Goal: Task Accomplishment & Management: Complete application form

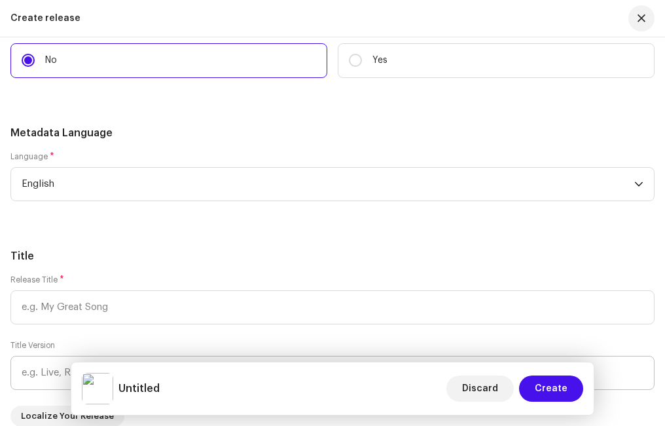
scroll to position [3012, 0]
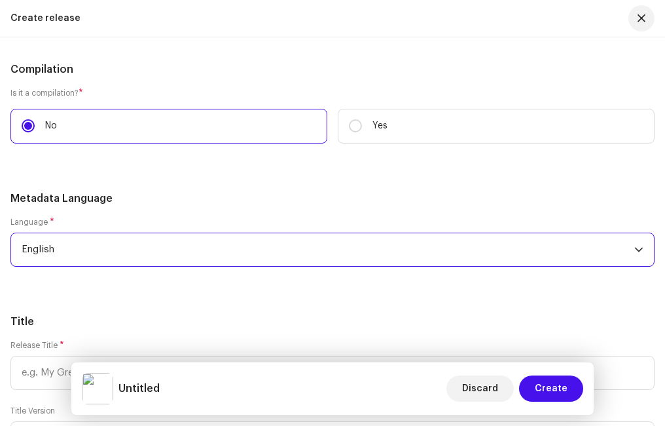
click at [110, 248] on span "English" at bounding box center [328, 249] width 613 height 33
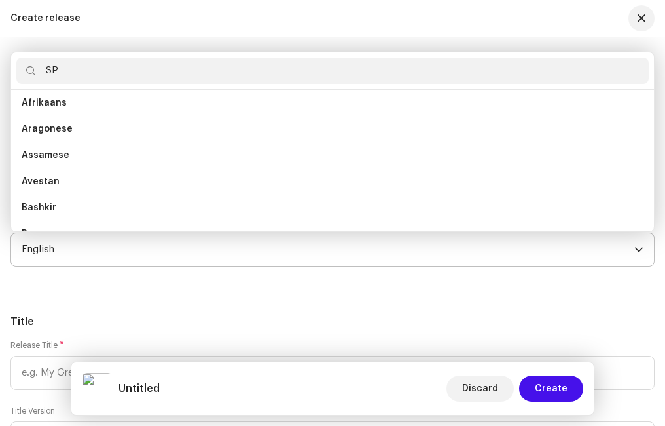
scroll to position [0, 0]
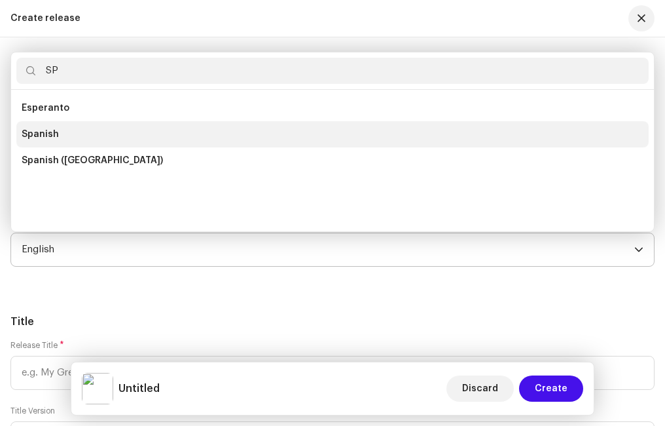
type input "SP"
click at [52, 127] on li "Spanish" at bounding box center [332, 134] width 633 height 26
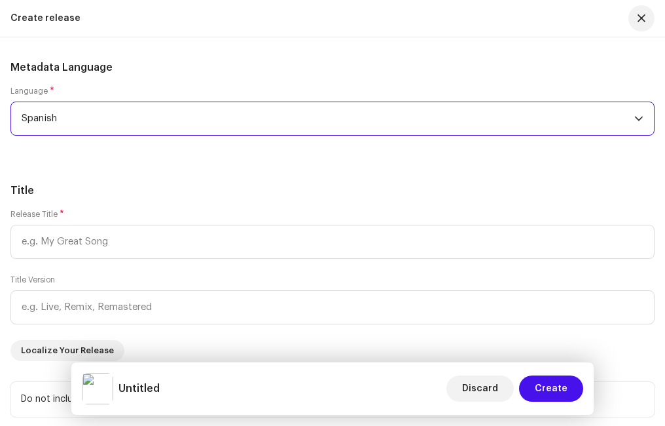
scroll to position [3209, 0]
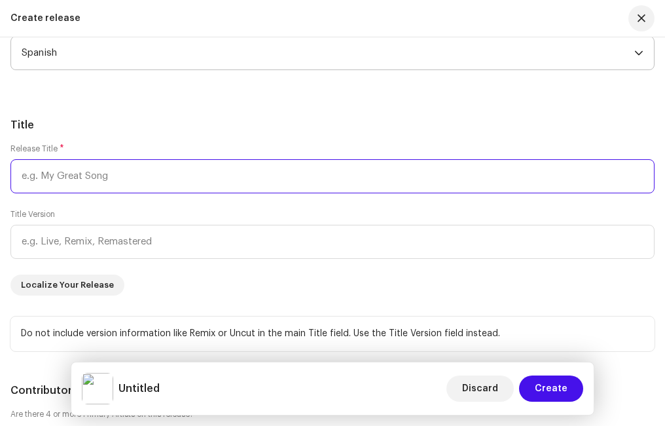
click at [98, 172] on input "text" at bounding box center [332, 176] width 644 height 34
type input "a"
type input "Alabanzas Vol.11"
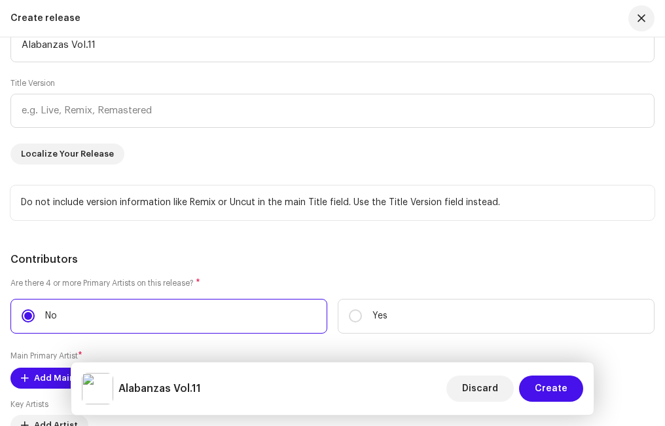
scroll to position [3536, 0]
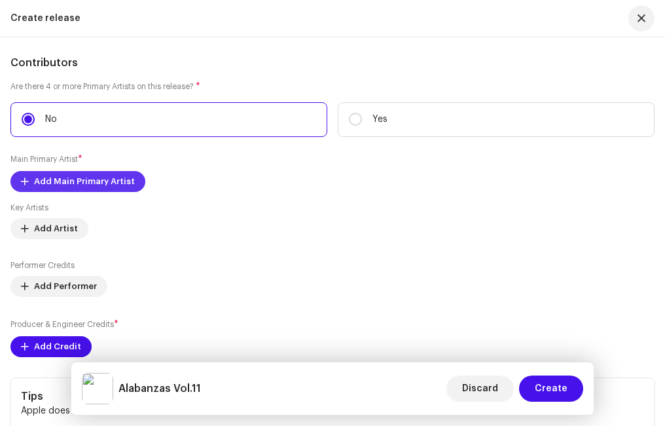
click at [67, 179] on span "Add Main Primary Artist" at bounding box center [84, 181] width 101 height 26
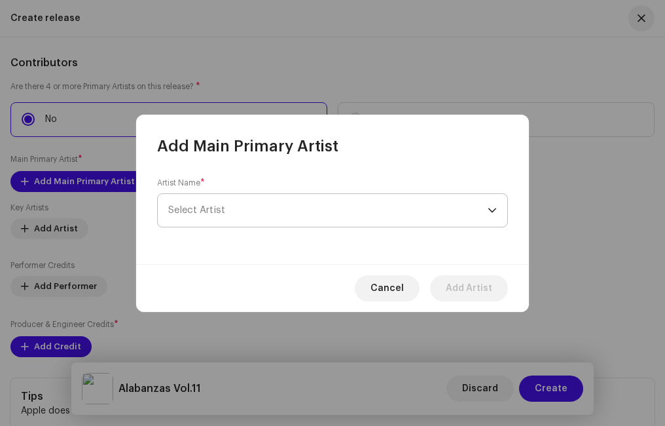
click at [190, 215] on span "Select Artist" at bounding box center [328, 210] width 320 height 33
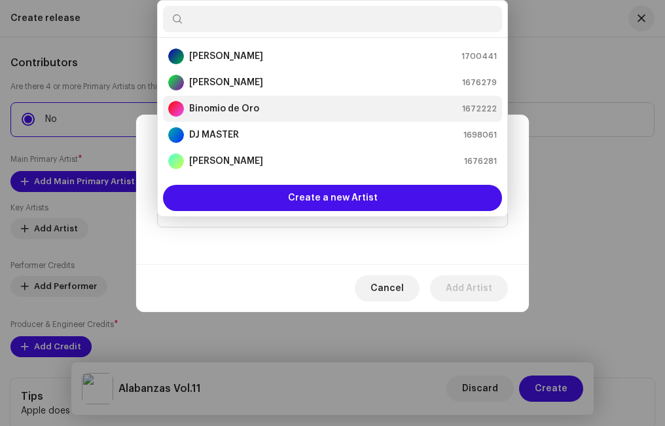
scroll to position [196, 0]
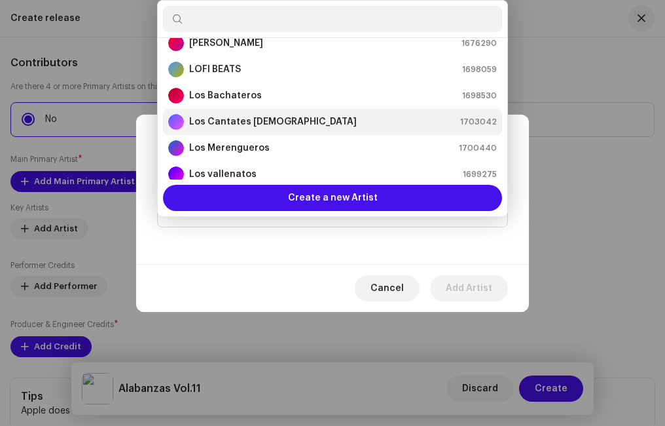
click at [263, 126] on strong "Los Cantates [DEMOGRAPHIC_DATA]" at bounding box center [273, 121] width 168 height 13
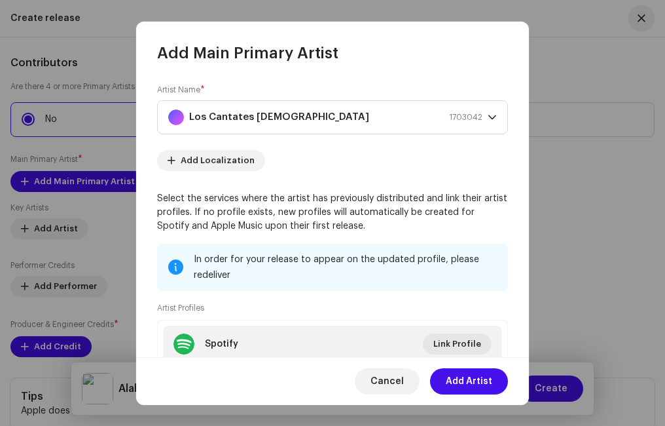
click at [468, 386] on span "Add Artist" at bounding box center [469, 381] width 46 height 26
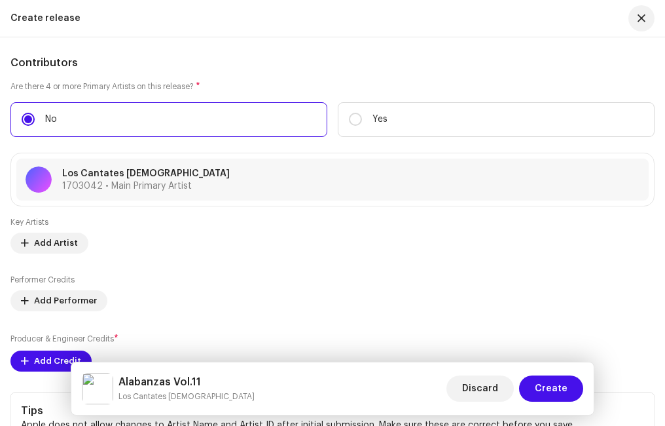
scroll to position [3602, 0]
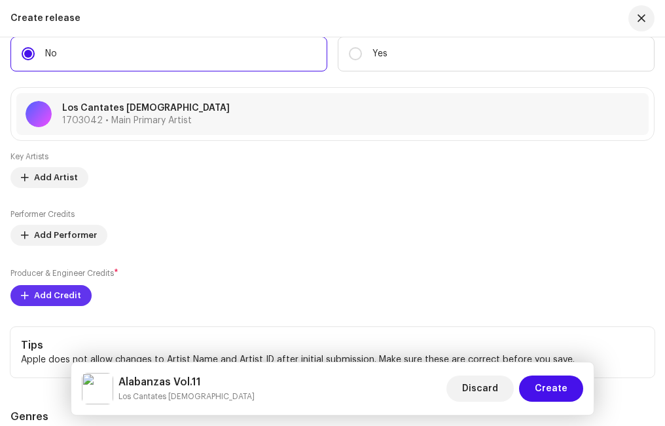
click at [62, 291] on span "Add Credit" at bounding box center [57, 295] width 47 height 26
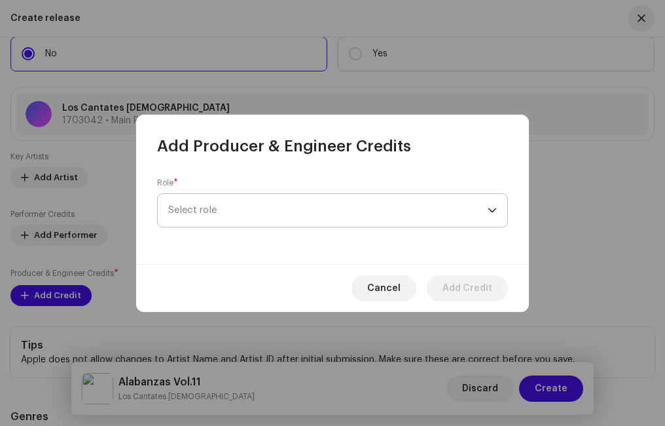
click at [217, 206] on span "Select role" at bounding box center [328, 210] width 320 height 33
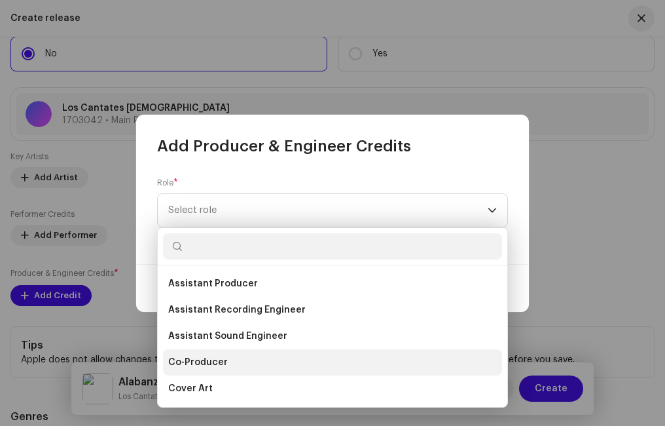
scroll to position [196, 0]
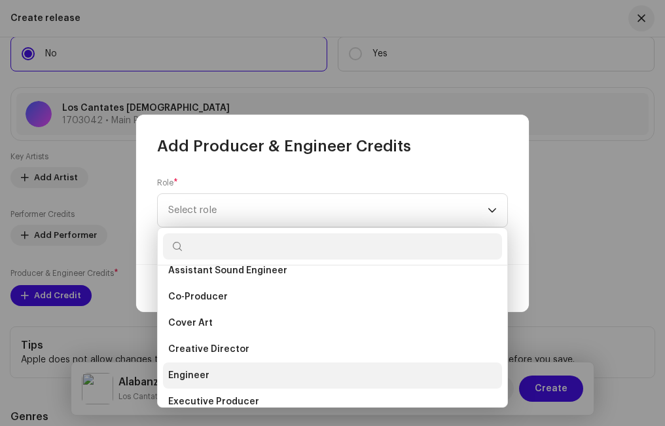
click at [207, 371] on span "Engineer" at bounding box center [188, 375] width 41 height 13
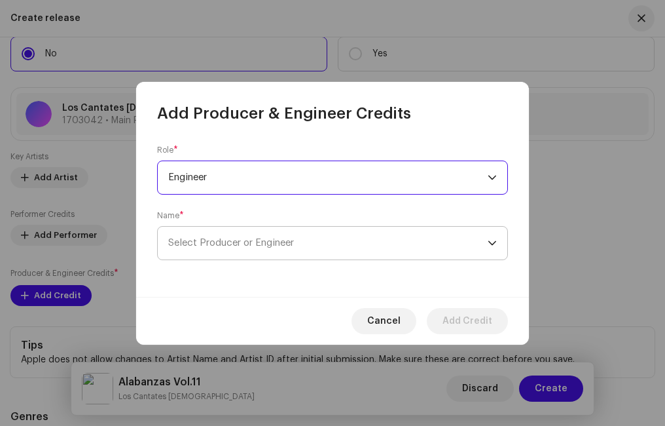
click at [219, 245] on span "Select Producer or Engineer" at bounding box center [231, 243] width 126 height 10
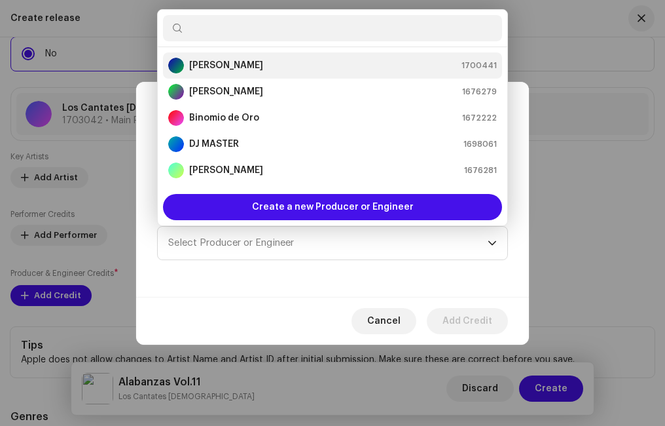
click at [237, 62] on strong "[PERSON_NAME]" at bounding box center [226, 65] width 74 height 13
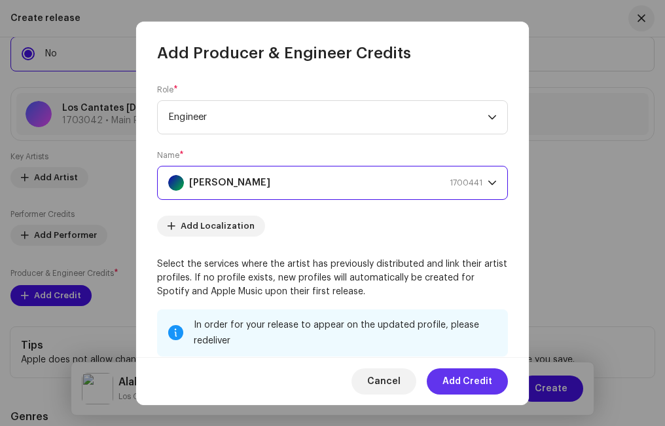
click at [465, 381] on span "Add Credit" at bounding box center [468, 381] width 50 height 26
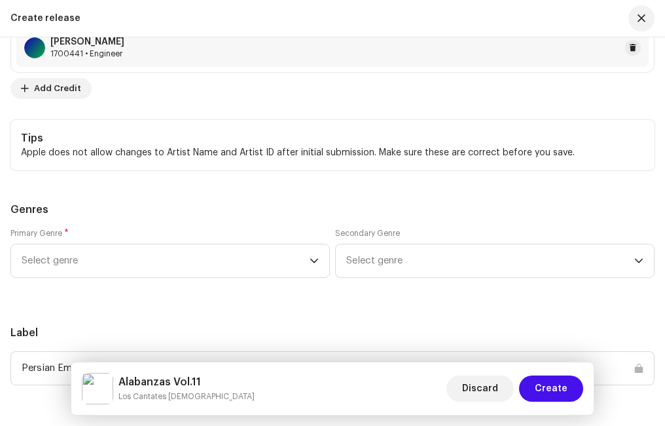
scroll to position [3929, 0]
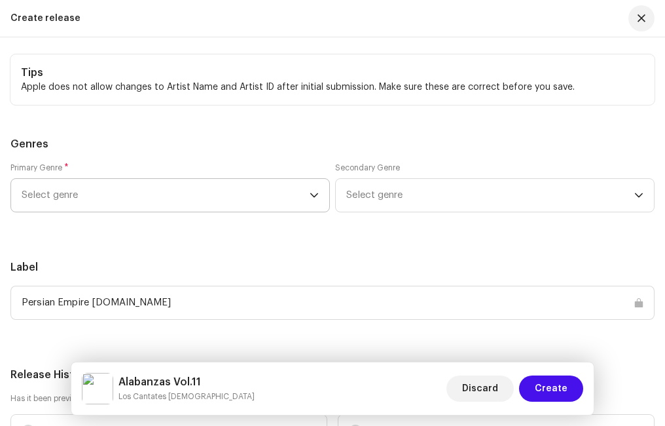
click at [120, 198] on span "Select genre" at bounding box center [166, 195] width 288 height 33
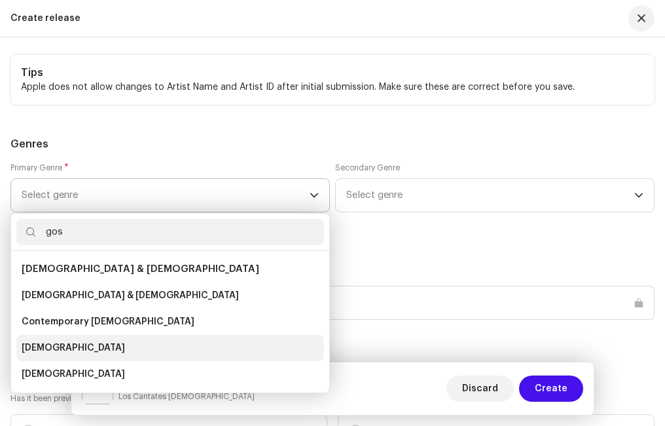
type input "gos"
click at [50, 345] on span "[DEMOGRAPHIC_DATA]" at bounding box center [73, 347] width 103 height 13
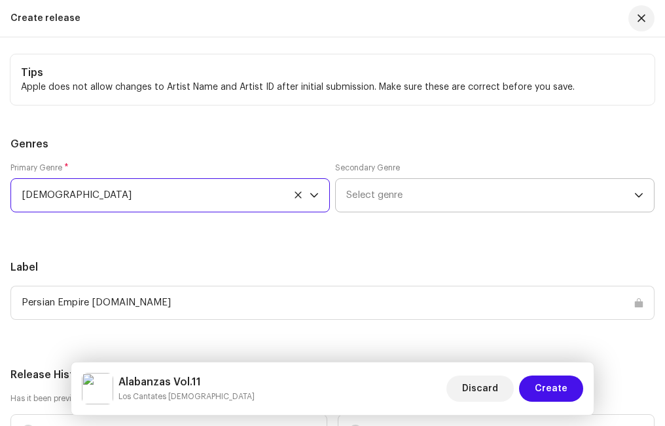
click at [374, 198] on span "Select genre" at bounding box center [490, 195] width 288 height 33
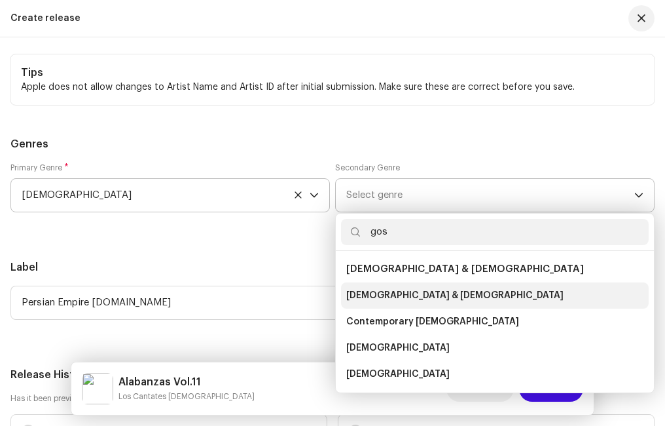
type input "gos"
click at [394, 293] on span "[DEMOGRAPHIC_DATA] & [DEMOGRAPHIC_DATA]" at bounding box center [454, 295] width 217 height 13
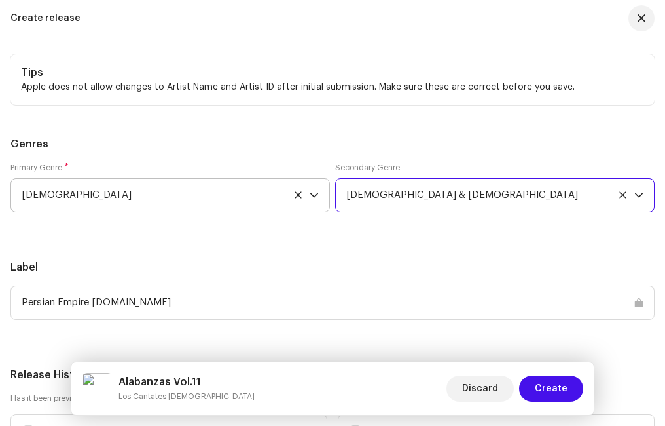
click at [225, 244] on div "Prefill release information from track metadata Compilation Is it a compilation…" at bounding box center [332, 50] width 644 height 2000
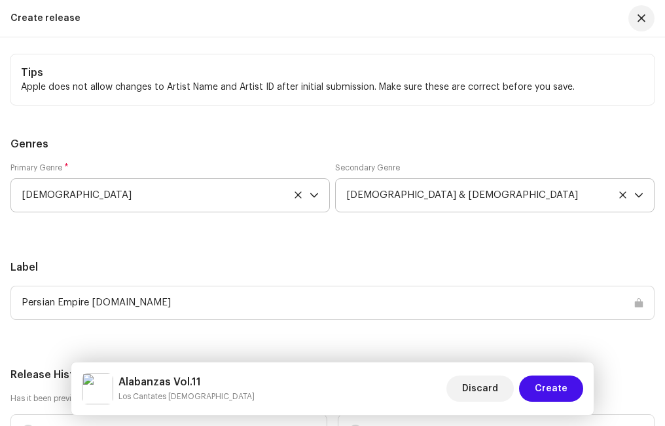
scroll to position [4060, 0]
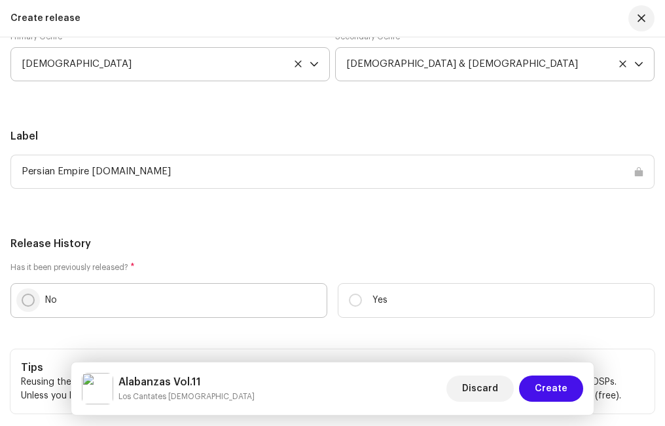
click at [27, 297] on input "No" at bounding box center [28, 299] width 13 height 13
radio input "true"
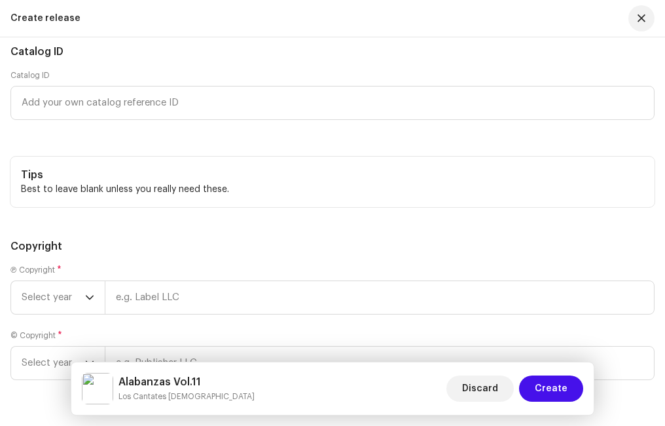
scroll to position [4649, 0]
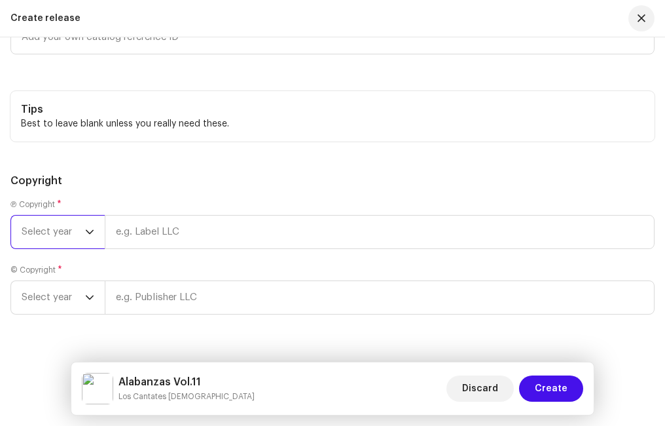
click at [73, 229] on span "Select year" at bounding box center [54, 231] width 64 height 33
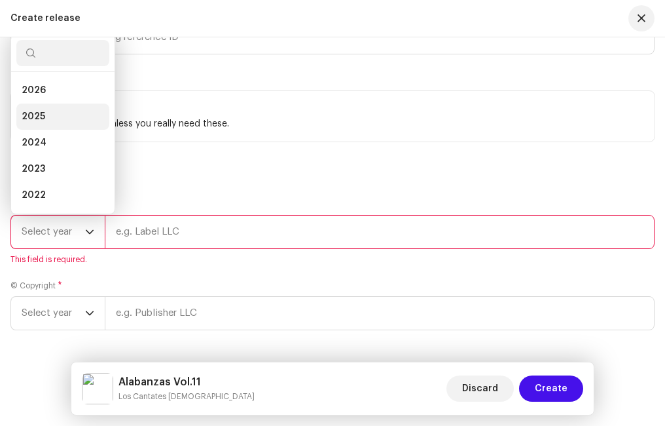
click at [41, 115] on span "2025" at bounding box center [34, 116] width 24 height 13
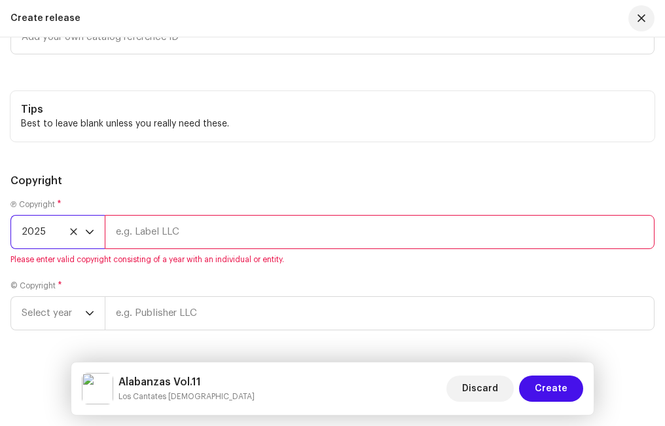
click at [180, 230] on input "text" at bounding box center [380, 232] width 550 height 34
type input "Ministerio Paz"
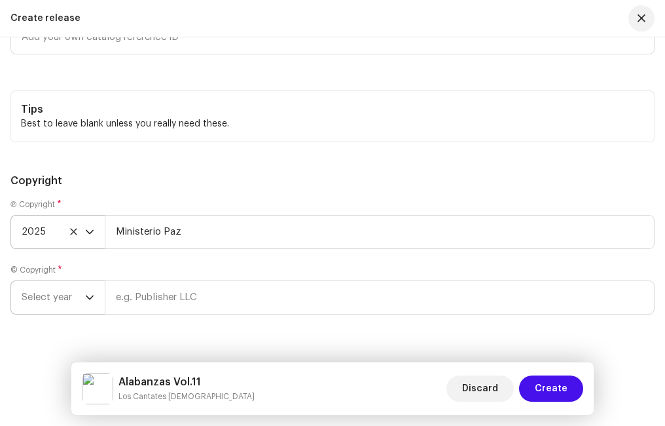
click at [91, 294] on icon "dropdown trigger" at bounding box center [89, 297] width 9 height 9
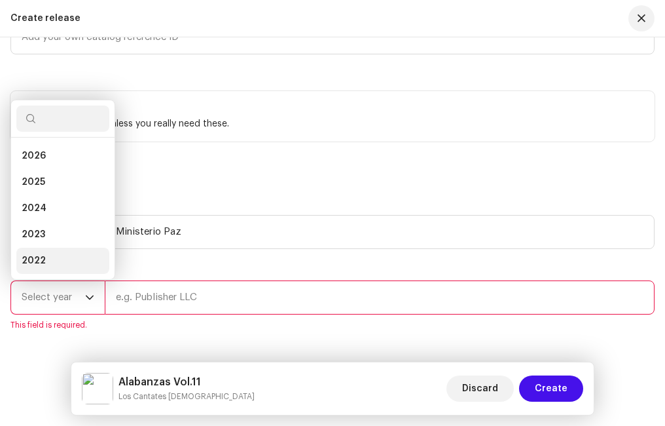
scroll to position [21, 0]
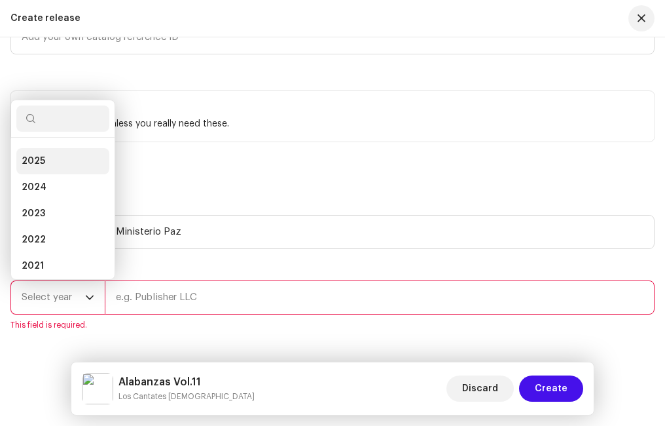
click at [57, 157] on li "2025" at bounding box center [62, 161] width 93 height 26
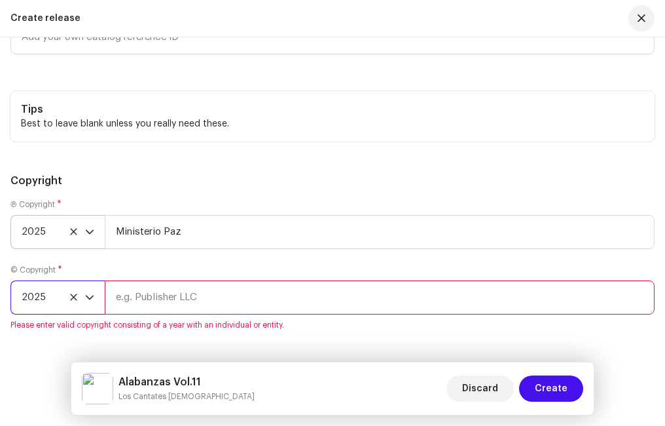
click at [191, 298] on input "text" at bounding box center [380, 297] width 550 height 34
type input "Ministerio Paz"
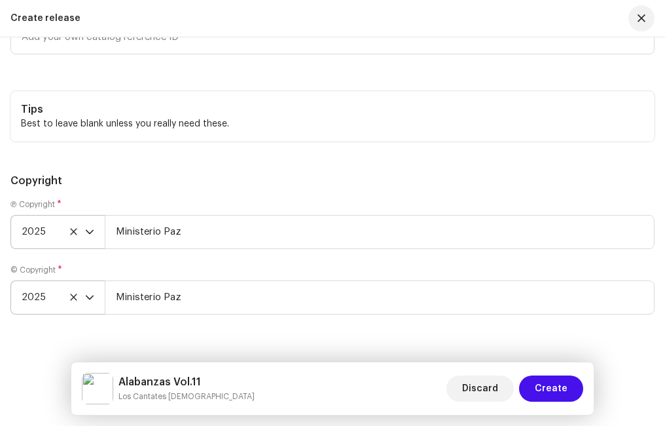
click at [183, 185] on h5 "Copyright" at bounding box center [332, 181] width 644 height 16
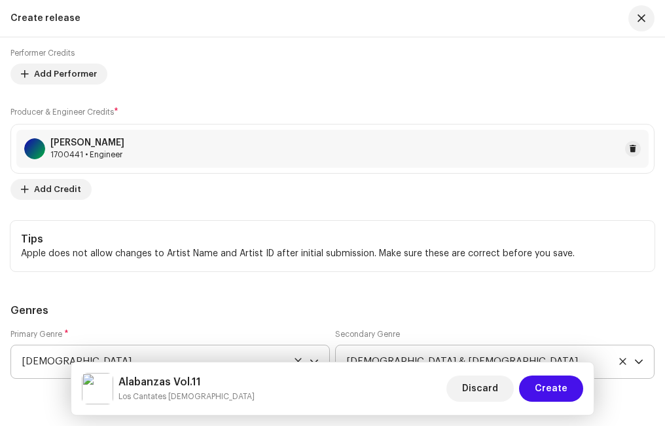
scroll to position [3501, 0]
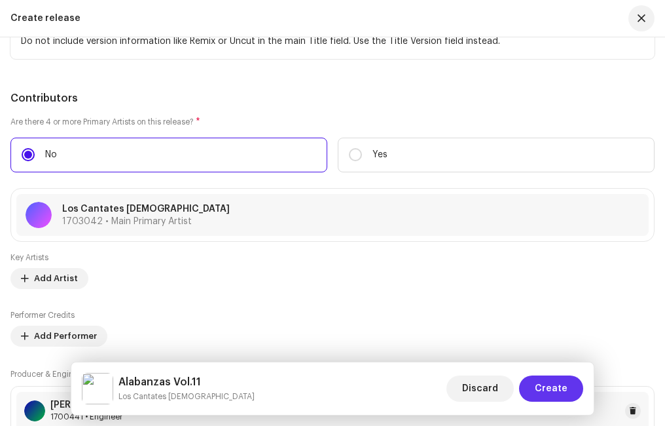
click at [557, 386] on span "Create" at bounding box center [551, 388] width 33 height 26
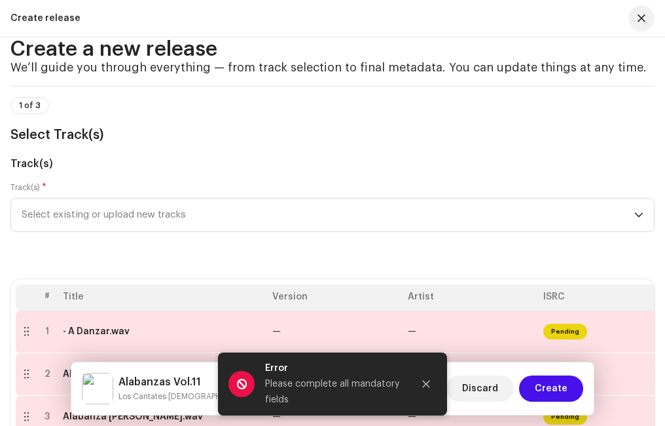
scroll to position [161, 0]
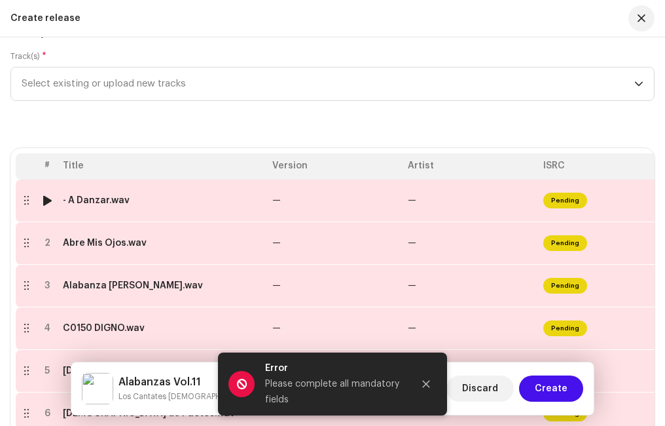
click at [245, 200] on div "- A Danzar.wav" at bounding box center [162, 200] width 199 height 10
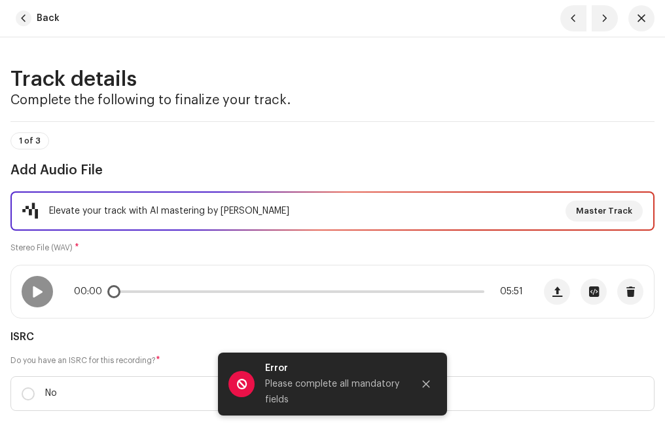
scroll to position [131, 0]
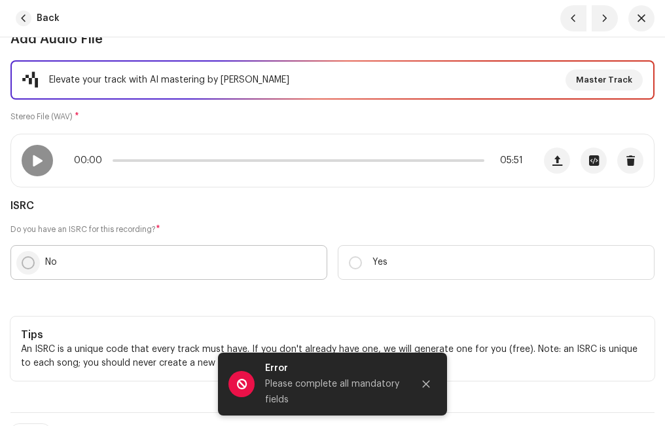
click at [28, 260] on input "No" at bounding box center [28, 262] width 13 height 13
radio input "true"
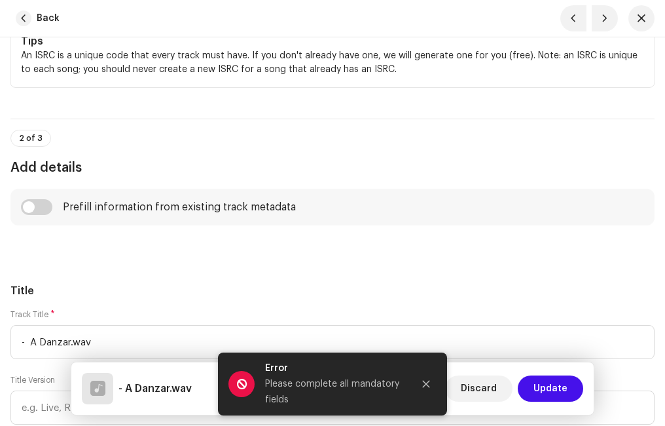
scroll to position [589, 0]
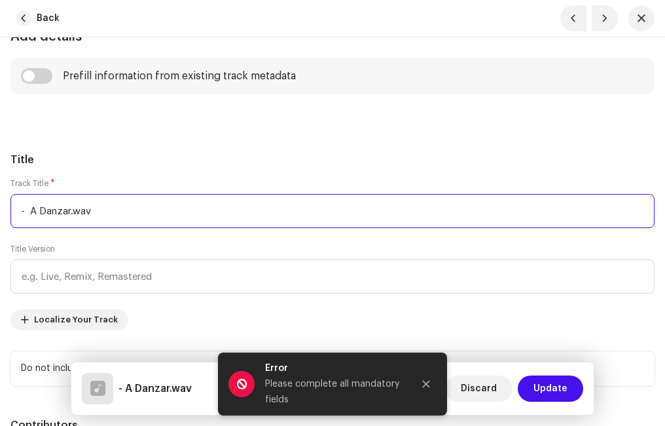
click at [28, 209] on input "- A Danzar.wav" at bounding box center [332, 211] width 644 height 34
click at [111, 209] on input "A Danzar.wav" at bounding box center [332, 211] width 644 height 34
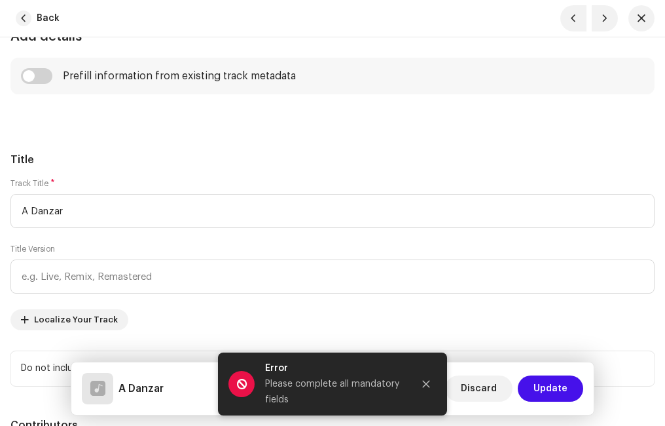
type input "A Danzar"
click at [127, 164] on h5 "Title" at bounding box center [332, 160] width 644 height 16
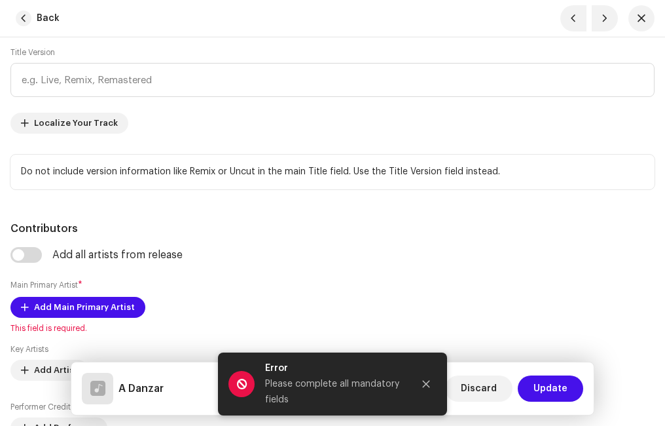
scroll to position [851, 0]
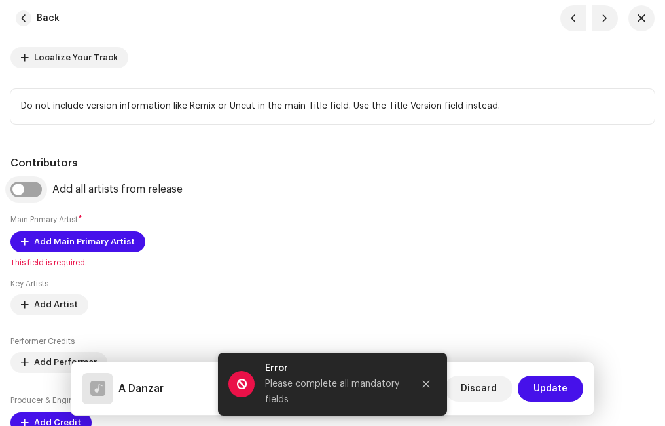
click at [36, 187] on input "checkbox" at bounding box center [25, 189] width 31 height 16
checkbox input "true"
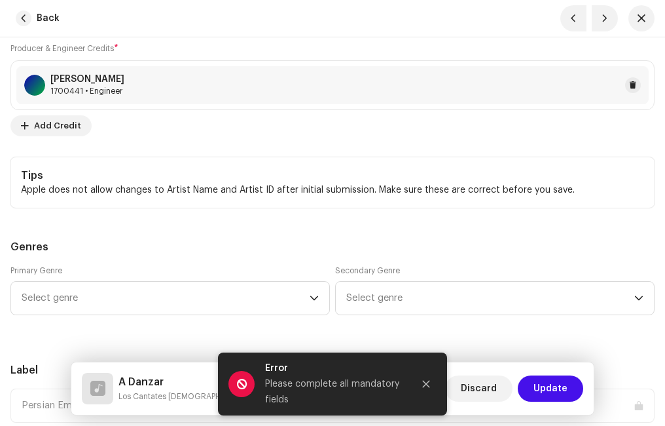
scroll to position [1310, 0]
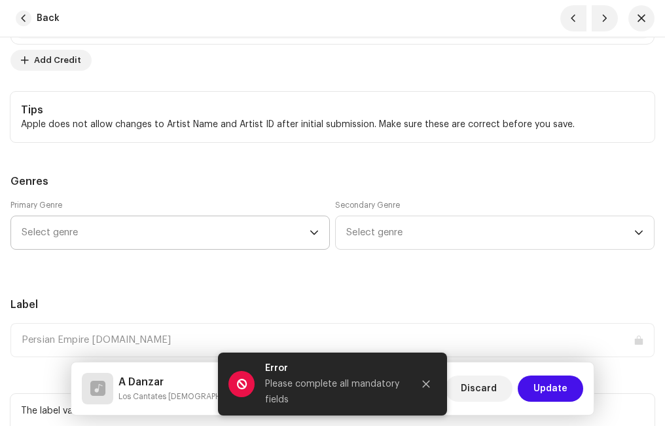
click at [120, 235] on span "Select genre" at bounding box center [166, 232] width 288 height 33
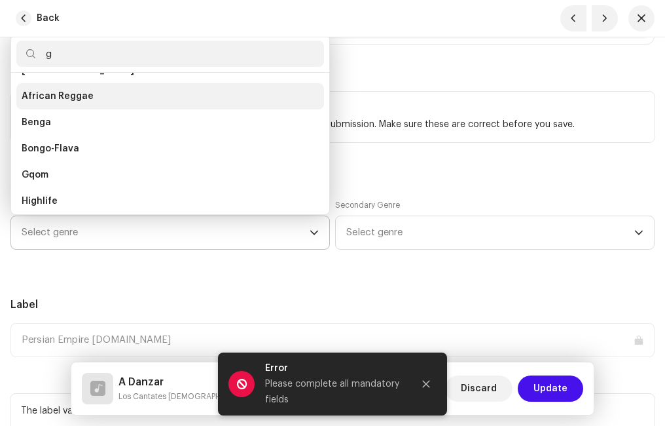
scroll to position [0, 0]
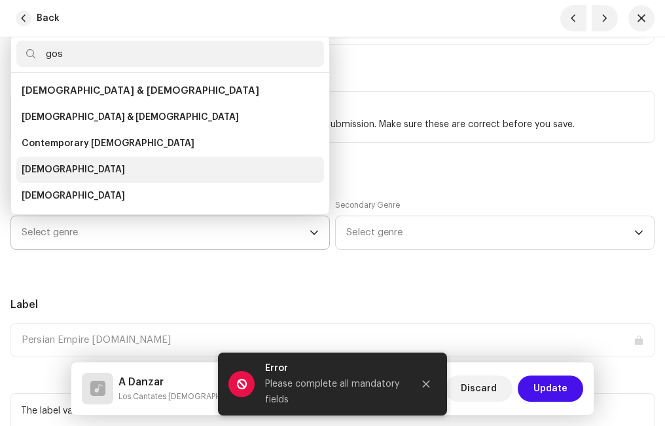
type input "gos"
click at [101, 160] on li "[DEMOGRAPHIC_DATA]" at bounding box center [170, 170] width 308 height 26
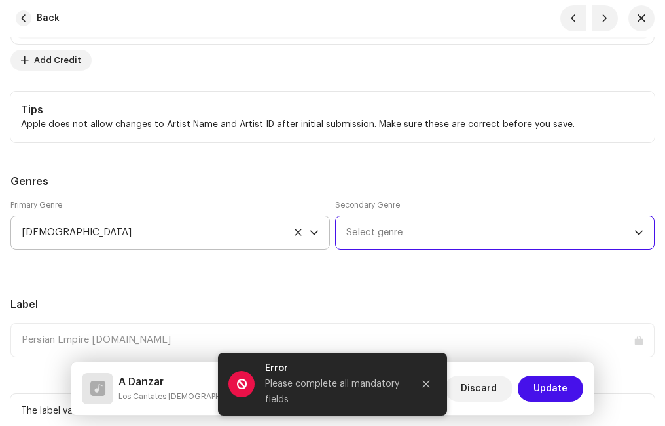
click at [382, 227] on span "Select genre" at bounding box center [490, 232] width 288 height 33
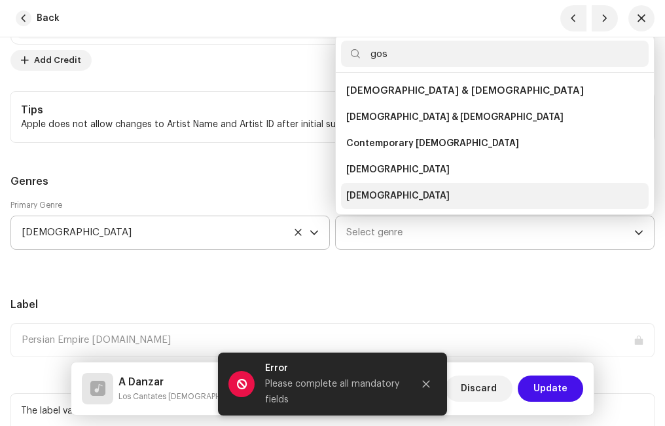
scroll to position [21, 0]
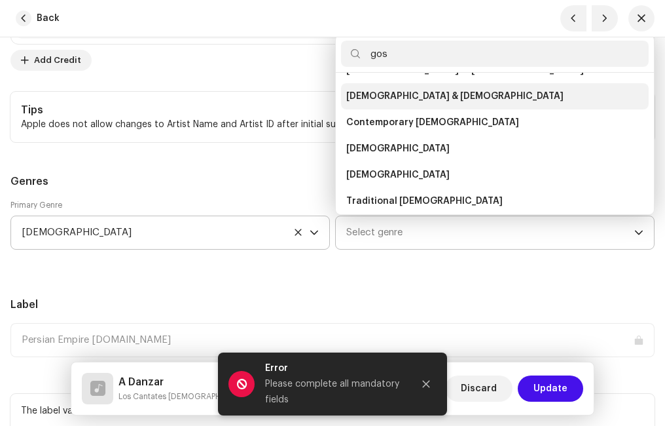
type input "gos"
click at [390, 96] on span "[DEMOGRAPHIC_DATA] & [DEMOGRAPHIC_DATA]" at bounding box center [454, 96] width 217 height 13
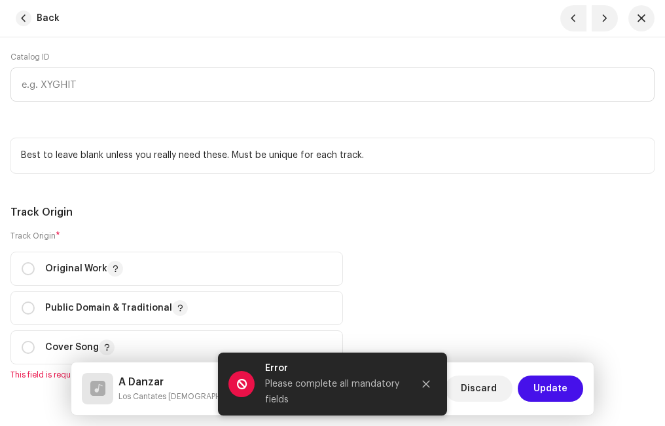
scroll to position [2030, 0]
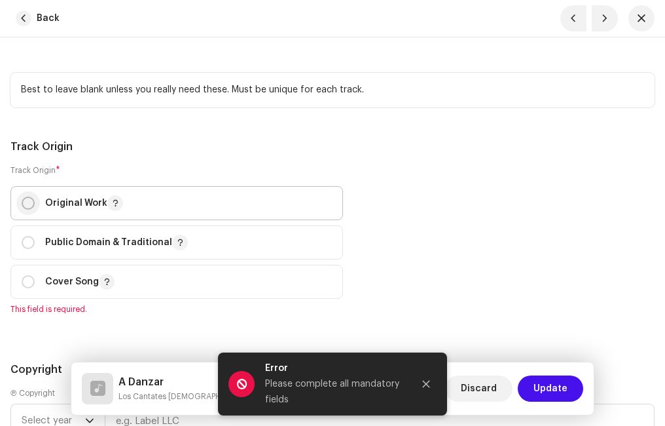
click at [28, 203] on input "radio" at bounding box center [28, 202] width 13 height 13
radio input "true"
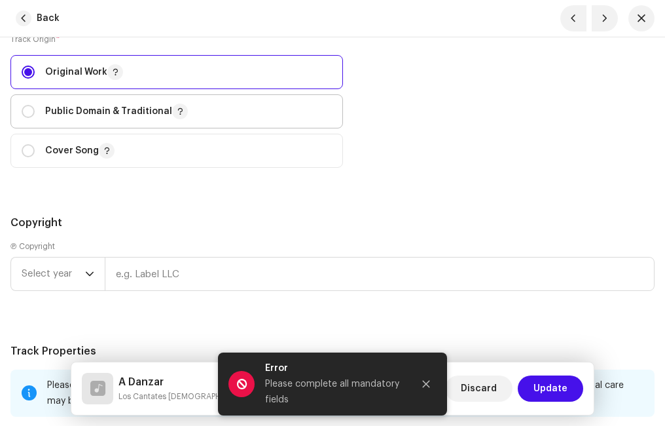
scroll to position [2226, 0]
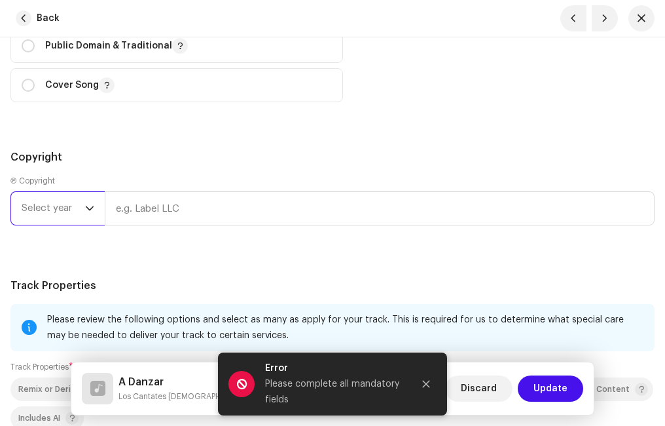
click at [73, 206] on span "Select year" at bounding box center [54, 208] width 64 height 33
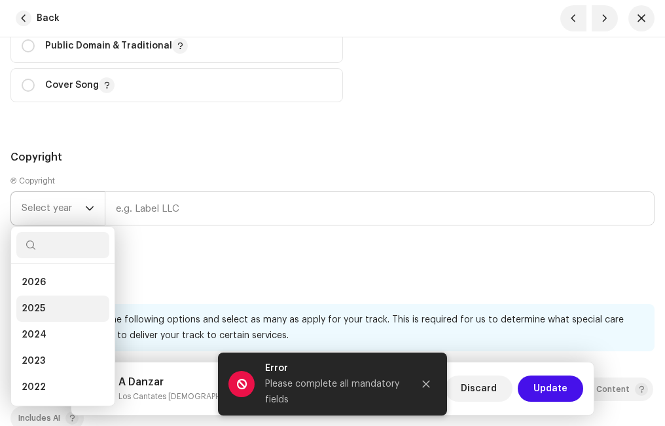
click at [52, 305] on li "2025" at bounding box center [62, 308] width 93 height 26
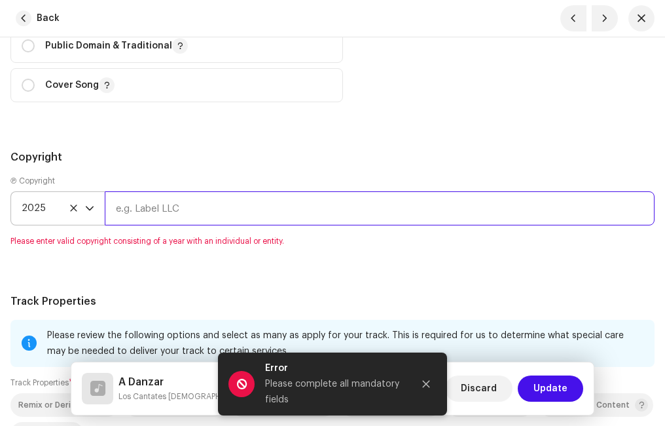
click at [166, 213] on input "text" at bounding box center [380, 208] width 550 height 34
type input "Ministerio Paz"
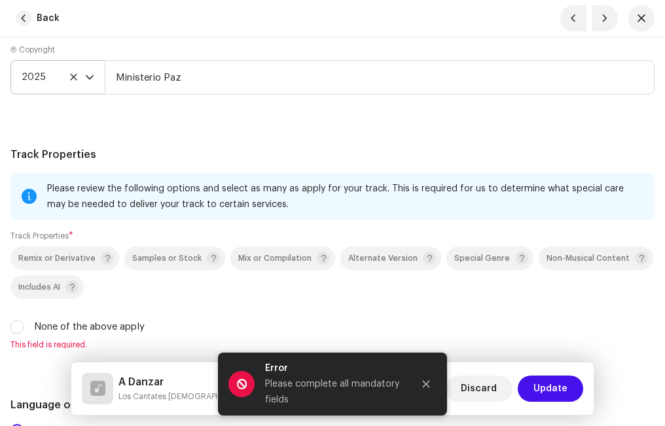
scroll to position [2488, 0]
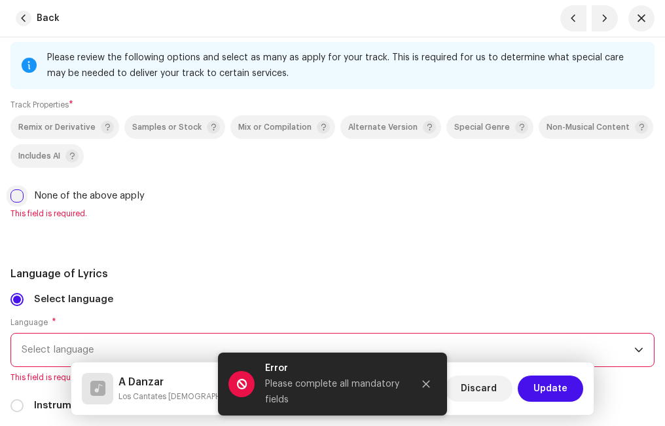
click at [20, 197] on input "None of the above apply" at bounding box center [16, 195] width 13 height 13
checkbox input "true"
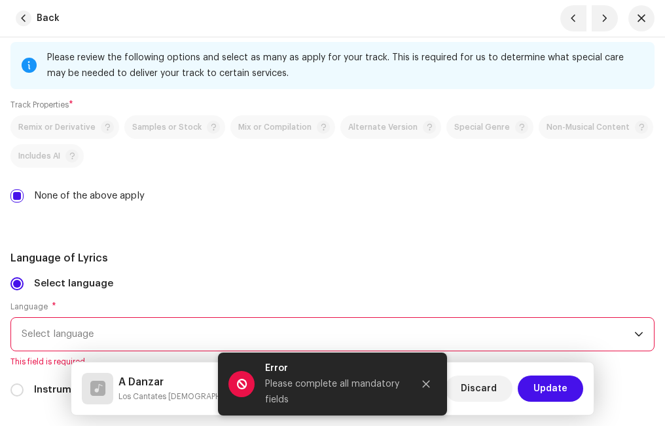
scroll to position [2619, 0]
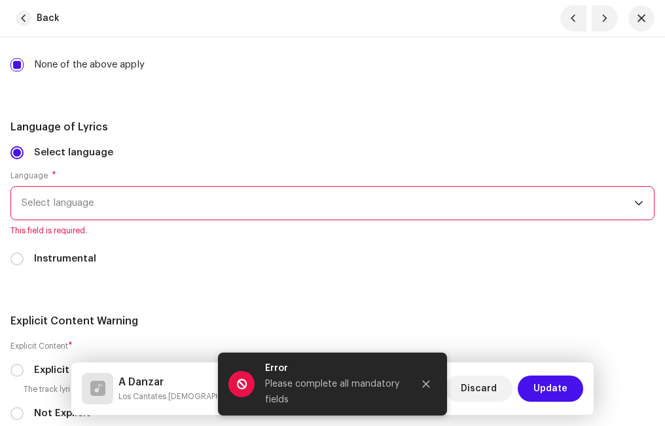
click at [88, 204] on span "Select language" at bounding box center [328, 203] width 613 height 33
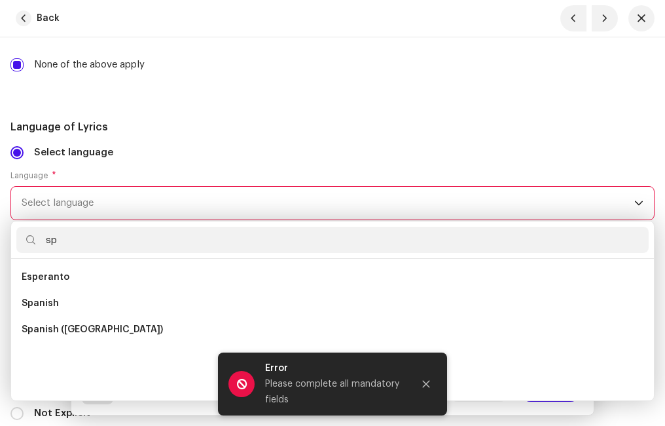
scroll to position [0, 0]
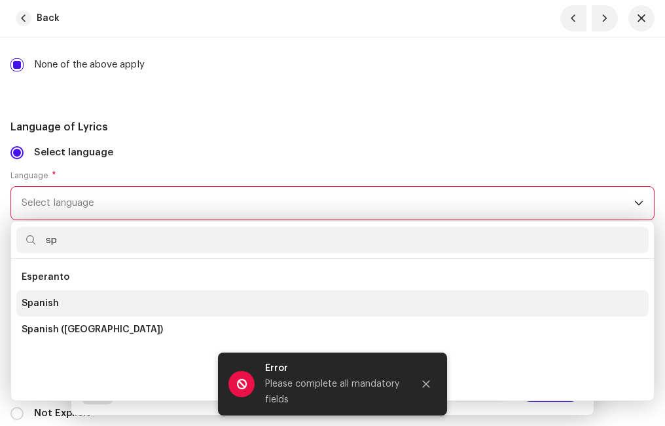
type input "sp"
click at [39, 301] on span "Spanish" at bounding box center [40, 303] width 37 height 13
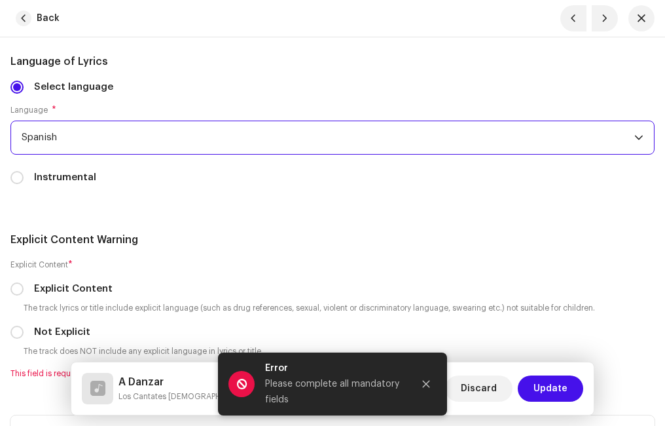
scroll to position [2750, 0]
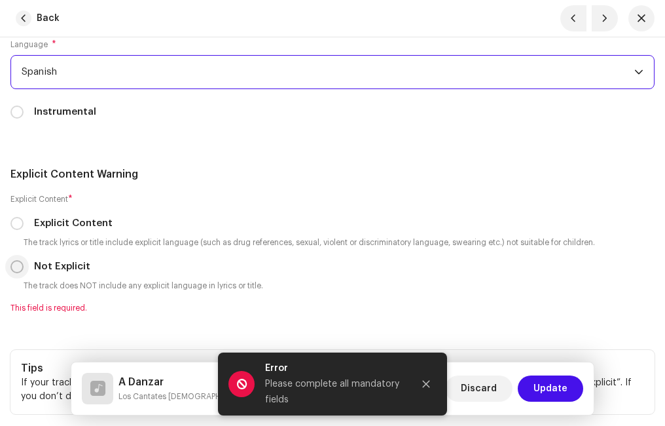
click at [17, 265] on input "Not Explicit" at bounding box center [16, 266] width 13 height 13
radio input "true"
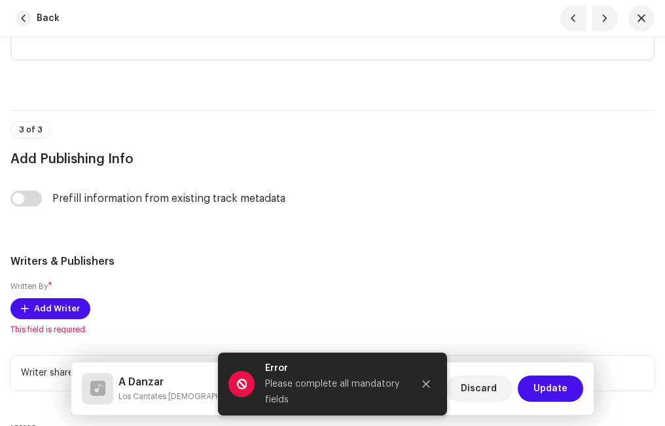
scroll to position [3274, 0]
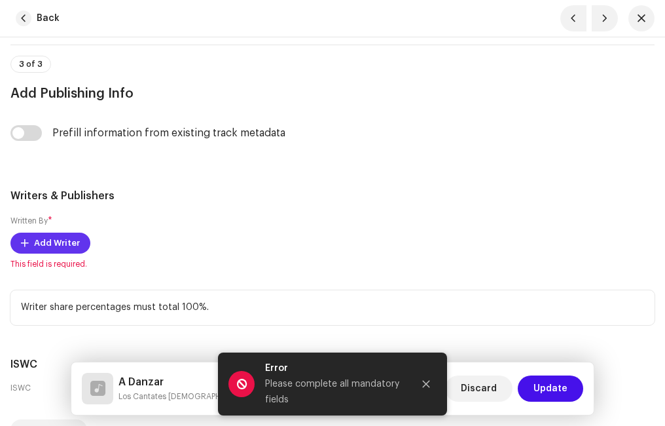
click at [64, 242] on span "Add Writer" at bounding box center [57, 243] width 46 height 26
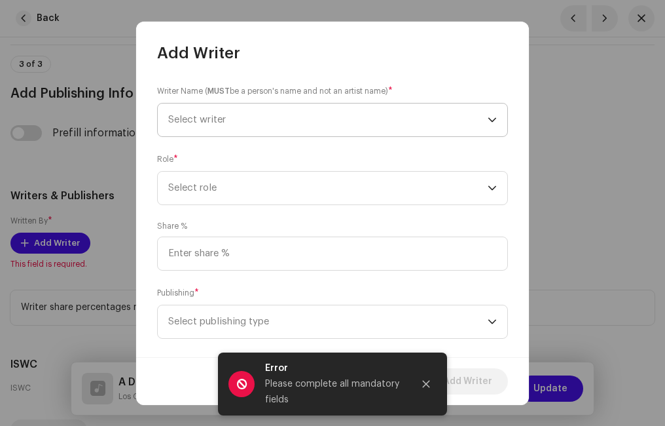
click at [211, 124] on span "Select writer" at bounding box center [328, 119] width 320 height 33
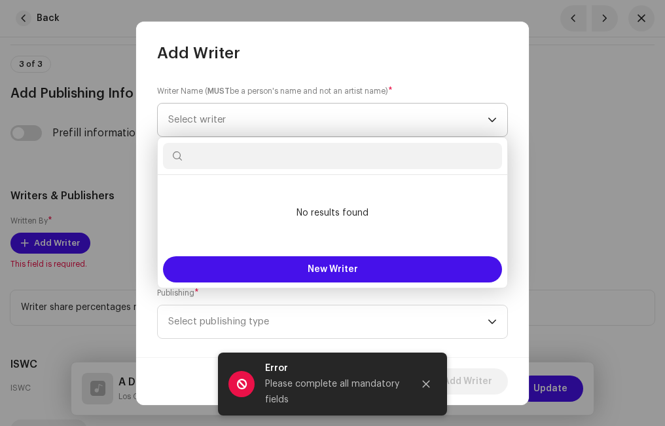
click at [223, 121] on span "Select writer" at bounding box center [197, 120] width 58 height 10
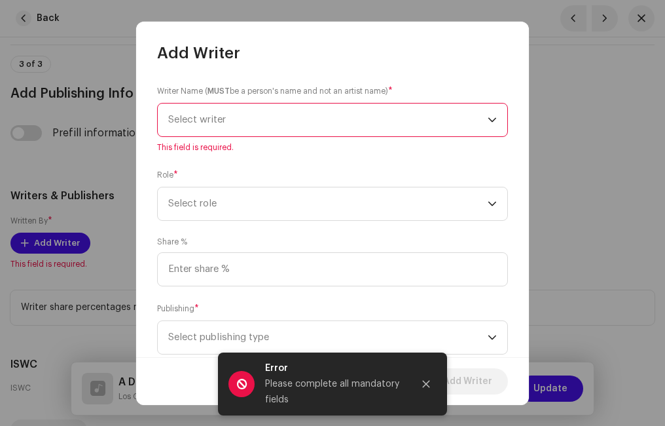
click at [223, 120] on span "Select writer" at bounding box center [197, 120] width 58 height 10
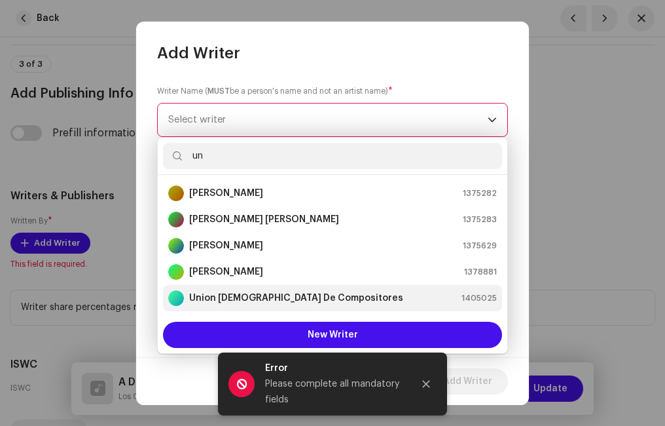
type input "un"
click at [240, 296] on strong "Union [DEMOGRAPHIC_DATA] De Compositores" at bounding box center [296, 297] width 214 height 13
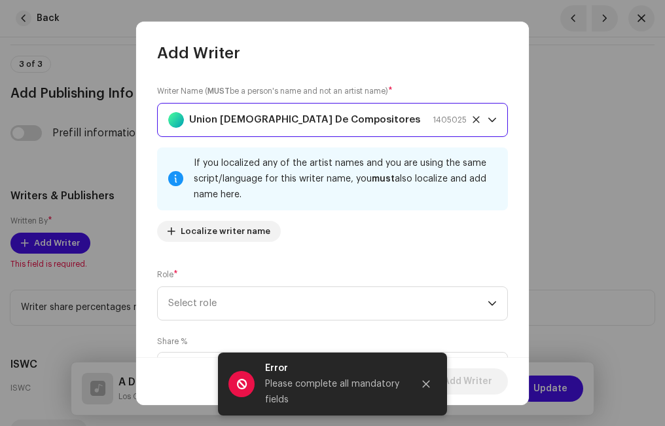
scroll to position [65, 0]
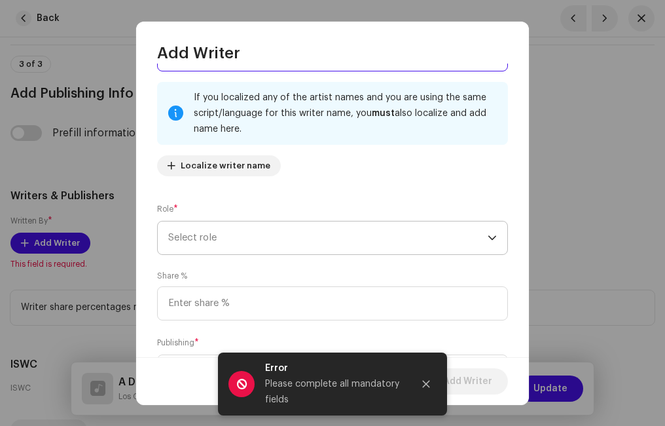
click at [222, 240] on span "Select role" at bounding box center [328, 237] width 320 height 33
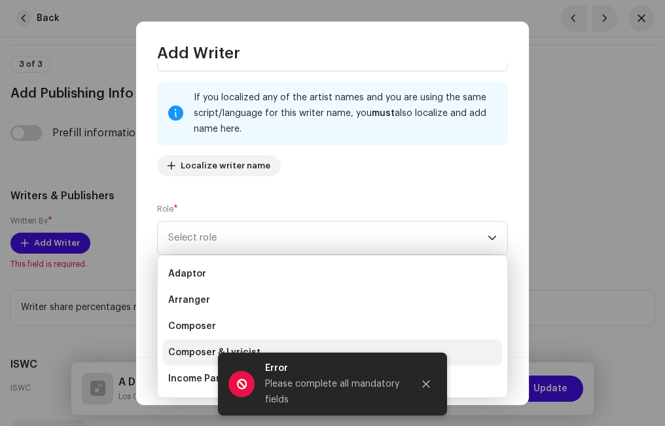
click at [207, 350] on span "Composer & Lyricist" at bounding box center [214, 352] width 92 height 13
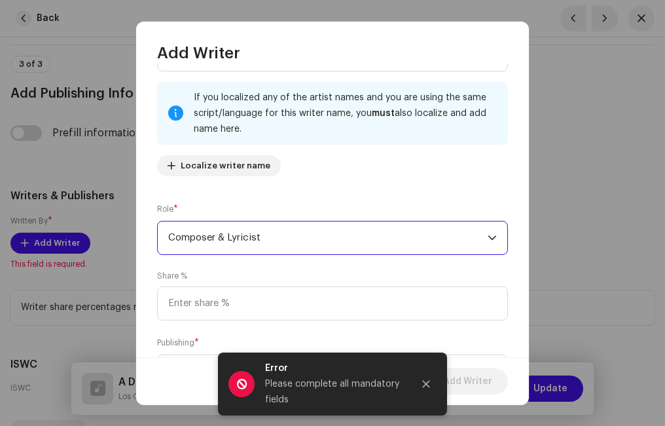
scroll to position [131, 0]
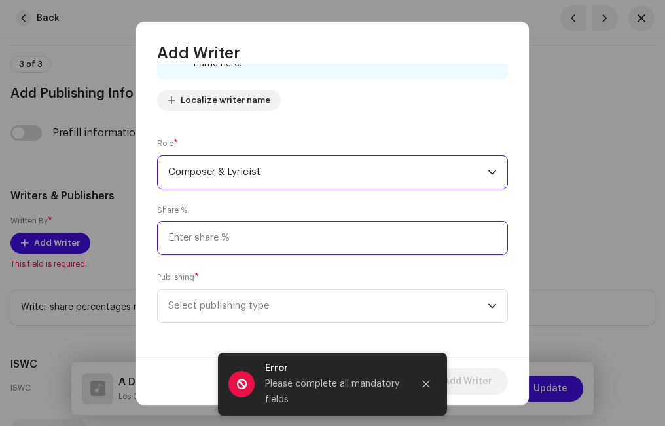
click at [219, 235] on input at bounding box center [332, 238] width 351 height 34
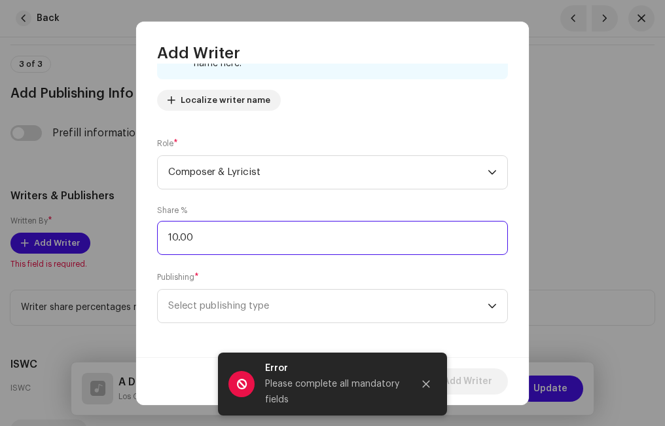
type input "100.00"
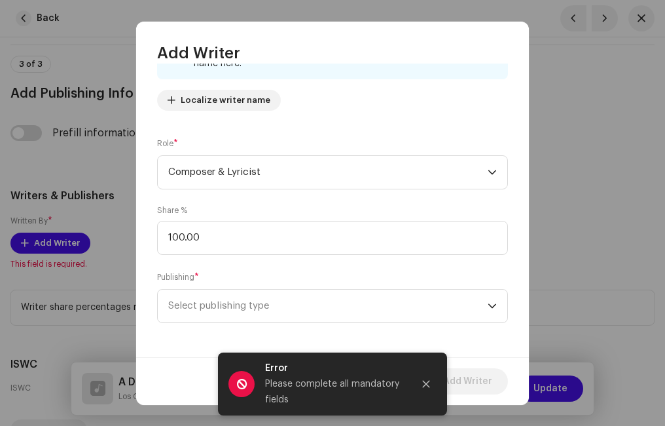
click at [264, 274] on div "Publishing * Select publishing type" at bounding box center [332, 296] width 351 height 52
click at [238, 298] on span "Select publishing type" at bounding box center [328, 303] width 320 height 33
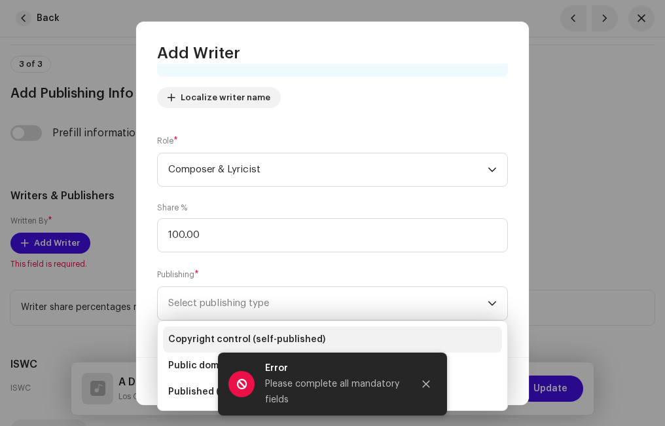
click at [192, 333] on span "Copyright control (self-published)" at bounding box center [246, 339] width 157 height 13
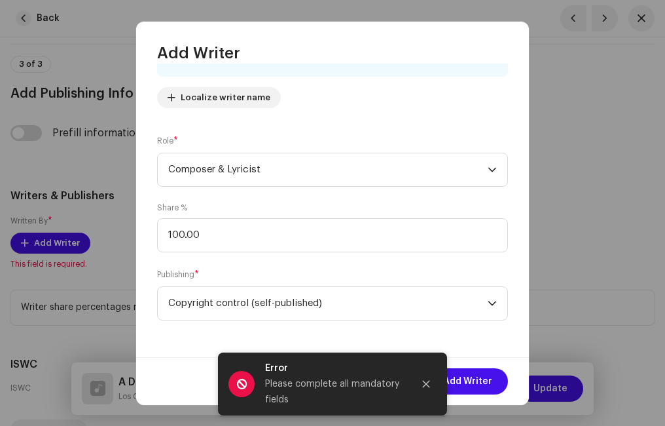
click at [242, 257] on div "Writer Name ( MUST be a person's name and not an artist name) * Union [PERSON_N…" at bounding box center [332, 210] width 393 height 293
click at [478, 378] on span "Add Writer" at bounding box center [467, 381] width 49 height 26
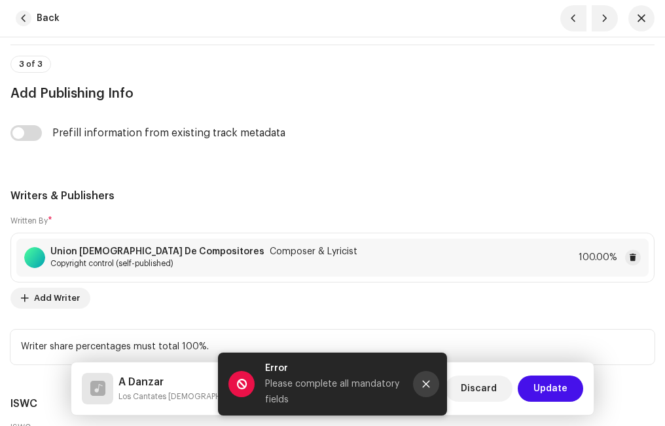
click at [422, 382] on icon "Close" at bounding box center [426, 383] width 9 height 9
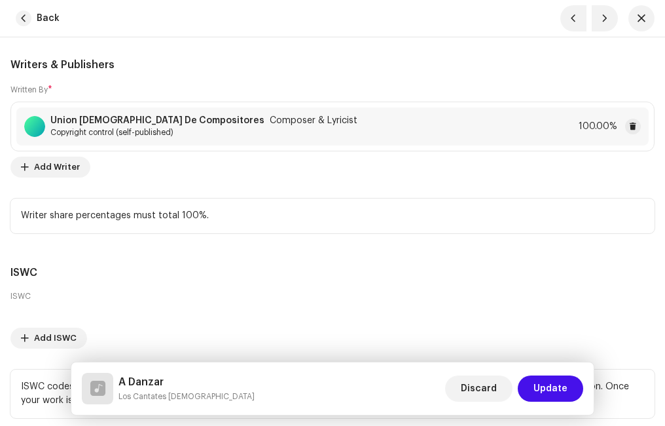
scroll to position [3523, 0]
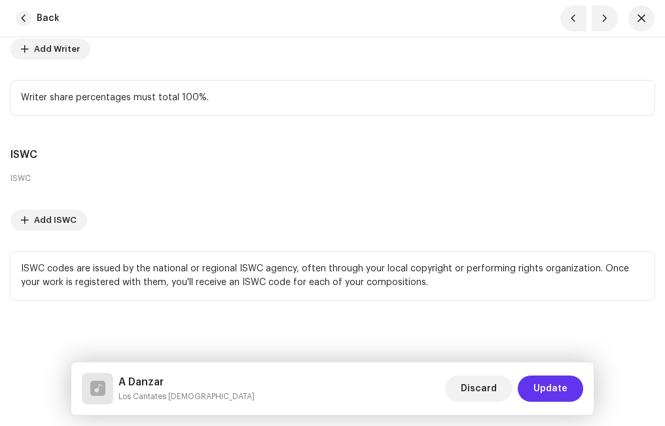
click at [547, 382] on span "Update" at bounding box center [551, 388] width 34 height 26
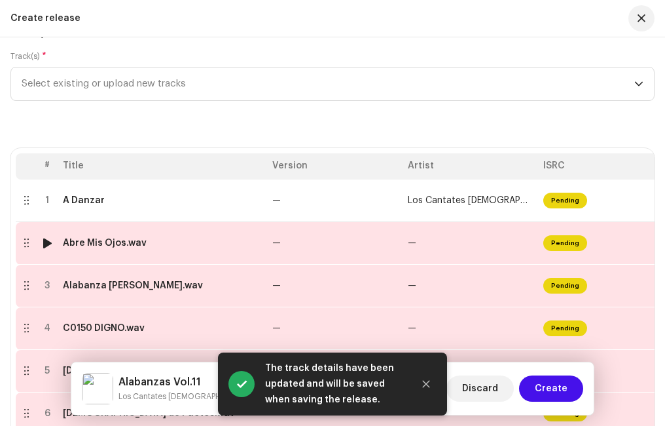
click at [133, 249] on td "Abre Mis Ojos.wav" at bounding box center [163, 243] width 210 height 43
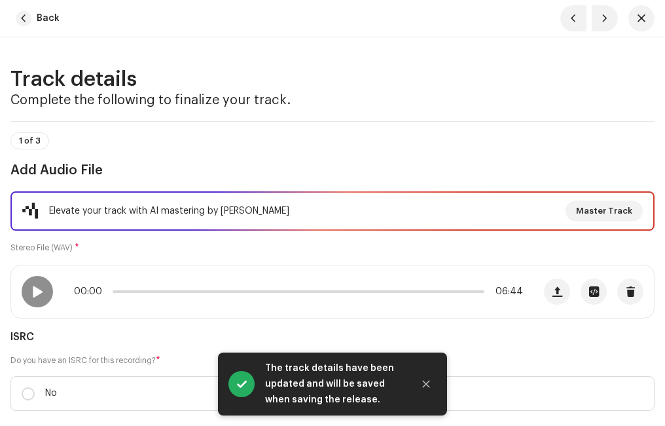
scroll to position [131, 0]
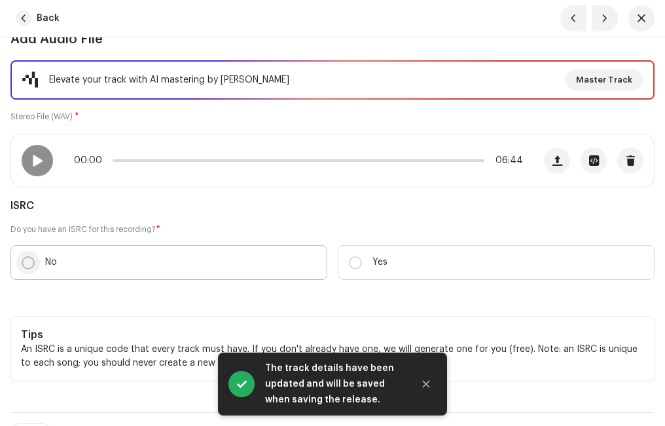
click at [27, 263] on input "No" at bounding box center [28, 262] width 13 height 13
radio input "true"
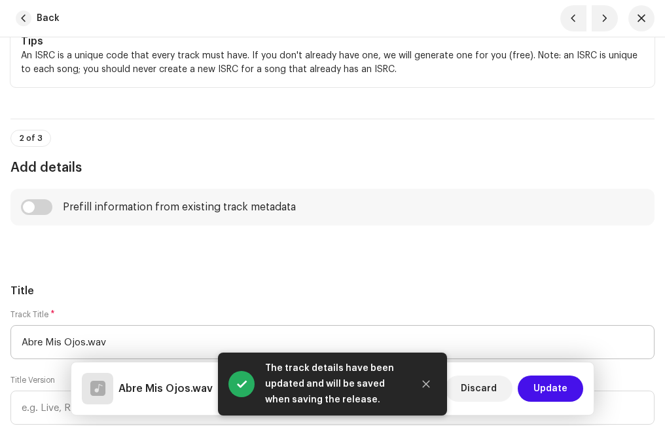
scroll to position [524, 0]
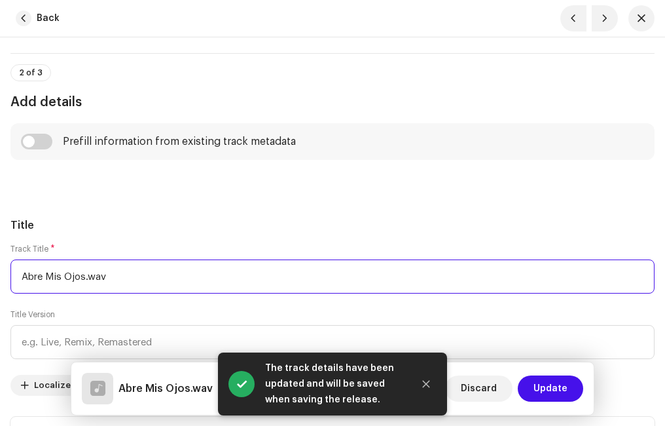
click at [120, 278] on input "Abre Mis Ojos.wav" at bounding box center [332, 276] width 644 height 34
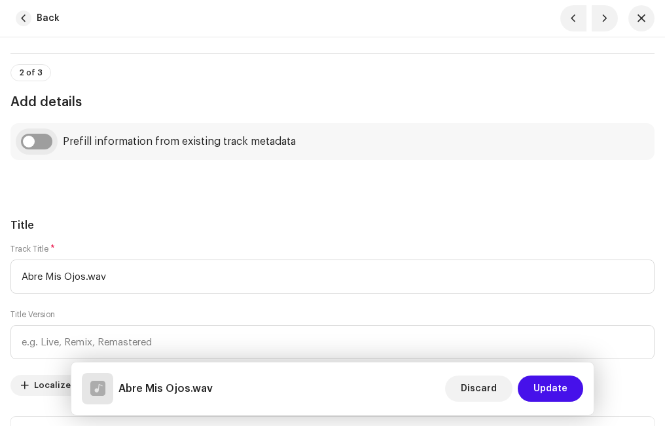
click at [41, 139] on input "checkbox" at bounding box center [36, 142] width 31 height 16
checkbox input "true"
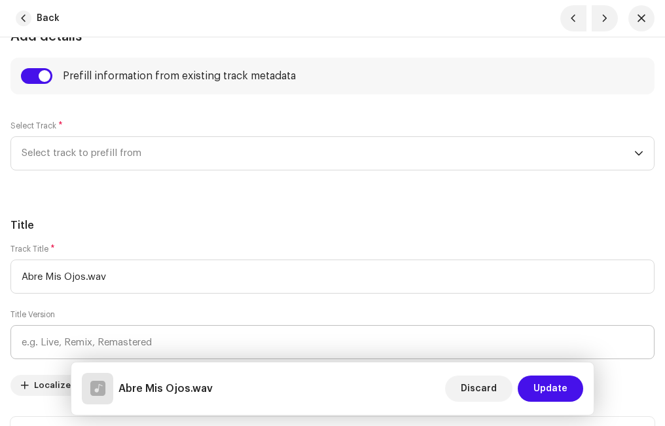
scroll to position [655, 0]
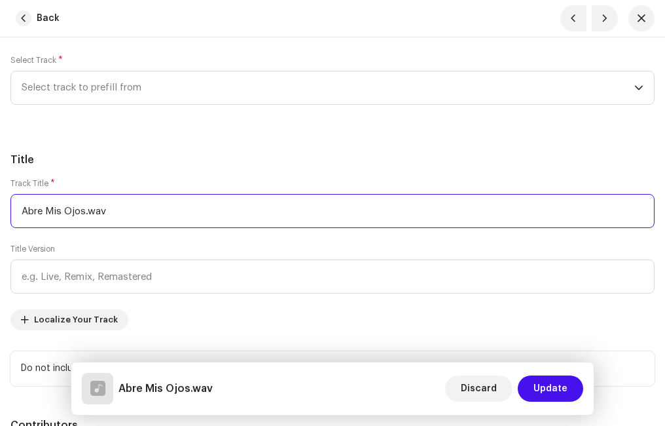
click at [115, 209] on input "Abre Mis Ojos.wav" at bounding box center [332, 211] width 644 height 34
type input "Abre Mis Ojos"
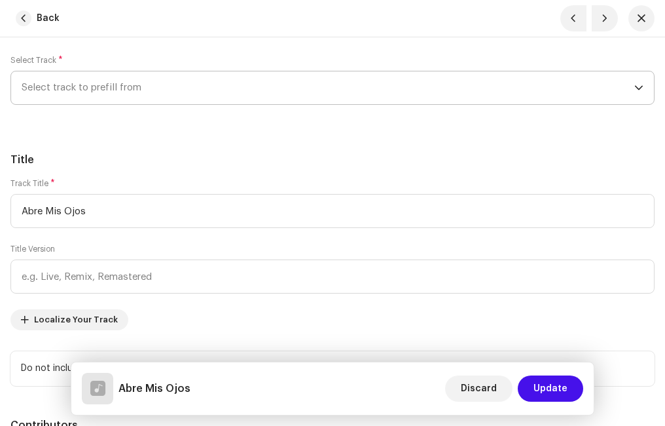
click at [155, 88] on span "Select track to prefill from" at bounding box center [328, 87] width 613 height 33
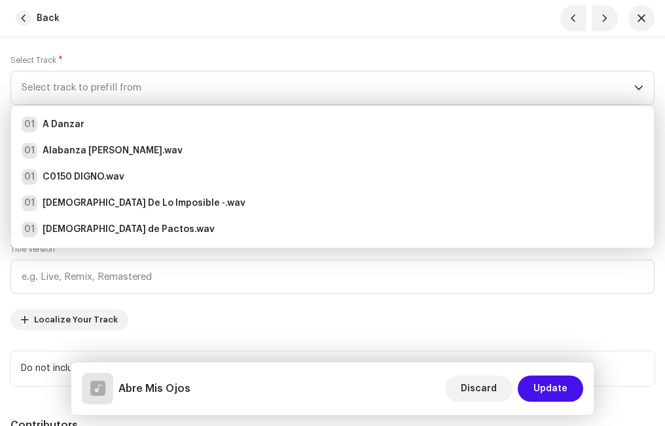
click at [170, 52] on div "Select Track * Select track to prefill from 01 A Danzar 01 [PERSON_NAME].wav 01…" at bounding box center [332, 83] width 644 height 76
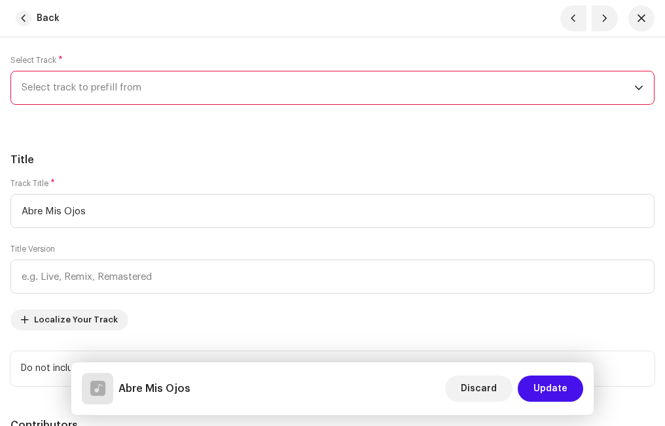
click at [138, 165] on h5 "Title" at bounding box center [332, 160] width 644 height 16
click at [129, 89] on span "Select track to prefill from" at bounding box center [328, 87] width 613 height 33
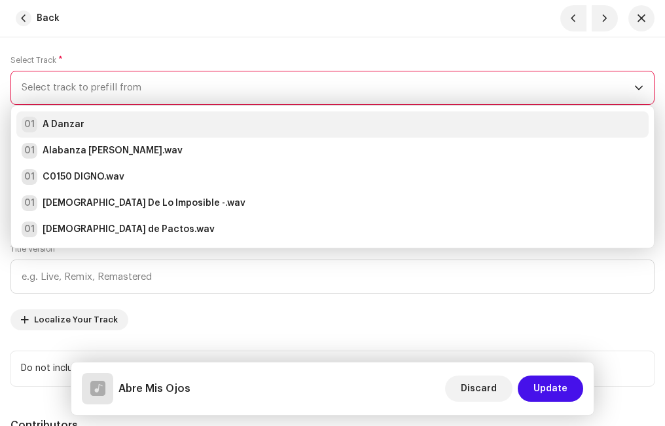
click at [88, 125] on div "01 A Danzar" at bounding box center [333, 125] width 622 height 16
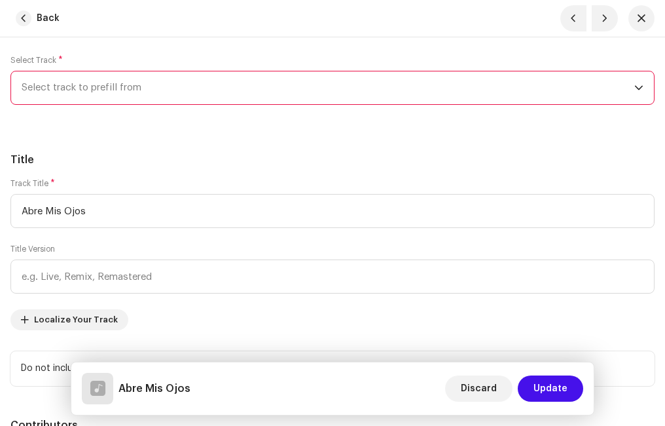
radio input "true"
type input "Ministerio Paz"
checkbox input "true"
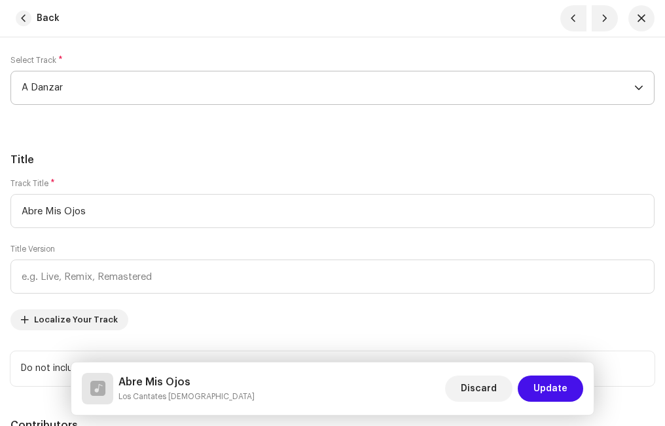
click at [164, 161] on h5 "Title" at bounding box center [332, 160] width 644 height 16
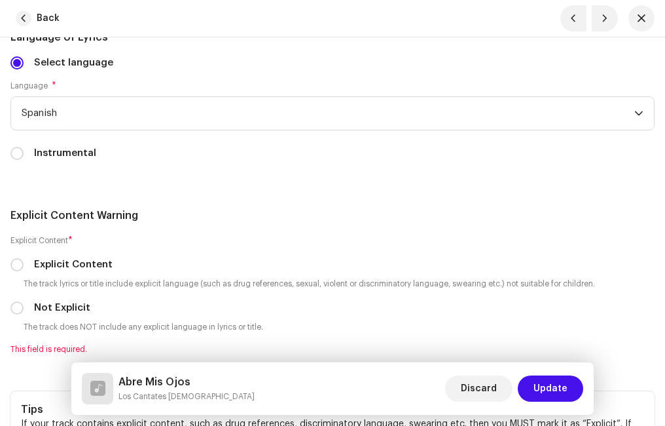
scroll to position [2816, 0]
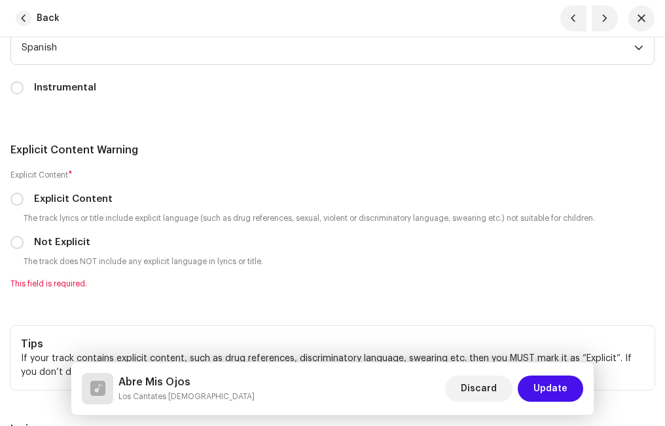
click at [24, 241] on div "Not Explicit" at bounding box center [332, 242] width 644 height 14
drag, startPoint x: 19, startPoint y: 244, endPoint x: 29, endPoint y: 244, distance: 9.8
click at [20, 244] on input "Not Explicit" at bounding box center [16, 242] width 13 height 13
radio input "true"
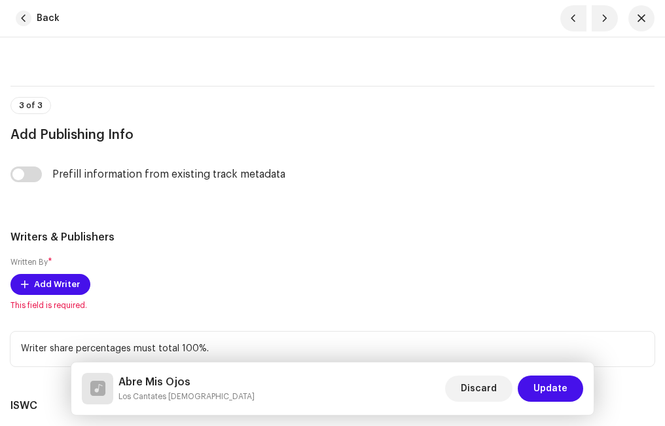
scroll to position [3340, 0]
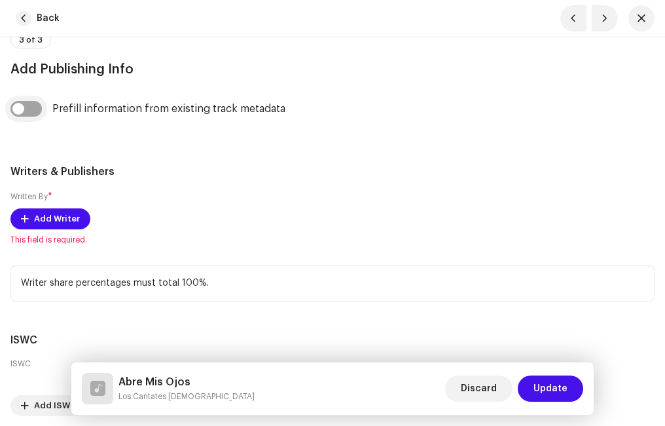
click at [34, 111] on input "checkbox" at bounding box center [25, 109] width 31 height 16
checkbox input "true"
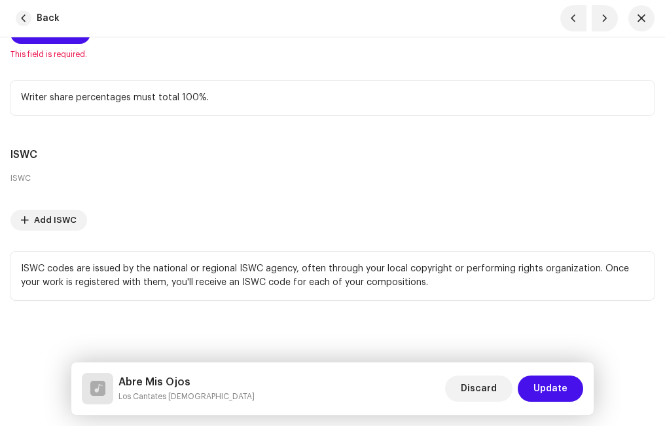
scroll to position [3394, 0]
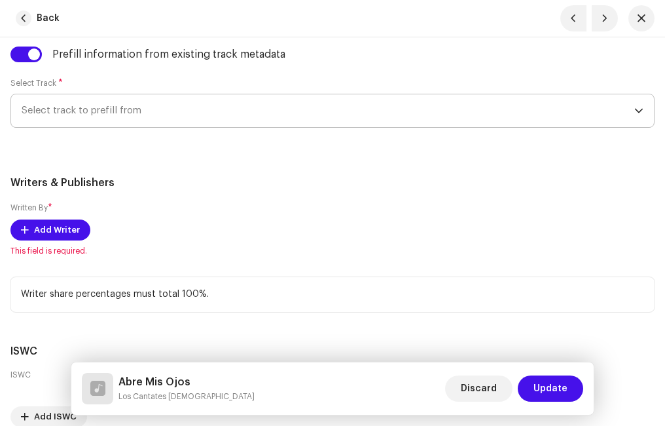
click at [125, 104] on span "Select track to prefill from" at bounding box center [328, 110] width 613 height 33
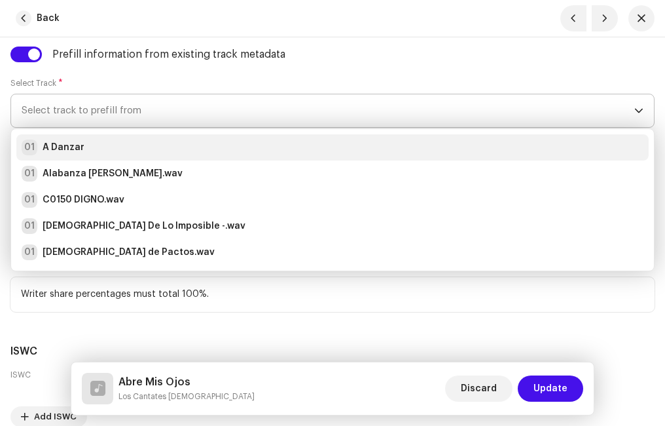
click at [88, 145] on div "01 A Danzar" at bounding box center [333, 147] width 622 height 16
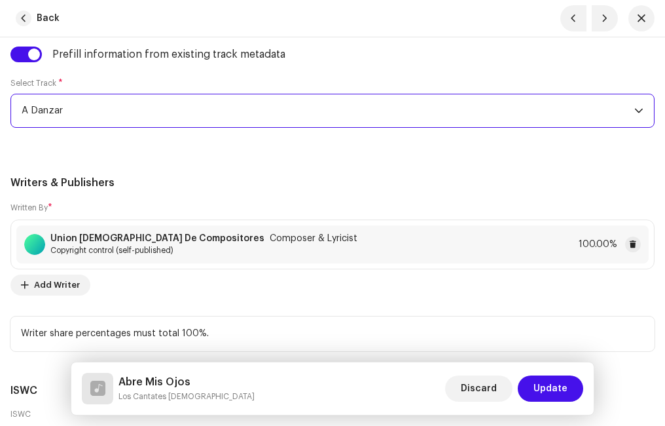
click at [215, 183] on h5 "Writers & Publishers" at bounding box center [332, 183] width 644 height 16
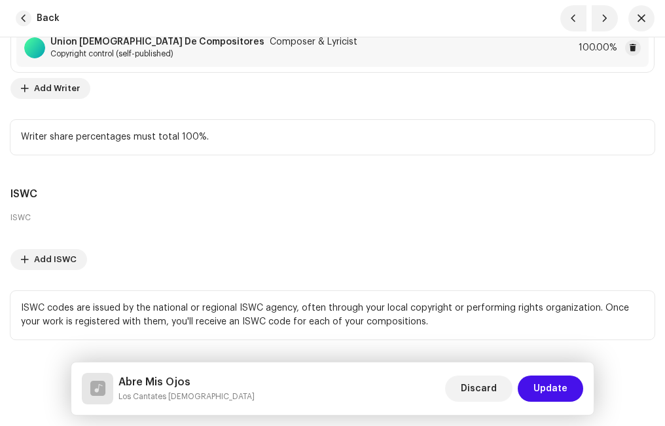
scroll to position [3630, 0]
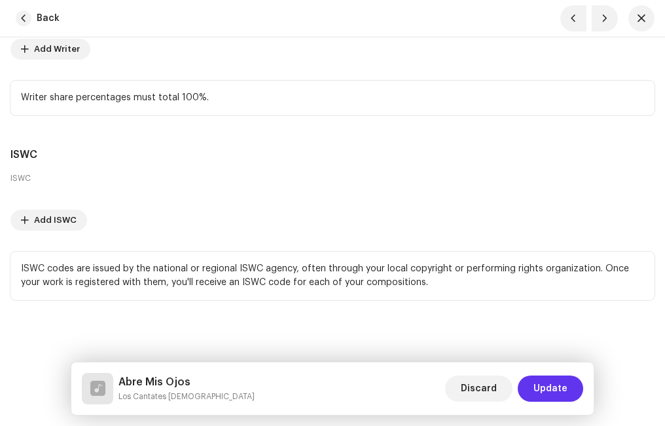
click at [549, 380] on span "Update" at bounding box center [551, 388] width 34 height 26
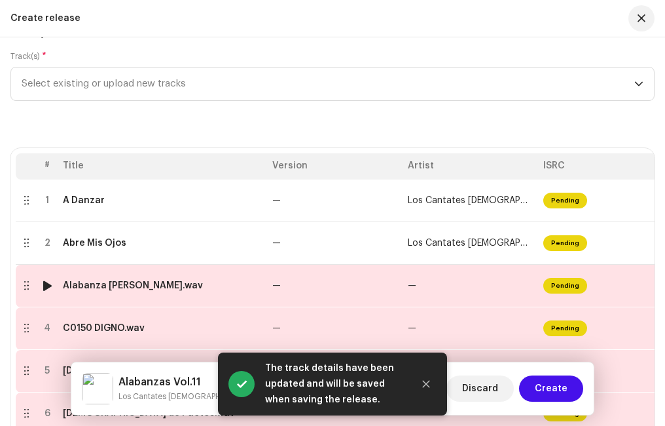
scroll to position [227, 0]
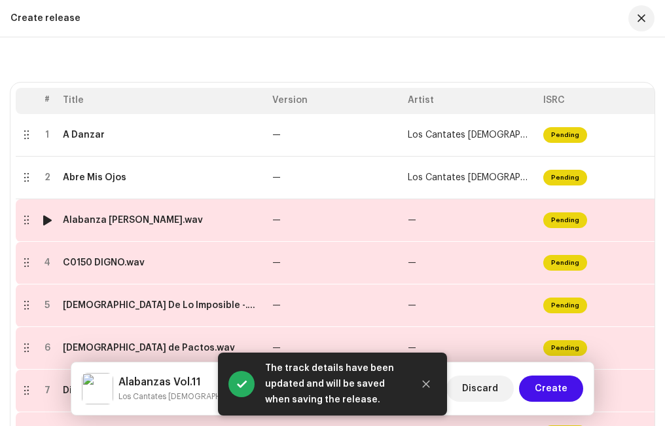
click at [119, 227] on td "Alabanza [PERSON_NAME].wav" at bounding box center [163, 220] width 210 height 43
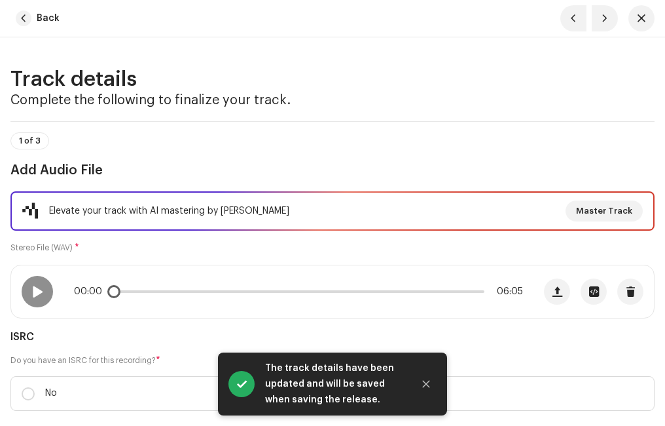
scroll to position [131, 0]
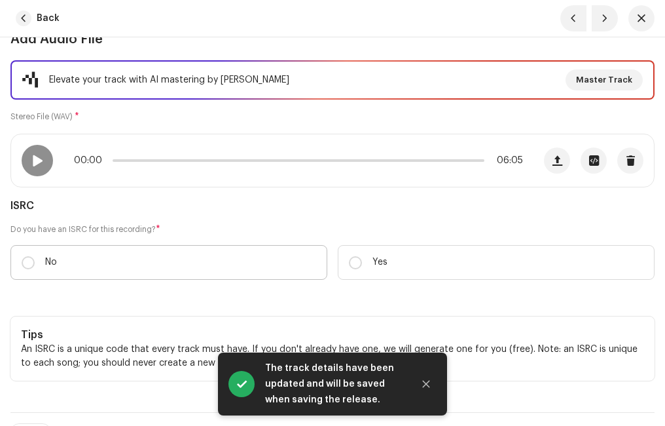
click at [35, 259] on label "No" at bounding box center [168, 262] width 317 height 35
click at [35, 259] on input "No" at bounding box center [28, 262] width 13 height 13
radio input "true"
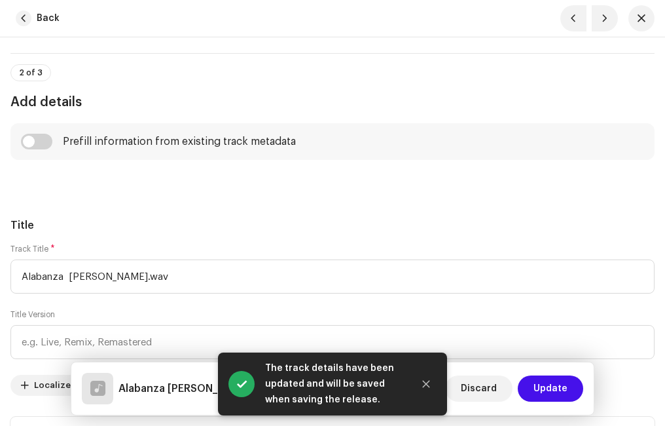
scroll to position [589, 0]
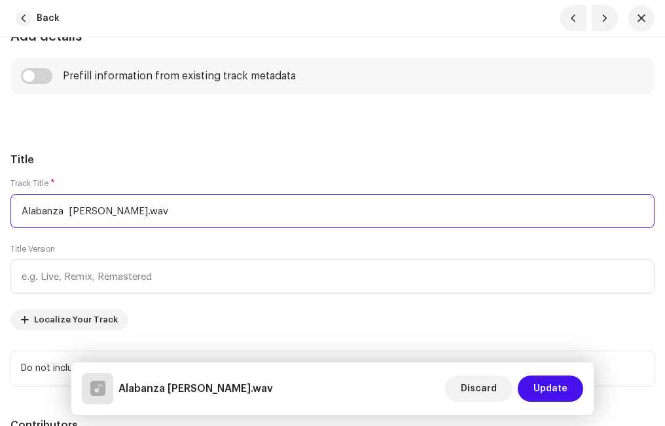
click at [181, 210] on input "Alabanza [PERSON_NAME].wav" at bounding box center [332, 211] width 644 height 34
type input "Alabanza [PERSON_NAME]"
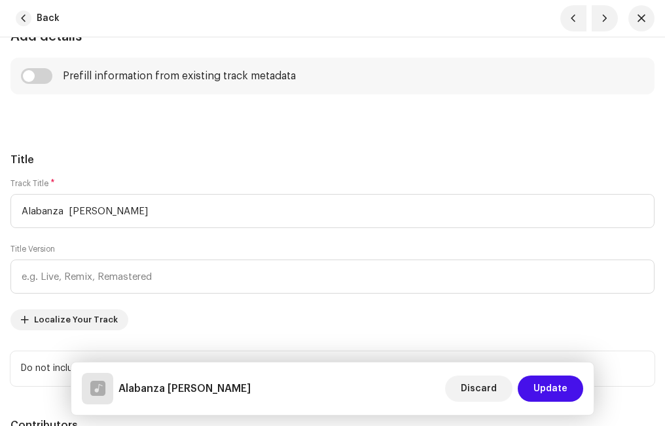
drag, startPoint x: 71, startPoint y: 118, endPoint x: 42, endPoint y: 79, distance: 49.1
click at [42, 79] on input "checkbox" at bounding box center [36, 76] width 31 height 16
checkbox input "true"
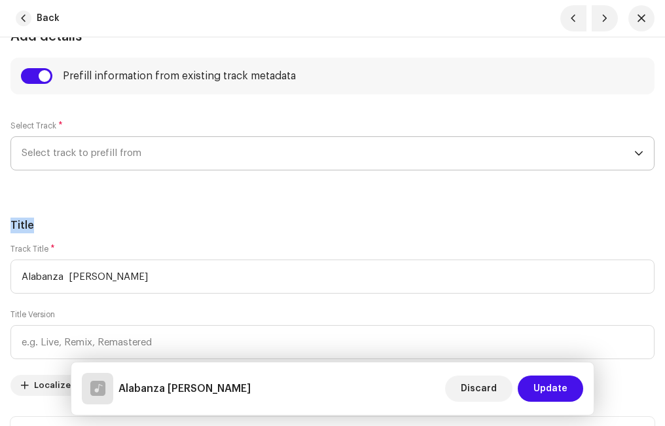
click at [94, 151] on span "Select track to prefill from" at bounding box center [328, 153] width 613 height 33
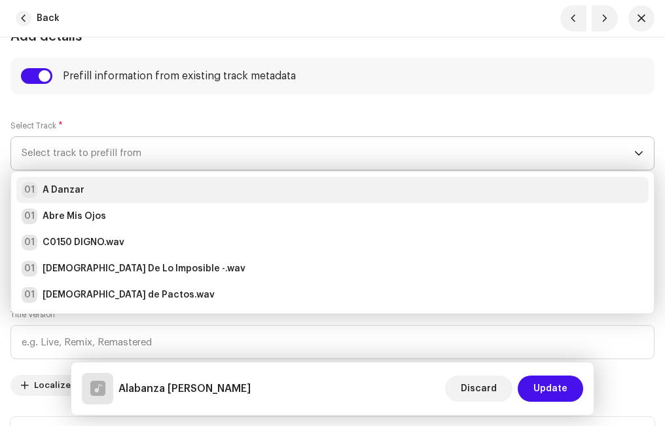
click at [83, 187] on div "01 A Danzar" at bounding box center [333, 190] width 622 height 16
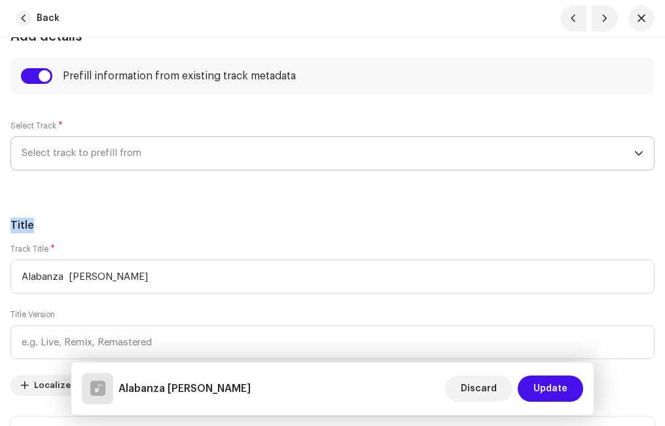
radio input "true"
type input "Ministerio Paz"
checkbox input "true"
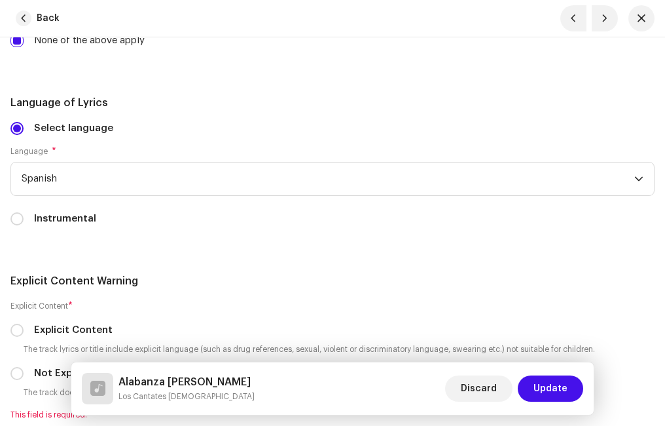
scroll to position [2816, 0]
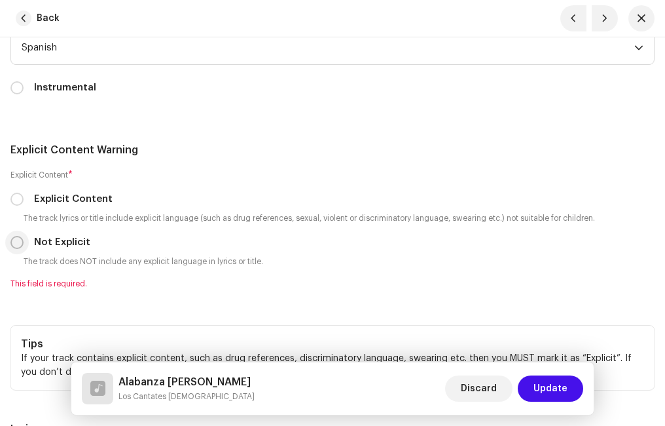
click at [17, 242] on input "Not Explicit" at bounding box center [16, 242] width 13 height 13
radio input "true"
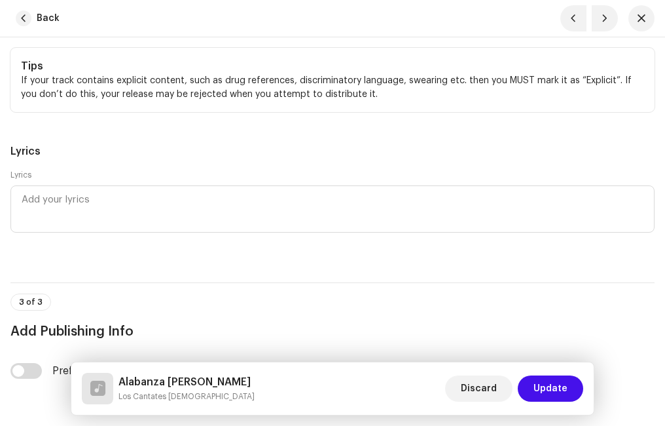
scroll to position [3274, 0]
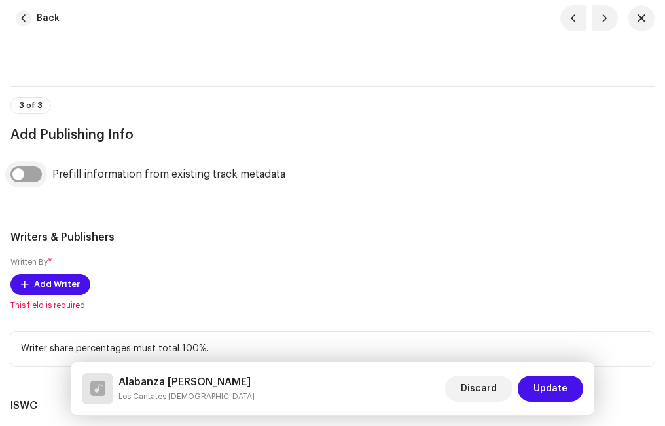
click at [27, 174] on input "checkbox" at bounding box center [25, 174] width 31 height 16
checkbox input "true"
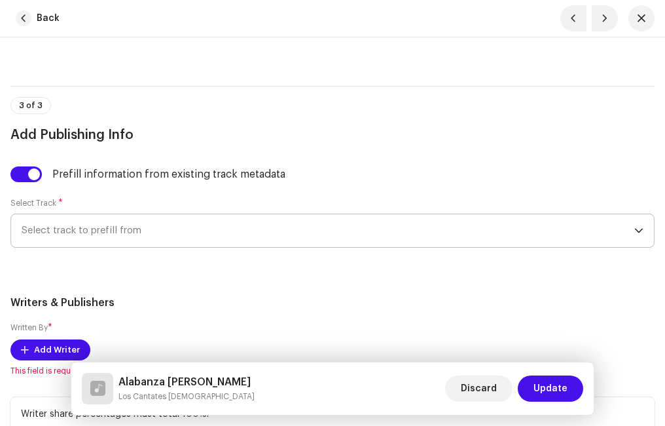
click at [90, 225] on span "Select track to prefill from" at bounding box center [328, 230] width 613 height 33
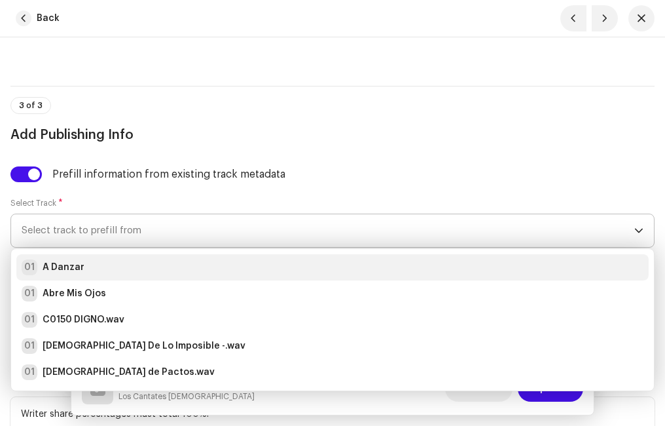
click at [81, 263] on strong "A Danzar" at bounding box center [64, 267] width 42 height 13
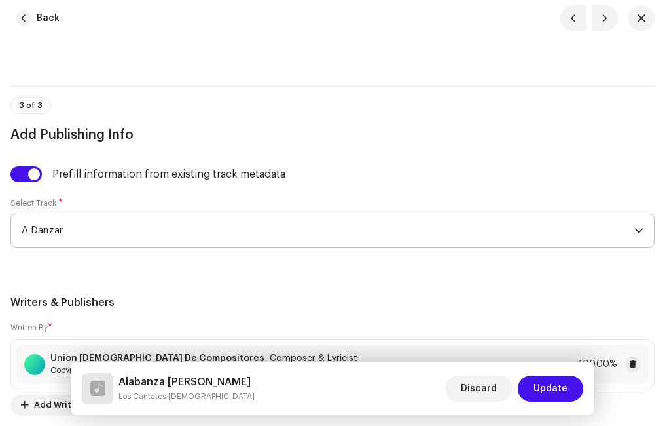
scroll to position [3536, 0]
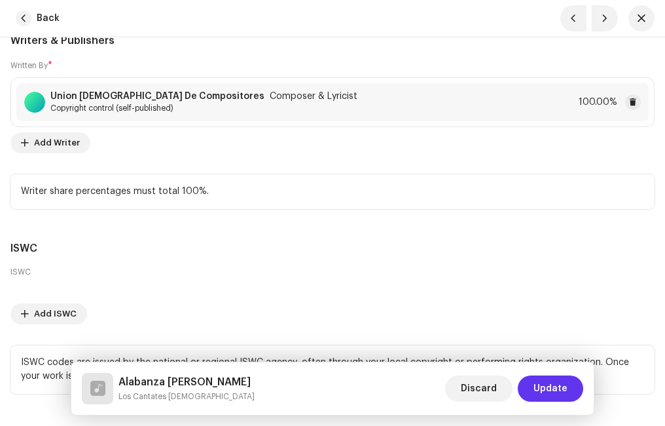
click at [549, 394] on span "Update" at bounding box center [551, 388] width 34 height 26
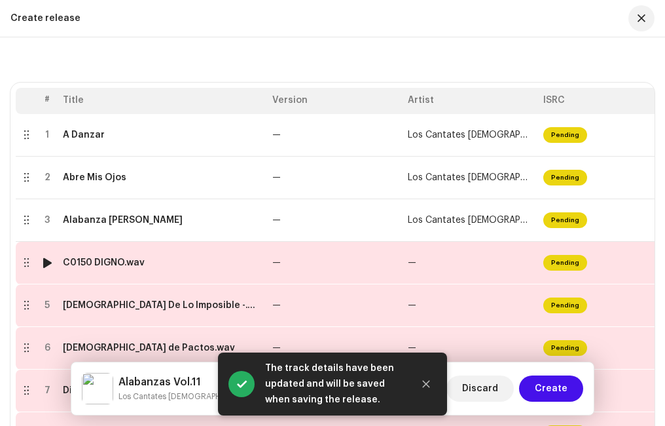
click at [109, 270] on td "C0150 DIGNO.wav" at bounding box center [163, 263] width 210 height 43
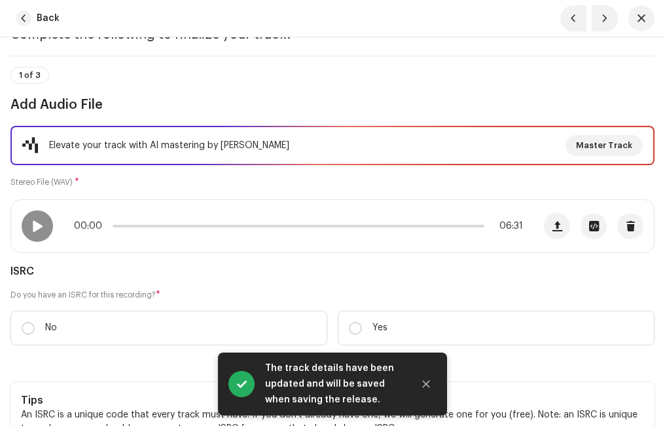
scroll to position [196, 0]
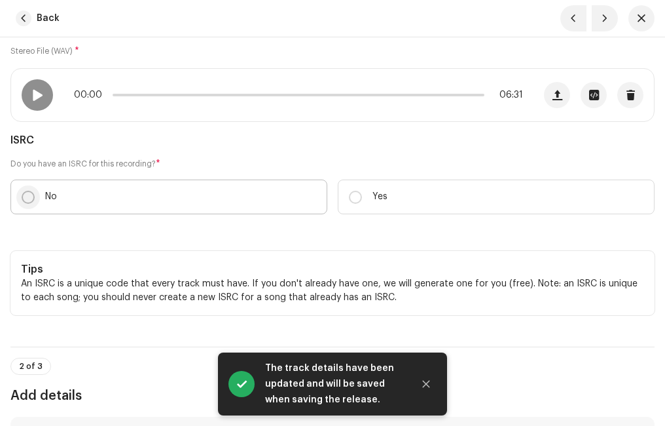
click at [28, 194] on input "No" at bounding box center [28, 197] width 13 height 13
radio input "true"
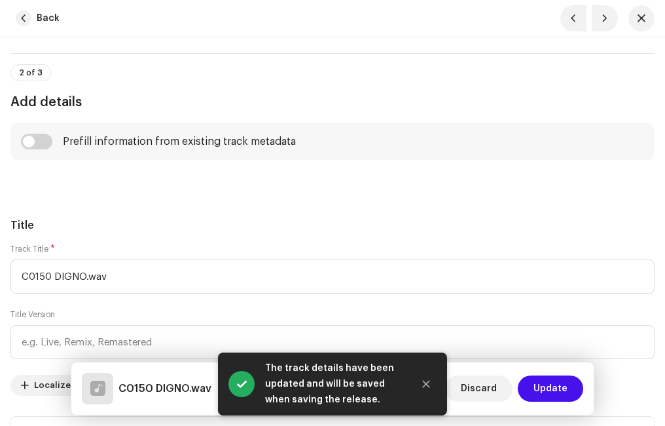
scroll to position [589, 0]
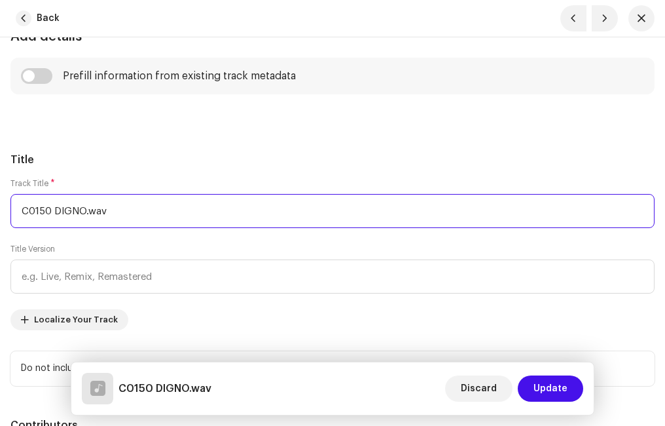
click at [113, 212] on input "C0150 DIGNO.wav" at bounding box center [332, 211] width 644 height 34
click at [52, 208] on input "C0150 DIGNO" at bounding box center [332, 211] width 644 height 34
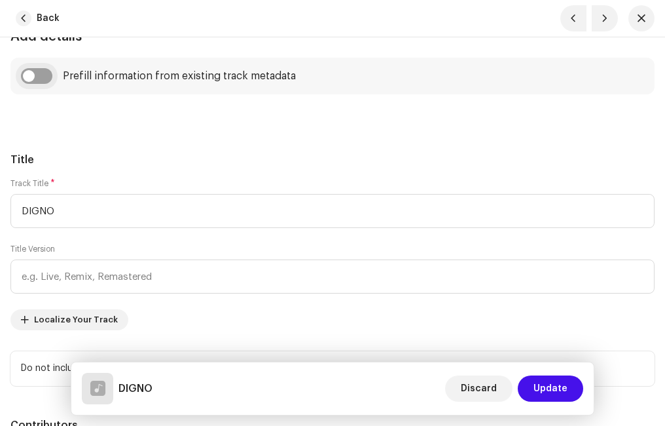
type input "DIGNO"
click at [32, 74] on input "checkbox" at bounding box center [36, 76] width 31 height 16
checkbox input "true"
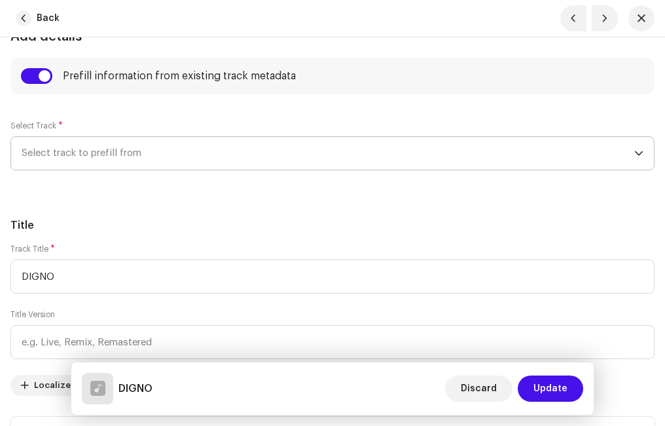
click at [98, 153] on span "Select track to prefill from" at bounding box center [328, 153] width 613 height 33
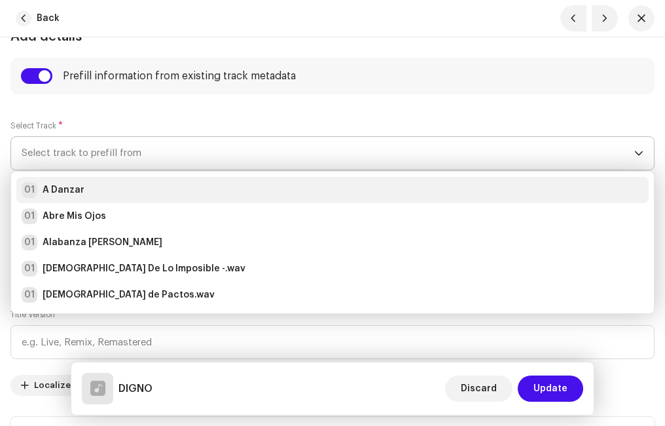
click at [73, 191] on strong "A Danzar" at bounding box center [64, 189] width 42 height 13
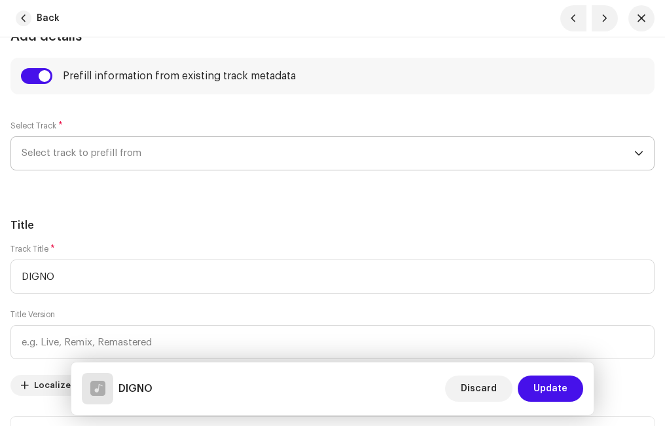
radio input "true"
type input "Ministerio Paz"
checkbox input "true"
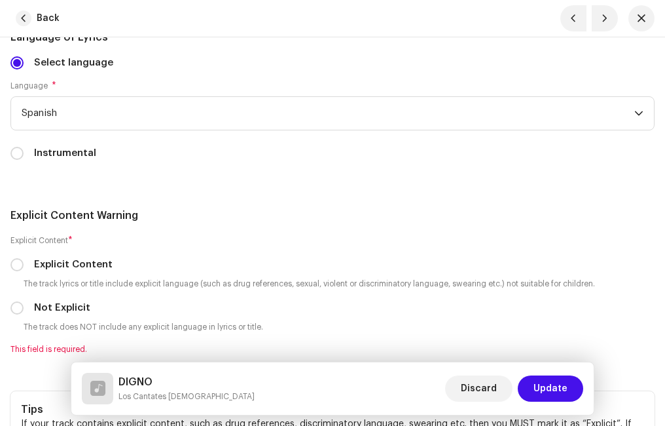
scroll to position [2881, 0]
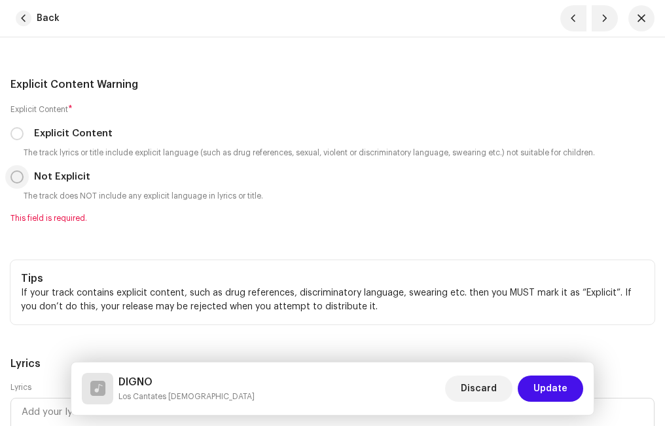
click at [15, 178] on input "Not Explicit" at bounding box center [16, 176] width 13 height 13
radio input "true"
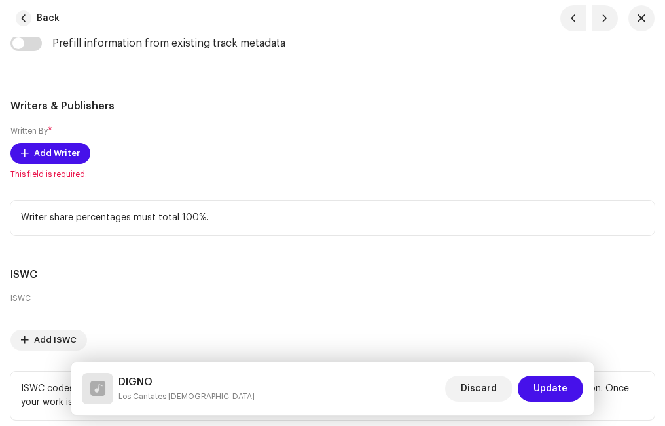
scroll to position [3340, 0]
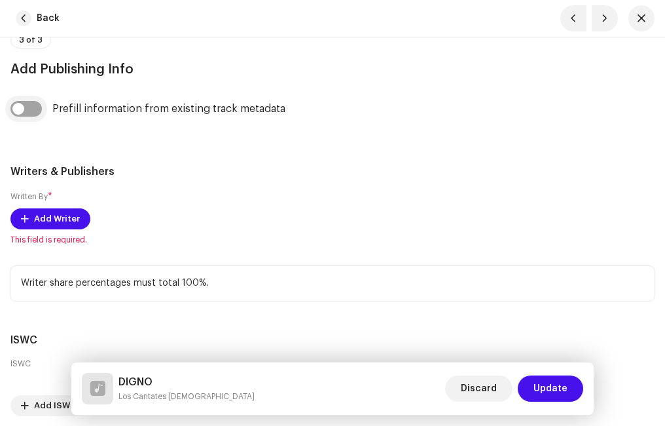
click at [31, 107] on input "checkbox" at bounding box center [25, 109] width 31 height 16
checkbox input "true"
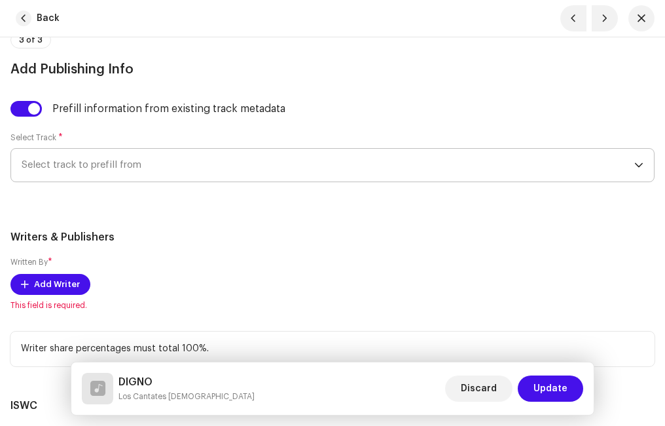
click at [93, 168] on span "Select track to prefill from" at bounding box center [328, 165] width 613 height 33
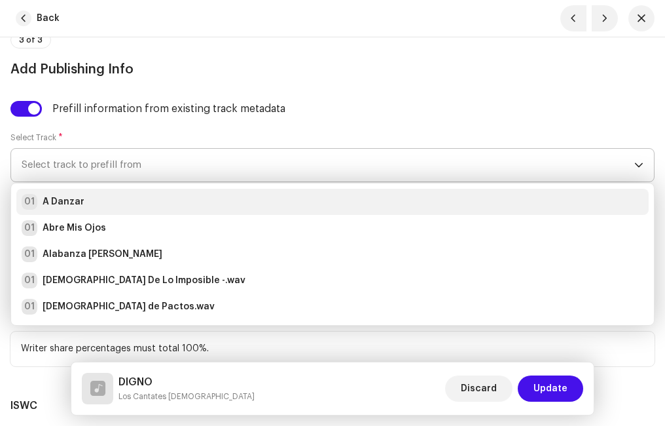
click at [64, 201] on strong "A Danzar" at bounding box center [64, 201] width 42 height 13
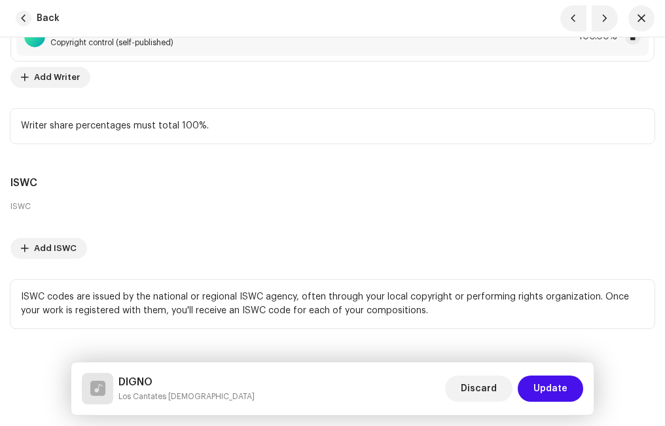
scroll to position [3630, 0]
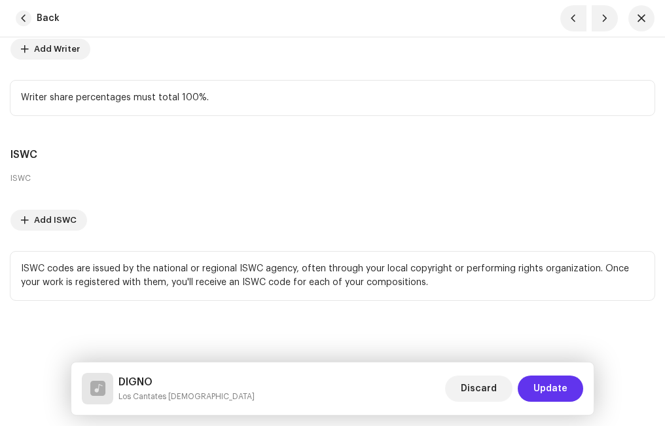
click at [554, 382] on span "Update" at bounding box center [551, 388] width 34 height 26
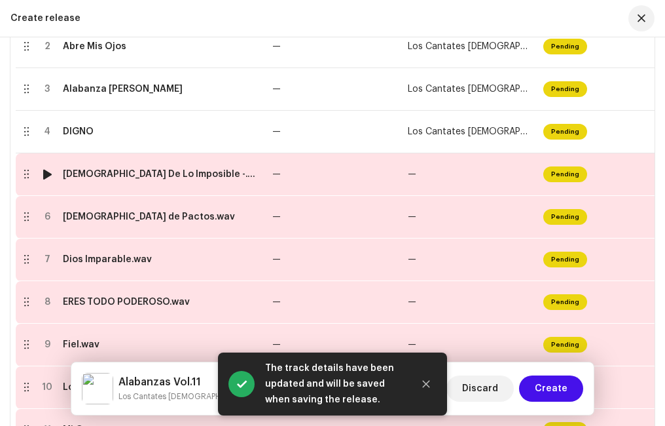
scroll to position [423, 0]
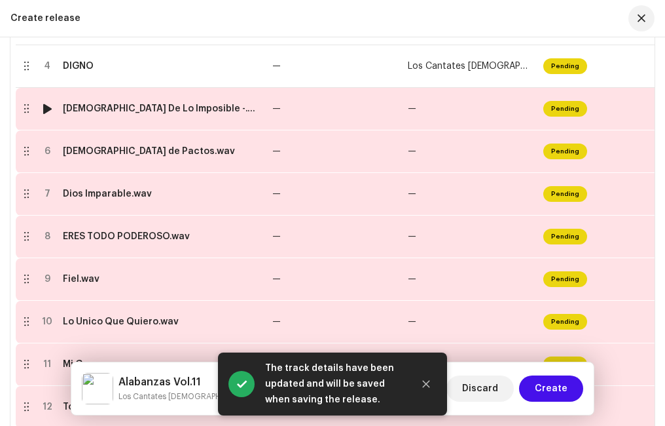
click at [119, 112] on div "[DEMOGRAPHIC_DATA] De Lo Imposible -.wav" at bounding box center [162, 108] width 199 height 10
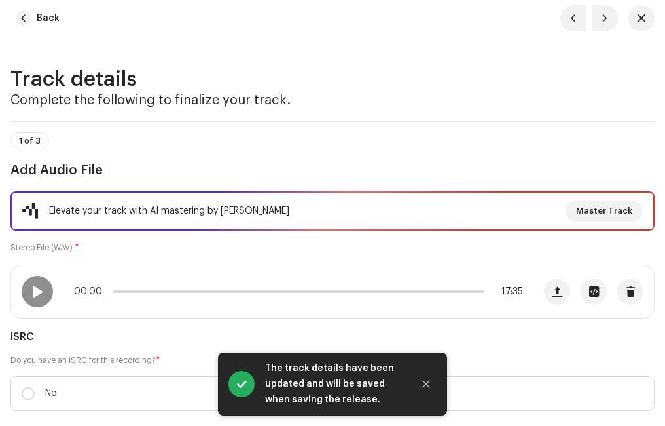
scroll to position [131, 0]
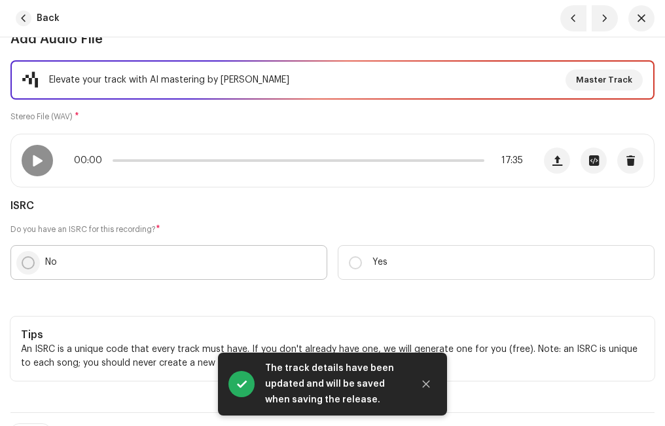
click at [22, 257] on p-radiobutton at bounding box center [28, 262] width 13 height 13
click at [22, 257] on input "No" at bounding box center [28, 262] width 13 height 13
radio input "true"
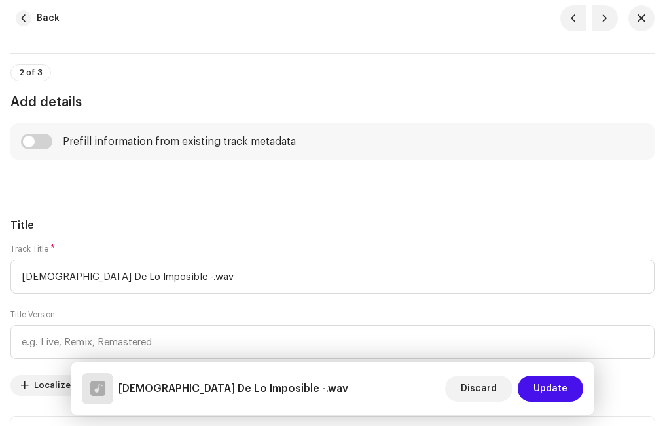
scroll to position [655, 0]
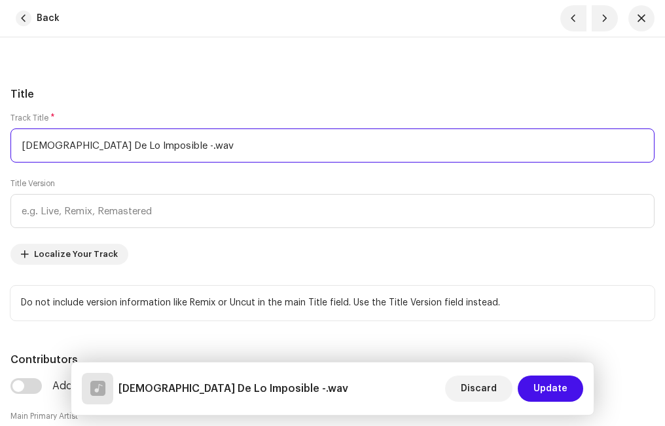
click at [192, 148] on input "[DEMOGRAPHIC_DATA] De Lo Imposible -.wav" at bounding box center [332, 145] width 644 height 34
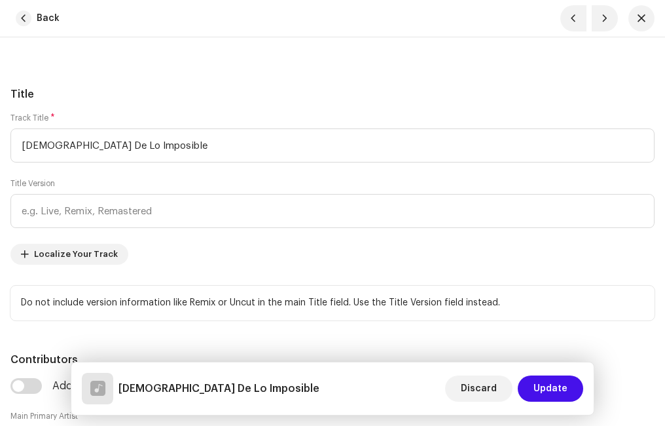
type input "[DEMOGRAPHIC_DATA] De Lo Imposible"
click at [148, 100] on h5 "Title" at bounding box center [332, 94] width 644 height 16
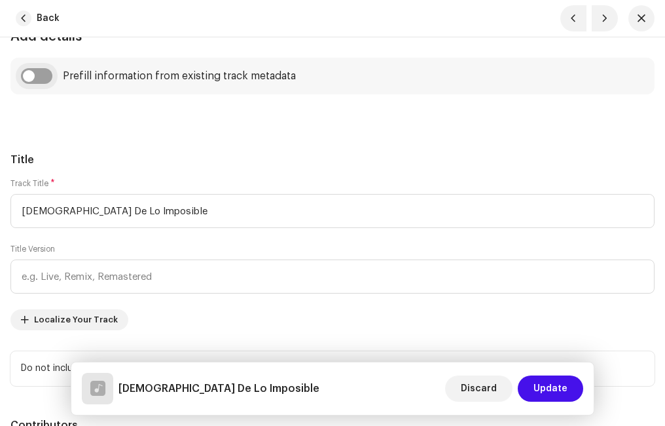
click at [47, 73] on input "checkbox" at bounding box center [36, 76] width 31 height 16
checkbox input "true"
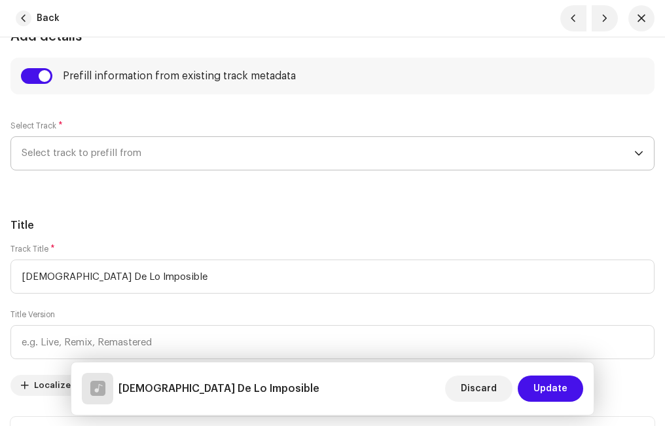
click at [90, 145] on span "Select track to prefill from" at bounding box center [328, 153] width 613 height 33
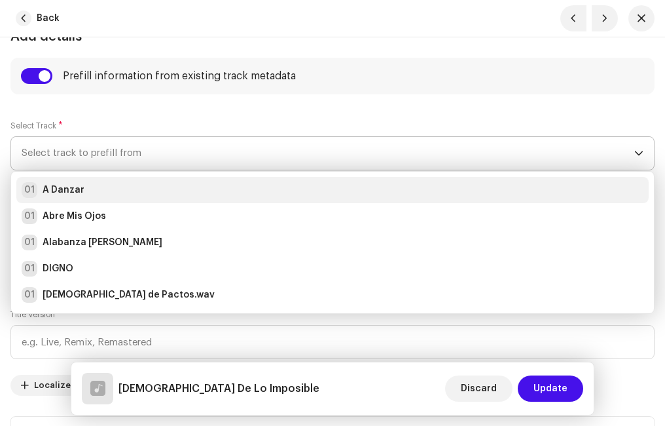
click at [80, 191] on strong "A Danzar" at bounding box center [64, 189] width 42 height 13
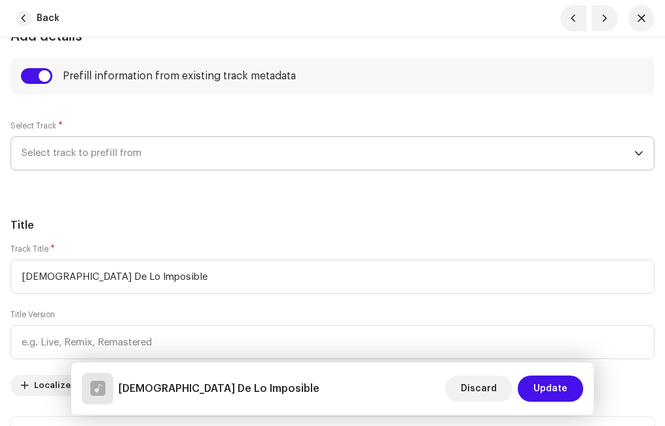
radio input "true"
type input "Ministerio Paz"
checkbox input "true"
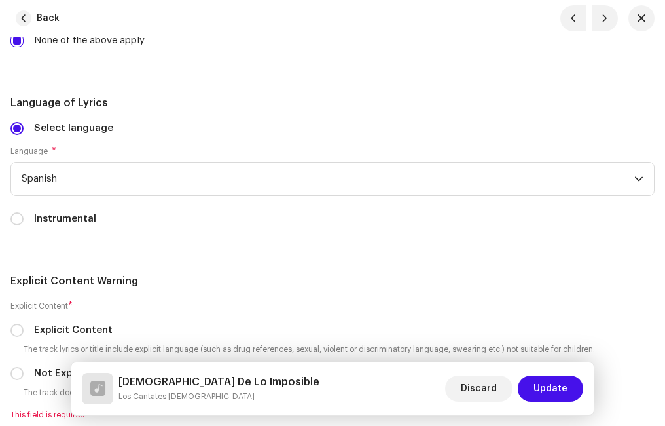
scroll to position [2816, 0]
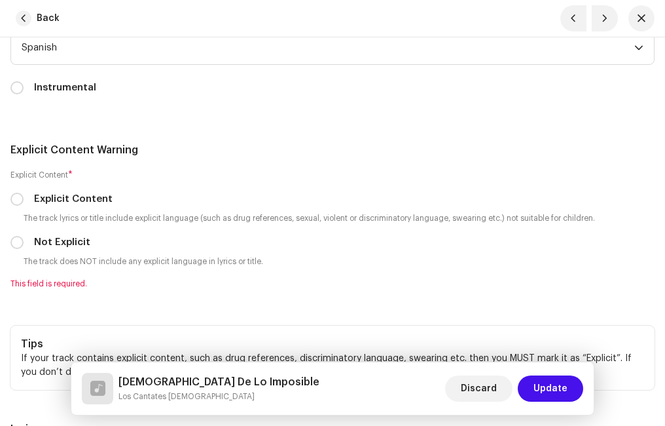
drag, startPoint x: 22, startPoint y: 242, endPoint x: 55, endPoint y: 241, distance: 33.4
click at [22, 241] on input "Not Explicit" at bounding box center [16, 242] width 13 height 13
radio input "true"
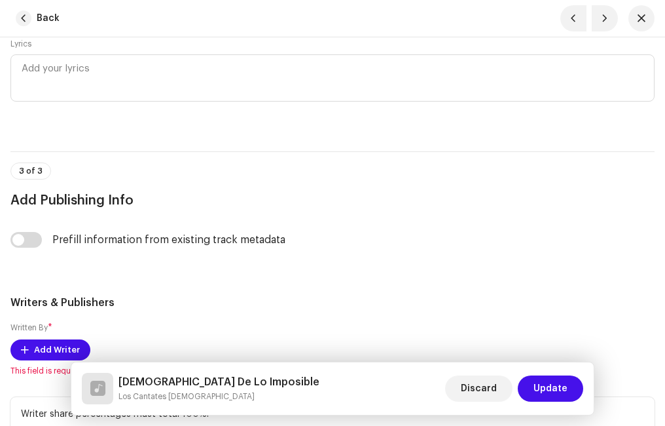
scroll to position [3340, 0]
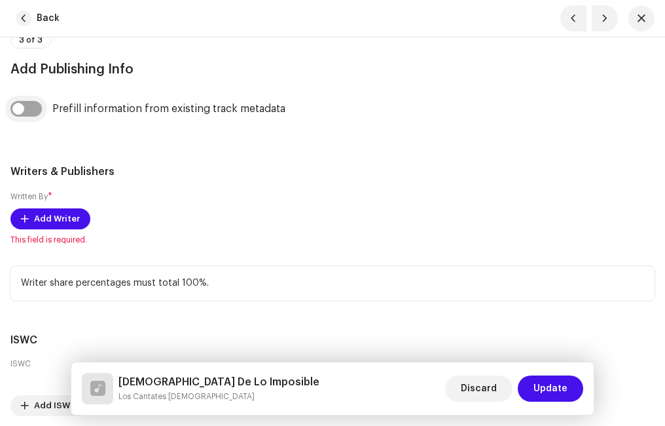
click at [38, 105] on input "checkbox" at bounding box center [25, 109] width 31 height 16
checkbox input "true"
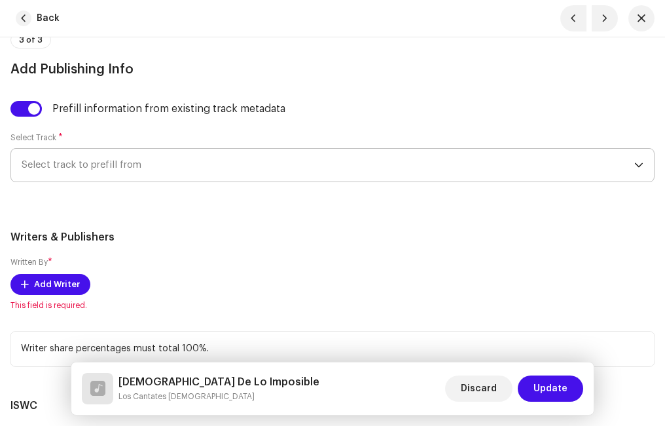
click at [79, 165] on span "Select track to prefill from" at bounding box center [328, 165] width 613 height 33
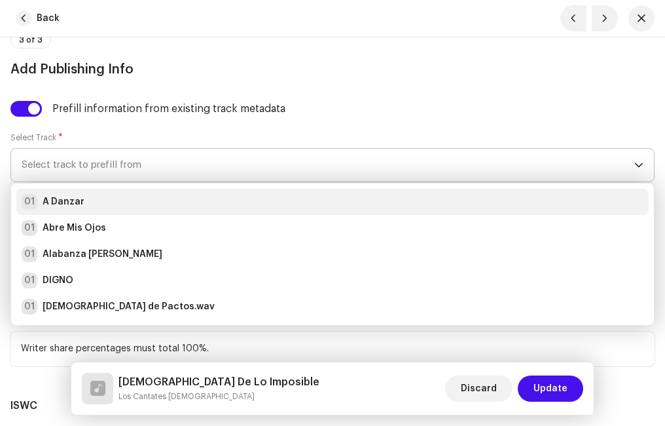
click at [84, 200] on div "01 A Danzar" at bounding box center [333, 202] width 622 height 16
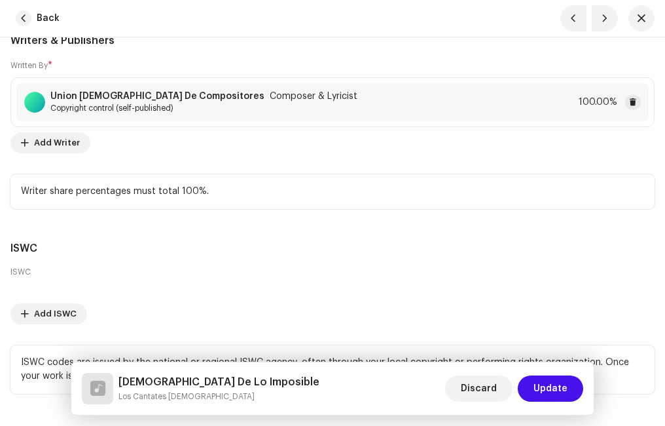
scroll to position [3602, 0]
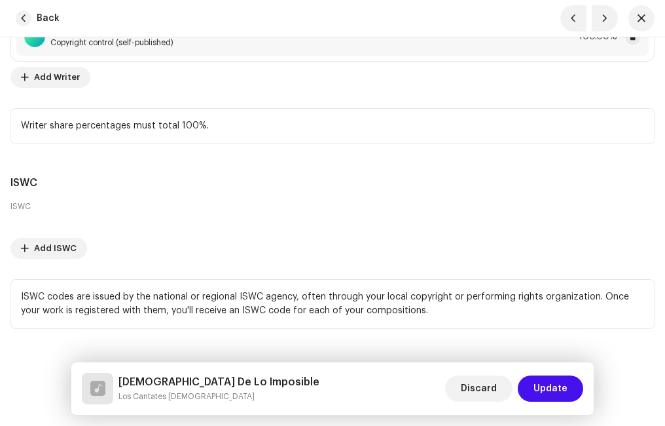
click at [546, 386] on span "Update" at bounding box center [551, 388] width 34 height 26
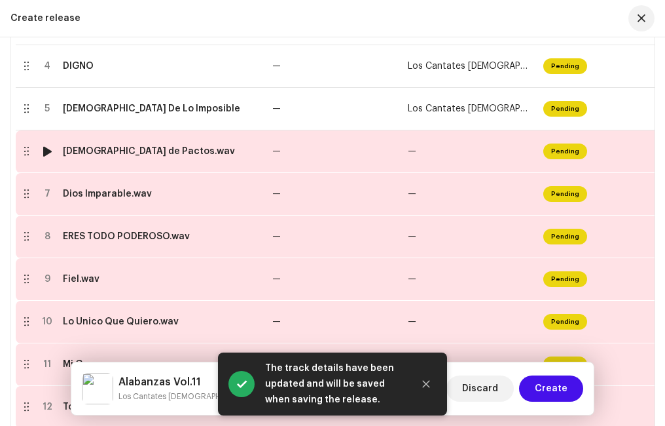
click at [104, 157] on td "[DEMOGRAPHIC_DATA] de Pactos.wav" at bounding box center [163, 151] width 210 height 43
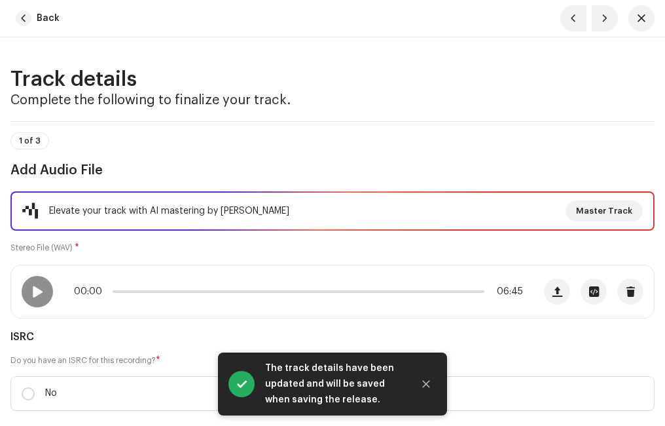
scroll to position [131, 0]
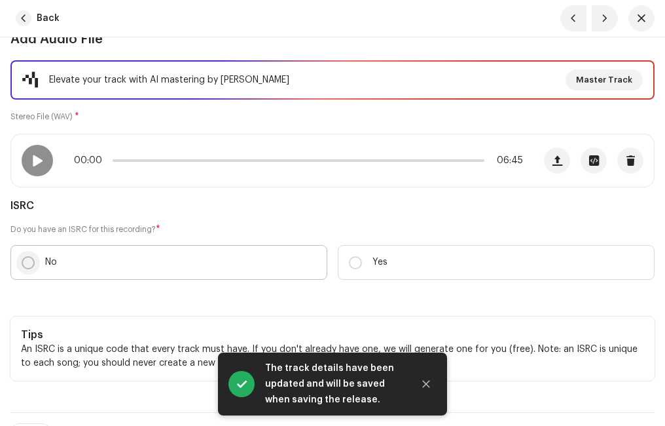
click at [28, 260] on input "No" at bounding box center [28, 262] width 13 height 13
radio input "true"
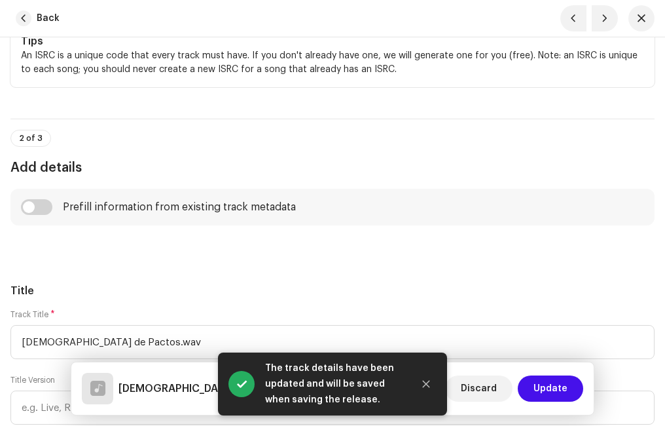
scroll to position [524, 0]
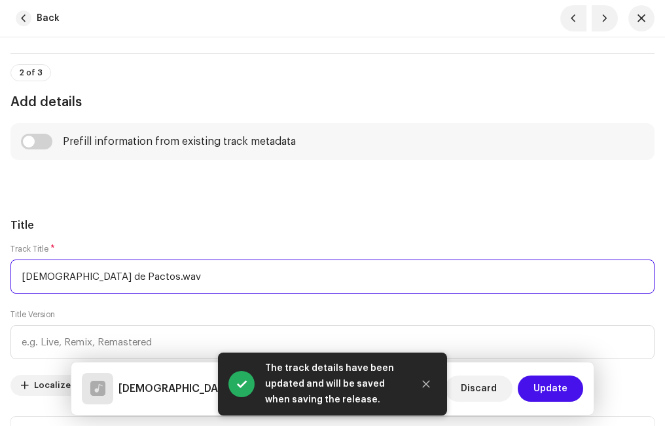
click at [128, 274] on input "[DEMOGRAPHIC_DATA] de Pactos.wav" at bounding box center [332, 276] width 644 height 34
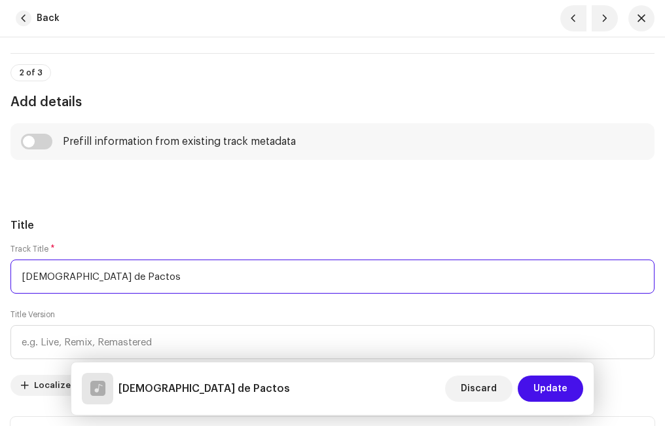
type input "[DEMOGRAPHIC_DATA] de Pactos"
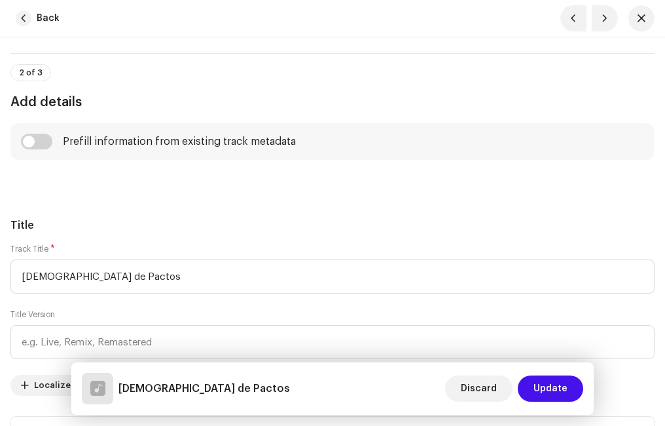
click at [145, 223] on h5 "Title" at bounding box center [332, 225] width 644 height 16
click at [46, 139] on input "checkbox" at bounding box center [36, 142] width 31 height 16
checkbox input "true"
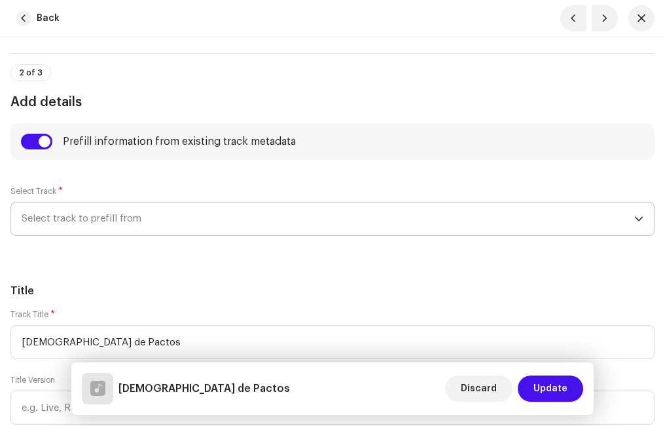
click at [107, 219] on span "Select track to prefill from" at bounding box center [328, 218] width 613 height 33
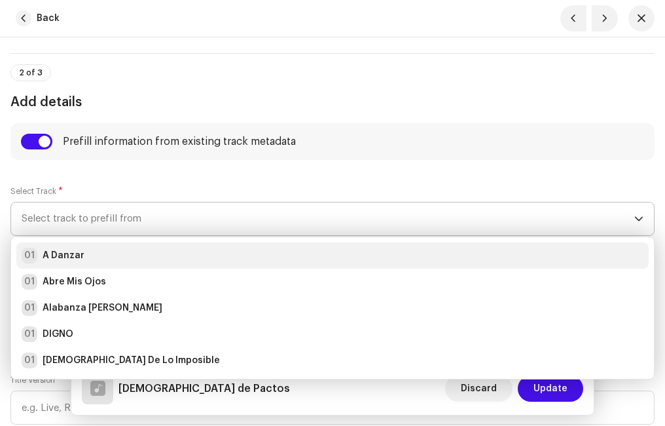
click at [79, 255] on strong "A Danzar" at bounding box center [64, 255] width 42 height 13
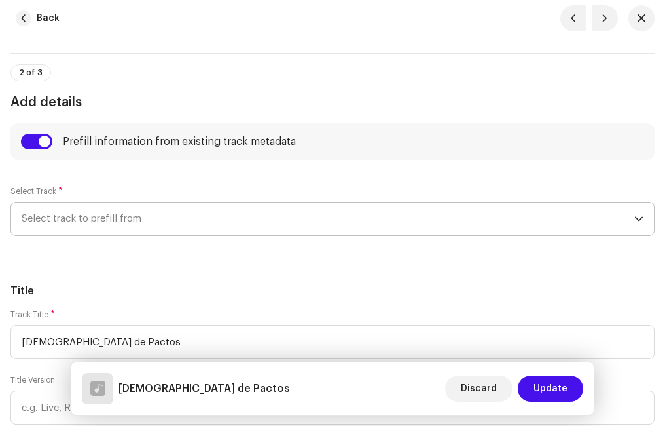
radio input "true"
type input "Ministerio Paz"
checkbox input "true"
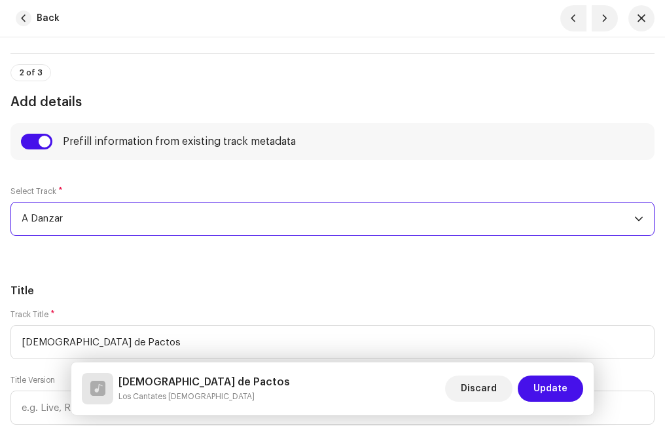
drag, startPoint x: 134, startPoint y: 257, endPoint x: 160, endPoint y: 261, distance: 26.5
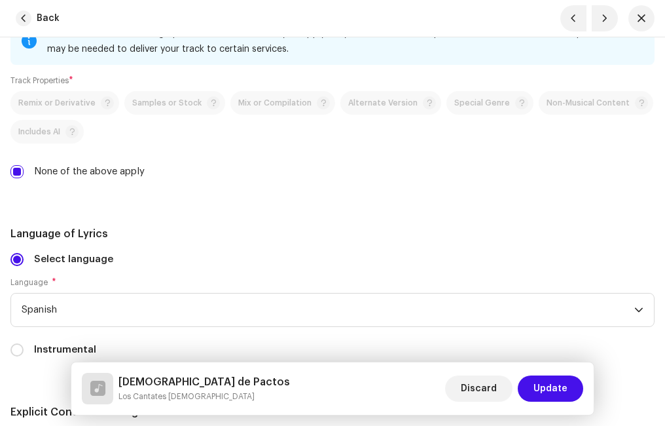
scroll to position [2750, 0]
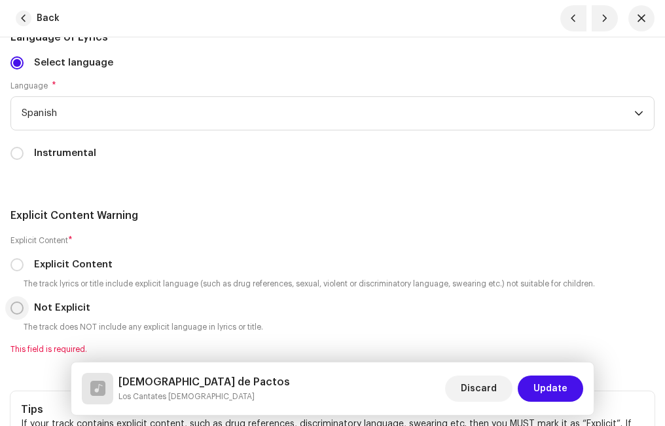
click at [20, 306] on input "Not Explicit" at bounding box center [16, 307] width 13 height 13
radio input "true"
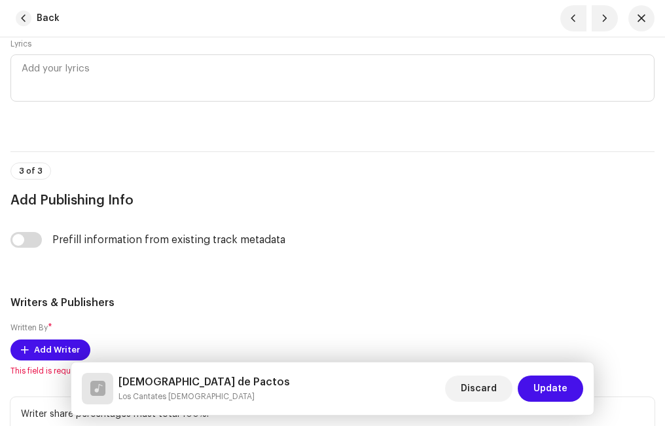
scroll to position [3274, 0]
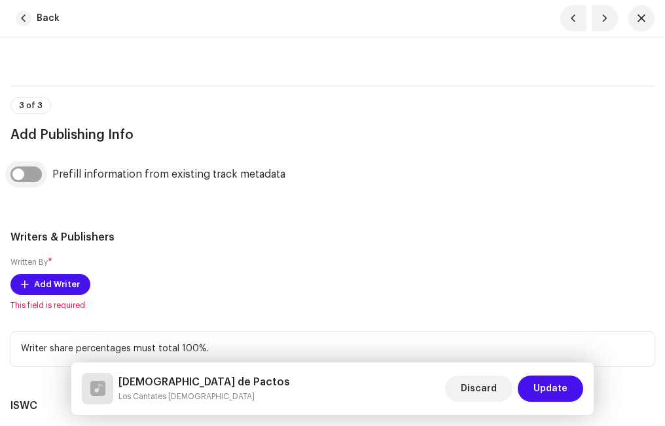
click at [38, 172] on input "checkbox" at bounding box center [25, 174] width 31 height 16
checkbox input "true"
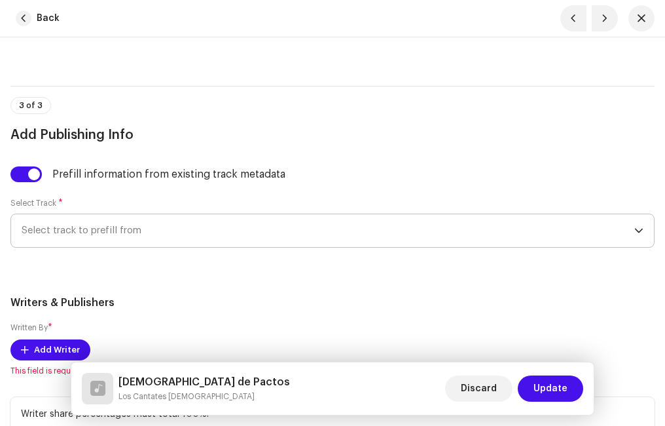
click at [107, 228] on span "Select track to prefill from" at bounding box center [328, 230] width 613 height 33
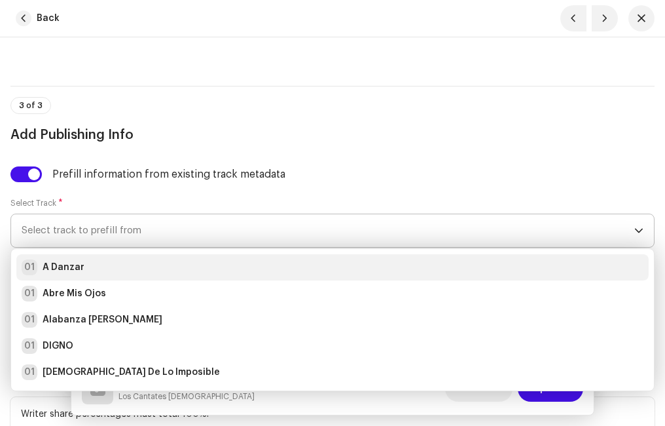
click at [84, 262] on div "01 A Danzar" at bounding box center [333, 267] width 622 height 16
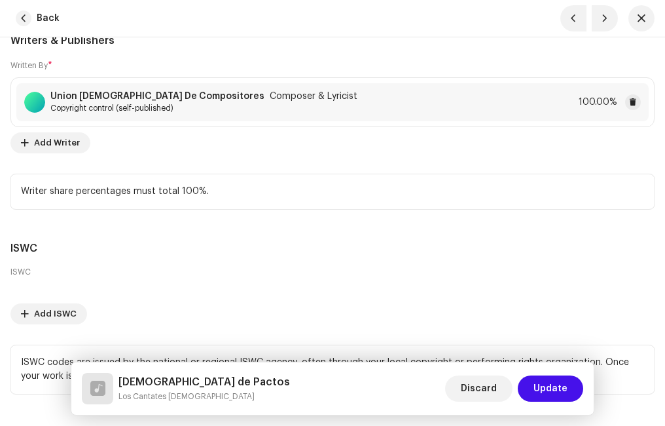
scroll to position [3630, 0]
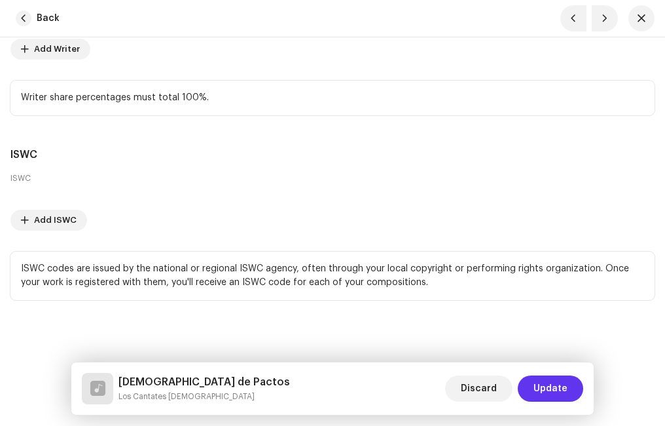
click at [551, 386] on span "Update" at bounding box center [551, 388] width 34 height 26
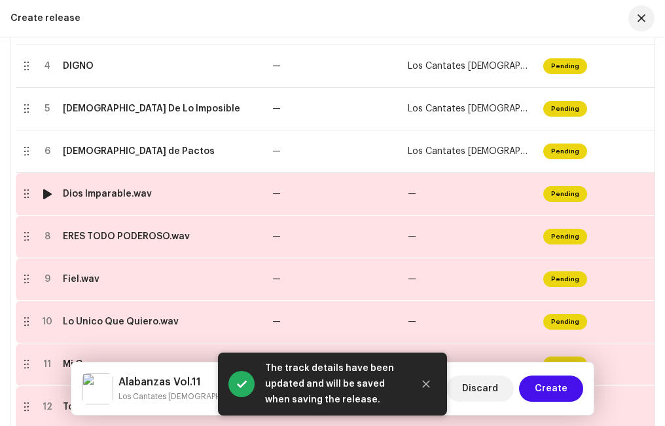
click at [125, 198] on div "Dios Imparable.wav" at bounding box center [107, 194] width 89 height 10
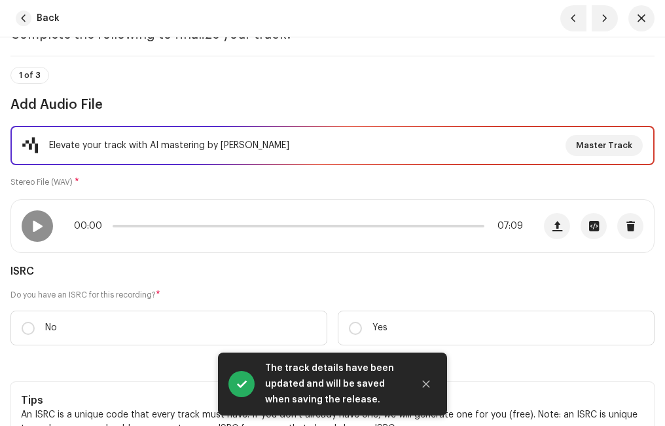
scroll to position [131, 0]
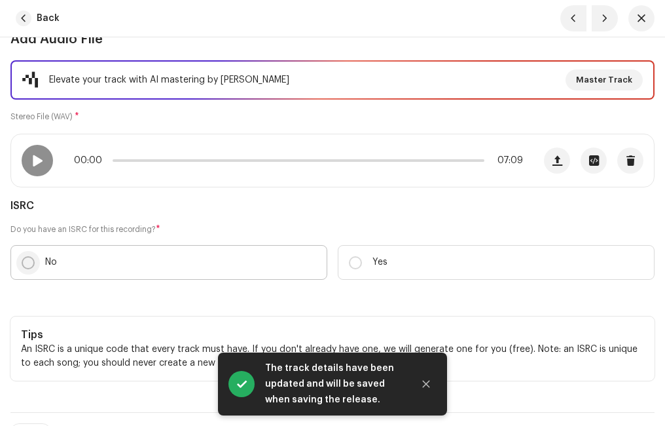
click at [29, 262] on input "No" at bounding box center [28, 262] width 13 height 13
radio input "true"
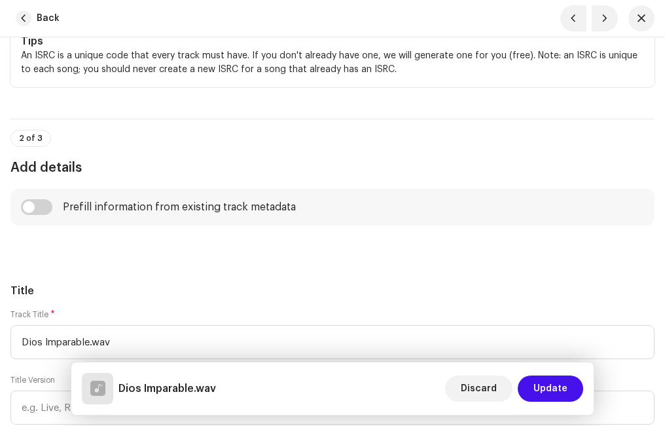
scroll to position [589, 0]
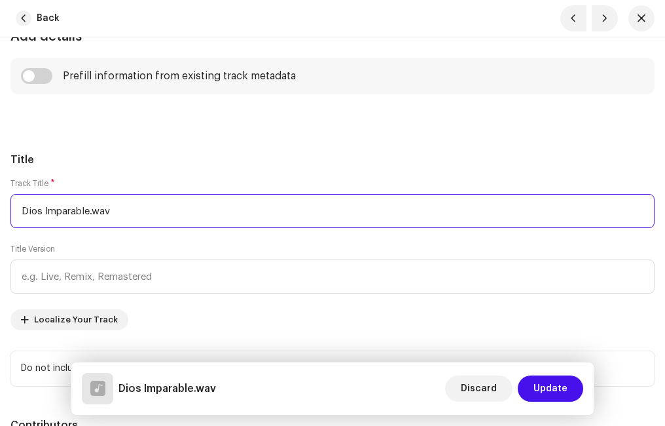
click at [124, 213] on input "Dios Imparable.wav" at bounding box center [332, 211] width 644 height 34
type input "Dios Imparable"
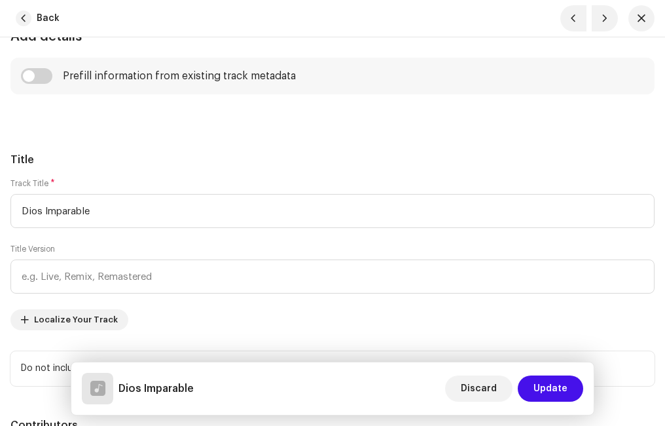
click at [45, 75] on input "checkbox" at bounding box center [36, 76] width 31 height 16
checkbox input "true"
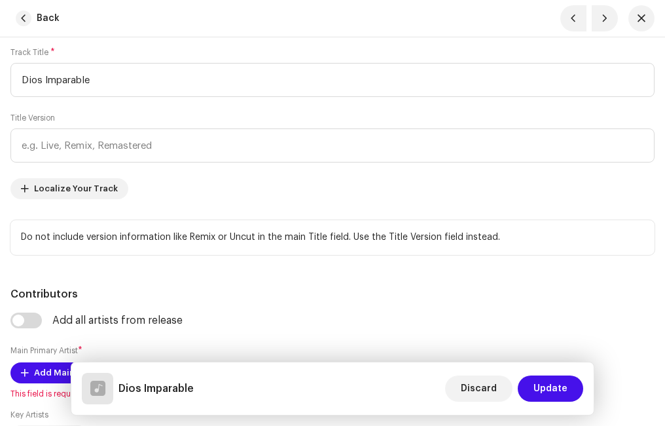
scroll to position [655, 0]
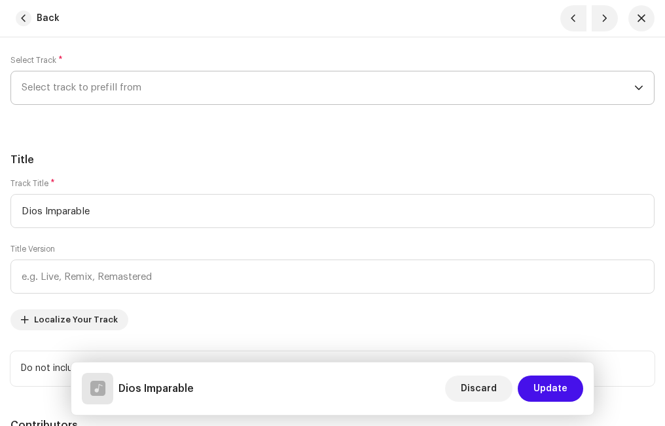
click at [85, 86] on span "Select track to prefill from" at bounding box center [328, 87] width 613 height 33
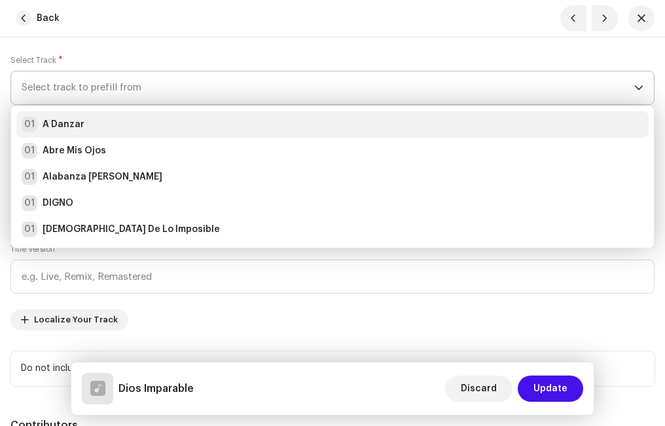
click at [78, 126] on strong "A Danzar" at bounding box center [64, 124] width 42 height 13
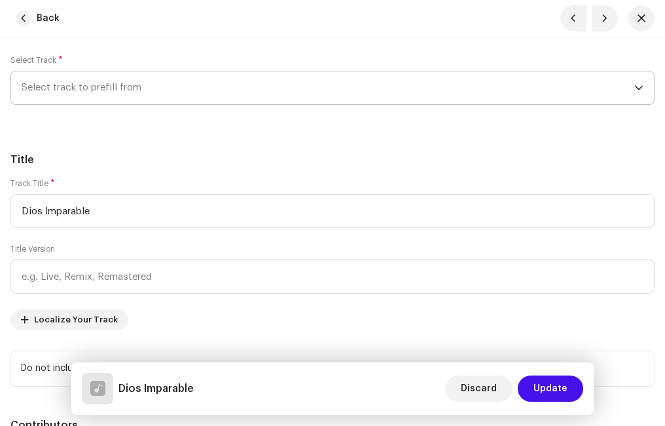
radio input "true"
type input "Ministerio Paz"
checkbox input "true"
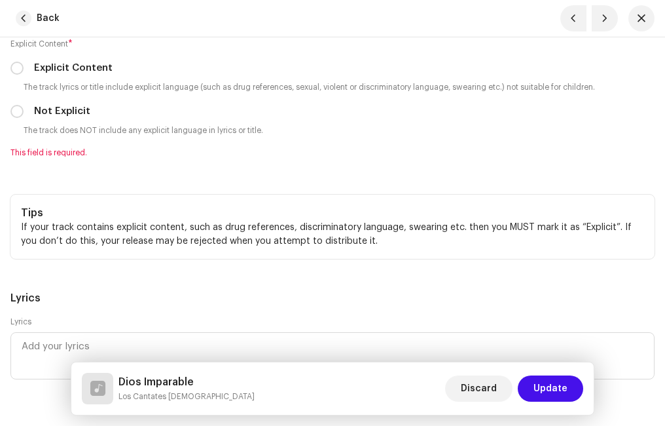
scroll to position [2816, 0]
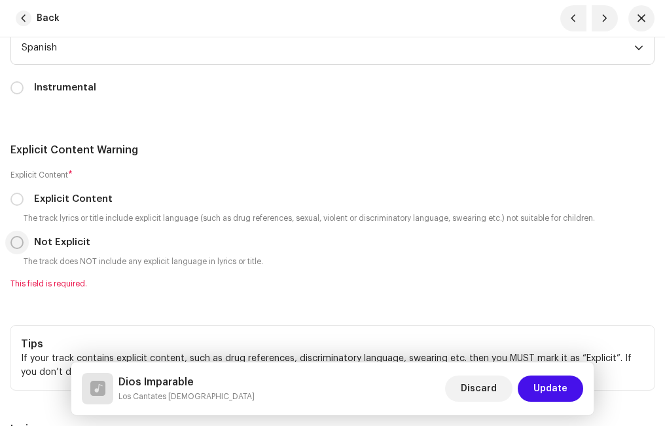
click at [16, 242] on input "Not Explicit" at bounding box center [16, 242] width 13 height 13
radio input "true"
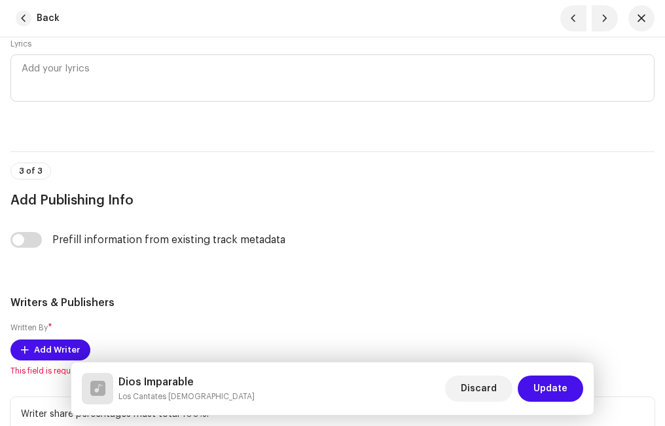
scroll to position [3340, 0]
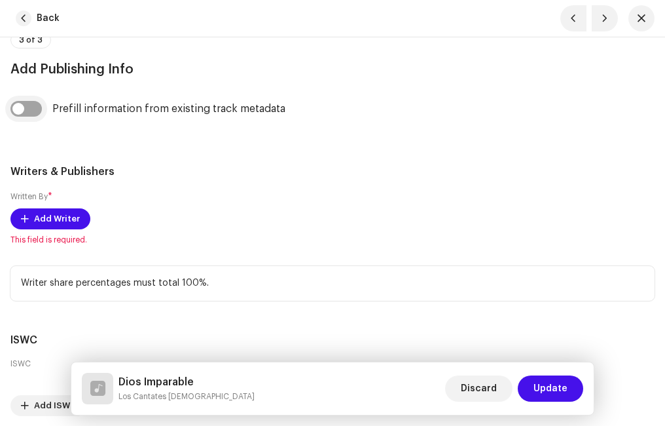
click at [39, 107] on input "checkbox" at bounding box center [25, 109] width 31 height 16
checkbox input "true"
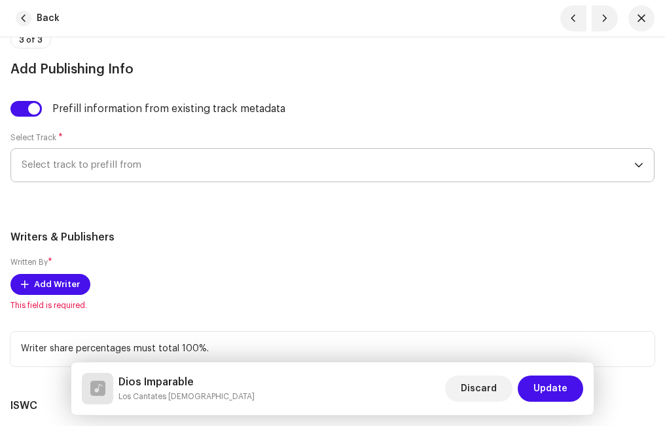
click at [70, 156] on span "Select track to prefill from" at bounding box center [328, 165] width 613 height 33
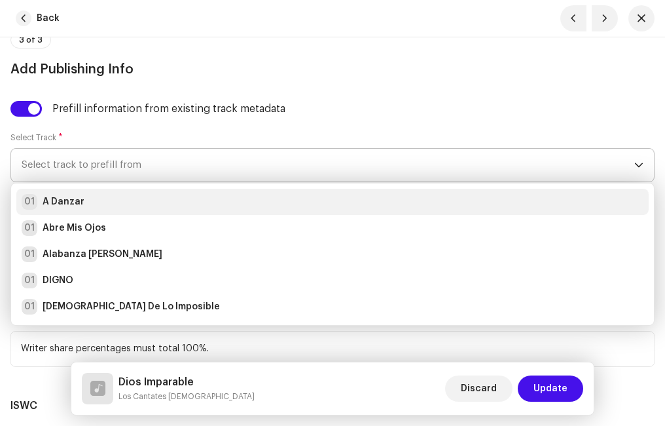
click at [74, 205] on strong "A Danzar" at bounding box center [64, 201] width 42 height 13
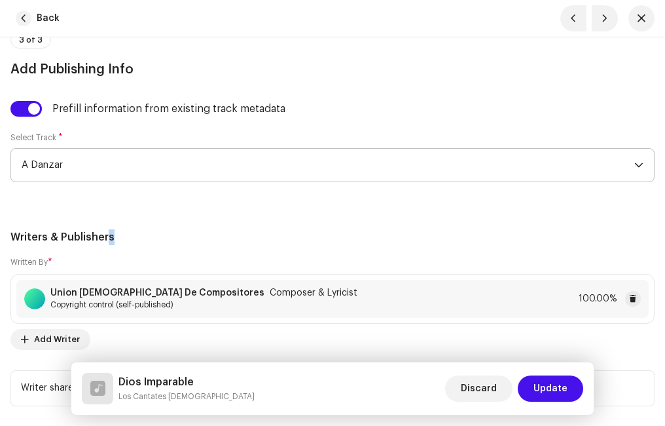
drag, startPoint x: 113, startPoint y: 212, endPoint x: 225, endPoint y: 225, distance: 112.7
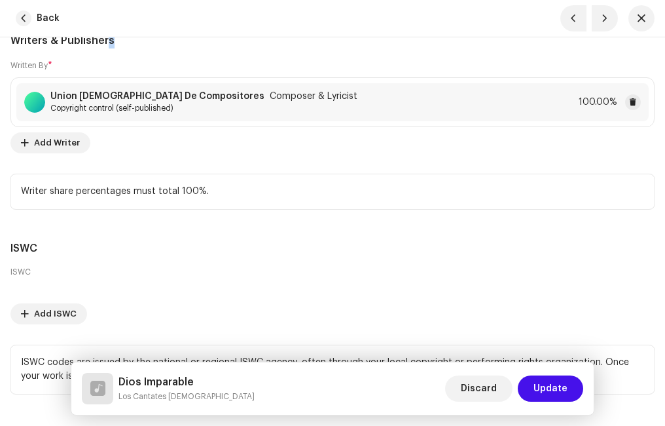
scroll to position [3602, 0]
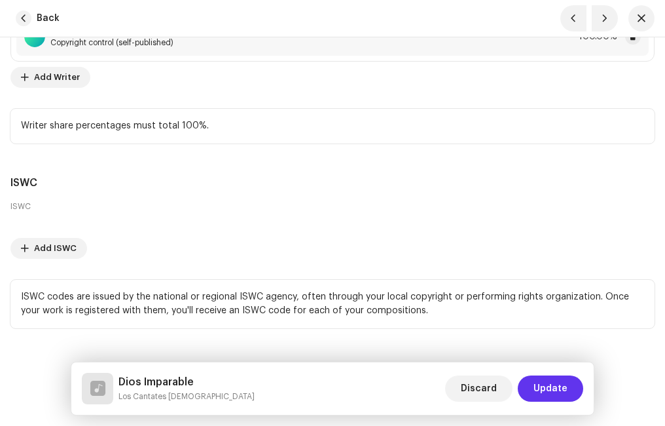
click at [544, 385] on span "Update" at bounding box center [551, 388] width 34 height 26
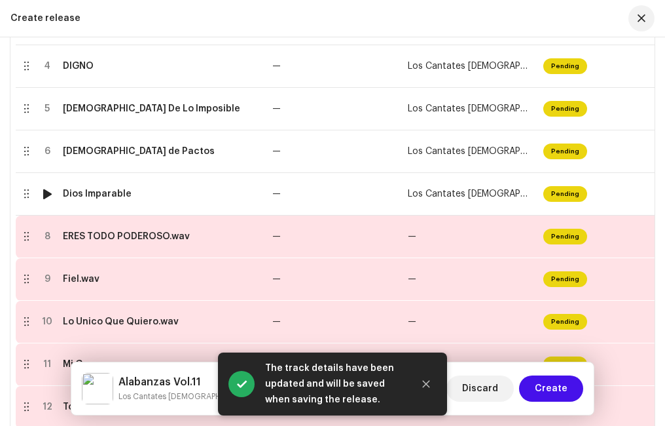
scroll to position [554, 0]
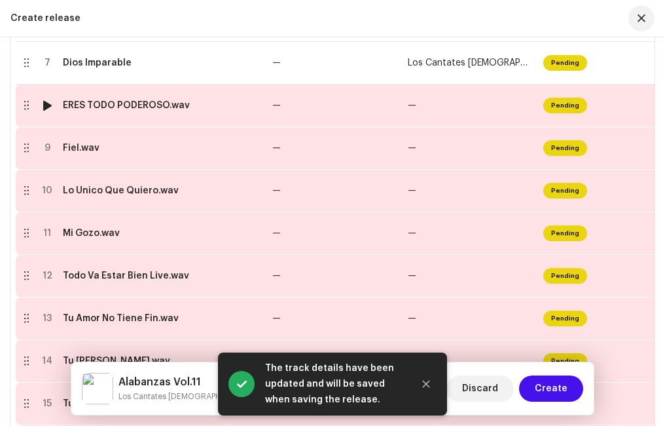
click at [101, 111] on td "ERES TODO PODEROSO.wav" at bounding box center [163, 105] width 210 height 43
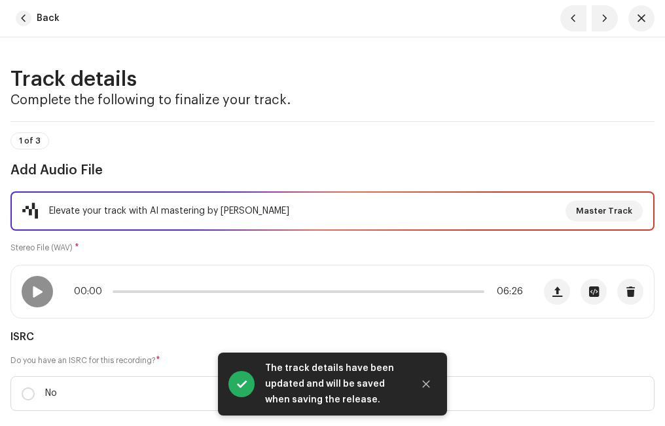
scroll to position [131, 0]
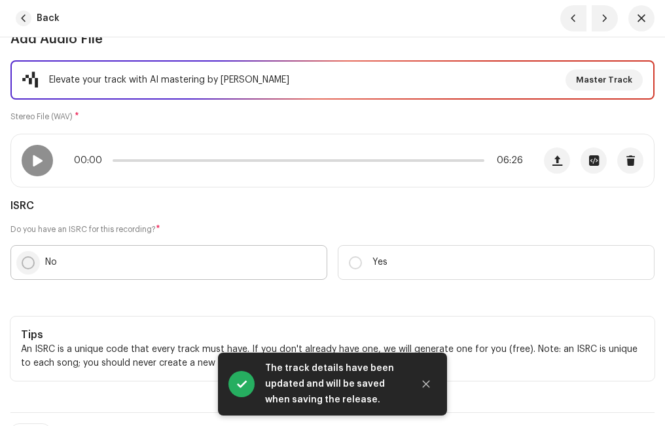
click at [24, 261] on input "No" at bounding box center [28, 262] width 13 height 13
radio input "true"
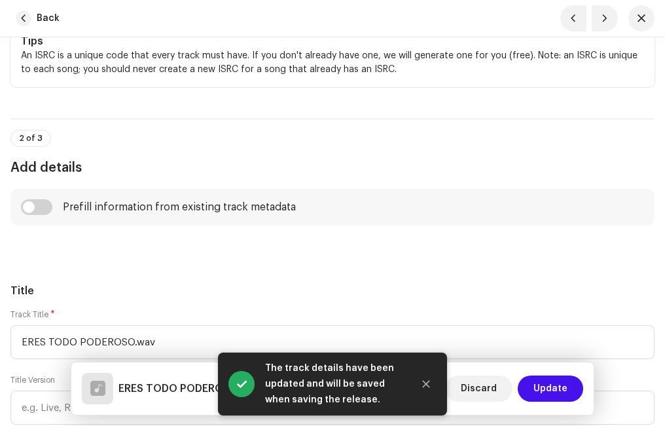
scroll to position [589, 0]
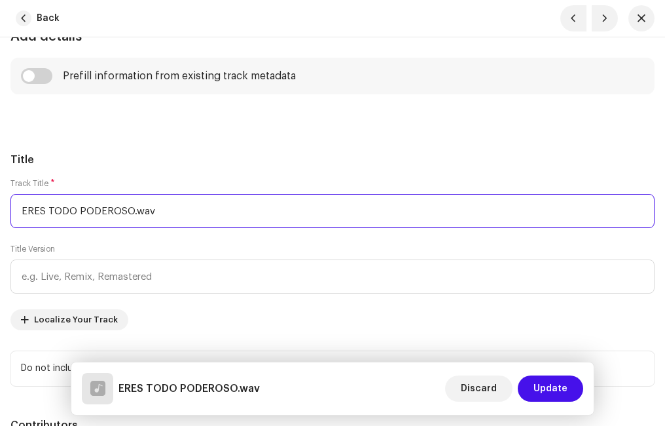
click at [174, 210] on input "ERES TODO PODEROSO.wav" at bounding box center [332, 211] width 644 height 34
type input "ERES TODO PODEROSO"
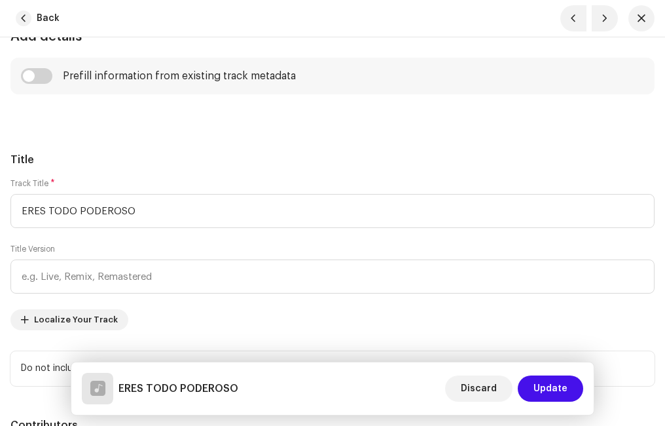
click at [160, 156] on h5 "Title" at bounding box center [332, 160] width 644 height 16
drag, startPoint x: 41, startPoint y: 75, endPoint x: 54, endPoint y: 82, distance: 15.5
click at [41, 74] on input "checkbox" at bounding box center [36, 76] width 31 height 16
checkbox input "true"
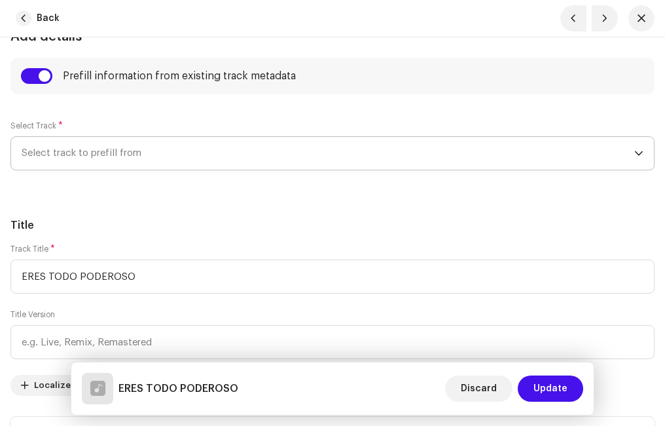
click at [96, 151] on span "Select track to prefill from" at bounding box center [328, 153] width 613 height 33
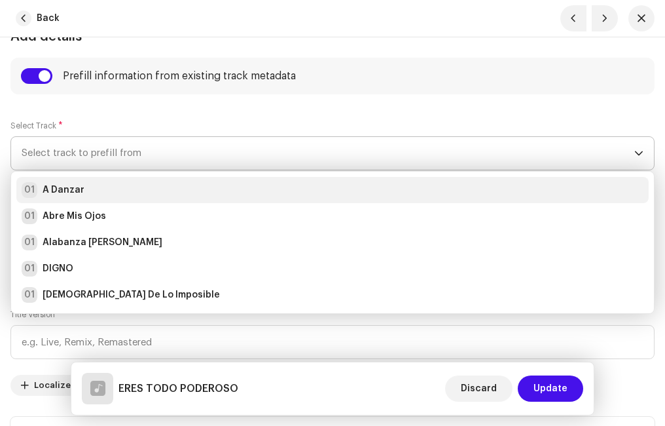
click at [71, 185] on strong "A Danzar" at bounding box center [64, 189] width 42 height 13
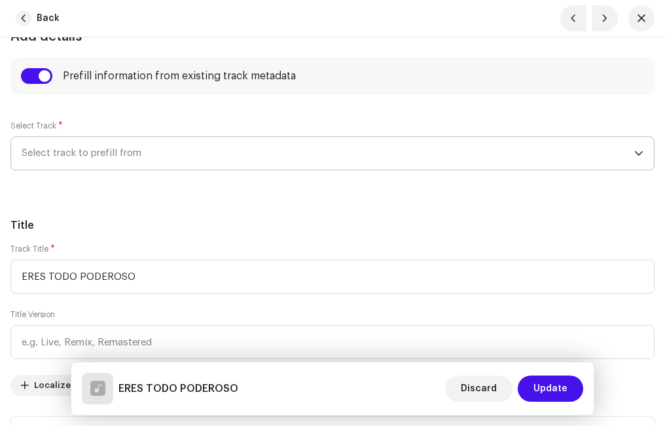
radio input "true"
type input "Ministerio Paz"
checkbox input "true"
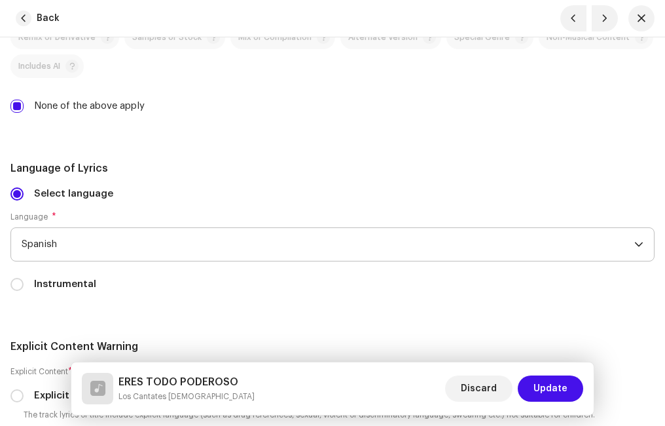
scroll to position [2750, 0]
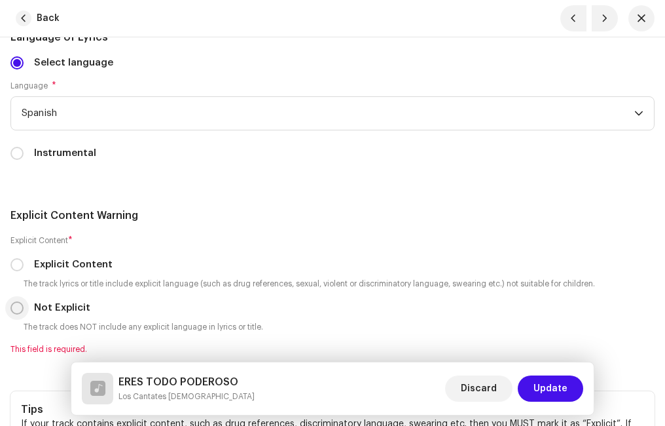
click at [16, 306] on input "Not Explicit" at bounding box center [16, 307] width 13 height 13
radio input "true"
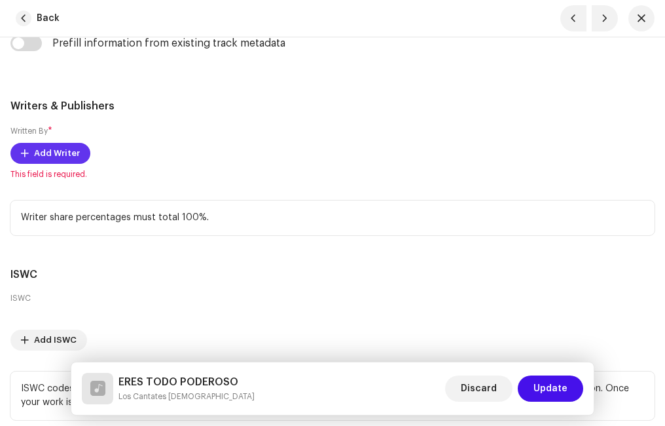
scroll to position [3274, 0]
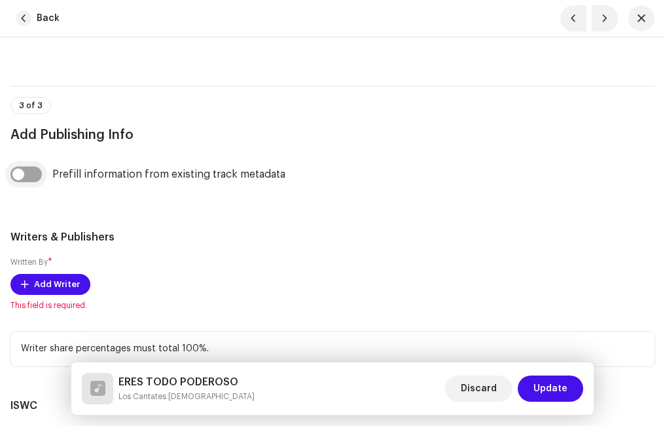
click at [29, 175] on input "checkbox" at bounding box center [25, 174] width 31 height 16
checkbox input "true"
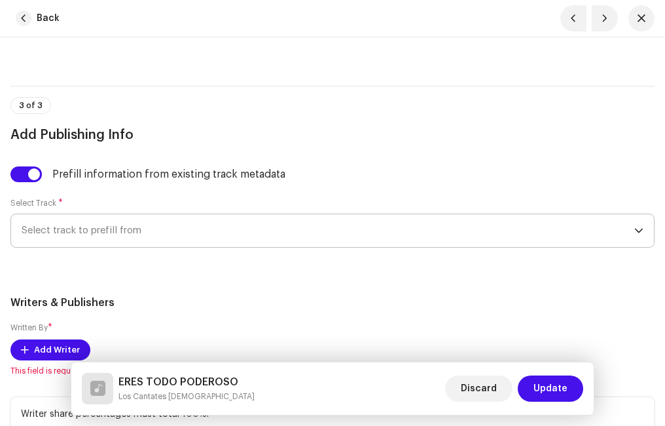
click at [85, 224] on span "Select track to prefill from" at bounding box center [328, 230] width 613 height 33
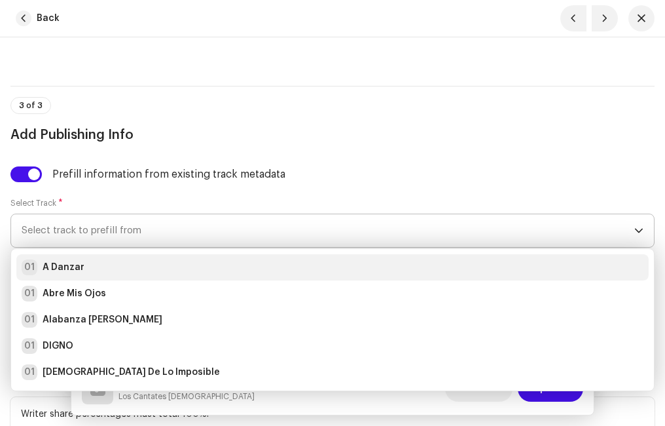
click at [83, 261] on div "01 A Danzar" at bounding box center [333, 267] width 622 height 16
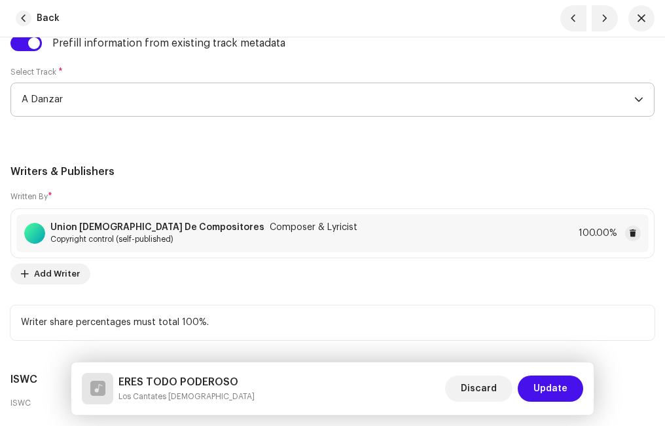
scroll to position [3536, 0]
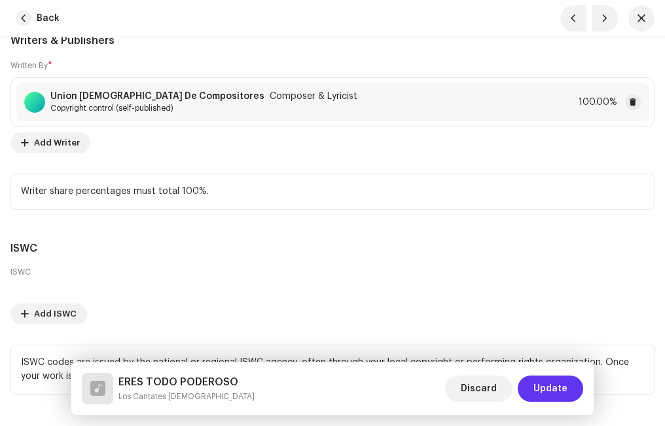
click at [544, 386] on span "Update" at bounding box center [551, 388] width 34 height 26
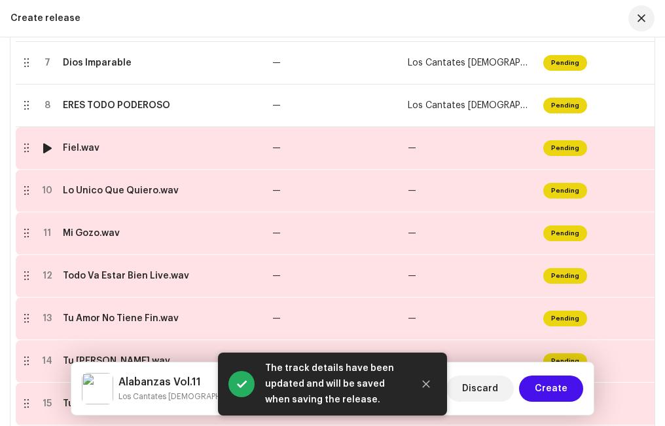
click at [124, 149] on div "Fiel.wav" at bounding box center [162, 148] width 199 height 10
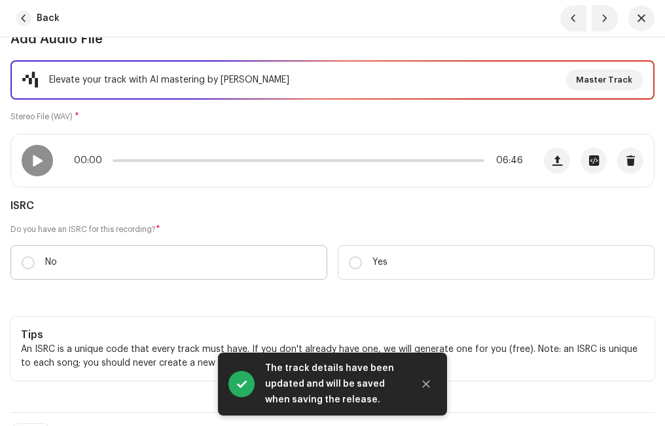
scroll to position [196, 0]
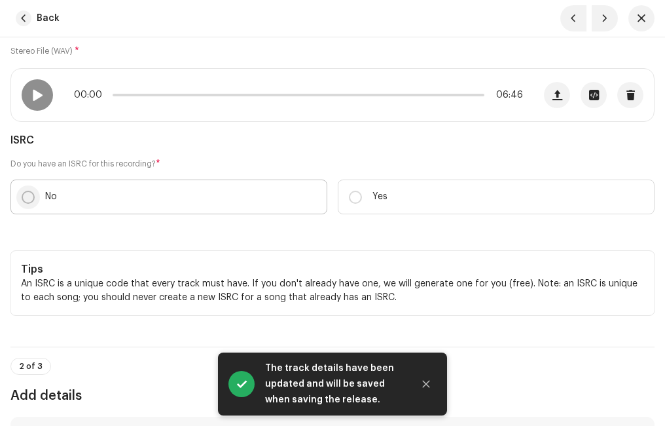
click at [28, 193] on input "No" at bounding box center [28, 197] width 13 height 13
radio input "true"
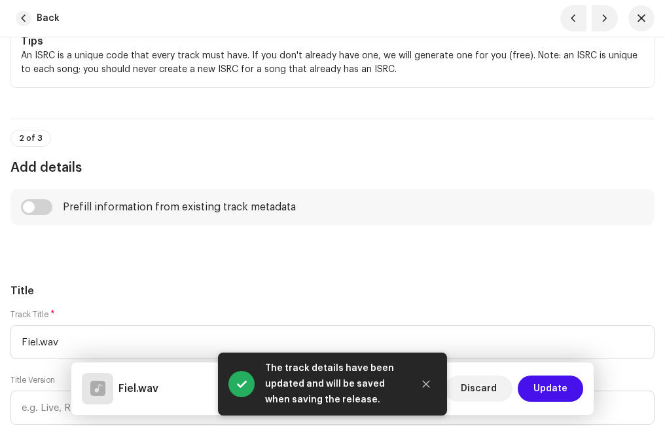
scroll to position [524, 0]
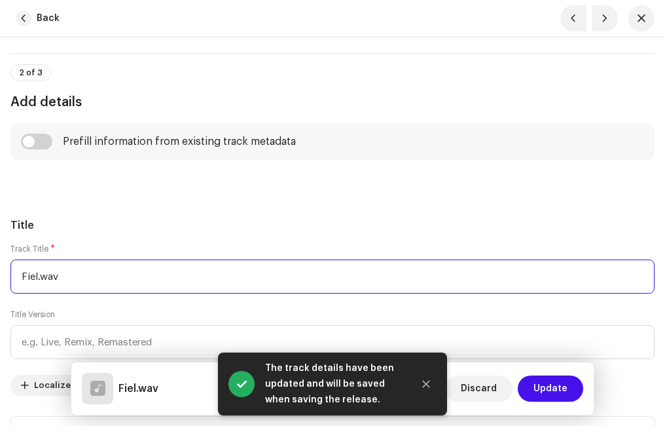
click at [69, 271] on input "Fiel.wav" at bounding box center [332, 276] width 644 height 34
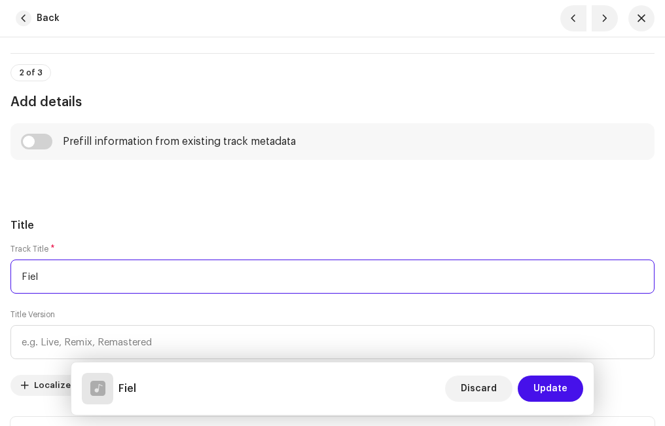
type input "Fiel"
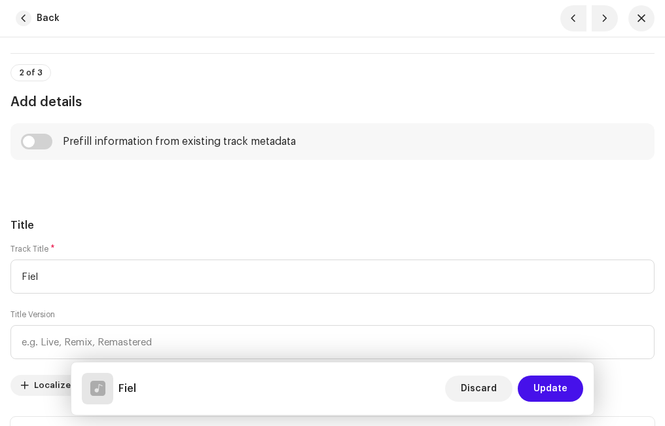
click at [50, 139] on input "checkbox" at bounding box center [36, 142] width 31 height 16
checkbox input "true"
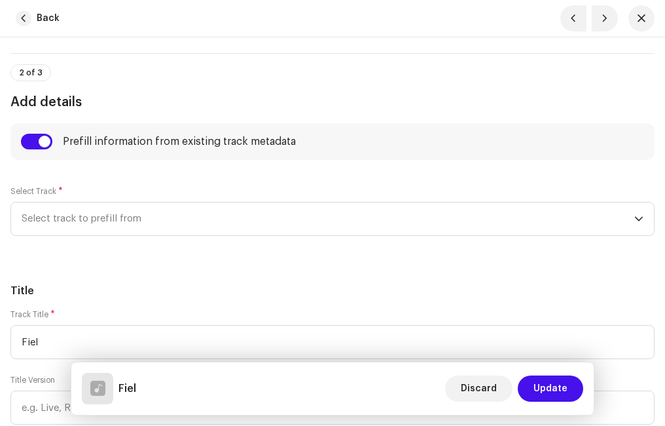
scroll to position [655, 0]
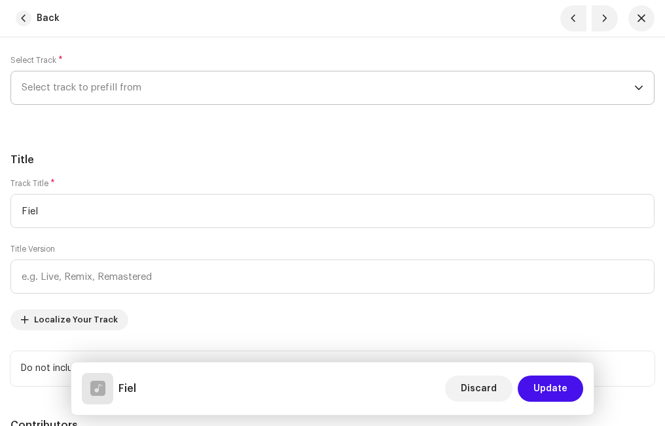
click at [101, 97] on span "Select track to prefill from" at bounding box center [328, 87] width 613 height 33
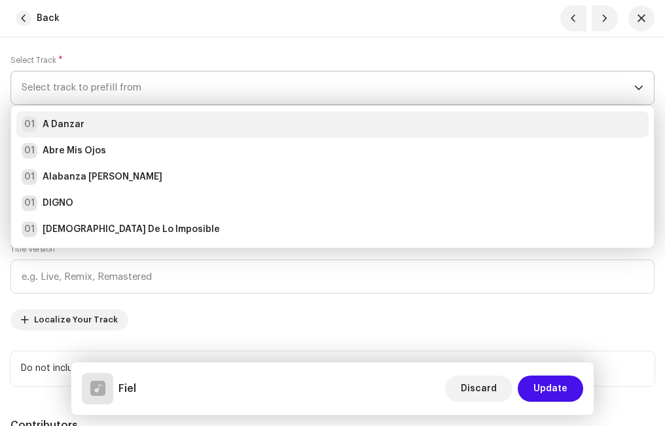
click at [70, 120] on strong "A Danzar" at bounding box center [64, 124] width 42 height 13
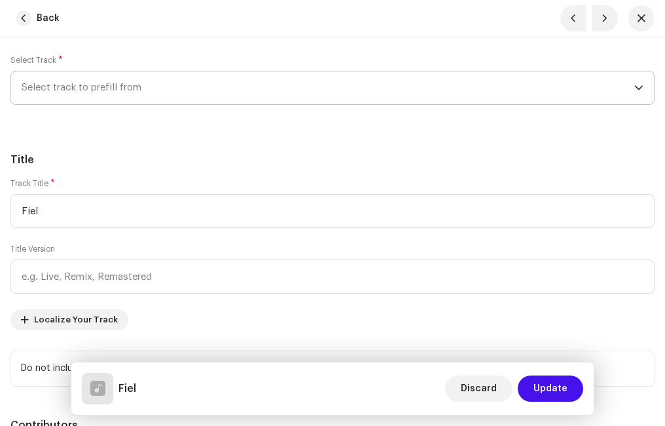
radio input "true"
type input "Ministerio Paz"
checkbox input "true"
click at [155, 166] on h5 "Title" at bounding box center [332, 160] width 644 height 16
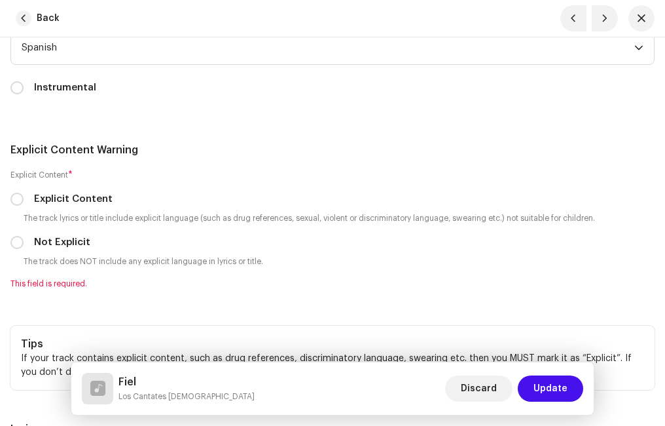
scroll to position [2881, 0]
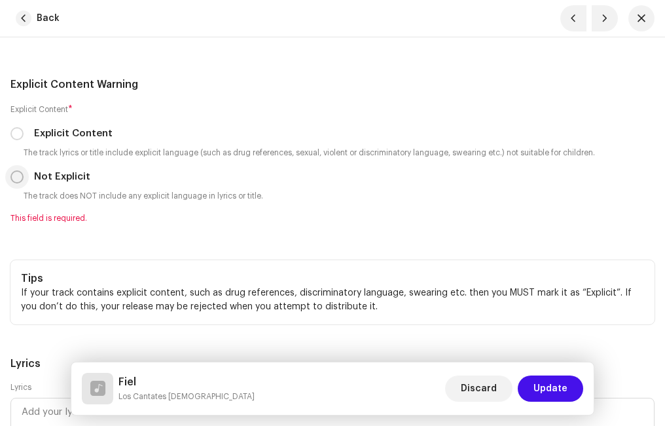
click at [23, 177] on div "Not Explicit" at bounding box center [332, 177] width 644 height 14
click at [20, 180] on input "Not Explicit" at bounding box center [16, 176] width 13 height 13
radio input "true"
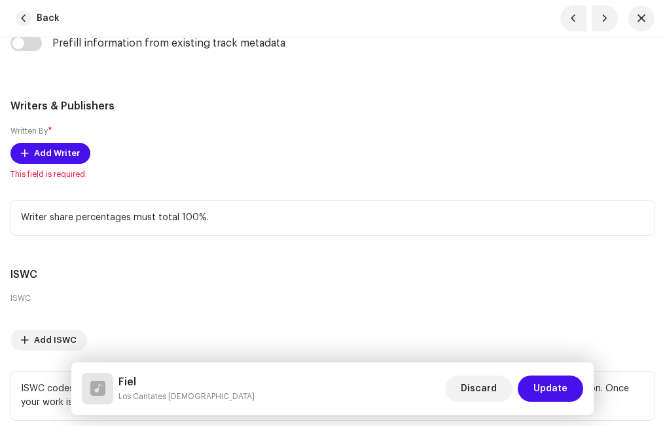
scroll to position [3340, 0]
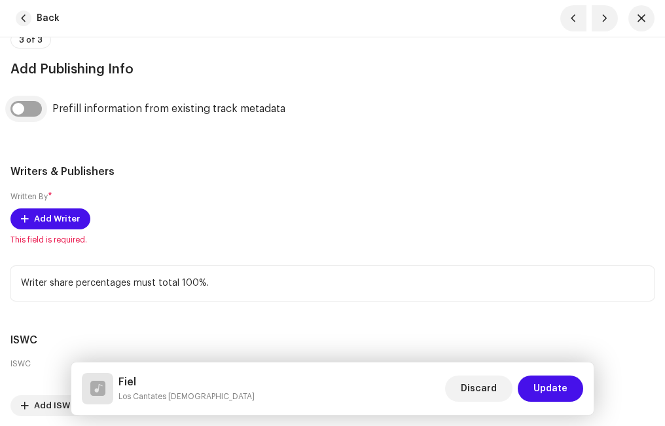
click at [39, 102] on input "checkbox" at bounding box center [25, 109] width 31 height 16
checkbox input "true"
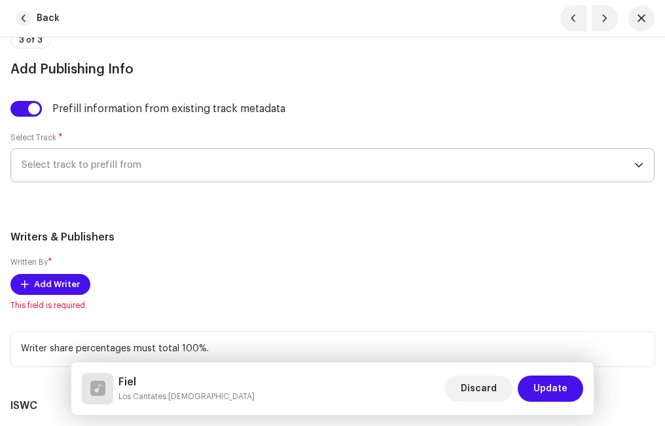
click at [76, 164] on span "Select track to prefill from" at bounding box center [328, 165] width 613 height 33
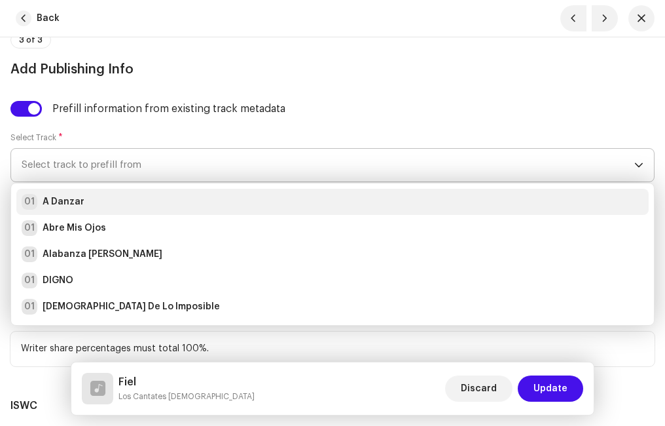
click at [79, 197] on strong "A Danzar" at bounding box center [64, 201] width 42 height 13
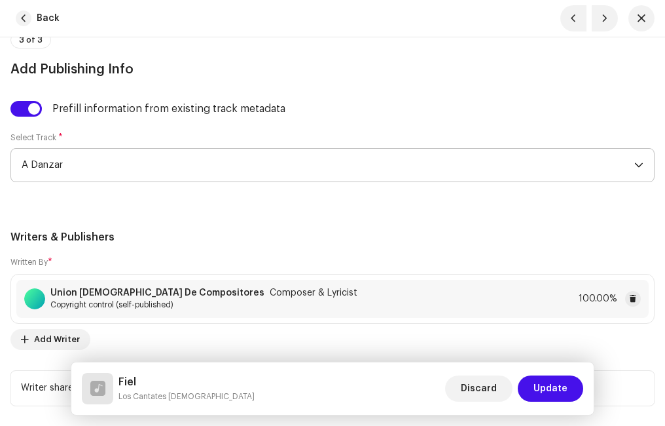
scroll to position [3536, 0]
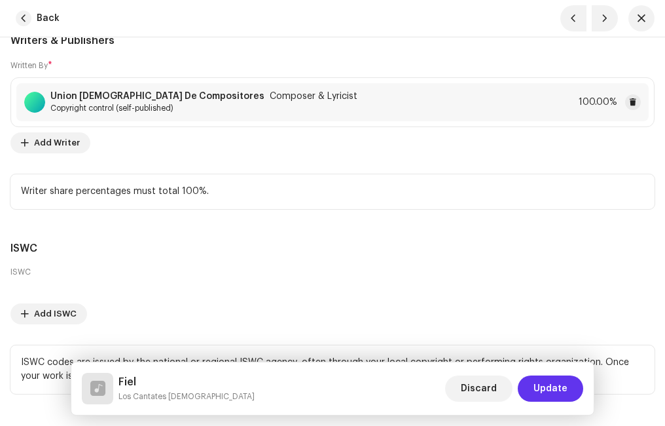
click at [563, 383] on span "Update" at bounding box center [551, 388] width 34 height 26
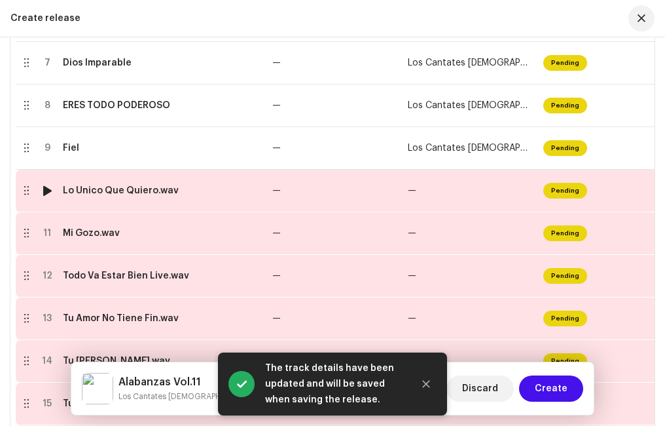
click at [108, 194] on div "Lo Único Que Quiero.wav" at bounding box center [121, 190] width 116 height 10
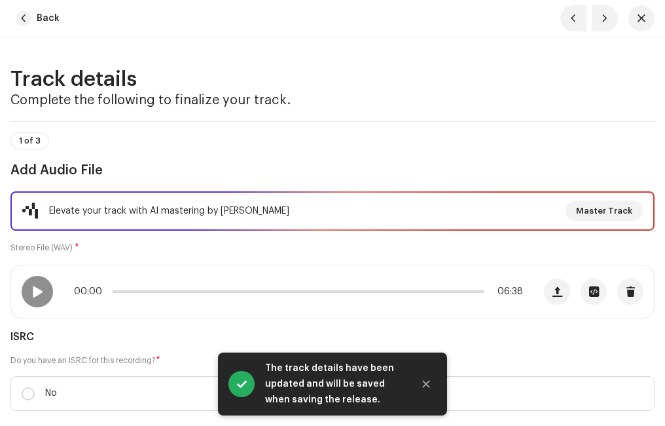
scroll to position [65, 0]
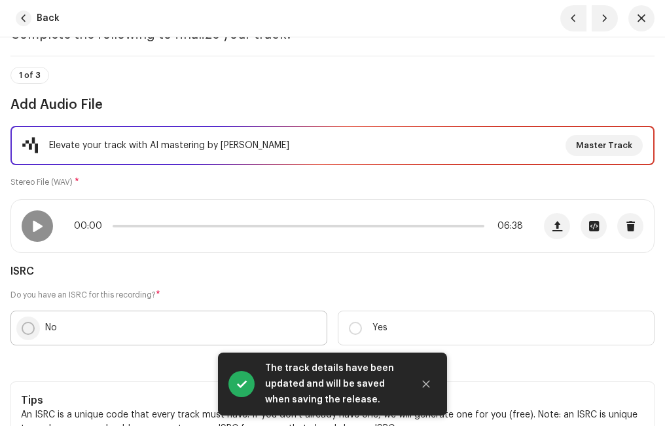
click at [29, 322] on input "No" at bounding box center [28, 328] width 13 height 13
radio input "true"
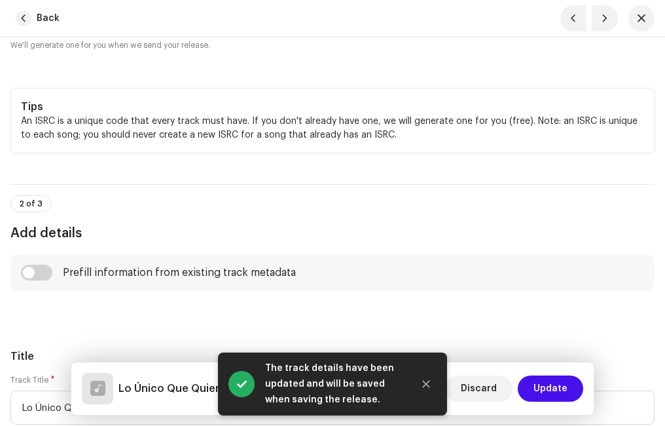
scroll to position [524, 0]
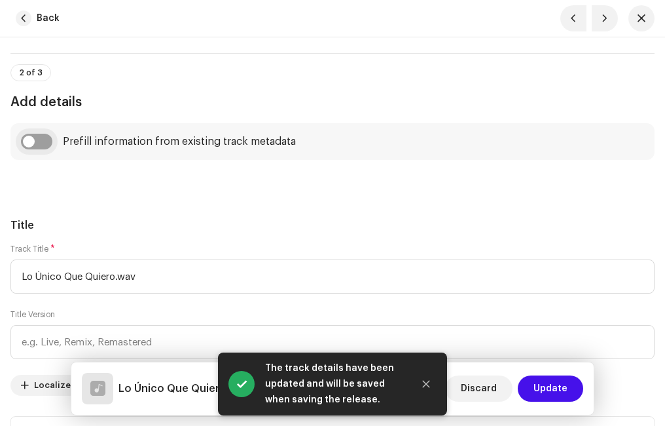
click at [45, 141] on input "checkbox" at bounding box center [36, 142] width 31 height 16
checkbox input "true"
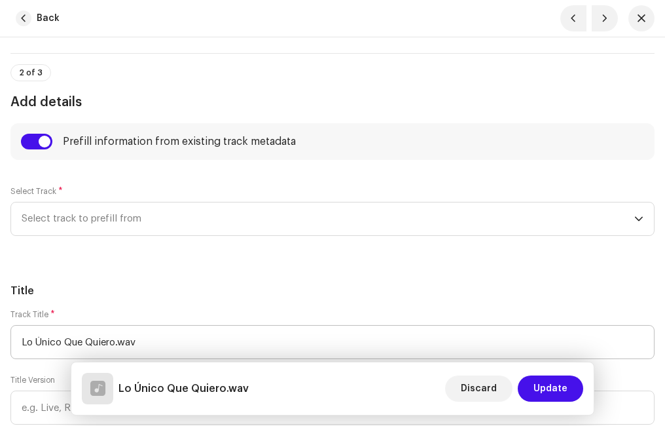
scroll to position [589, 0]
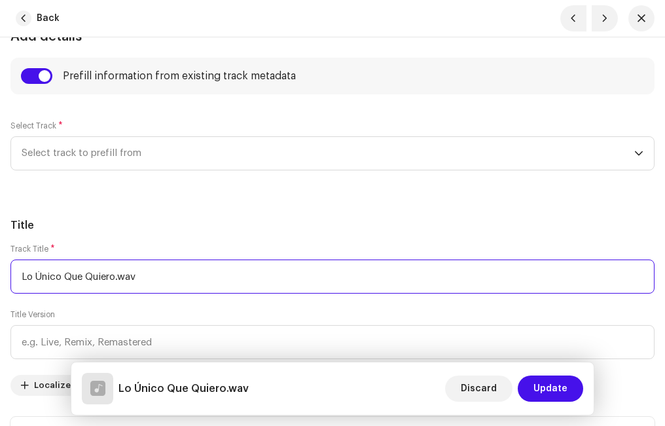
click at [151, 280] on input "Lo Único Que Quiero.wav" at bounding box center [332, 276] width 644 height 34
type input "Lo Único Que Quiero"
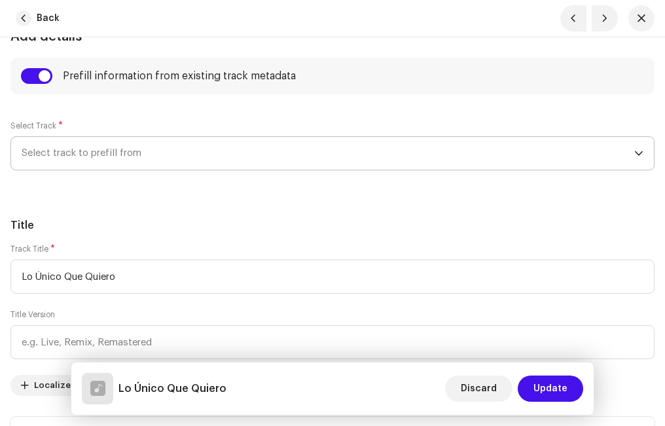
click at [85, 159] on span "Select track to prefill from" at bounding box center [328, 153] width 613 height 33
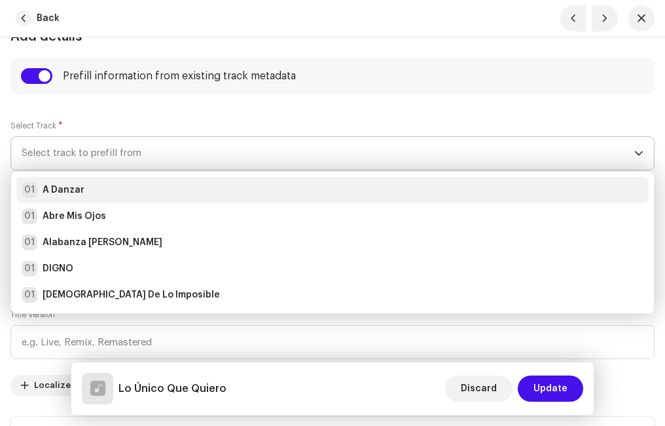
click at [77, 193] on strong "A Danzar" at bounding box center [64, 189] width 42 height 13
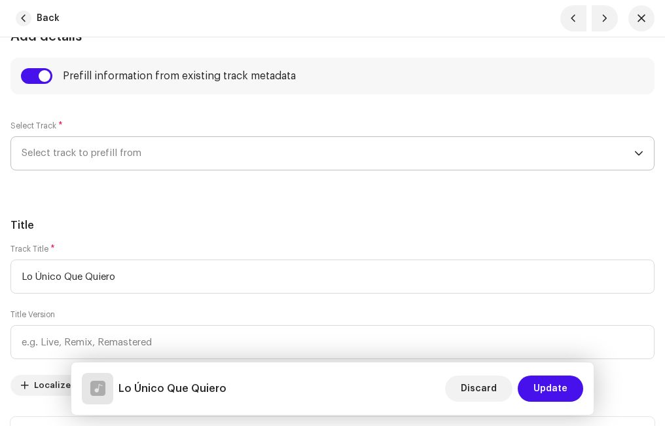
radio input "true"
type input "Ministerio Paz"
checkbox input "true"
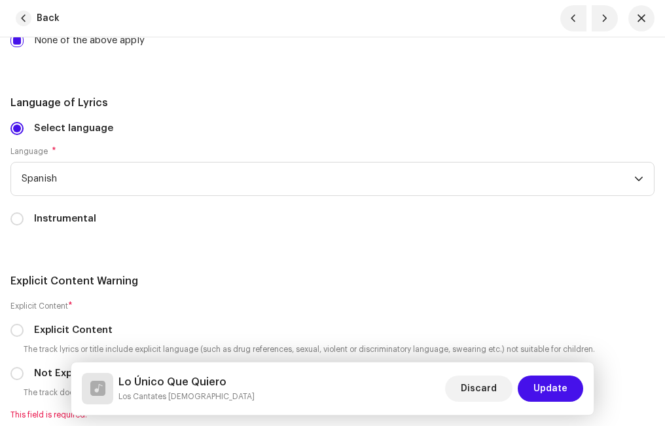
scroll to position [2750, 0]
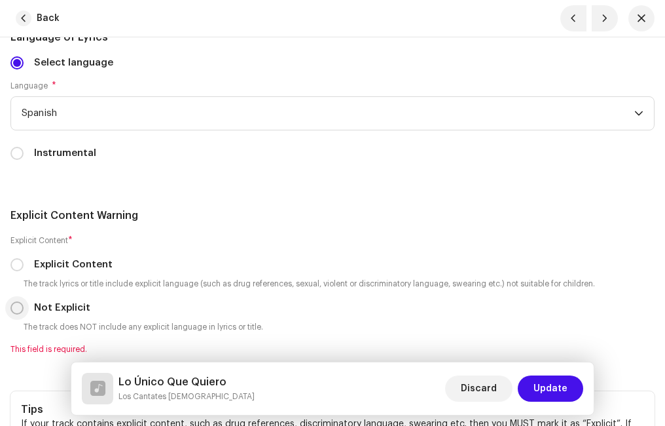
click at [14, 308] on input "Not Explicit" at bounding box center [16, 307] width 13 height 13
radio input "true"
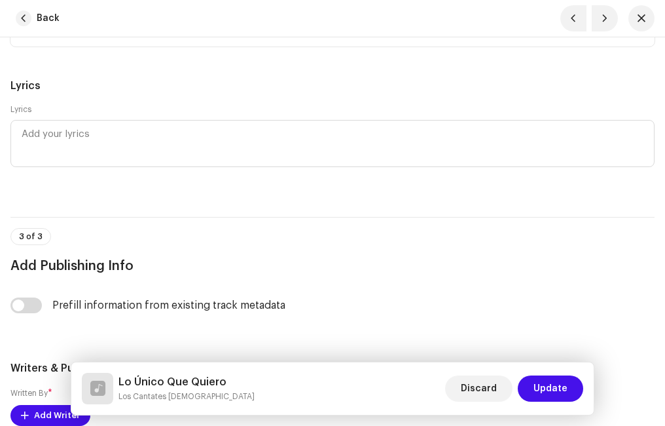
scroll to position [3340, 0]
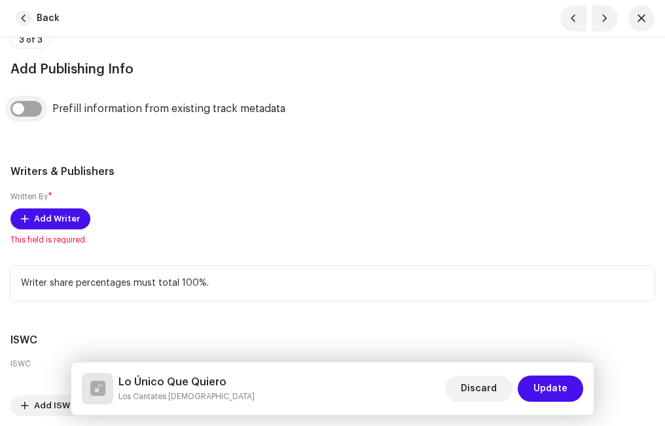
click at [33, 105] on input "checkbox" at bounding box center [25, 109] width 31 height 16
checkbox input "true"
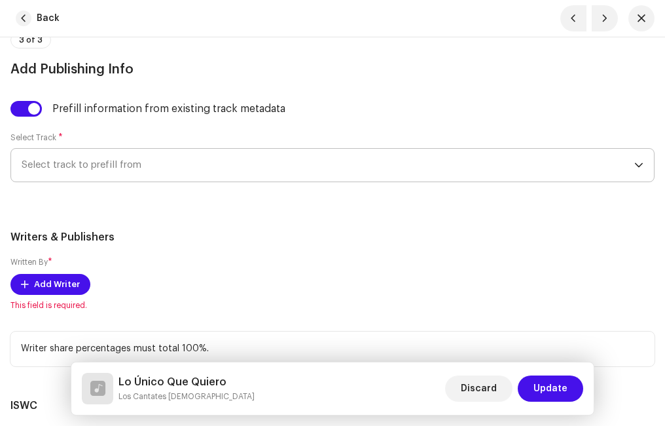
click at [77, 168] on span "Select track to prefill from" at bounding box center [328, 165] width 613 height 33
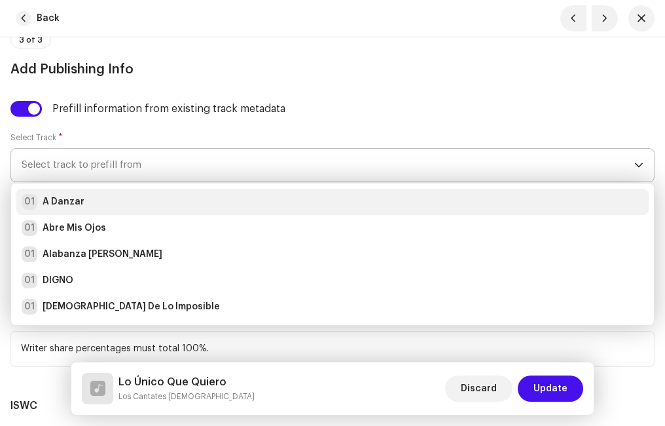
click at [54, 202] on strong "A Danzar" at bounding box center [64, 201] width 42 height 13
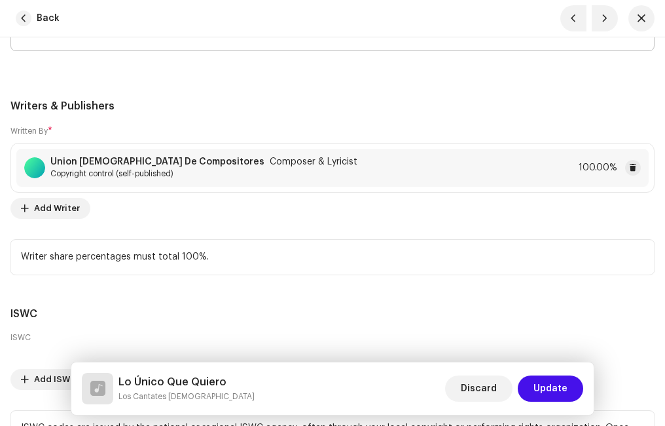
scroll to position [3602, 0]
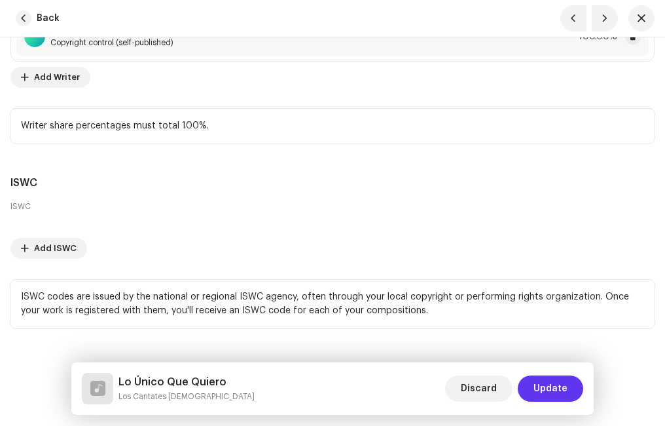
click at [560, 380] on span "Update" at bounding box center [551, 388] width 34 height 26
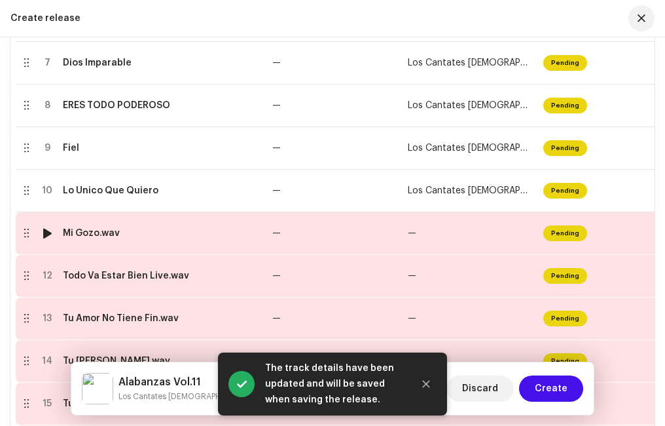
scroll to position [619, 0]
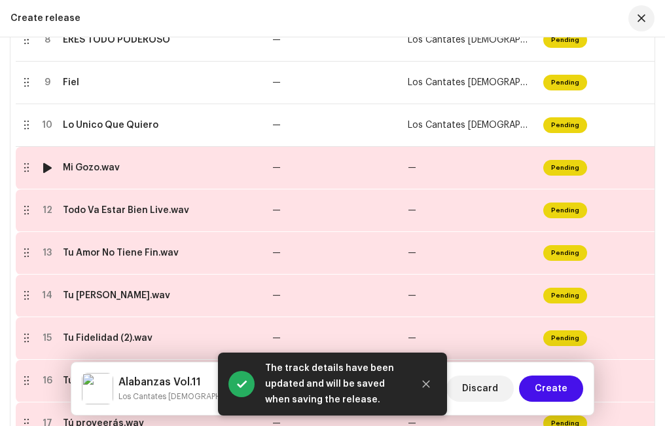
click at [96, 174] on td "Mi Gozo.wav" at bounding box center [163, 168] width 210 height 43
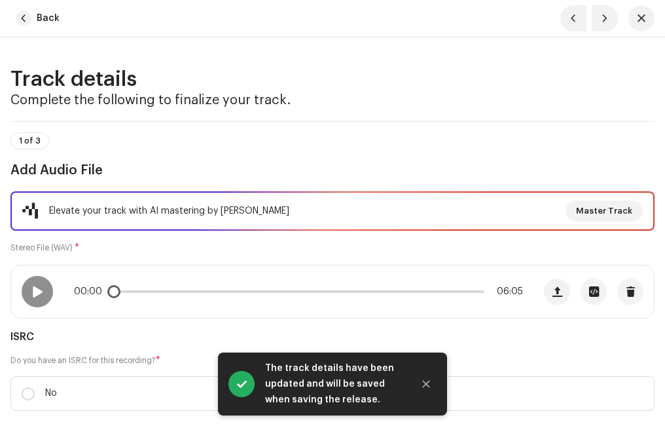
scroll to position [131, 0]
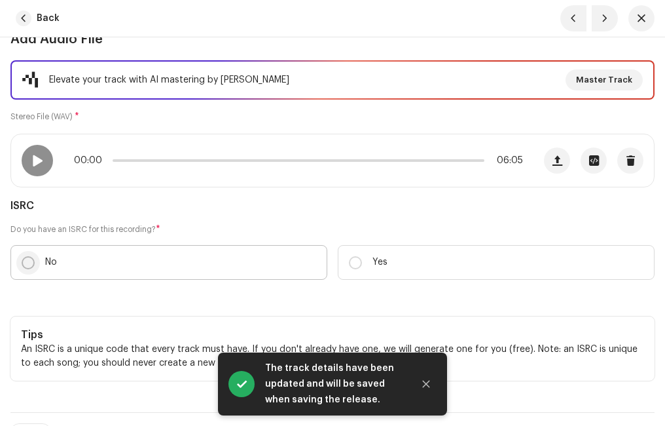
click at [29, 261] on input "No" at bounding box center [28, 262] width 13 height 13
radio input "true"
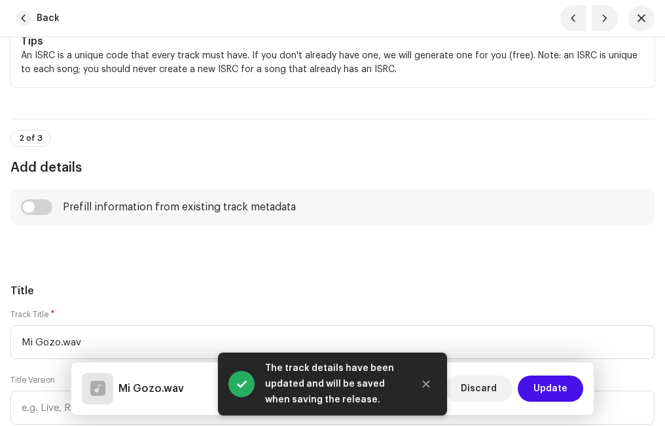
scroll to position [589, 0]
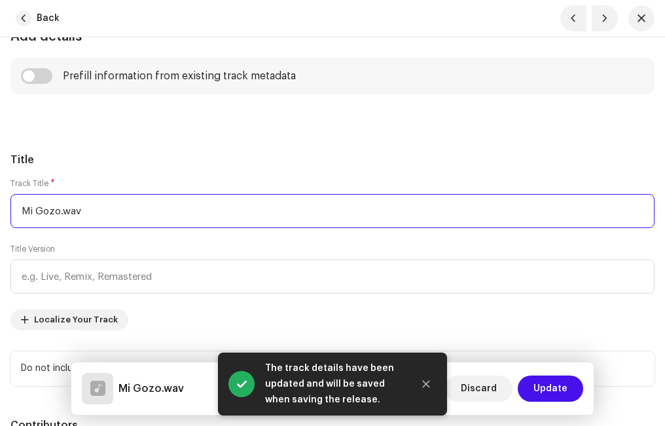
click at [98, 209] on input "Mi Gozo.wav" at bounding box center [332, 211] width 644 height 34
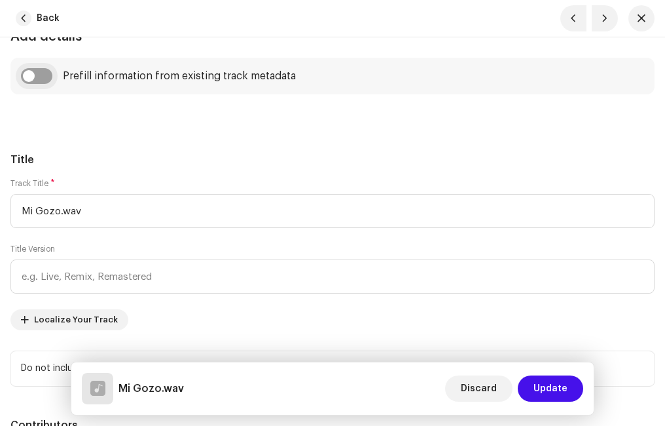
click at [42, 73] on input "checkbox" at bounding box center [36, 76] width 31 height 16
checkbox input "true"
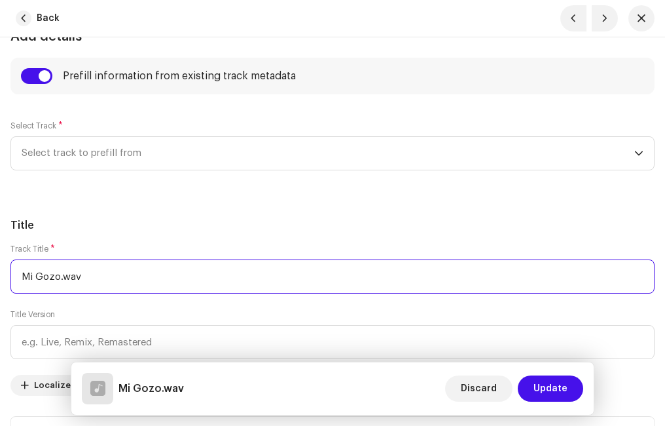
click at [87, 270] on input "Mi Gozo.wav" at bounding box center [332, 276] width 644 height 34
type input "Mi Gozo"
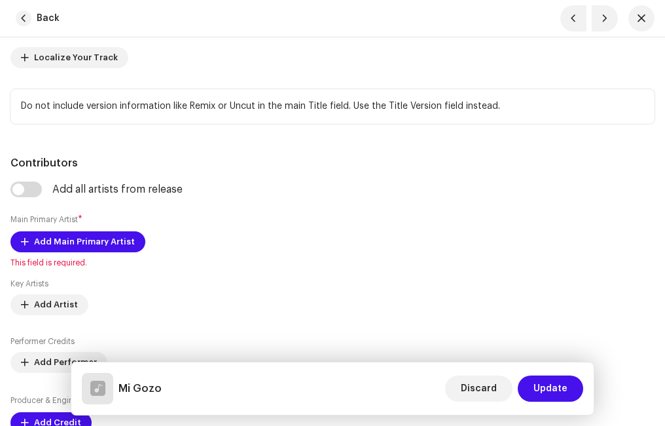
scroll to position [655, 0]
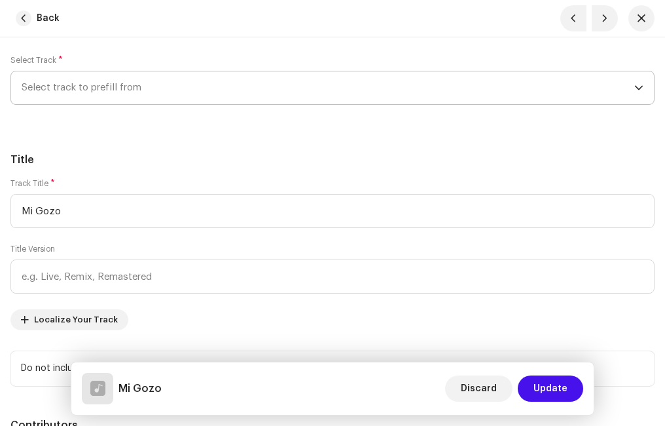
click at [81, 94] on span "Select track to prefill from" at bounding box center [328, 87] width 613 height 33
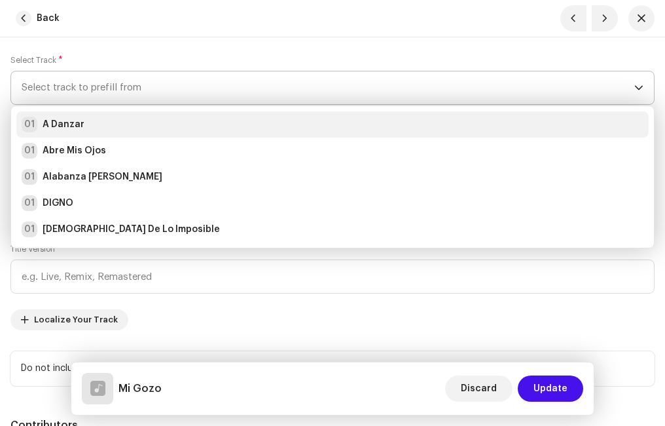
click at [77, 126] on strong "A Danzar" at bounding box center [64, 124] width 42 height 13
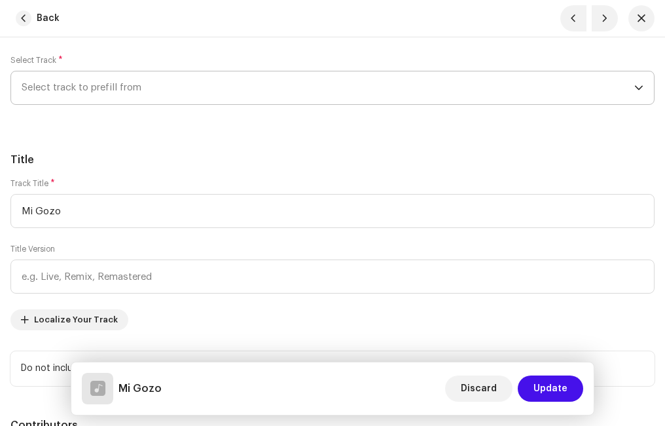
radio input "true"
type input "Ministerio Paz"
checkbox input "true"
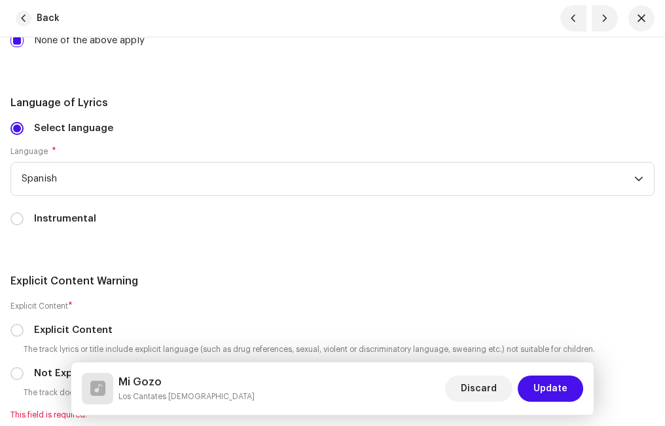
scroll to position [2750, 0]
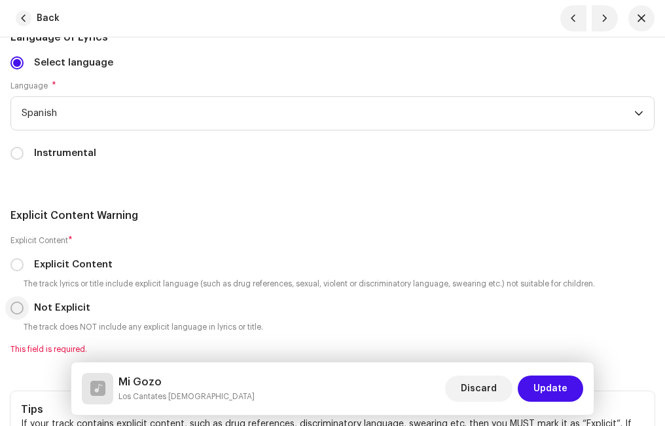
click at [17, 304] on input "Not Explicit" at bounding box center [16, 307] width 13 height 13
radio input "true"
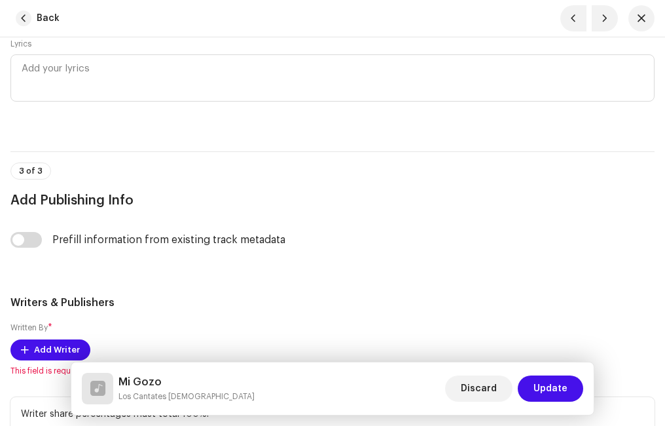
scroll to position [3340, 0]
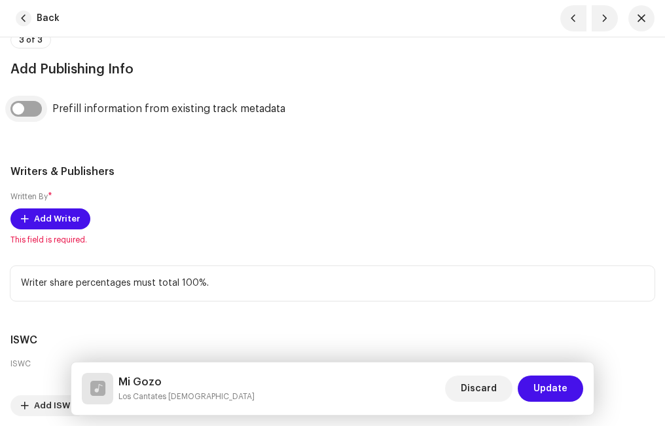
click at [31, 109] on input "checkbox" at bounding box center [25, 109] width 31 height 16
checkbox input "true"
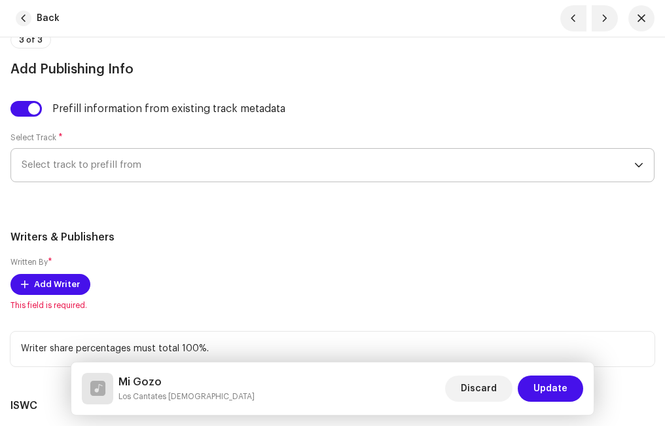
click at [82, 164] on span "Select track to prefill from" at bounding box center [328, 165] width 613 height 33
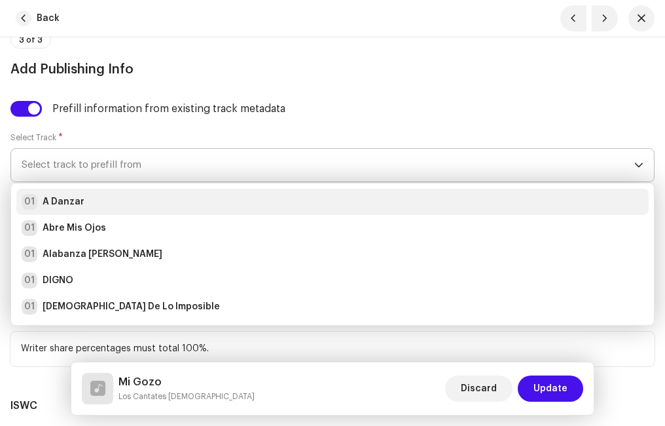
click at [82, 194] on div "01 A Danzar" at bounding box center [333, 202] width 622 height 16
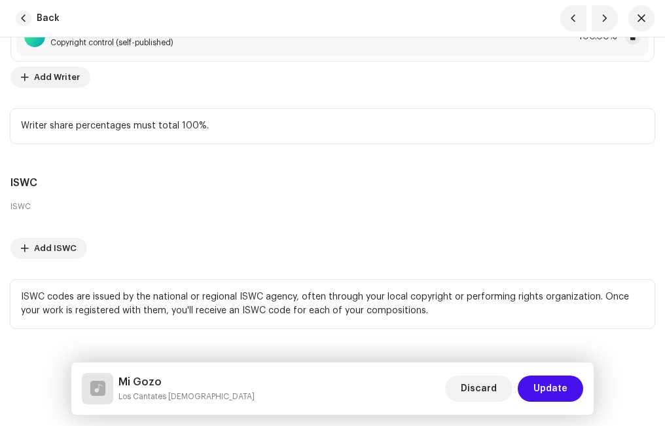
scroll to position [3630, 0]
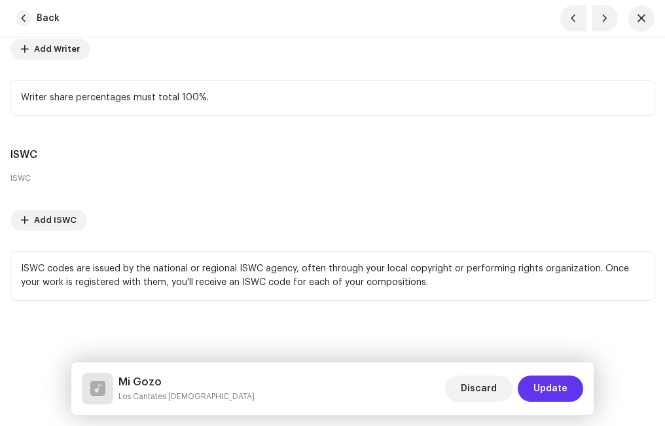
click at [553, 385] on span "Update" at bounding box center [551, 388] width 34 height 26
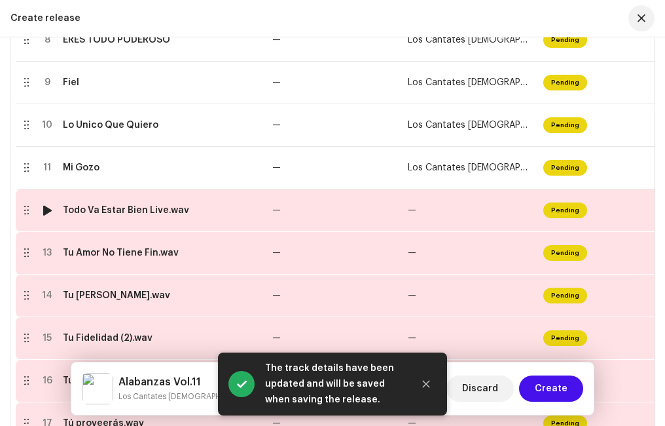
click at [120, 225] on td "Todo Va Estar Bien Live.wav" at bounding box center [163, 210] width 210 height 43
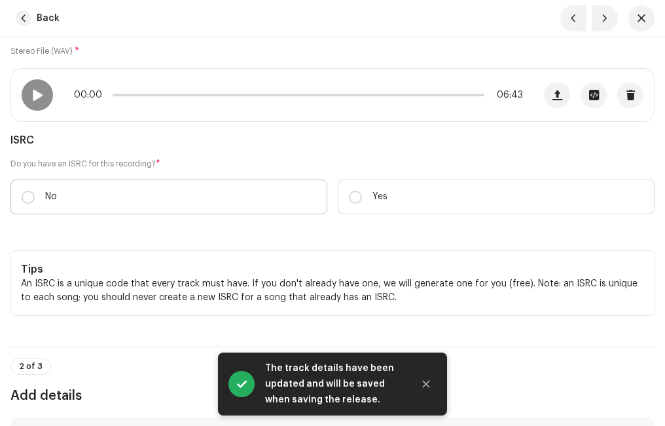
scroll to position [262, 0]
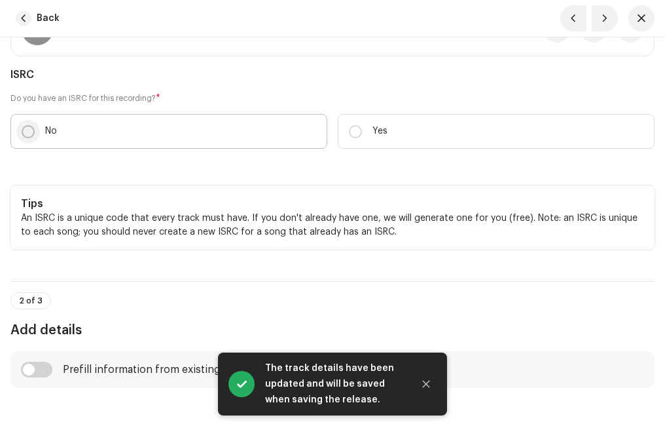
click at [26, 132] on input "No" at bounding box center [28, 131] width 13 height 13
radio input "true"
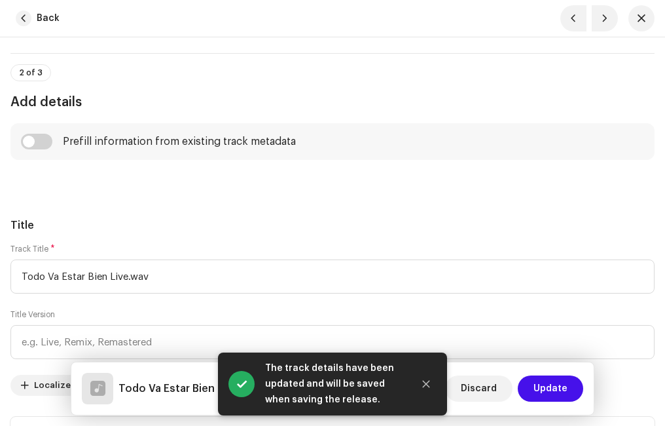
scroll to position [589, 0]
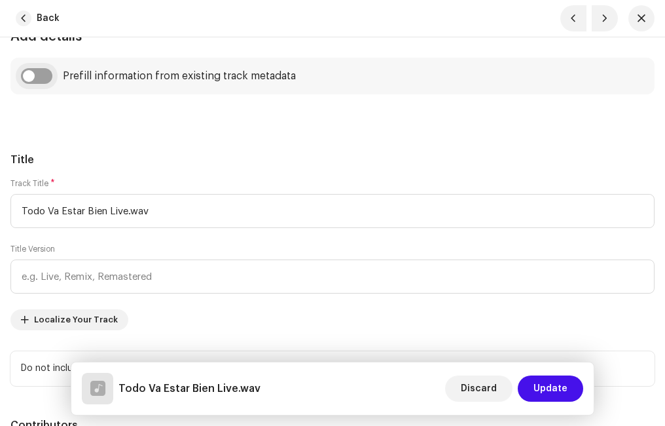
click at [45, 78] on input "checkbox" at bounding box center [36, 76] width 31 height 16
checkbox input "true"
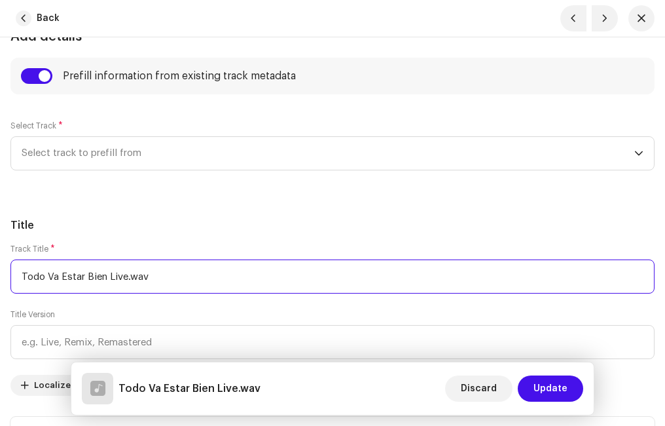
click at [168, 272] on input "Todo Va Estar Bien Live.wav" at bounding box center [332, 276] width 644 height 34
type input "Todo Va Estar Bien (Live)"
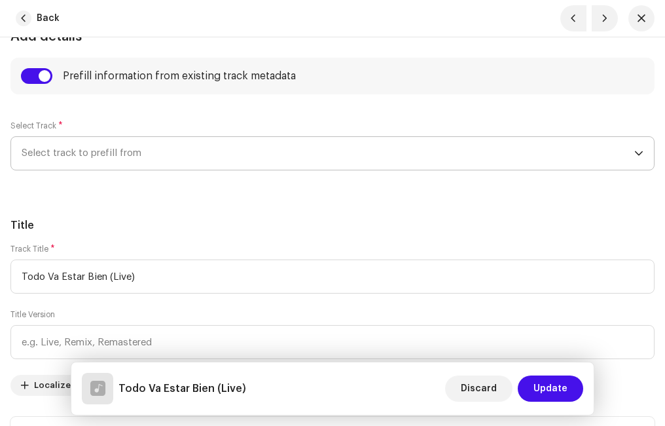
click at [88, 151] on span "Select track to prefill from" at bounding box center [328, 153] width 613 height 33
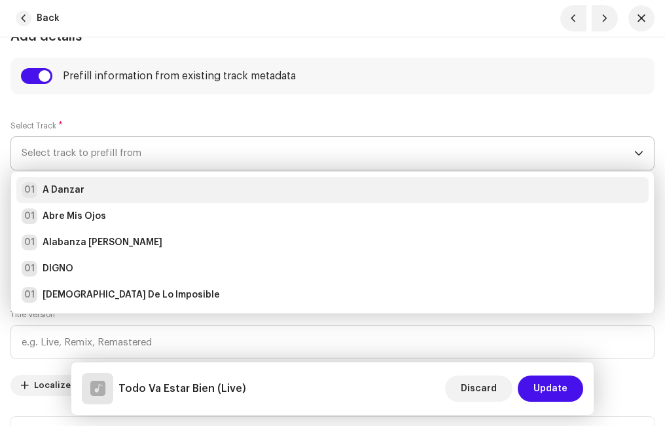
click at [83, 188] on div "01 A Danzar" at bounding box center [333, 190] width 622 height 16
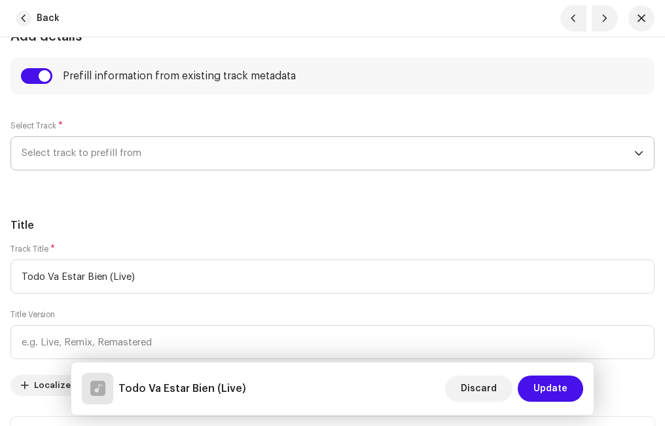
radio input "true"
type input "Ministerio Paz"
checkbox input "true"
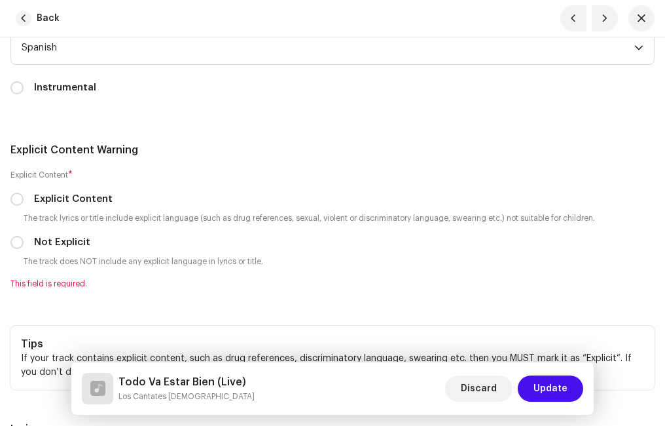
scroll to position [2881, 0]
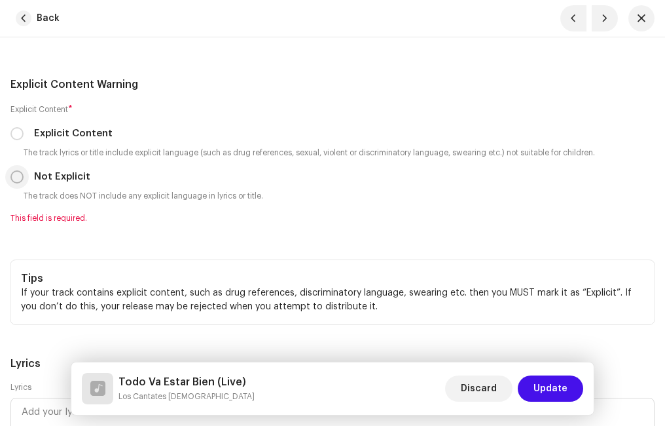
click at [16, 179] on input "Not Explicit" at bounding box center [16, 176] width 13 height 13
radio input "true"
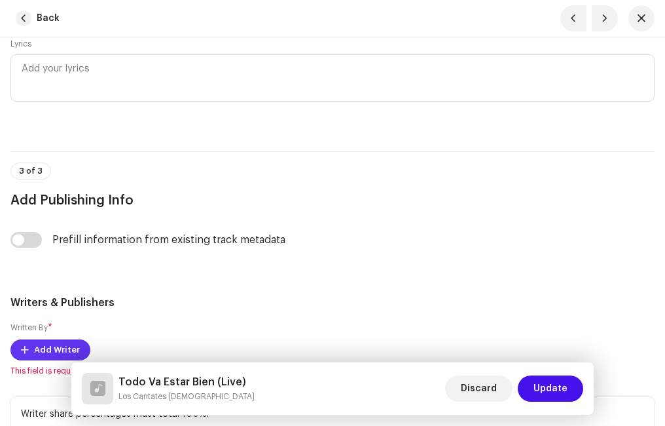
scroll to position [3340, 0]
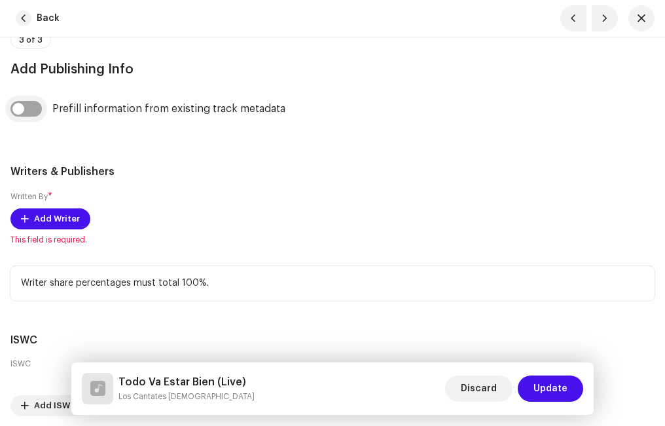
click at [32, 107] on input "checkbox" at bounding box center [25, 109] width 31 height 16
checkbox input "true"
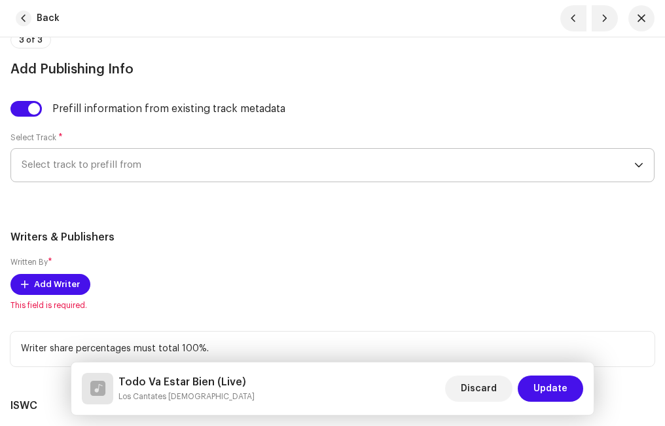
click at [78, 161] on span "Select track to prefill from" at bounding box center [328, 165] width 613 height 33
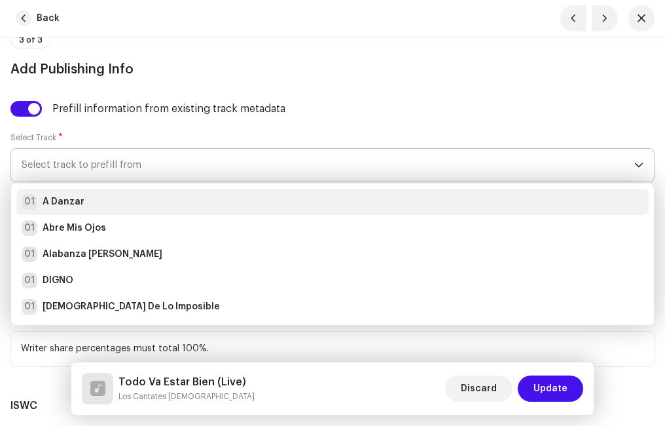
click at [71, 203] on strong "A Danzar" at bounding box center [64, 201] width 42 height 13
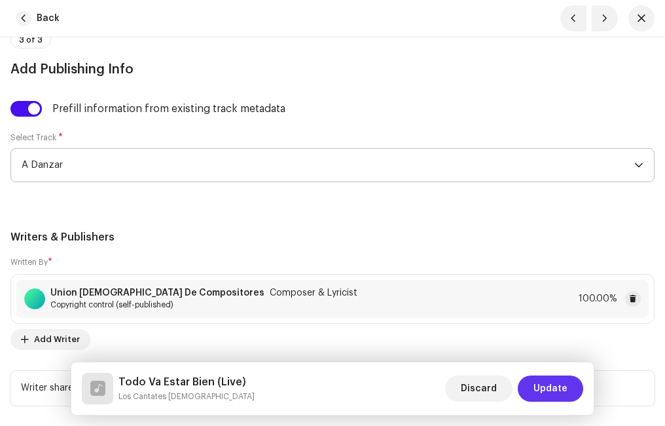
click at [543, 385] on span "Update" at bounding box center [551, 388] width 34 height 26
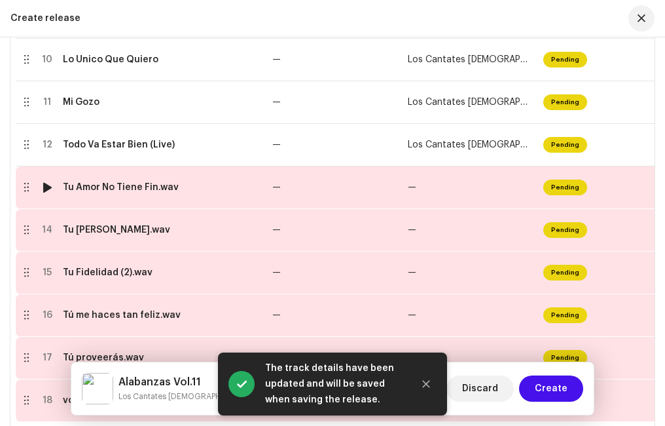
scroll to position [750, 0]
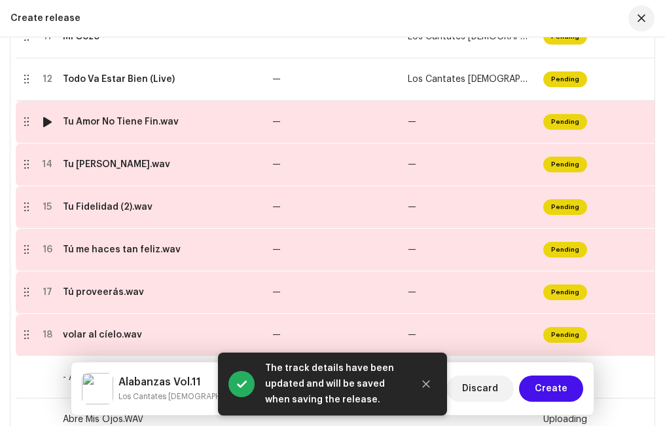
click at [96, 129] on td "Tu Amor No Tiene Fin.wav" at bounding box center [163, 122] width 210 height 43
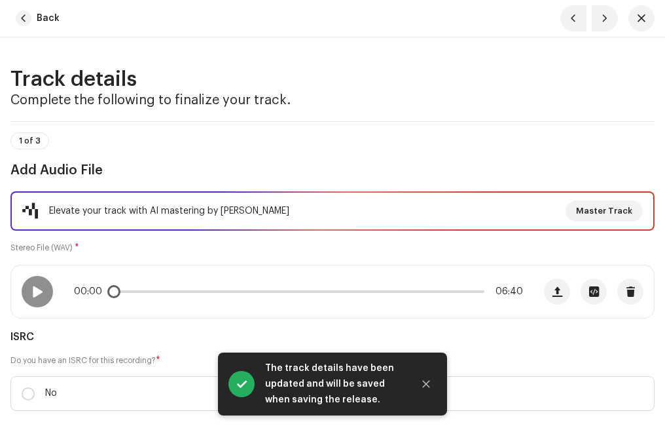
scroll to position [65, 0]
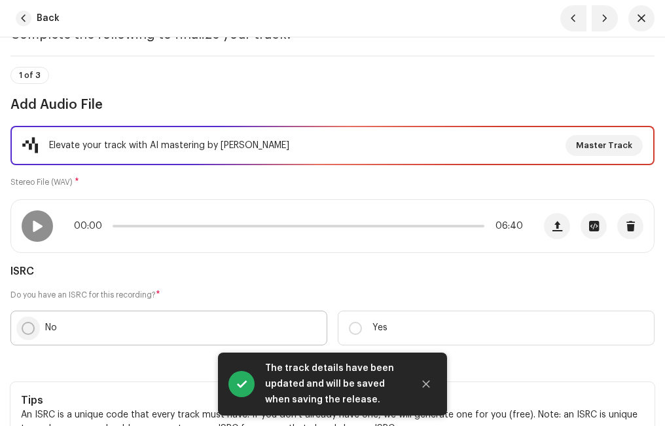
click at [28, 323] on input "No" at bounding box center [28, 328] width 13 height 13
radio input "true"
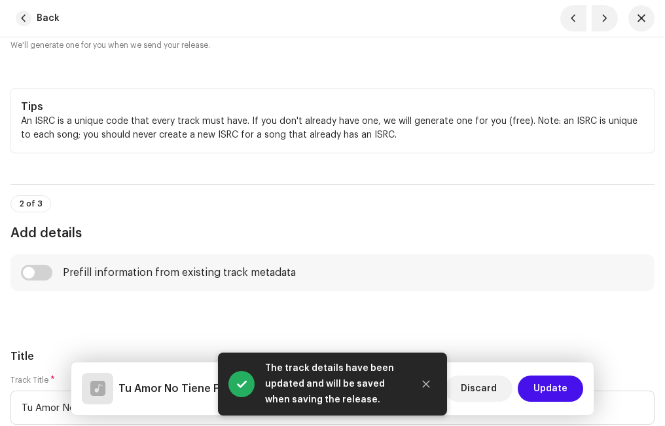
scroll to position [524, 0]
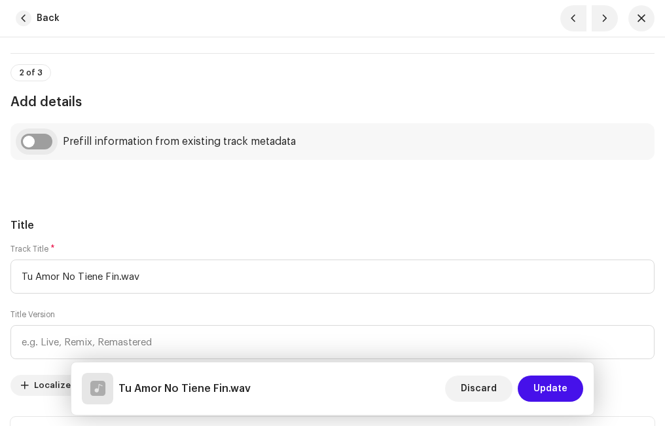
drag, startPoint x: 39, startPoint y: 149, endPoint x: 45, endPoint y: 148, distance: 6.6
click at [45, 148] on input "checkbox" at bounding box center [36, 142] width 31 height 16
checkbox input "true"
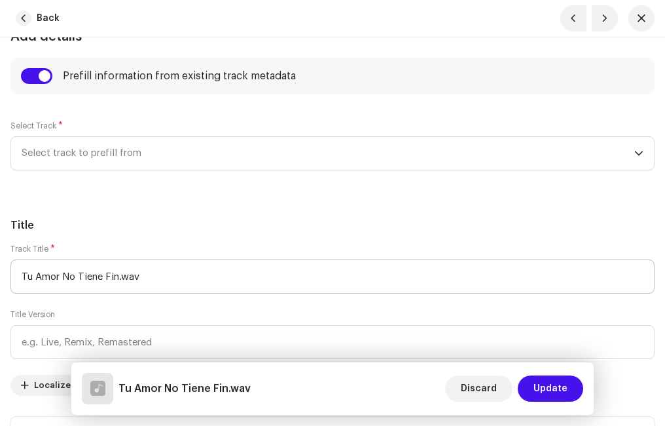
scroll to position [655, 0]
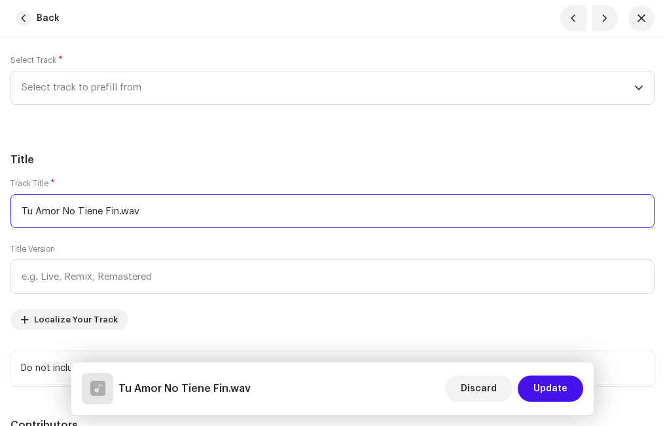
click at [162, 215] on input "Tu Amor No Tiene Fin.wav" at bounding box center [332, 211] width 644 height 34
type input "Tu Amor No Tiene Fin"
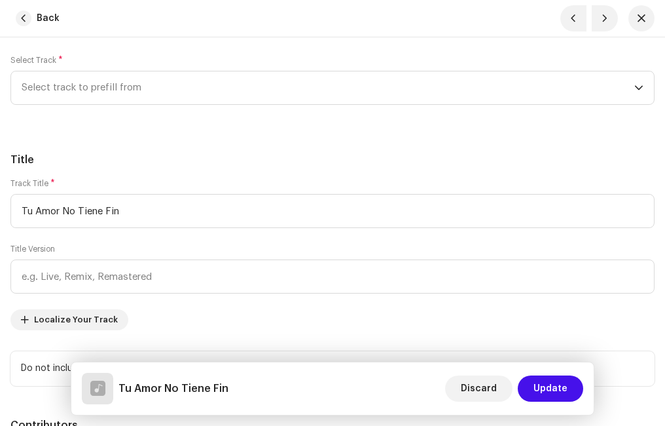
click at [147, 168] on div "Title Track Title * Tu Amor No Tiene Fin Title Version Localize Your Track Do n…" at bounding box center [332, 269] width 644 height 234
click at [122, 89] on span "Select track to prefill from" at bounding box center [328, 87] width 613 height 33
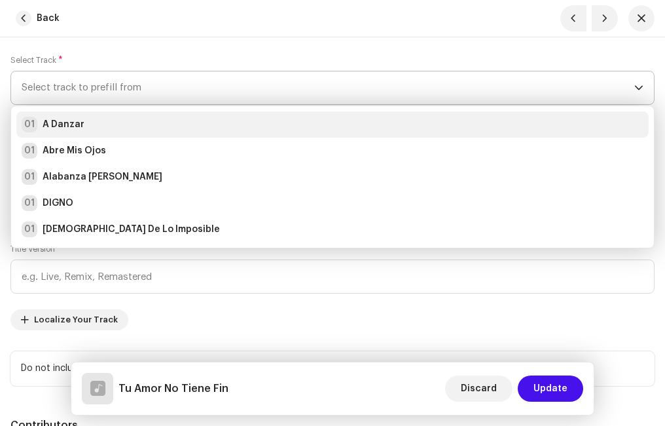
click at [57, 125] on strong "A Danzar" at bounding box center [64, 124] width 42 height 13
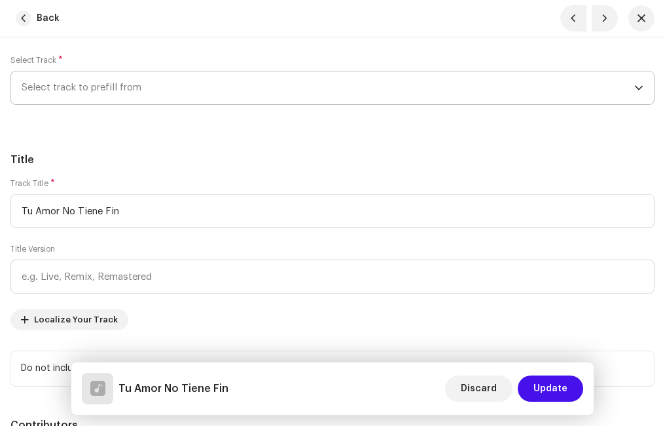
radio input "true"
type input "Ministerio Paz"
checkbox input "true"
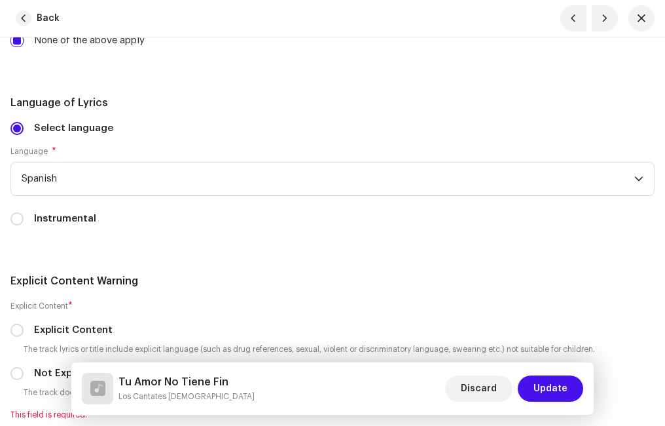
scroll to position [2816, 0]
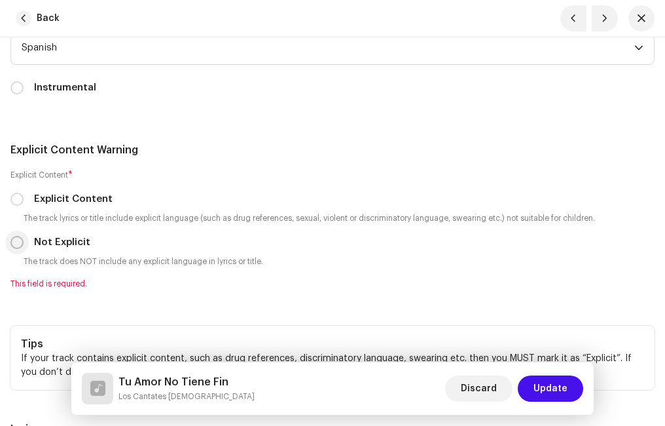
click at [18, 242] on input "Not Explicit" at bounding box center [16, 242] width 13 height 13
radio input "true"
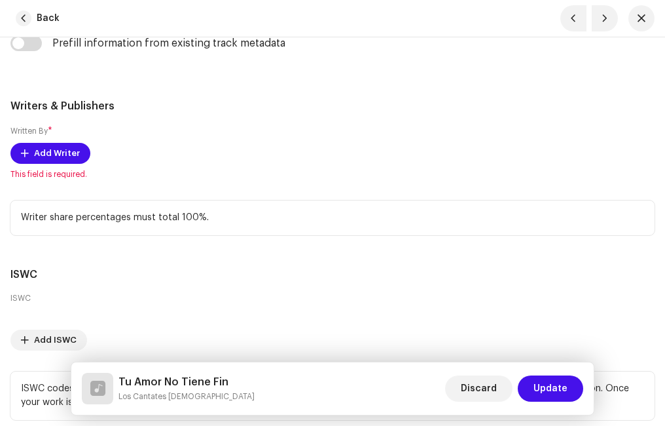
scroll to position [3340, 0]
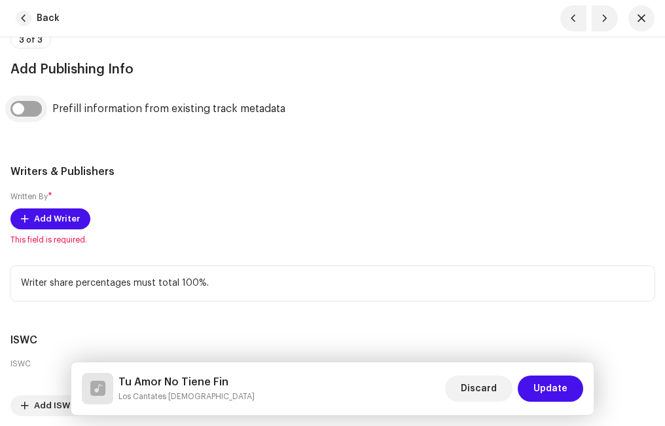
click at [33, 107] on input "checkbox" at bounding box center [25, 109] width 31 height 16
checkbox input "true"
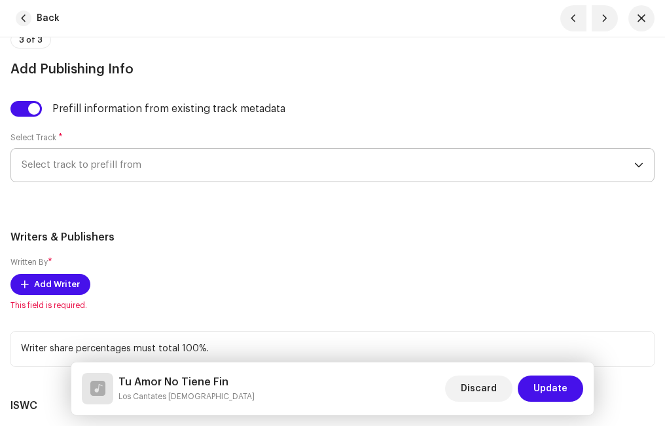
click at [74, 161] on span "Select track to prefill from" at bounding box center [328, 165] width 613 height 33
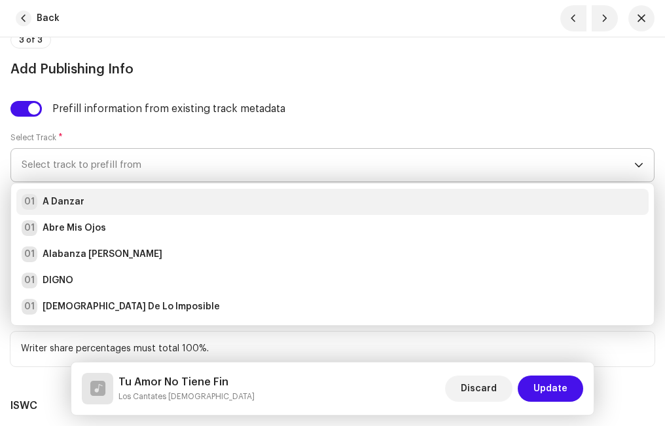
click at [67, 194] on div "01 A Danzar" at bounding box center [53, 202] width 63 height 16
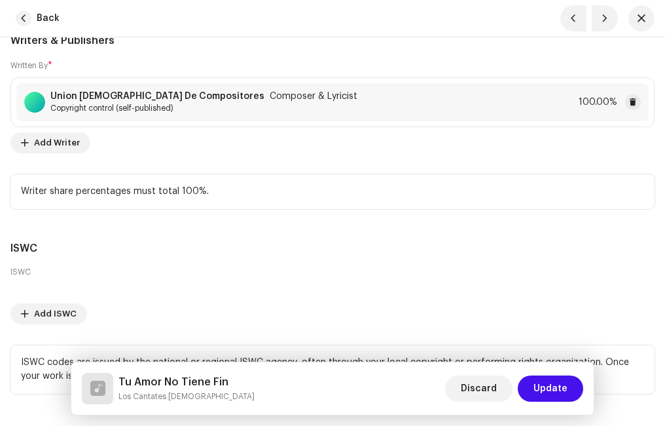
scroll to position [3630, 0]
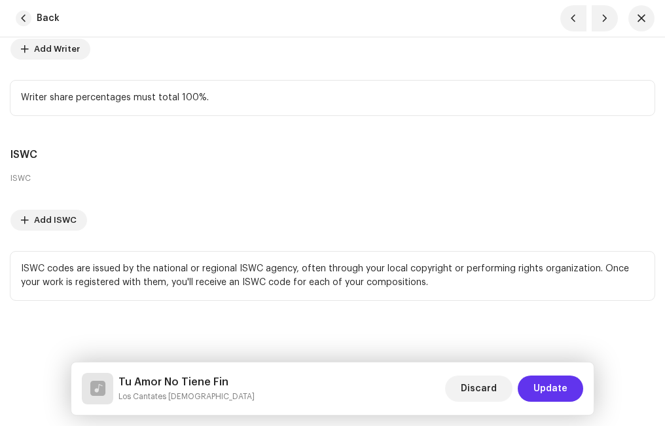
click at [559, 386] on span "Update" at bounding box center [551, 388] width 34 height 26
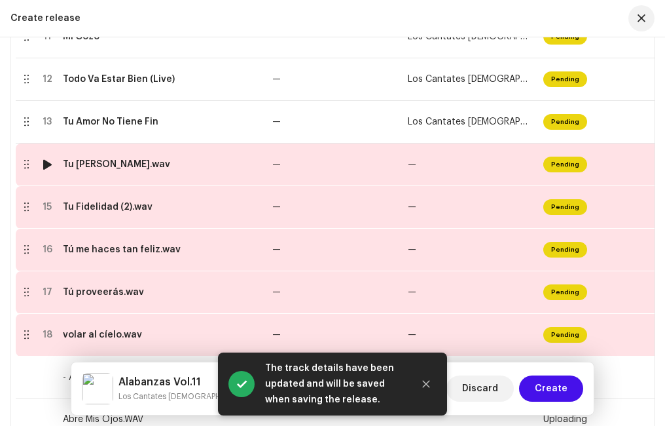
click at [114, 170] on td "Tu [PERSON_NAME].wav" at bounding box center [163, 164] width 210 height 43
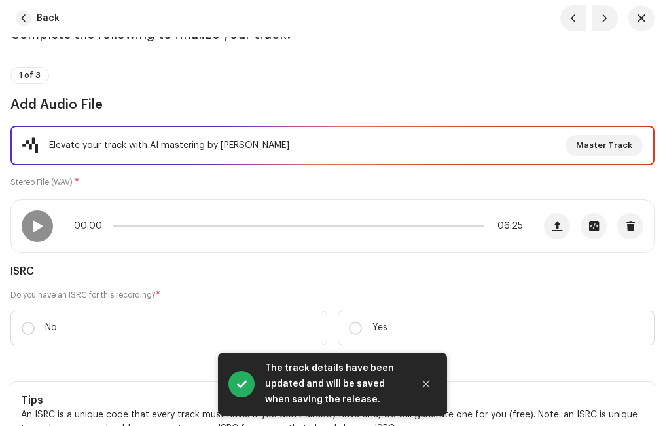
scroll to position [131, 0]
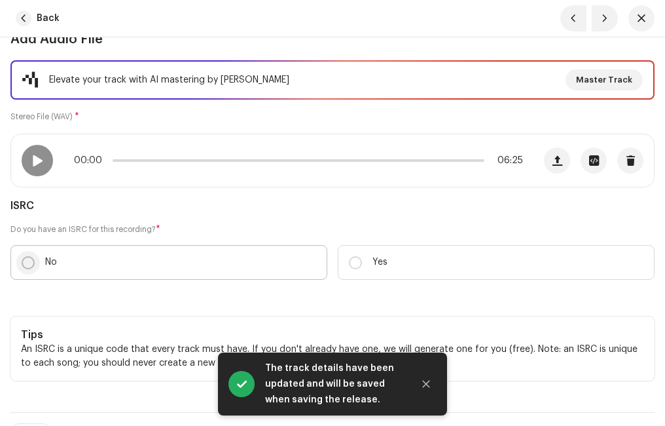
click at [31, 261] on input "No" at bounding box center [28, 262] width 13 height 13
radio input "true"
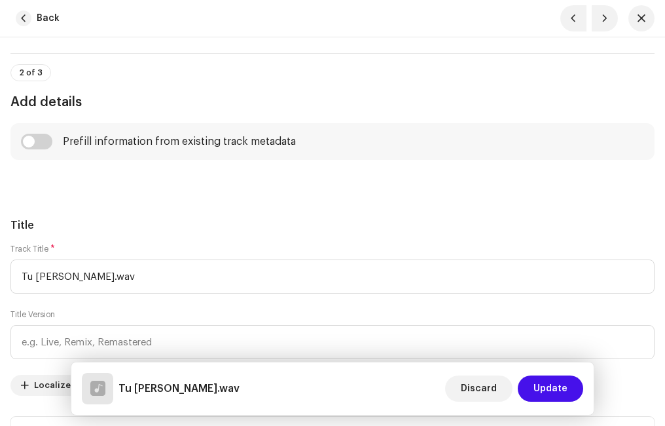
scroll to position [589, 0]
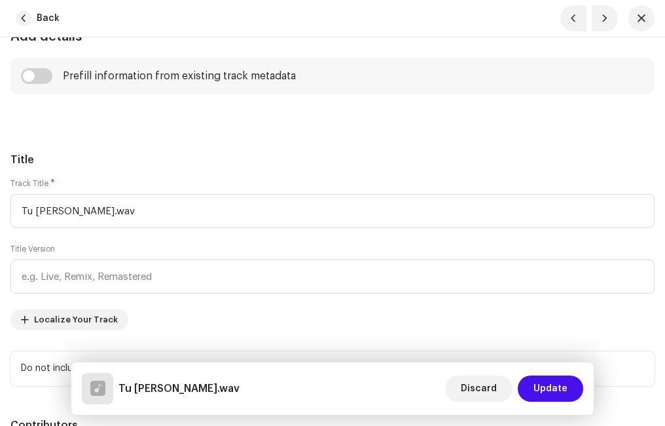
click at [43, 65] on div "Prefill information from existing track metadata" at bounding box center [332, 76] width 644 height 37
click at [49, 77] on input "checkbox" at bounding box center [36, 76] width 31 height 16
checkbox input "true"
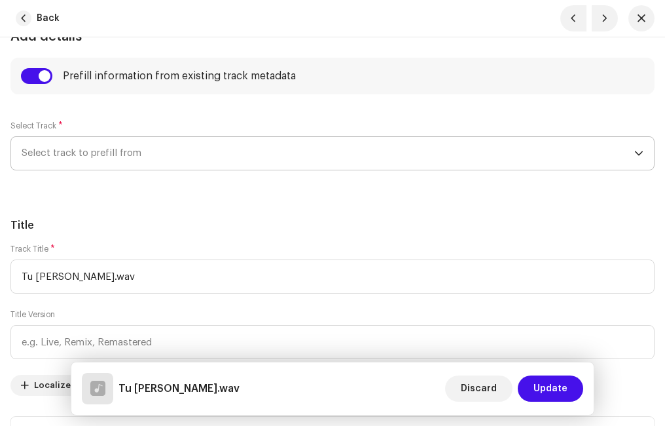
click at [85, 160] on span "Select track to prefill from" at bounding box center [328, 153] width 613 height 33
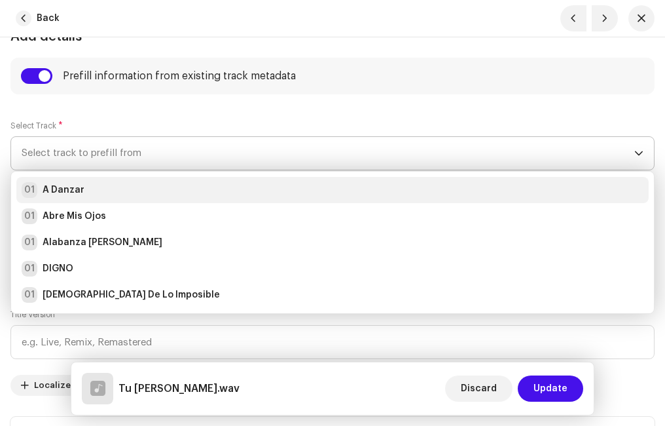
click at [98, 186] on div "01 A Danzar" at bounding box center [333, 190] width 622 height 16
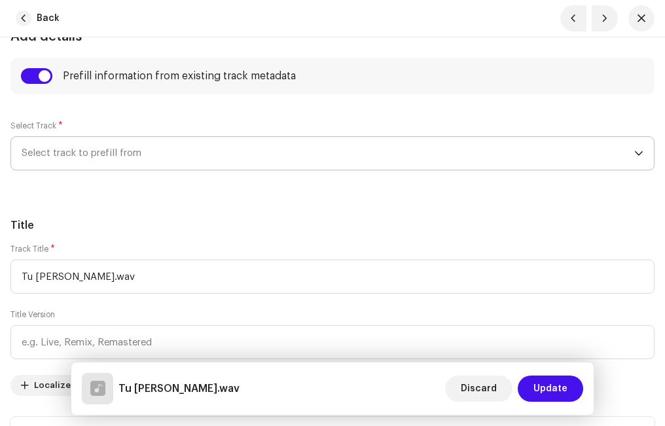
type input "A Danzar"
radio input "true"
type input "Ministerio Paz"
checkbox input "true"
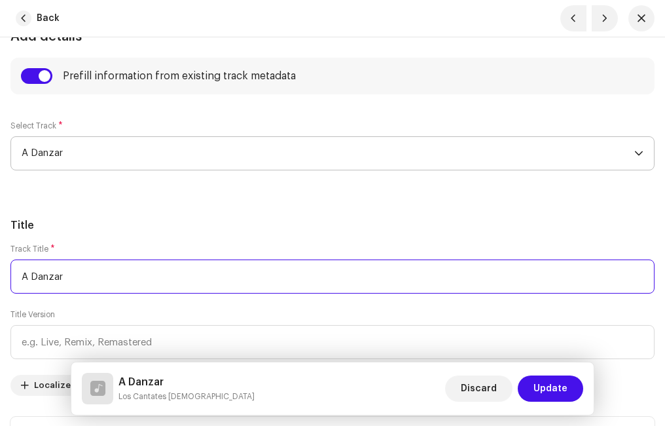
click at [105, 272] on input "A Danzar" at bounding box center [332, 276] width 644 height 34
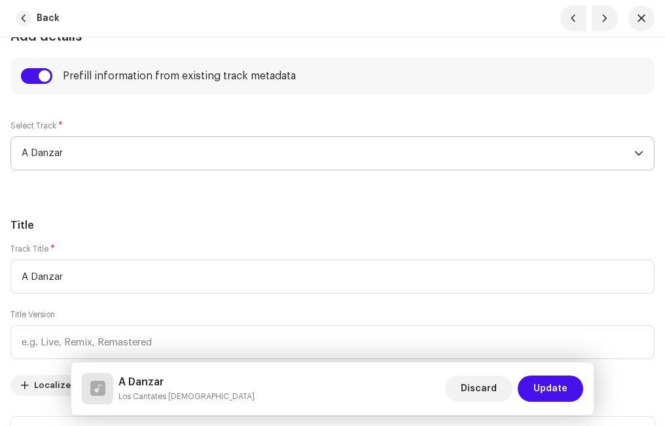
click at [471, 384] on span "Discard" at bounding box center [479, 388] width 36 height 26
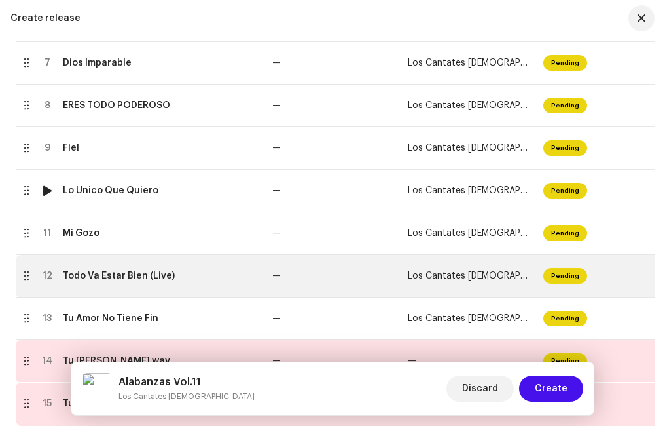
scroll to position [619, 0]
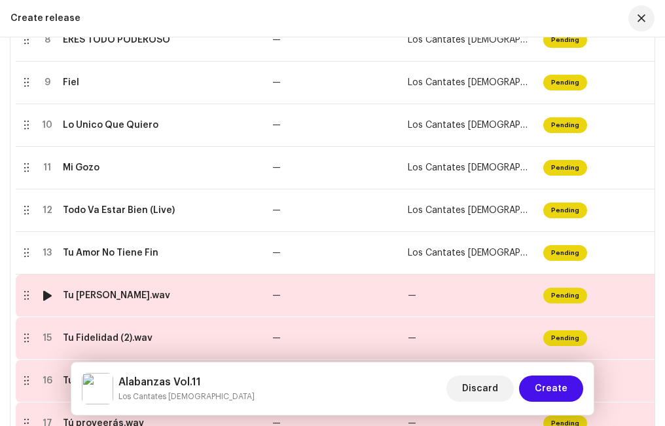
click at [128, 294] on div "Tu [PERSON_NAME].wav" at bounding box center [116, 295] width 107 height 10
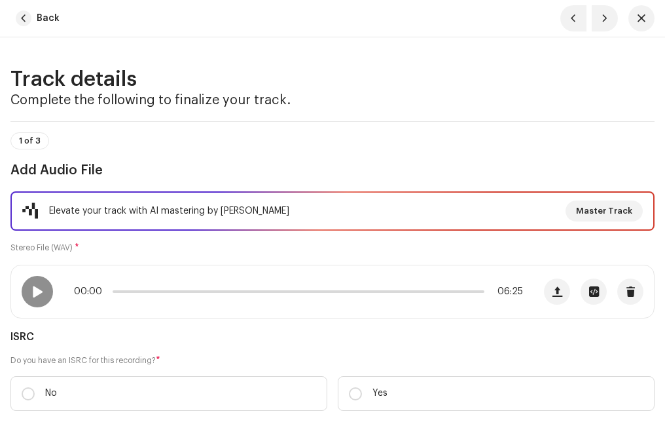
scroll to position [196, 0]
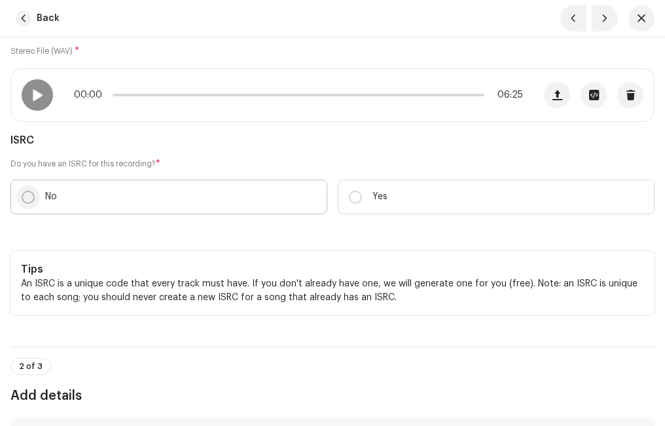
click at [31, 194] on input "No" at bounding box center [28, 197] width 13 height 13
radio input "true"
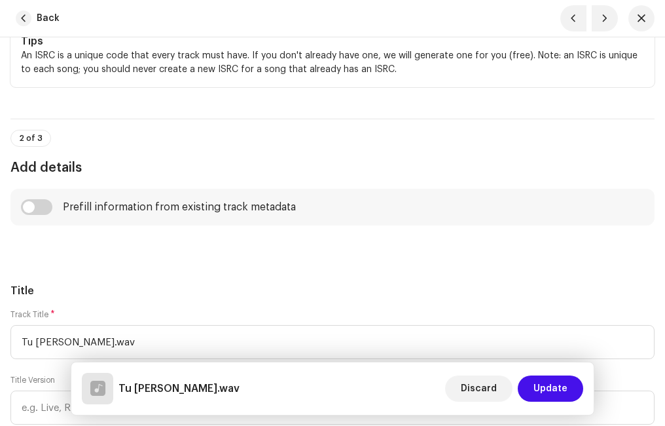
scroll to position [524, 0]
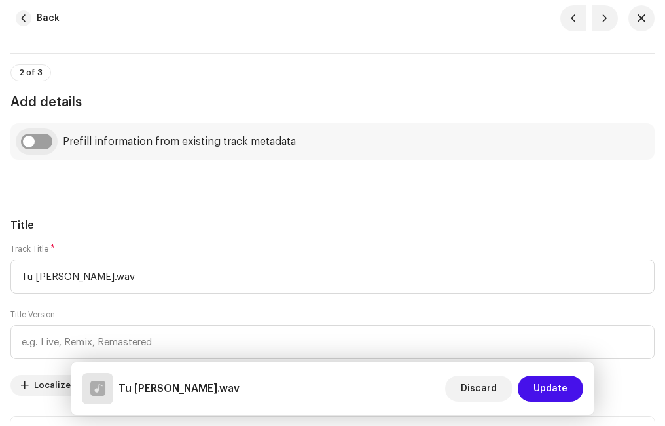
click at [41, 143] on input "checkbox" at bounding box center [36, 142] width 31 height 16
checkbox input "true"
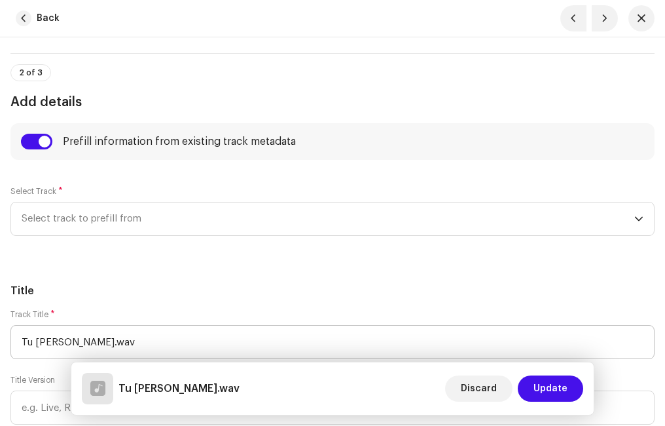
scroll to position [655, 0]
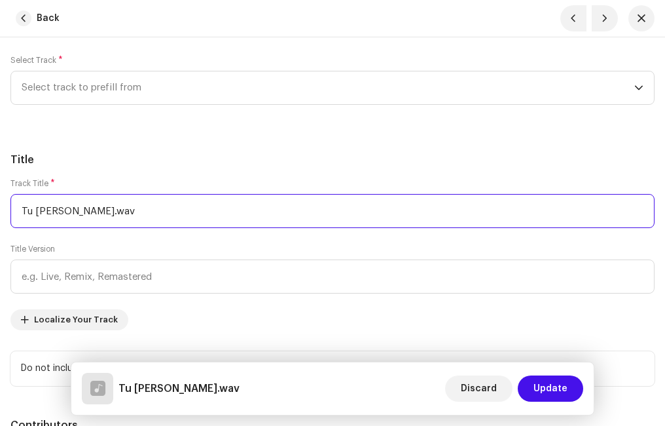
click at [120, 219] on input "Tu [PERSON_NAME].wav" at bounding box center [332, 211] width 644 height 34
type input "Tu [PERSON_NAME]"
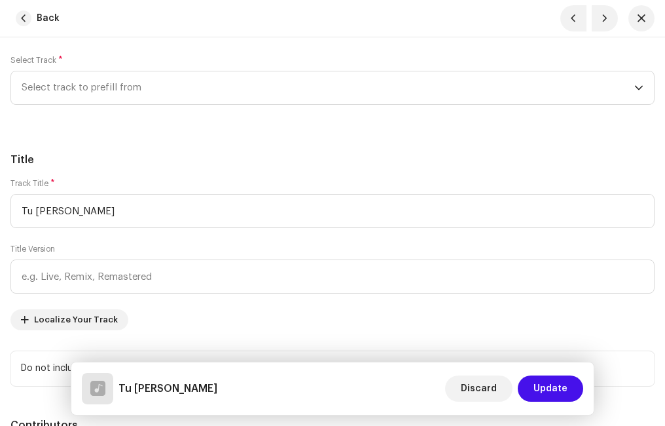
click at [133, 160] on h5 "Title" at bounding box center [332, 160] width 644 height 16
click at [56, 89] on span "Select track to prefill from" at bounding box center [328, 87] width 613 height 33
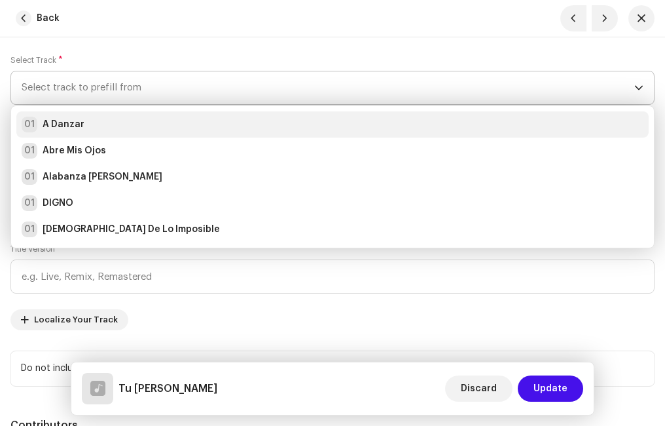
click at [69, 124] on strong "A Danzar" at bounding box center [64, 124] width 42 height 13
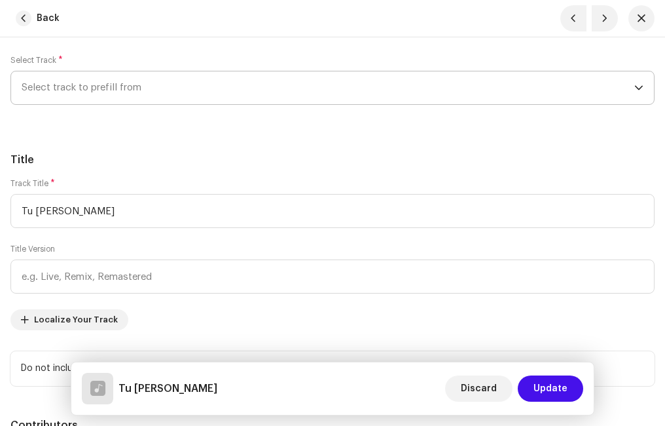
radio input "true"
type input "Ministerio Paz"
checkbox input "true"
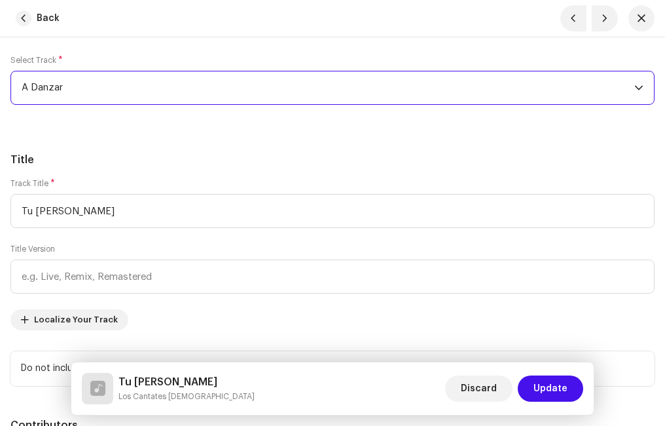
click at [153, 155] on h5 "Title" at bounding box center [332, 160] width 644 height 16
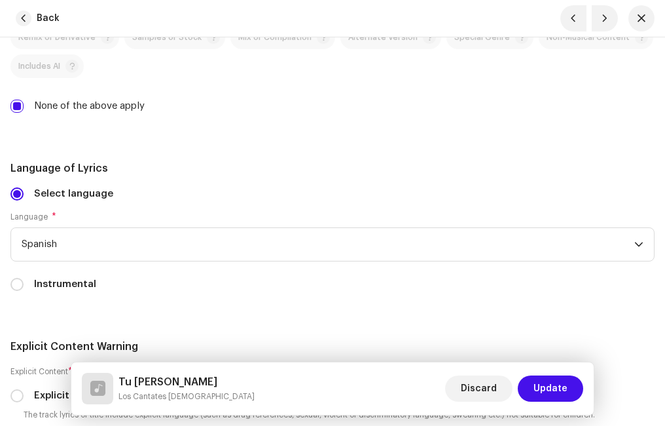
scroll to position [2816, 0]
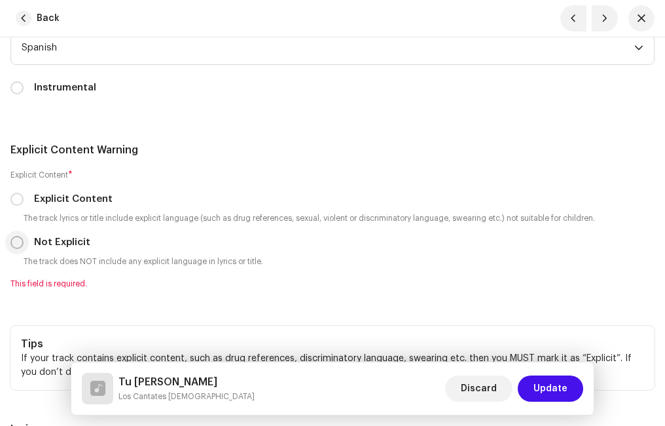
click at [18, 238] on input "Not Explicit" at bounding box center [16, 242] width 13 height 13
radio input "true"
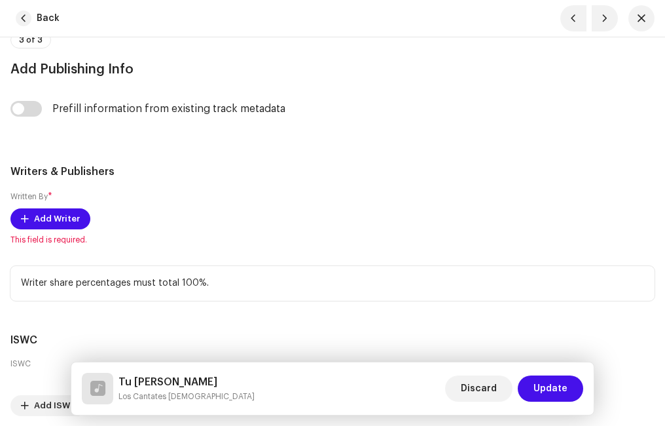
scroll to position [3405, 0]
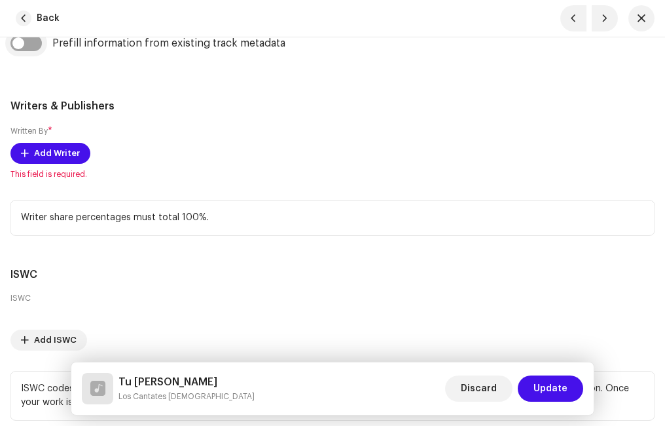
click at [35, 43] on input "checkbox" at bounding box center [25, 43] width 31 height 16
checkbox input "true"
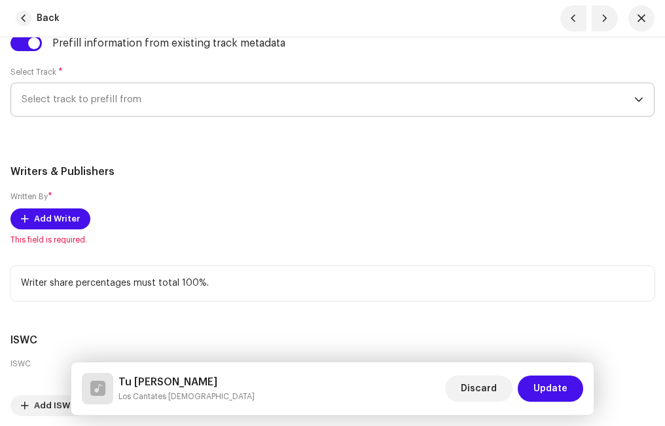
click at [83, 98] on span "Select track to prefill from" at bounding box center [328, 99] width 613 height 33
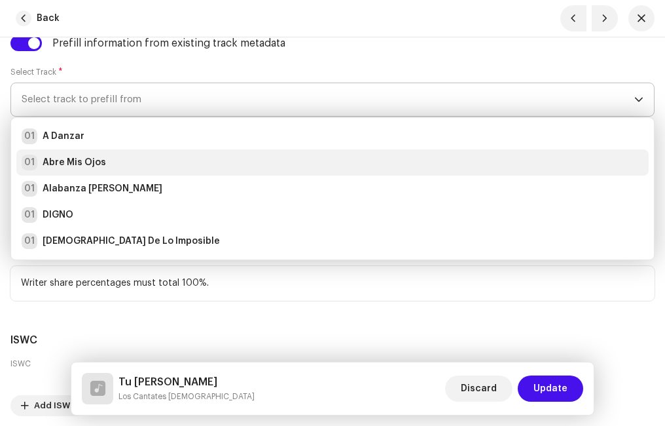
click at [60, 154] on li "01 Abre Mis Ojos" at bounding box center [332, 162] width 633 height 26
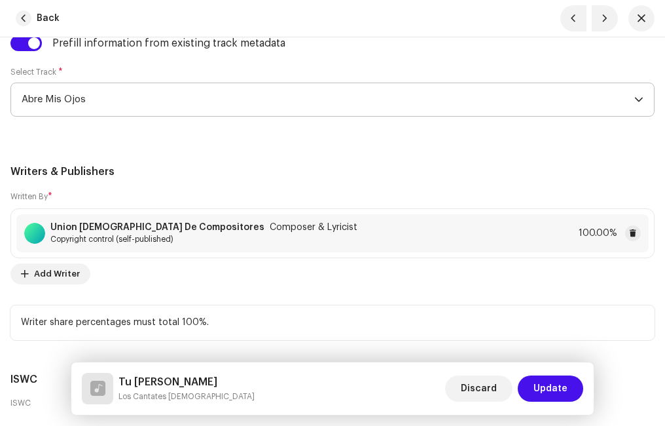
click at [240, 178] on h5 "Writers & Publishers" at bounding box center [332, 172] width 644 height 16
click at [544, 385] on span "Update" at bounding box center [551, 388] width 34 height 26
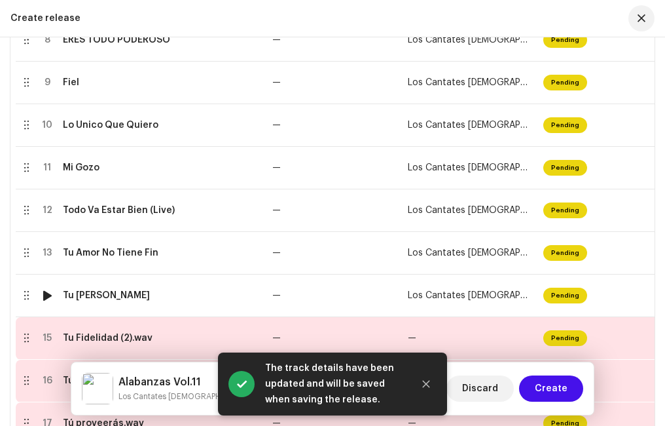
scroll to position [750, 0]
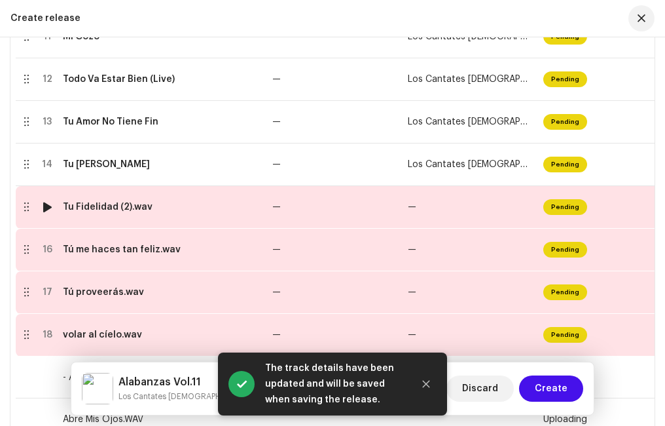
click at [126, 210] on div "Tu Fidelidad (2).wav" at bounding box center [108, 207] width 90 height 10
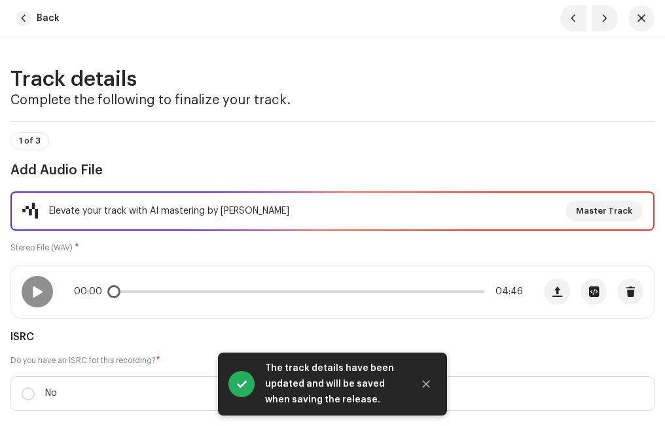
scroll to position [131, 0]
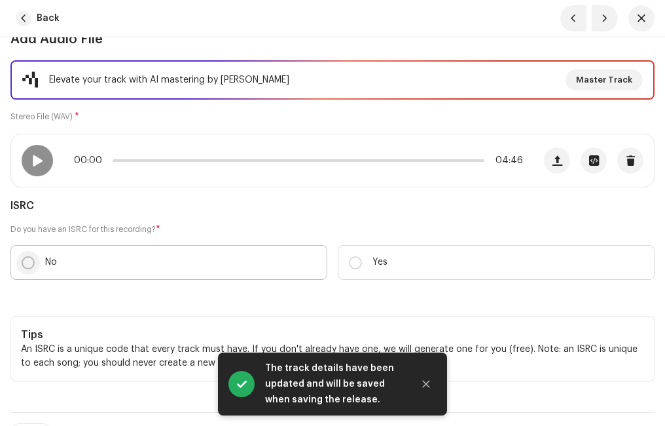
click at [31, 268] on input "No" at bounding box center [28, 262] width 13 height 13
radio input "true"
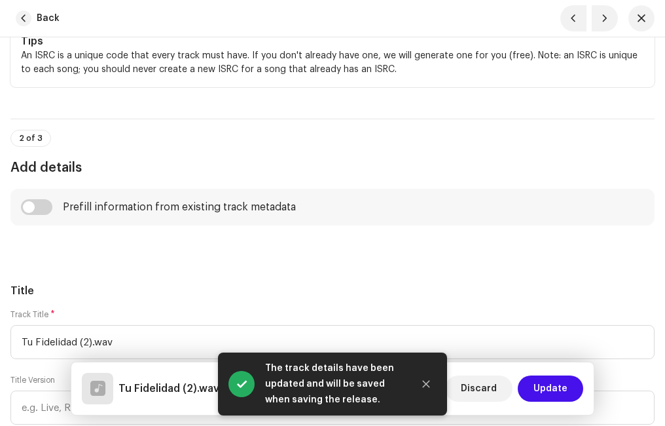
scroll to position [589, 0]
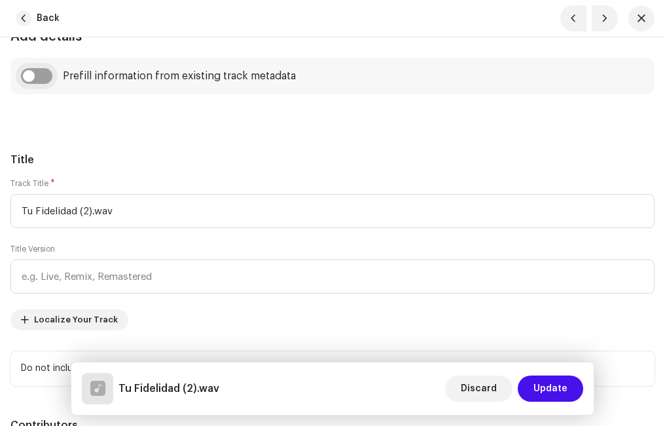
click at [49, 77] on input "checkbox" at bounding box center [36, 76] width 31 height 16
checkbox input "true"
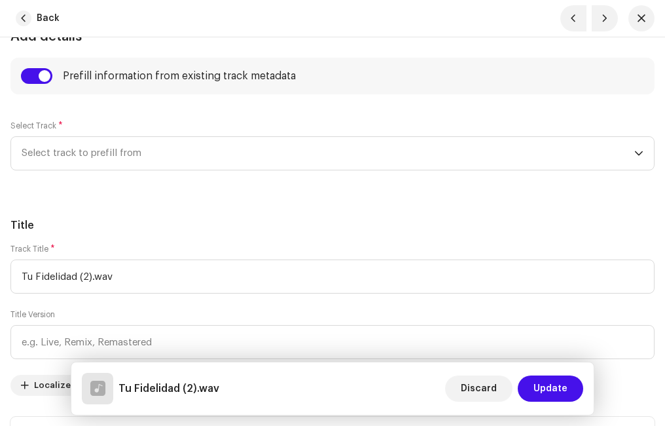
scroll to position [655, 0]
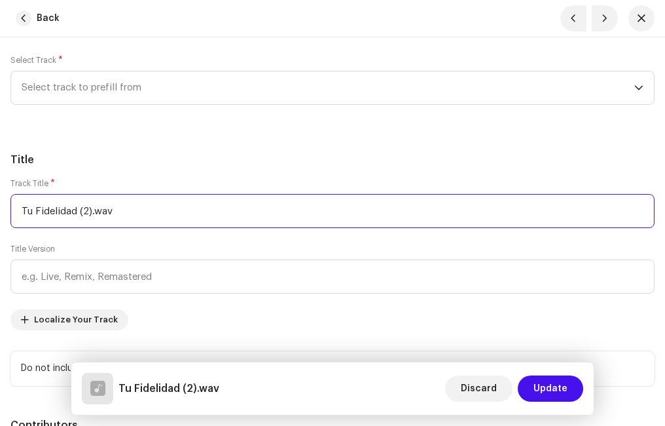
click at [129, 208] on input "Tu Fidelidad (2).wav" at bounding box center [332, 211] width 644 height 34
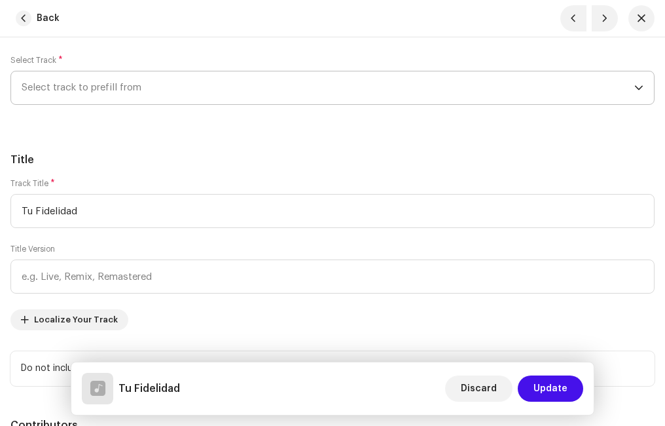
type input "Tu Fidelidad"
click at [120, 84] on span "Select track to prefill from" at bounding box center [328, 87] width 613 height 33
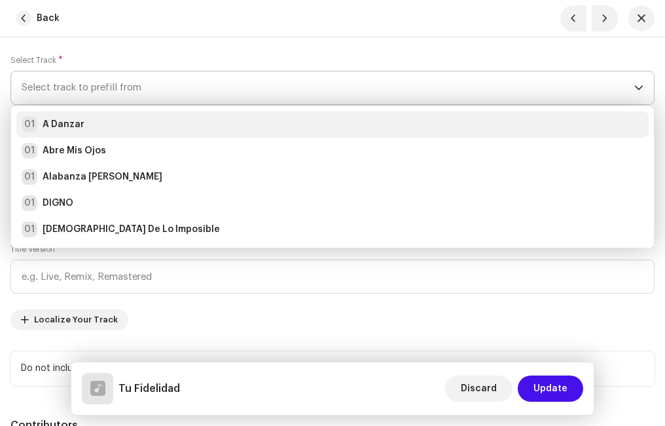
click at [89, 128] on div "01 A Danzar" at bounding box center [333, 125] width 622 height 16
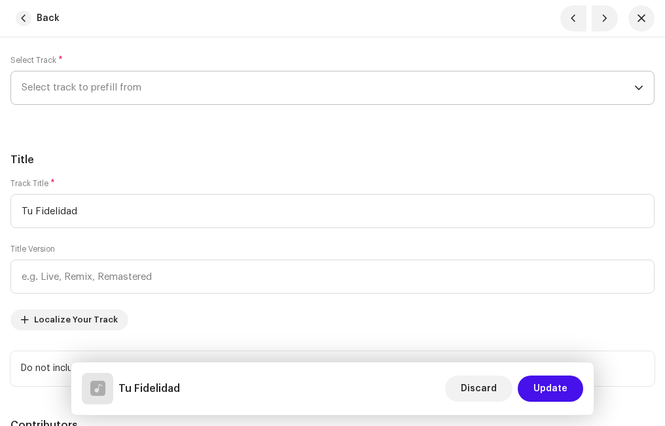
radio input "true"
type input "Ministerio Paz"
checkbox input "true"
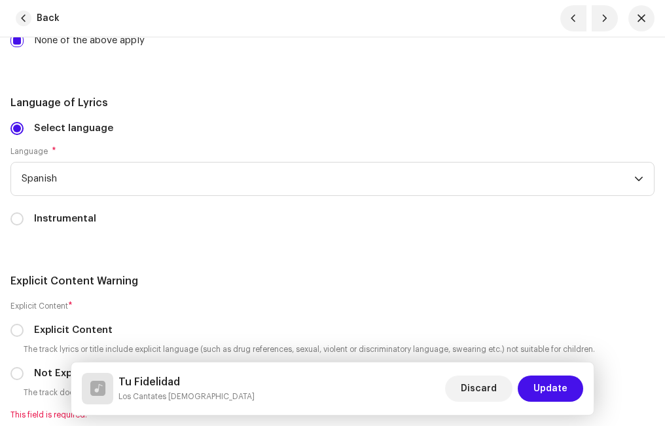
scroll to position [2881, 0]
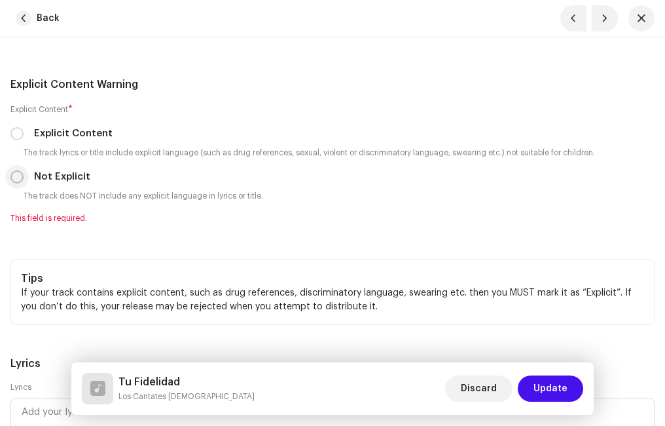
click at [23, 176] on input "Not Explicit" at bounding box center [16, 176] width 13 height 13
radio input "true"
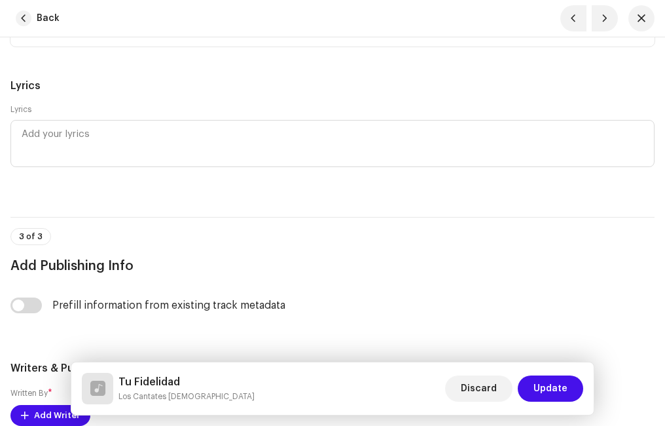
scroll to position [3340, 0]
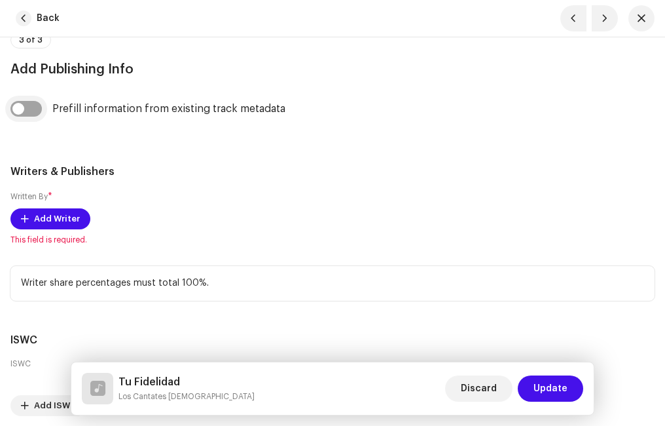
click at [40, 109] on input "checkbox" at bounding box center [25, 109] width 31 height 16
checkbox input "true"
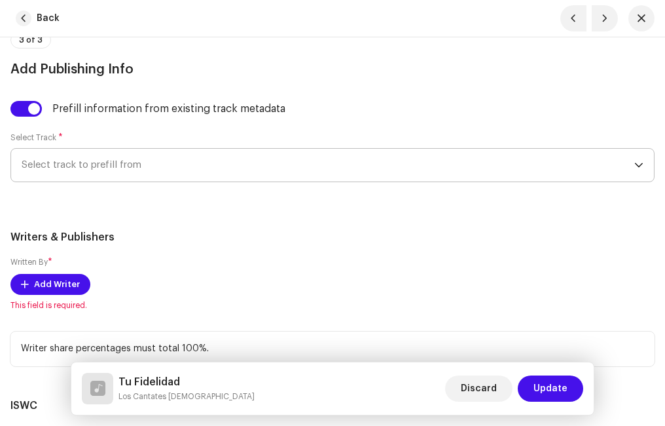
click at [107, 168] on span "Select track to prefill from" at bounding box center [328, 165] width 613 height 33
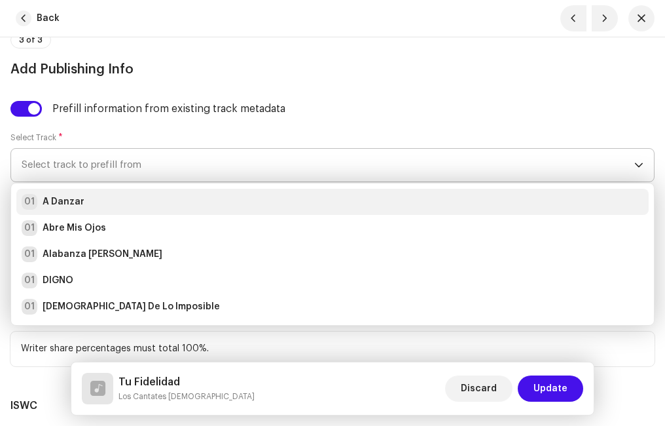
click at [78, 207] on strong "A Danzar" at bounding box center [64, 201] width 42 height 13
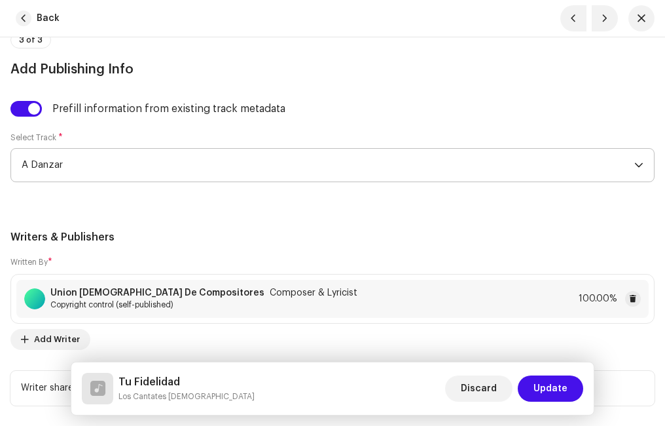
scroll to position [3471, 0]
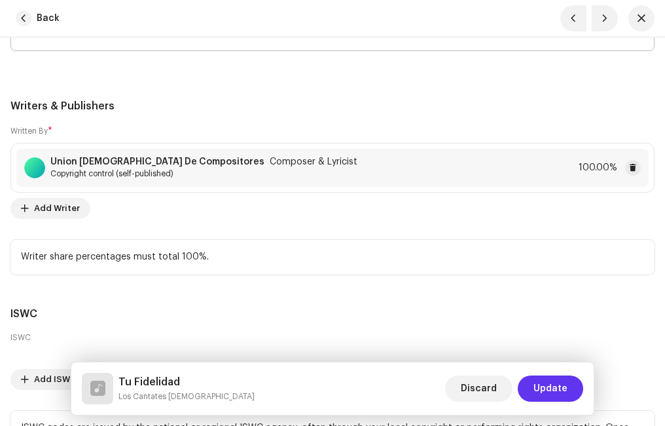
click at [547, 380] on span "Update" at bounding box center [551, 388] width 34 height 26
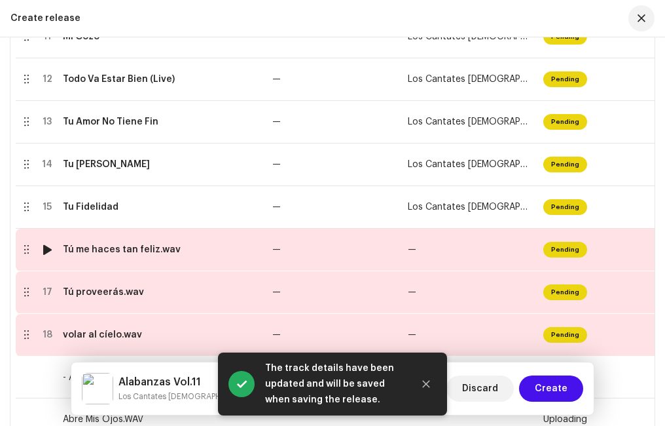
click at [131, 261] on td "Tú me haces tan feliz.wav" at bounding box center [163, 250] width 210 height 43
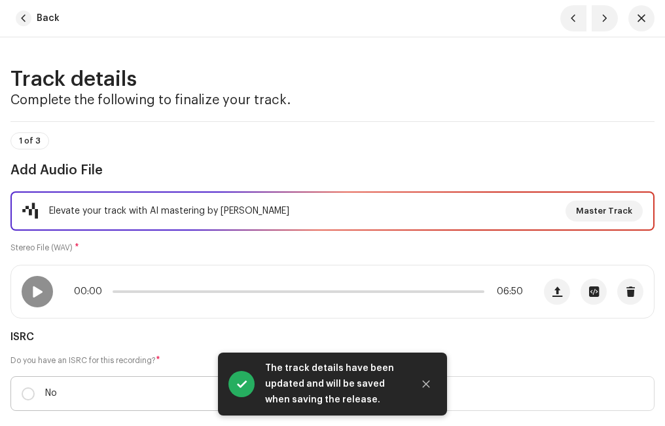
scroll to position [131, 0]
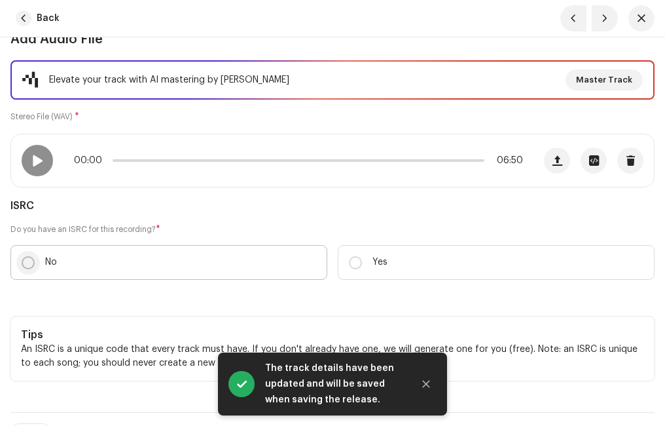
click at [32, 260] on input "No" at bounding box center [28, 262] width 13 height 13
radio input "true"
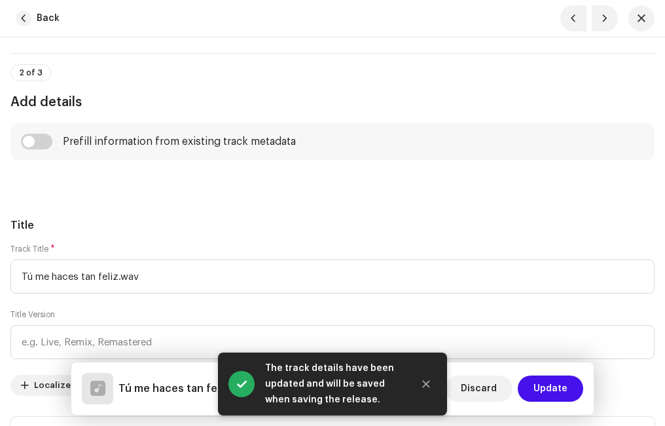
scroll to position [589, 0]
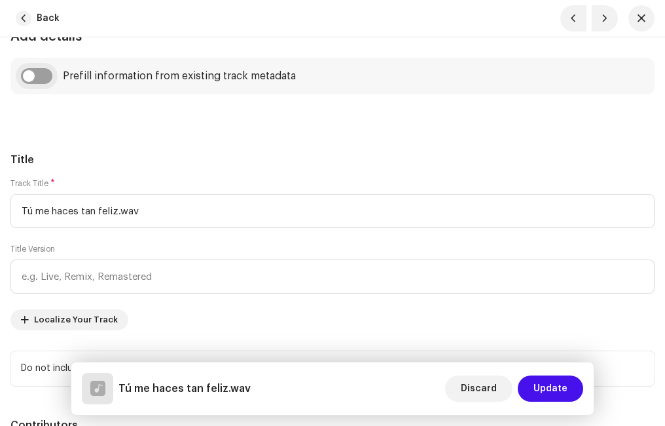
click at [48, 75] on input "checkbox" at bounding box center [36, 76] width 31 height 16
checkbox input "true"
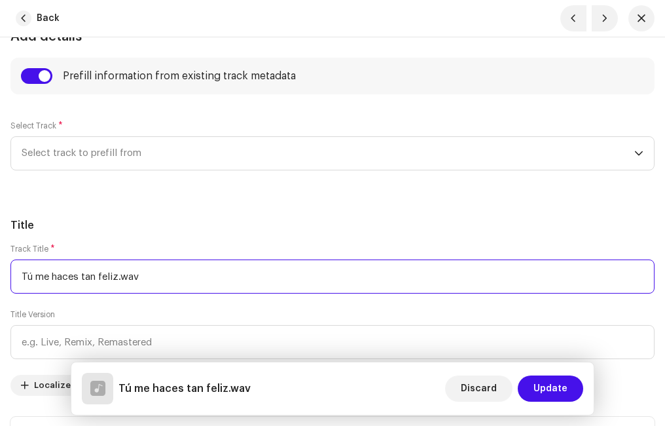
click at [143, 275] on input "Tú me haces tan feliz.wav" at bounding box center [332, 276] width 644 height 34
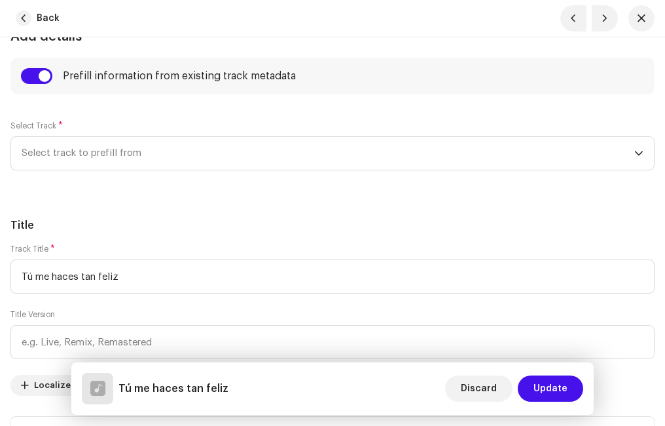
click at [84, 231] on h5 "Title" at bounding box center [332, 225] width 644 height 16
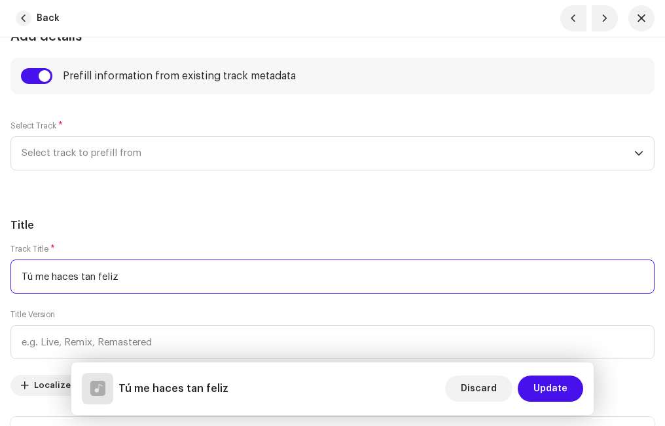
click at [43, 274] on input "Tú me haces tan feliz" at bounding box center [332, 276] width 644 height 34
type input "Tú Me Haces [PERSON_NAME]"
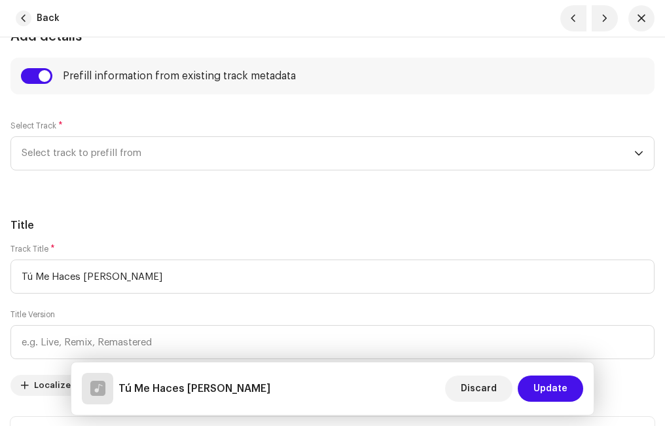
click at [109, 159] on span "Select track to prefill from" at bounding box center [328, 153] width 613 height 33
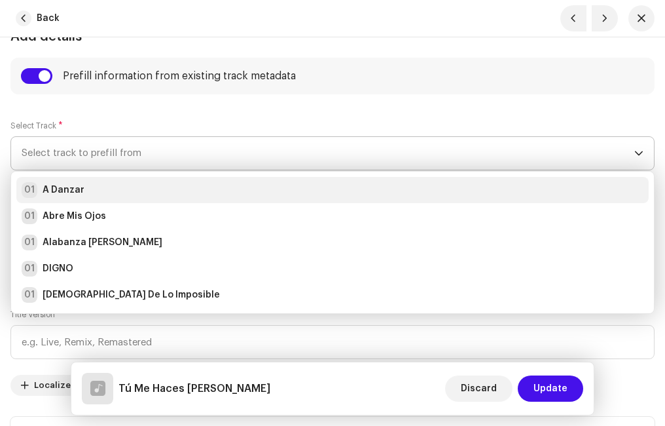
click at [69, 189] on strong "A Danzar" at bounding box center [64, 189] width 42 height 13
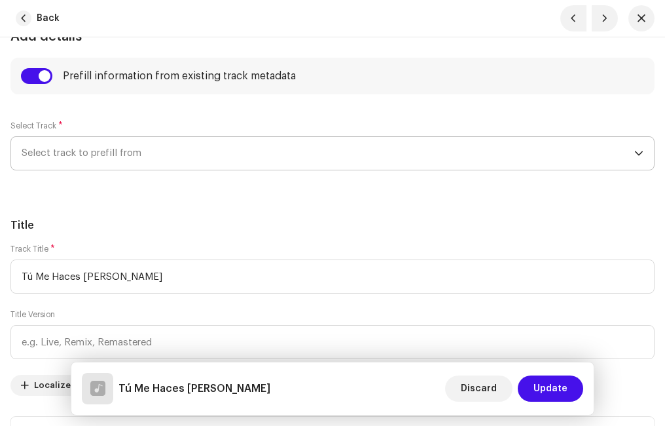
radio input "true"
type input "Ministerio Paz"
checkbox input "true"
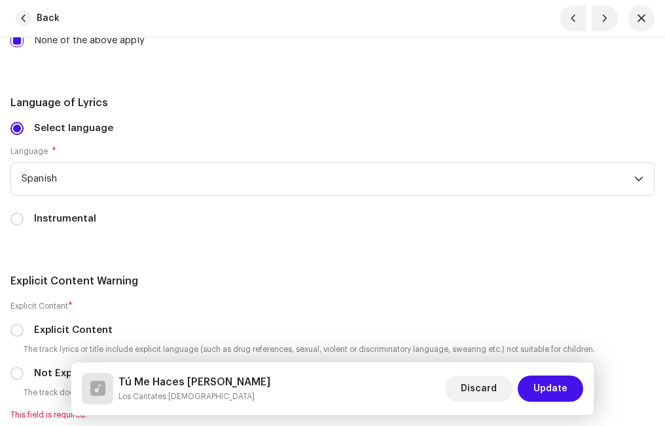
scroll to position [2881, 0]
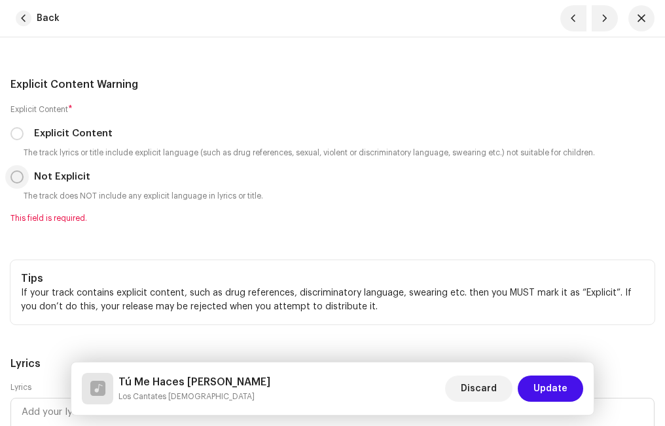
click at [19, 177] on input "Not Explicit" at bounding box center [16, 176] width 13 height 13
radio input "true"
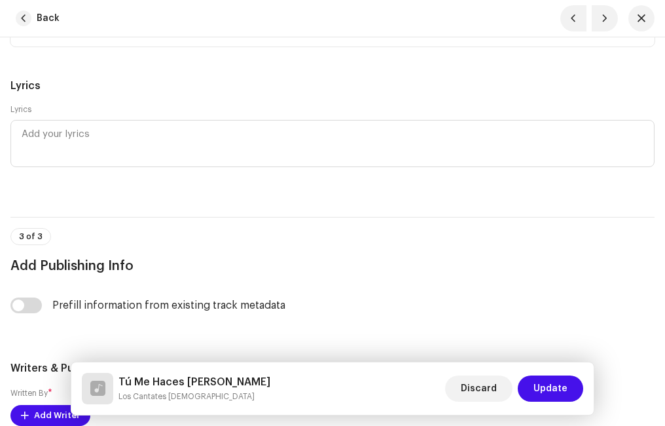
scroll to position [3340, 0]
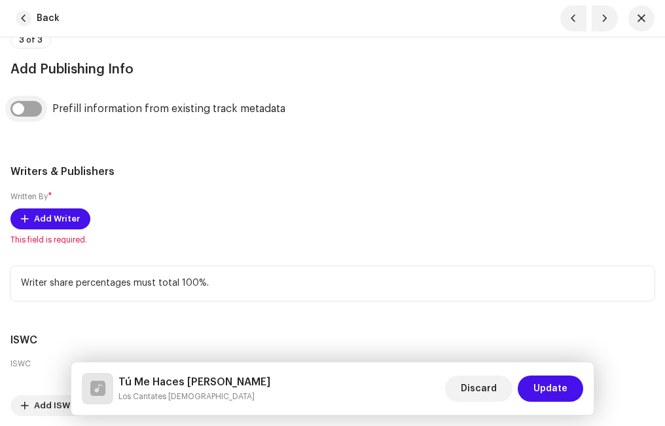
click at [37, 111] on input "checkbox" at bounding box center [25, 109] width 31 height 16
checkbox input "true"
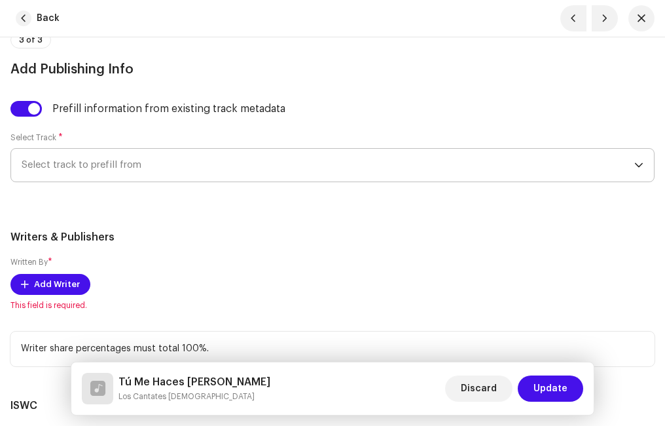
click at [73, 165] on span "Select track to prefill from" at bounding box center [328, 165] width 613 height 33
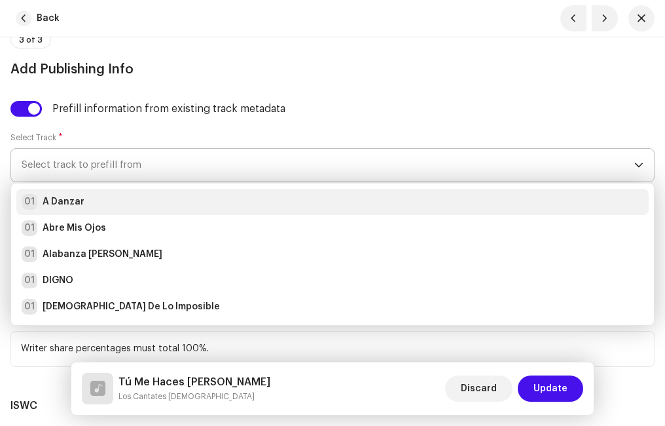
click at [86, 199] on div "01 A Danzar" at bounding box center [333, 202] width 622 height 16
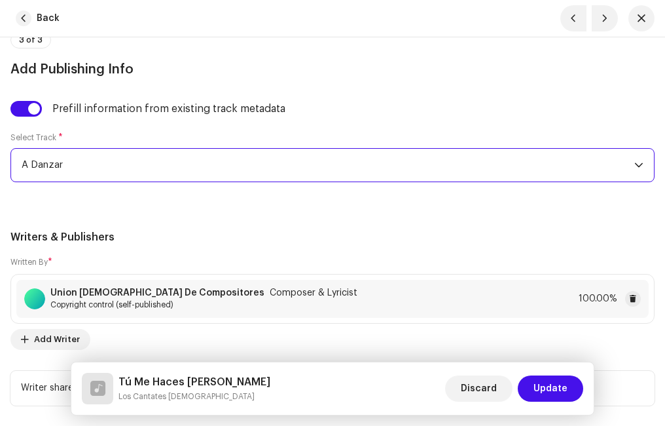
click at [232, 244] on h5 "Writers & Publishers" at bounding box center [332, 237] width 644 height 16
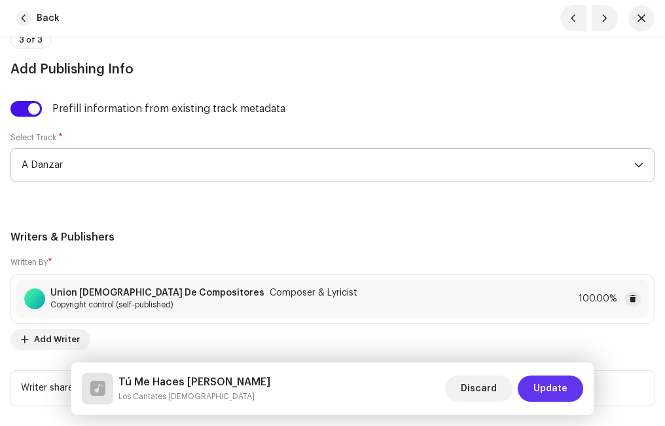
click at [560, 388] on span "Update" at bounding box center [551, 388] width 34 height 26
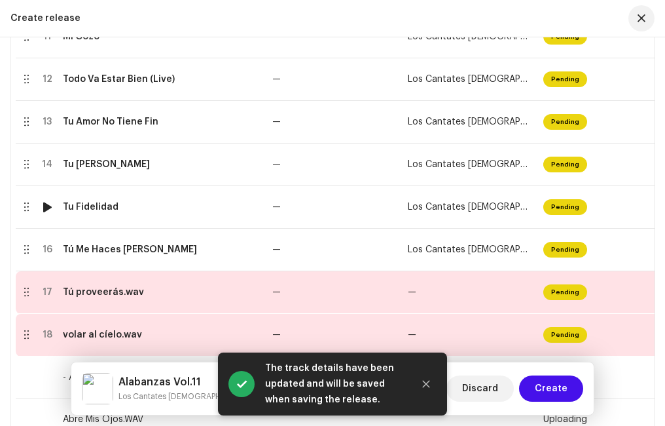
scroll to position [947, 0]
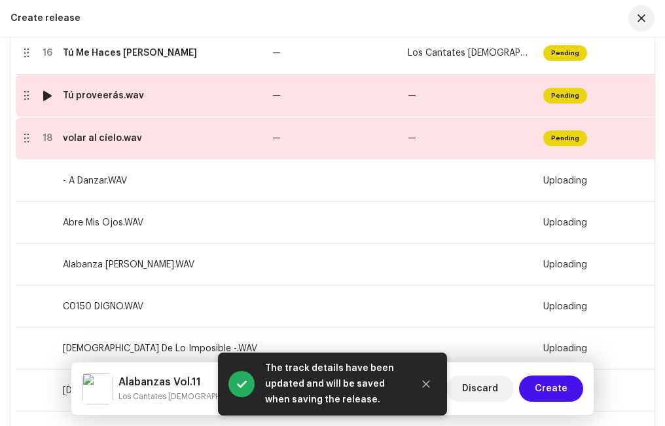
click at [124, 105] on td "Tú proveerás.wav" at bounding box center [163, 96] width 210 height 43
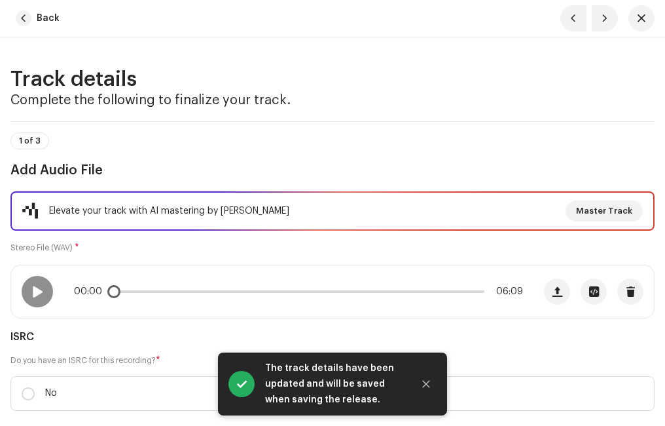
scroll to position [131, 0]
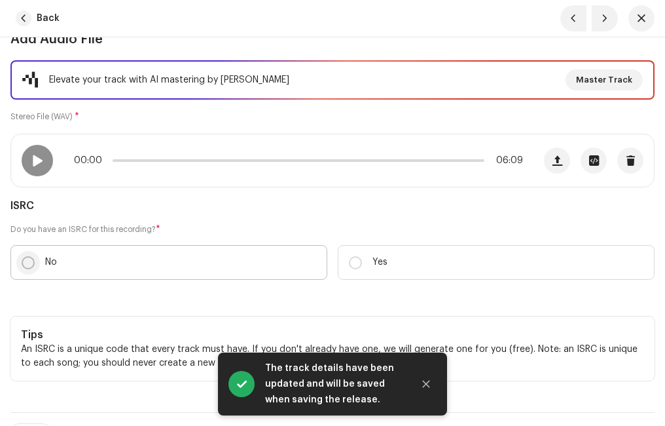
click at [29, 260] on input "No" at bounding box center [28, 262] width 13 height 13
radio input "true"
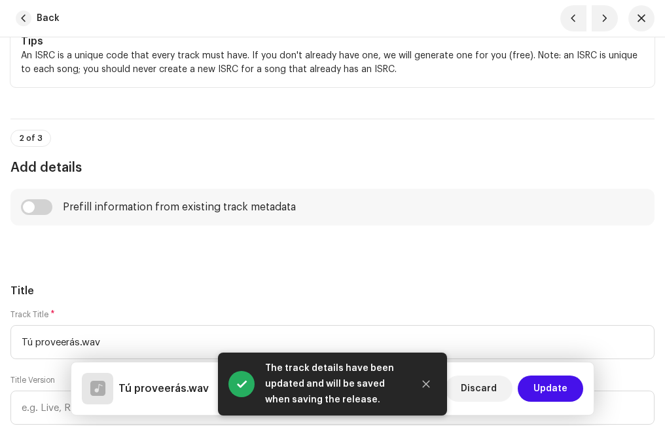
scroll to position [524, 0]
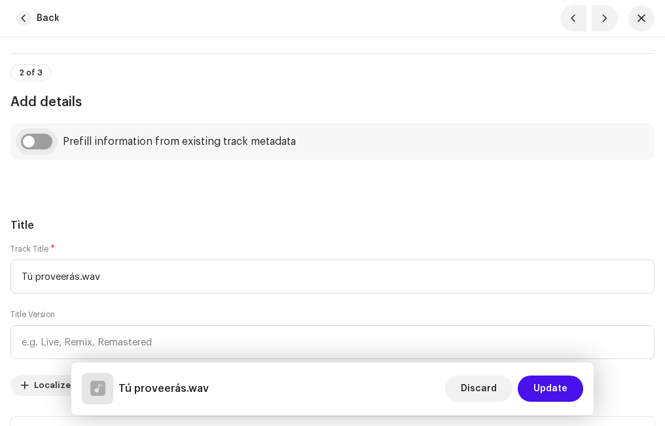
click at [45, 147] on input "checkbox" at bounding box center [36, 142] width 31 height 16
checkbox input "true"
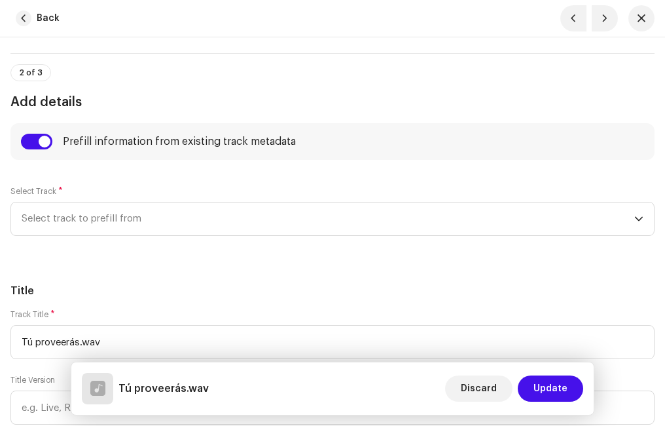
scroll to position [589, 0]
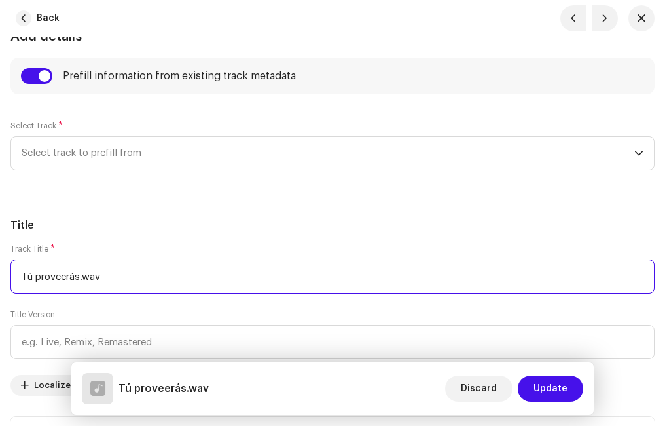
click at [124, 270] on input "Tú proveerás.wav" at bounding box center [332, 276] width 644 height 34
type input "Tú Proveerás"
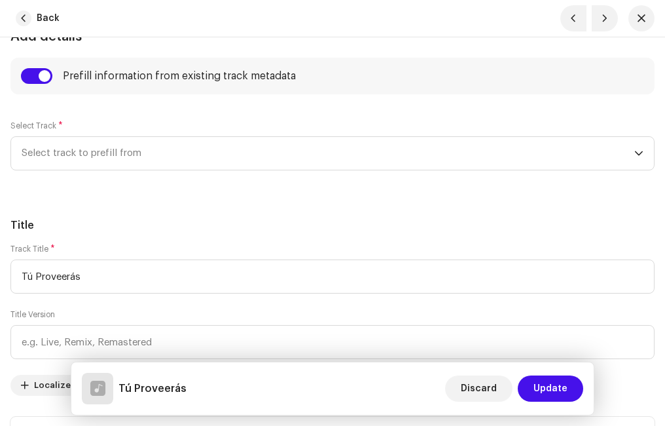
click at [88, 155] on span "Select track to prefill from" at bounding box center [328, 153] width 613 height 33
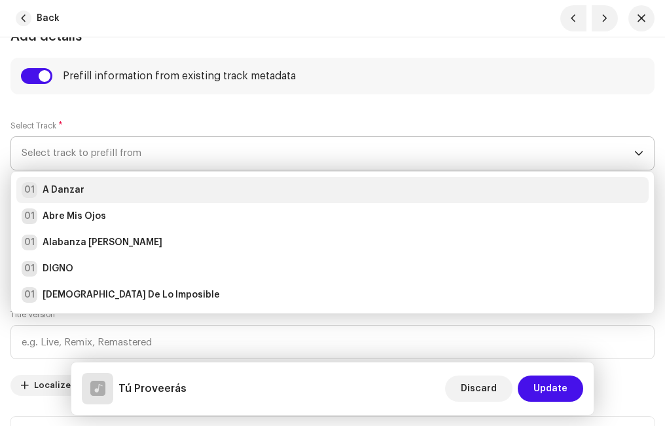
click at [77, 191] on strong "A Danzar" at bounding box center [64, 189] width 42 height 13
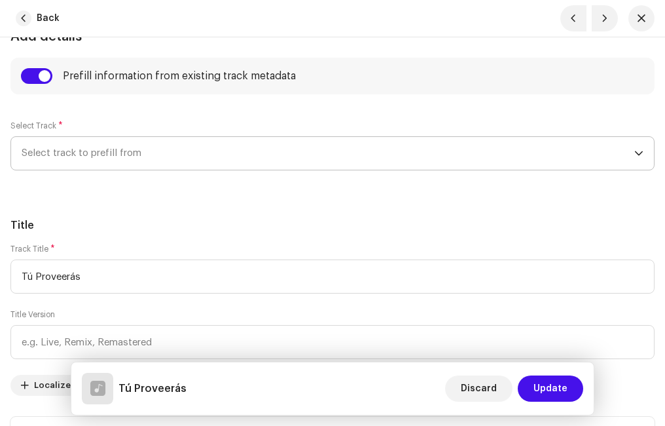
radio input "true"
type input "Ministerio Paz"
checkbox input "true"
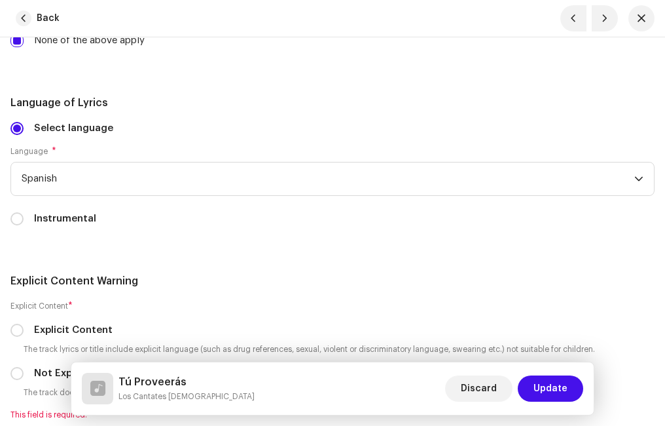
scroll to position [2881, 0]
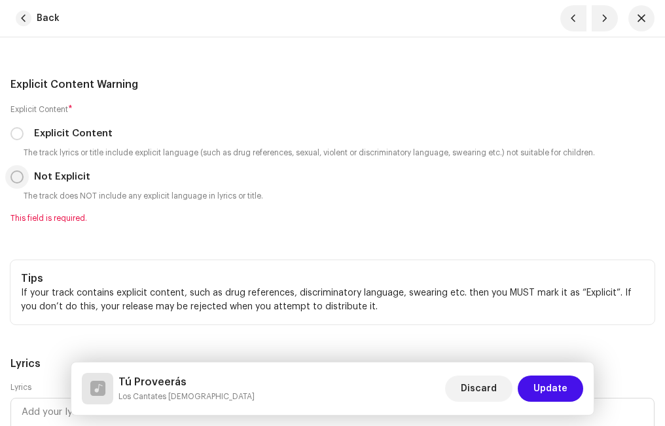
click at [21, 181] on input "Not Explicit" at bounding box center [16, 176] width 13 height 13
radio input "true"
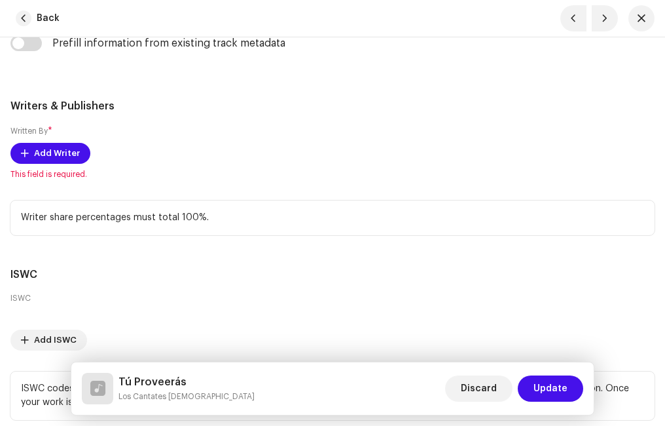
scroll to position [3340, 0]
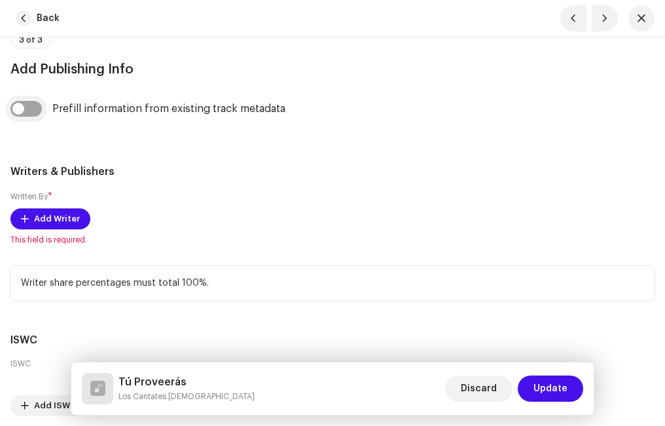
click at [35, 108] on input "checkbox" at bounding box center [25, 109] width 31 height 16
checkbox input "true"
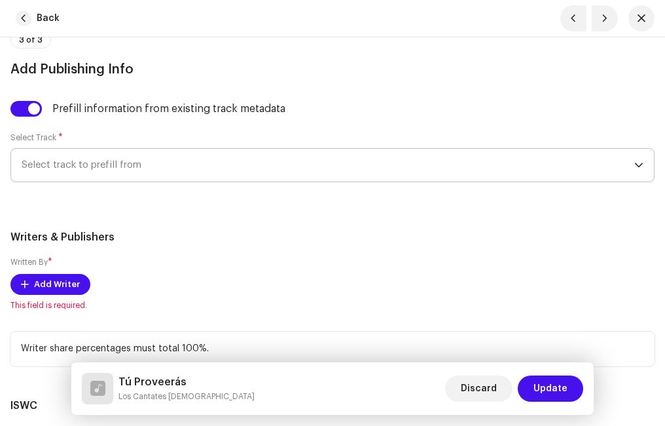
click at [88, 160] on span "Select track to prefill from" at bounding box center [328, 165] width 613 height 33
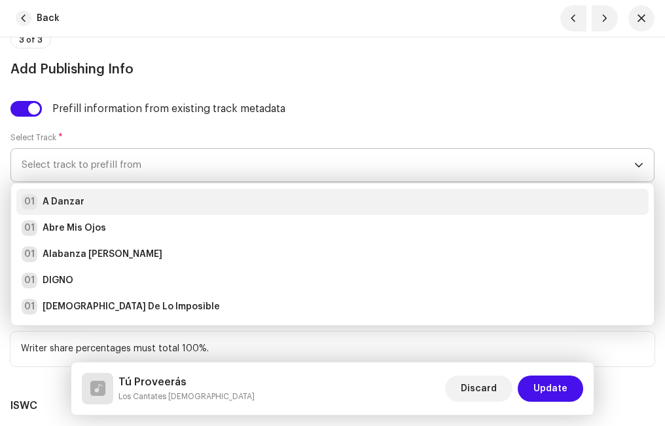
click at [85, 195] on div "01 A Danzar" at bounding box center [333, 202] width 622 height 16
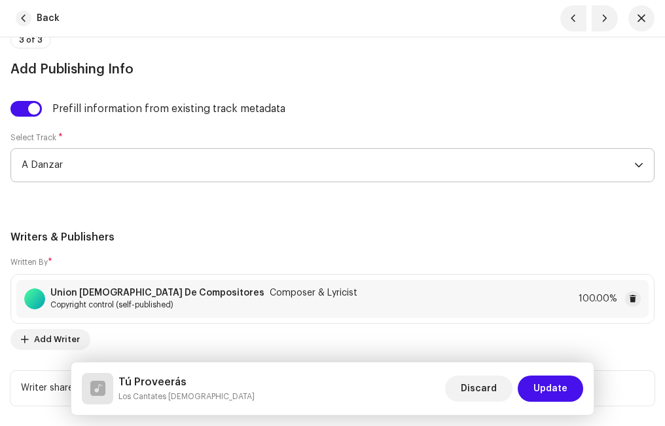
scroll to position [3602, 0]
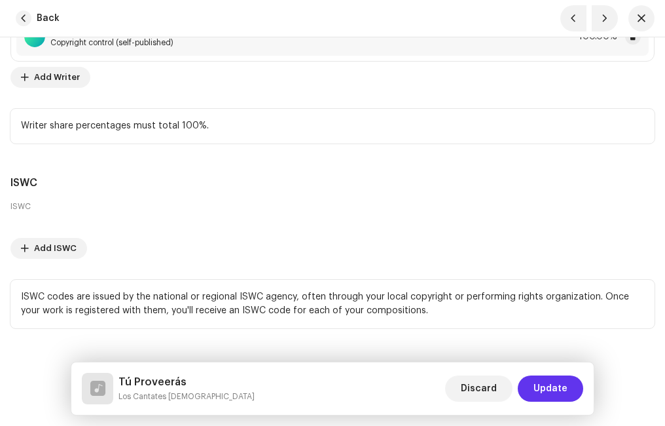
click at [550, 384] on span "Update" at bounding box center [551, 388] width 34 height 26
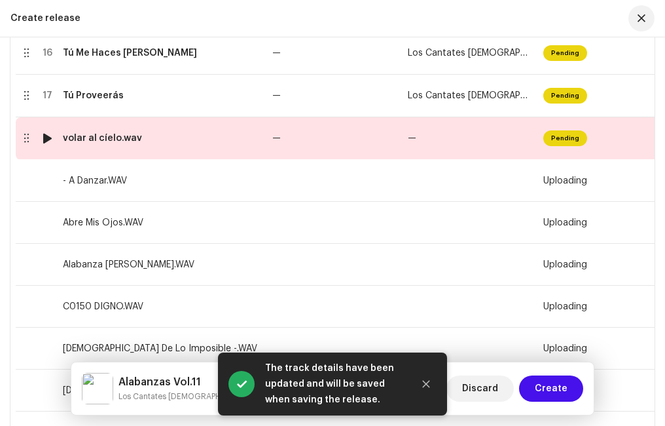
click at [111, 142] on div "volar al cíelo.wav" at bounding box center [102, 138] width 79 height 10
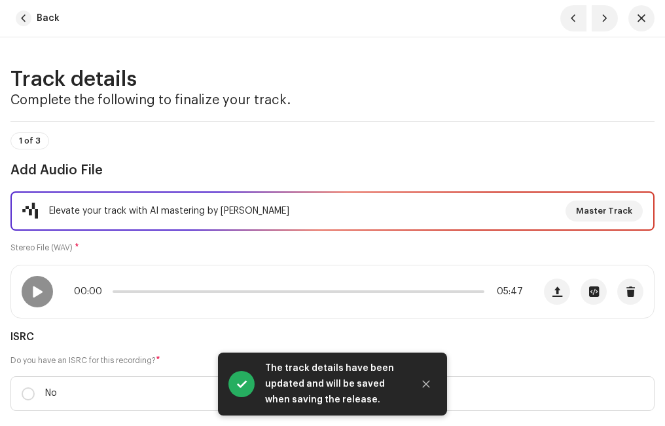
scroll to position [131, 0]
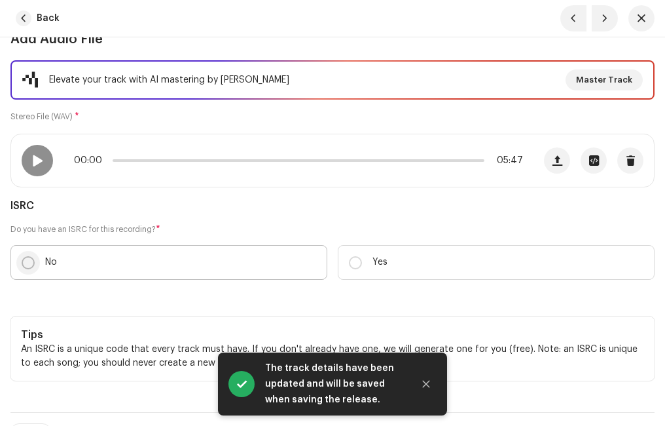
click at [32, 257] on input "No" at bounding box center [28, 262] width 13 height 13
radio input "true"
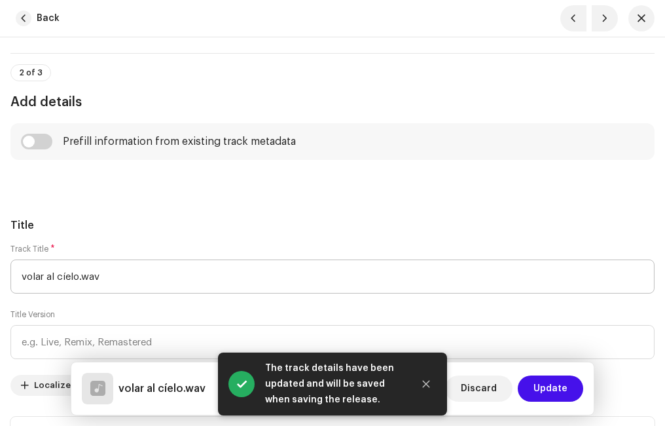
scroll to position [589, 0]
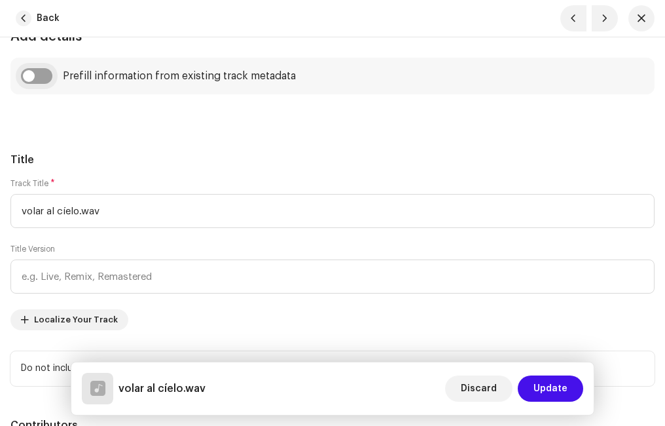
click at [43, 78] on input "checkbox" at bounding box center [36, 76] width 31 height 16
checkbox input "true"
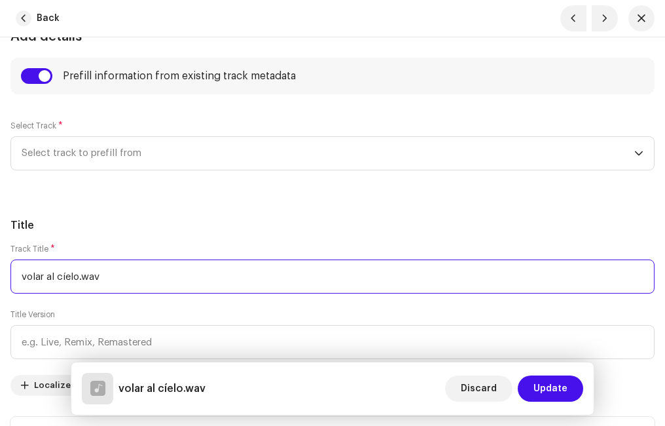
click at [145, 281] on input "volar al cíelo.wav" at bounding box center [332, 276] width 644 height 34
type input "Volar Al Cíelo"
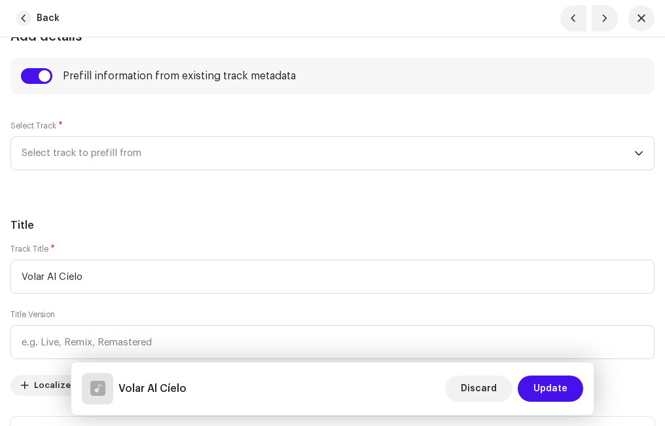
drag, startPoint x: 111, startPoint y: 208, endPoint x: 117, endPoint y: 191, distance: 18.0
click at [125, 160] on span "Select track to prefill from" at bounding box center [328, 153] width 613 height 33
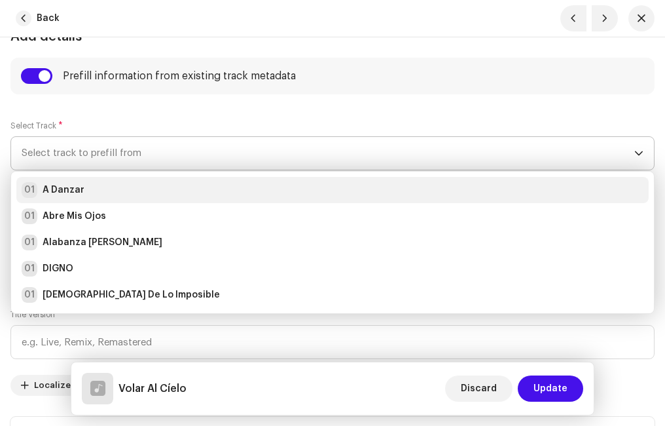
click at [61, 191] on strong "A Danzar" at bounding box center [64, 189] width 42 height 13
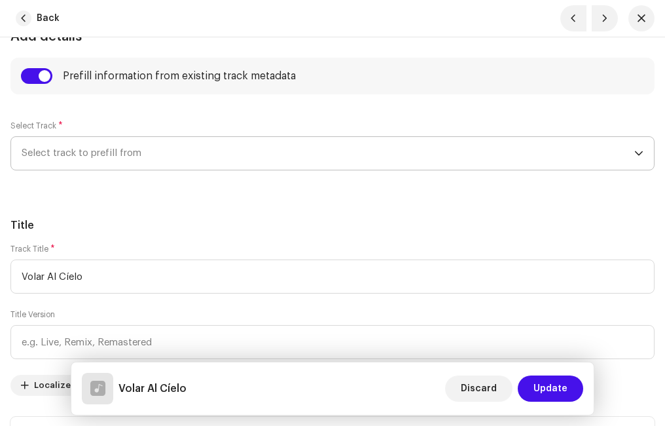
radio input "true"
type input "Ministerio Paz"
checkbox input "true"
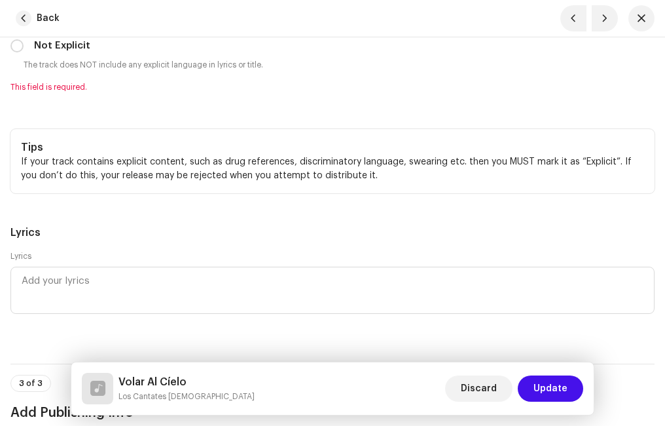
scroll to position [2881, 0]
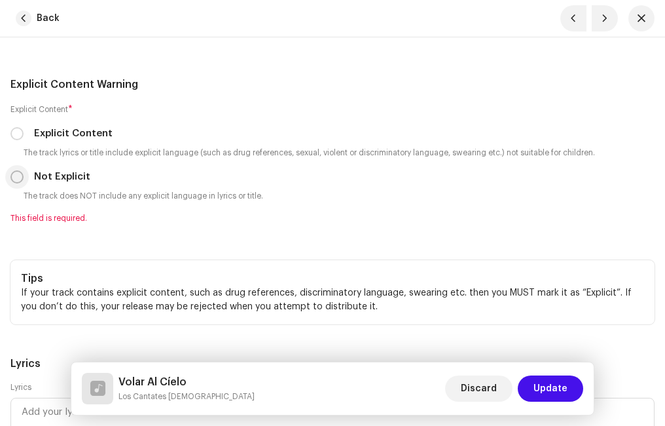
click at [21, 176] on input "Not Explicit" at bounding box center [16, 176] width 13 height 13
radio input "true"
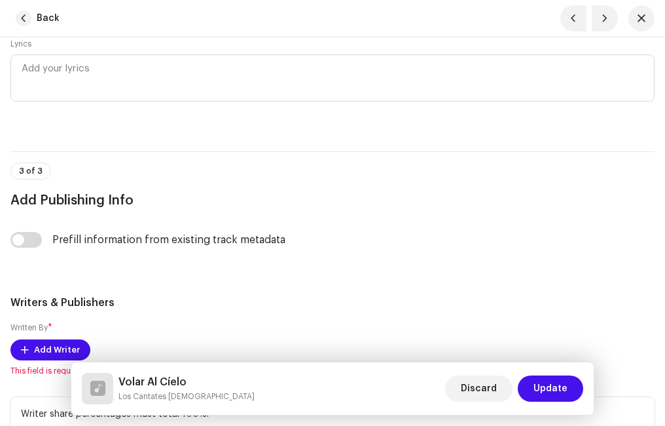
scroll to position [3274, 0]
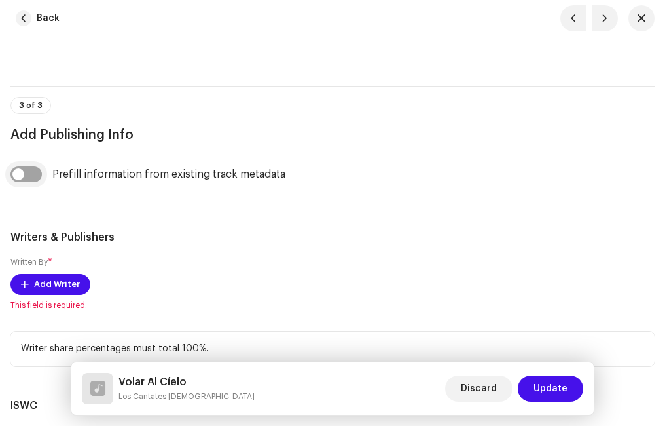
click at [36, 173] on input "checkbox" at bounding box center [25, 174] width 31 height 16
checkbox input "true"
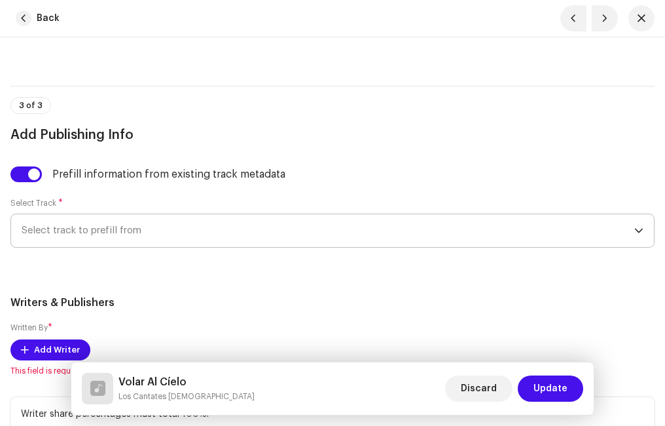
click at [81, 229] on span "Select track to prefill from" at bounding box center [328, 230] width 613 height 33
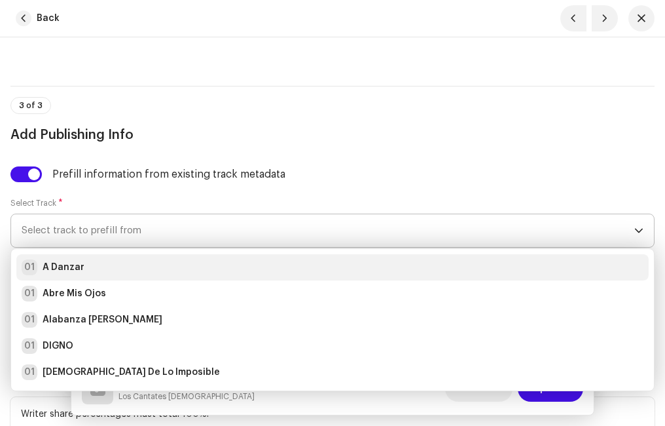
click at [77, 266] on strong "A Danzar" at bounding box center [64, 267] width 42 height 13
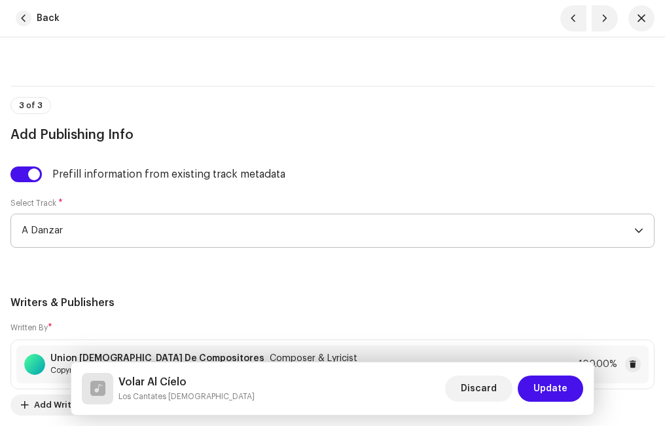
scroll to position [3602, 0]
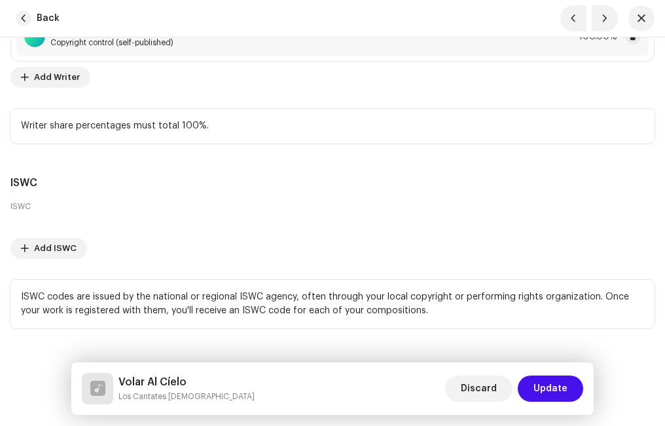
click at [562, 385] on span "Update" at bounding box center [551, 388] width 34 height 26
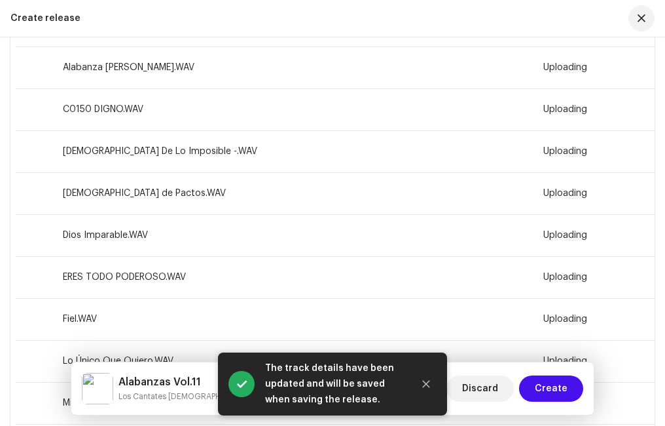
scroll to position [881, 0]
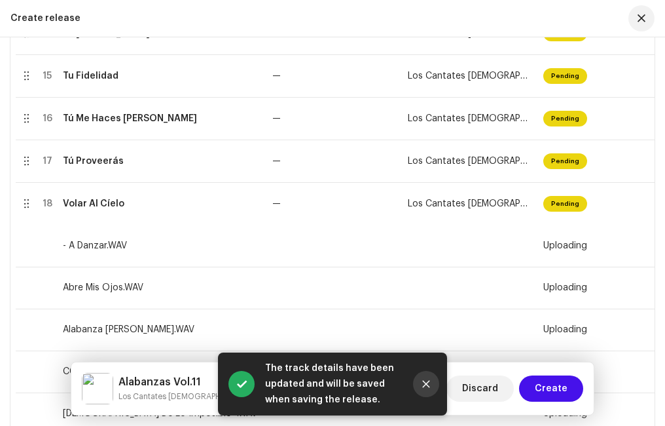
click at [430, 384] on icon "Close" at bounding box center [426, 383] width 9 height 9
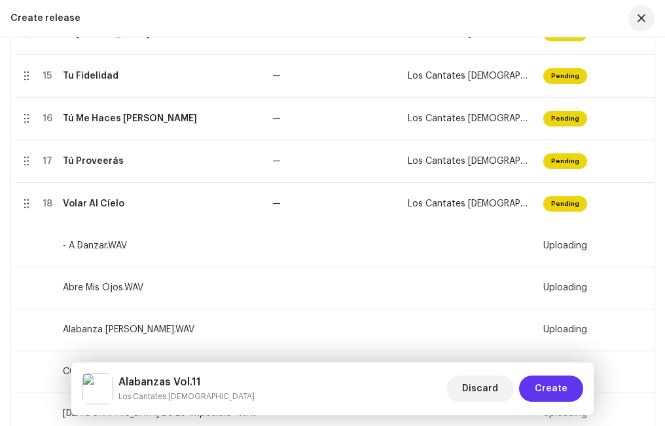
click at [547, 390] on span "Create" at bounding box center [551, 388] width 33 height 26
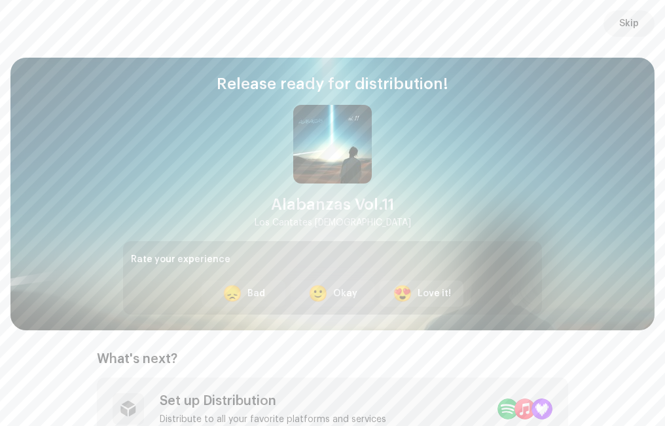
click at [441, 287] on div "Love it!" at bounding box center [434, 294] width 33 height 14
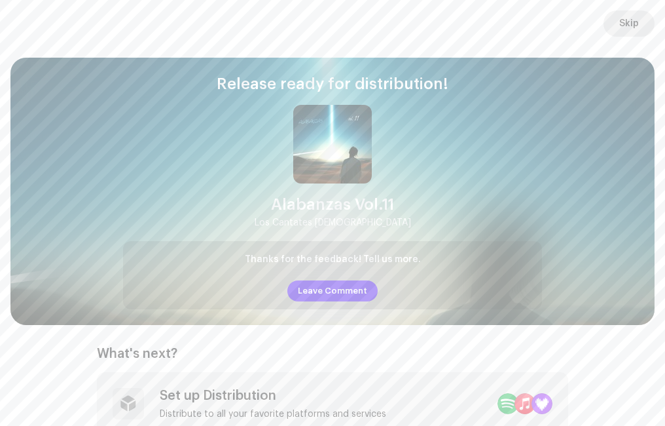
click at [625, 20] on span "Skip" at bounding box center [629, 23] width 20 height 26
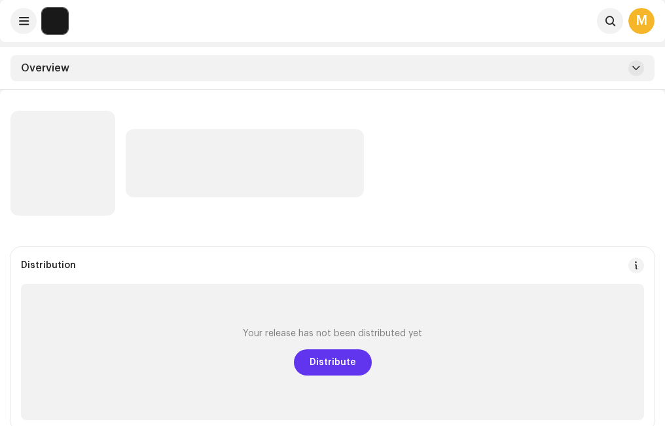
click at [323, 360] on span "Distribute" at bounding box center [333, 362] width 46 height 26
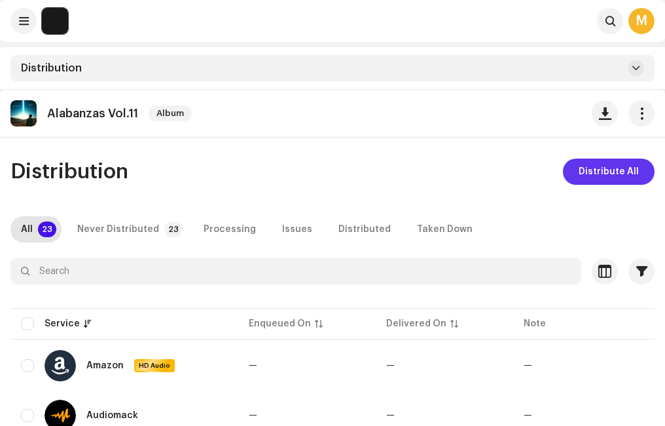
click at [582, 170] on span "Distribute All" at bounding box center [609, 171] width 60 height 26
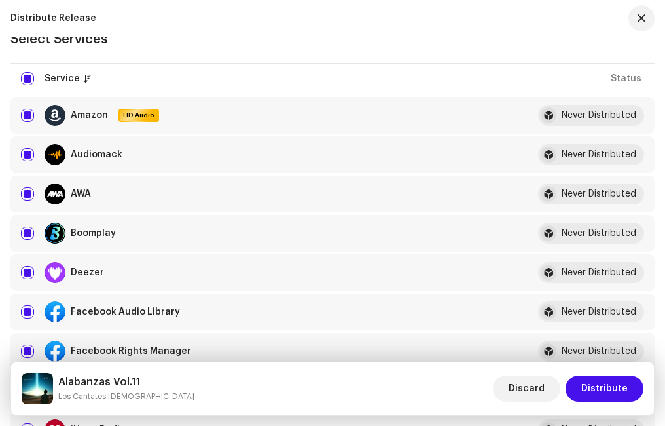
scroll to position [196, 0]
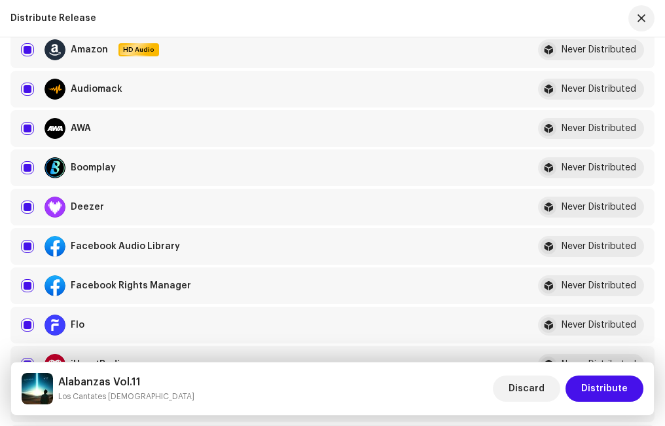
click at [28, 244] on input "checkbox" at bounding box center [27, 246] width 13 height 13
checkbox input "false"
click at [27, 284] on input "Row Selected" at bounding box center [27, 285] width 13 height 13
checkbox input "false"
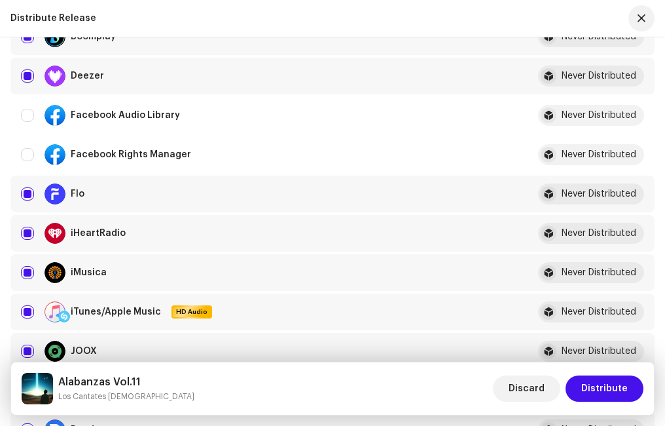
scroll to position [393, 0]
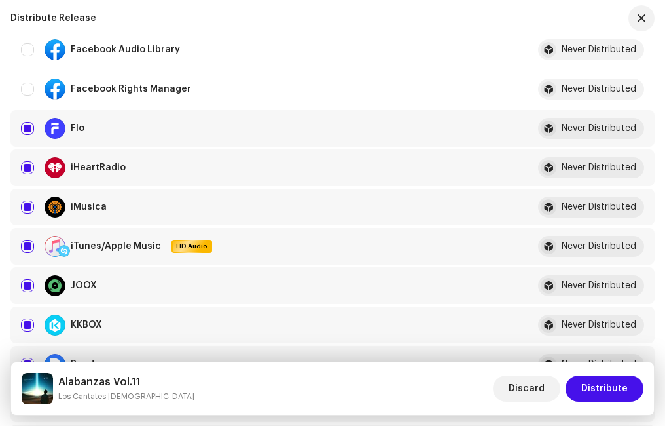
click at [26, 246] on input "Row Selected" at bounding box center [27, 246] width 13 height 13
checkbox input "false"
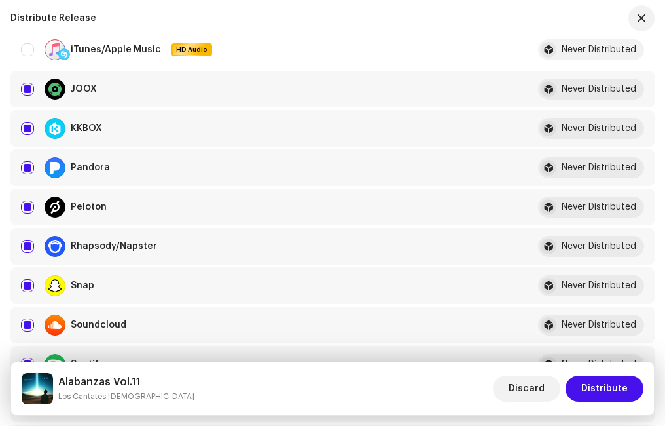
scroll to position [655, 0]
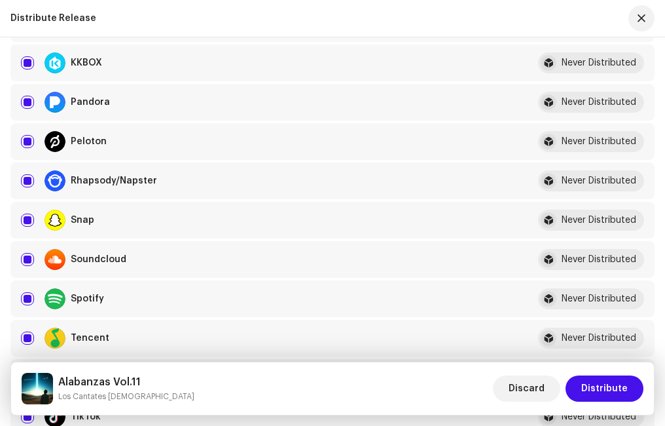
click at [27, 295] on input "Row Selected" at bounding box center [27, 298] width 13 height 13
checkbox input "false"
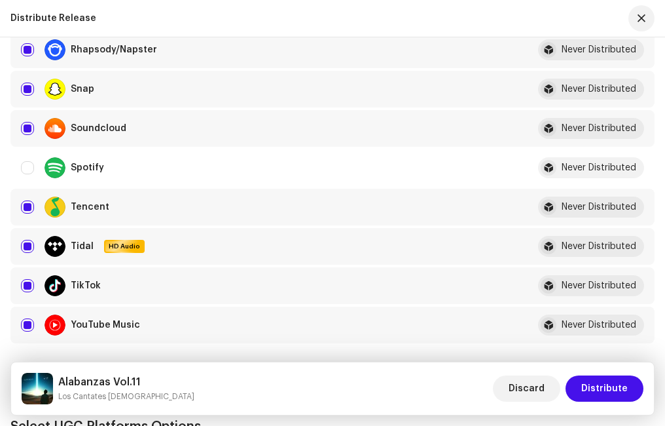
click at [28, 320] on input "Row Selected" at bounding box center [27, 324] width 13 height 13
checkbox input "false"
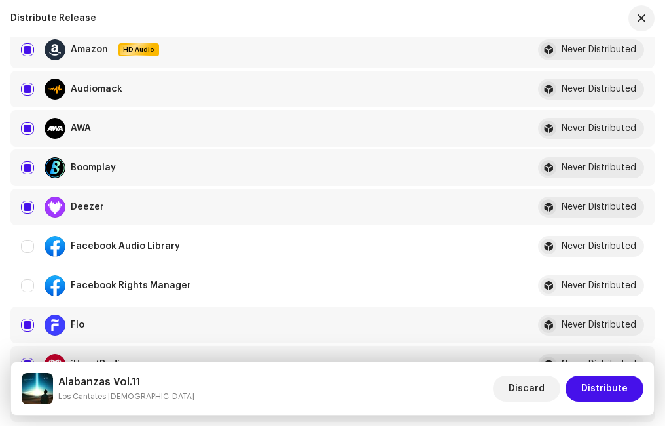
scroll to position [0, 0]
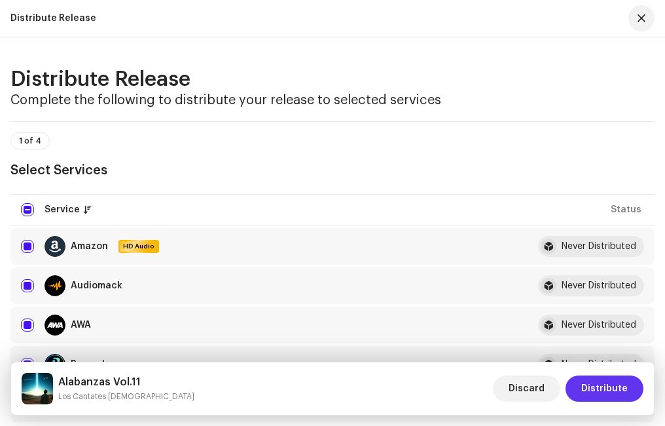
click at [599, 384] on span "Distribute" at bounding box center [604, 388] width 46 height 26
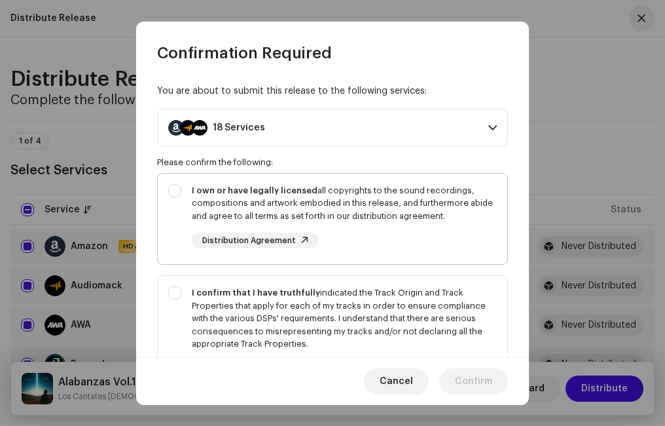
click at [179, 193] on div "I own or have legally licensed all copyrights to the sound recordings, composit…" at bounding box center [333, 217] width 350 height 86
checkbox input "true"
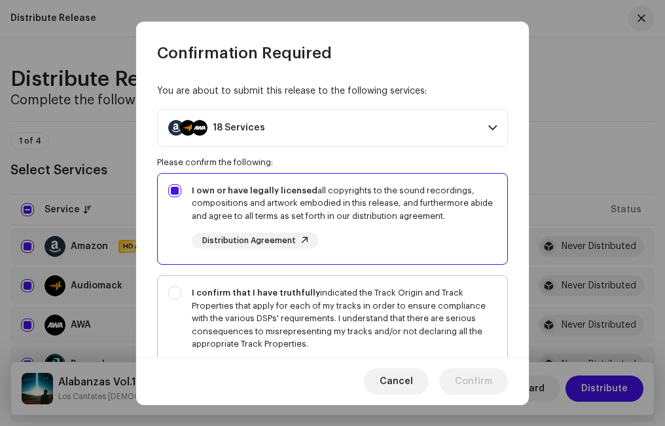
click at [179, 289] on div "I confirm that I have truthfully indicated the Track Origin and Track Propertie…" at bounding box center [333, 331] width 350 height 111
checkbox input "true"
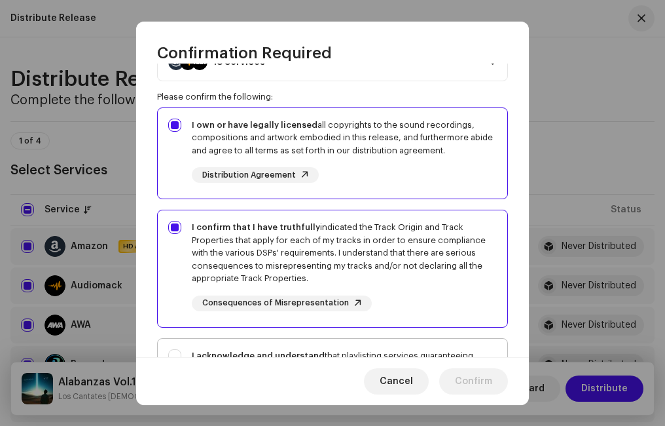
scroll to position [131, 0]
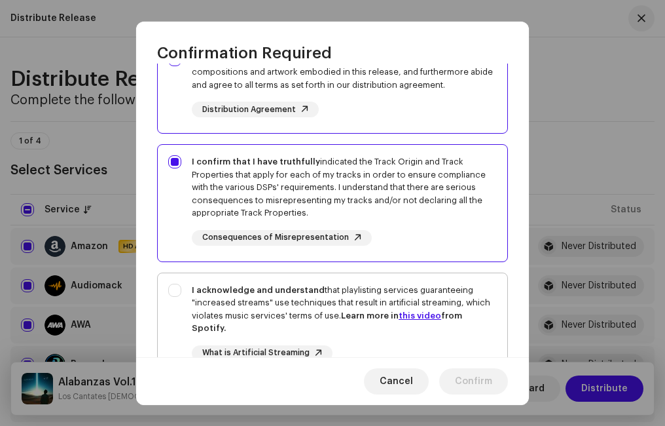
click at [179, 284] on div "I acknowledge and understand that playlisting services guaranteeing "increased …" at bounding box center [333, 332] width 350 height 119
checkbox input "true"
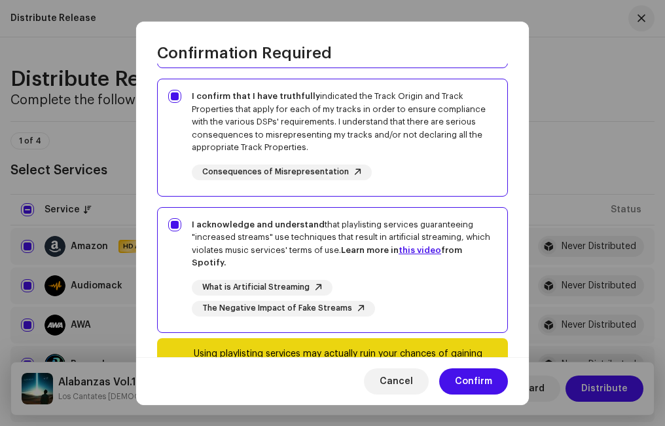
scroll to position [248, 0]
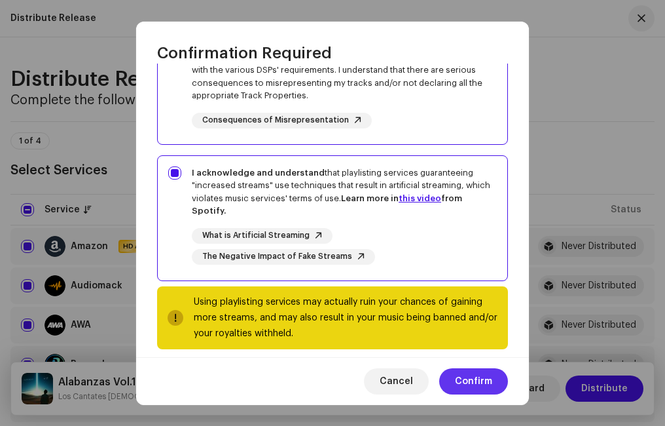
click at [476, 377] on span "Confirm" at bounding box center [473, 381] width 37 height 26
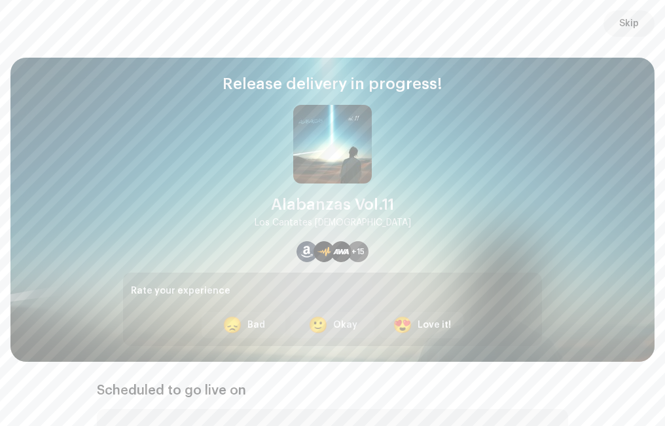
drag, startPoint x: 627, startPoint y: 16, endPoint x: 620, endPoint y: 23, distance: 9.7
click at [628, 16] on span "Skip" at bounding box center [629, 23] width 20 height 26
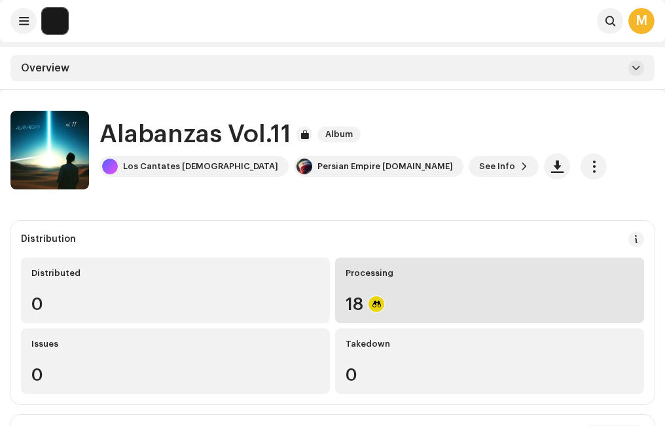
click at [388, 291] on div "Processing 18" at bounding box center [489, 289] width 309 height 65
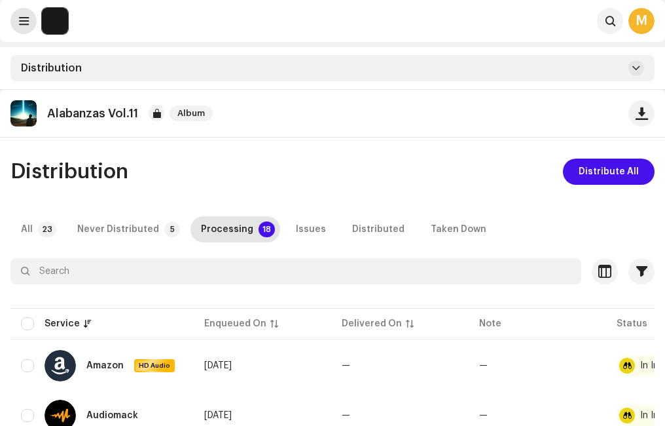
click at [29, 20] on button at bounding box center [23, 21] width 26 height 26
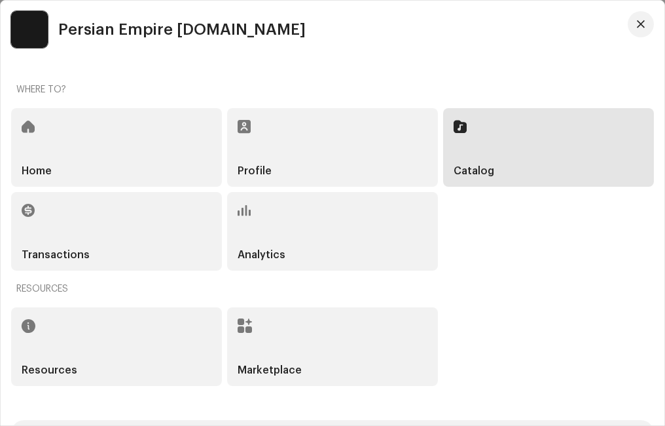
click at [502, 140] on div "Catalog" at bounding box center [548, 147] width 211 height 79
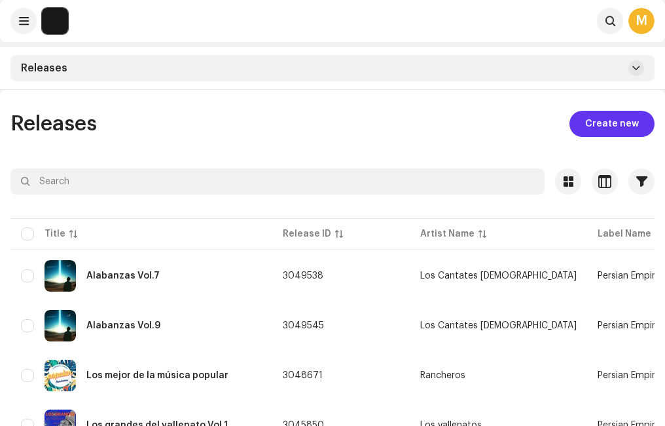
click at [598, 119] on span "Create new" at bounding box center [612, 124] width 54 height 26
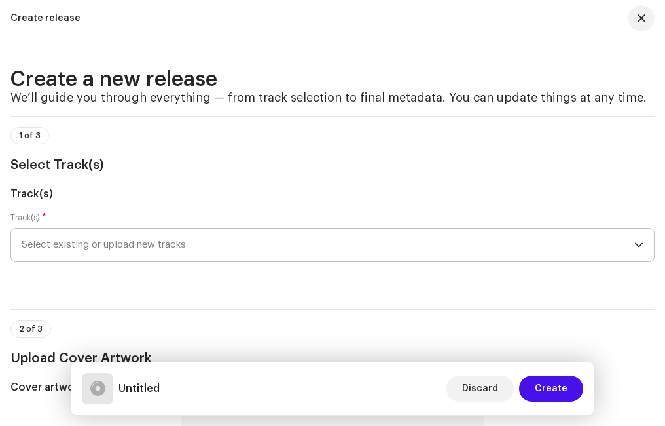
click at [114, 242] on span "Select existing or upload new tracks" at bounding box center [328, 245] width 613 height 33
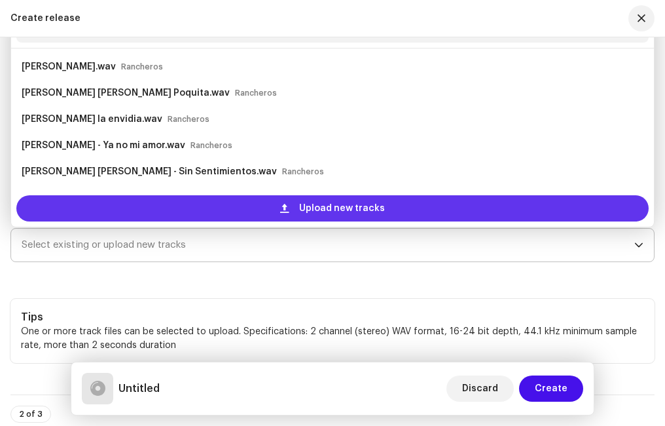
click at [230, 204] on div "Upload new tracks" at bounding box center [332, 208] width 633 height 26
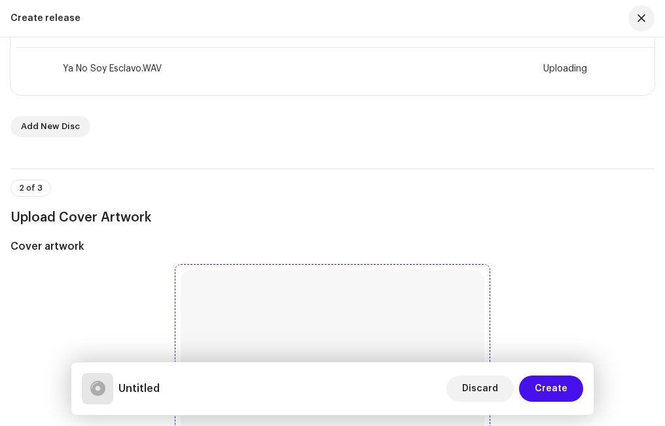
scroll to position [1375, 0]
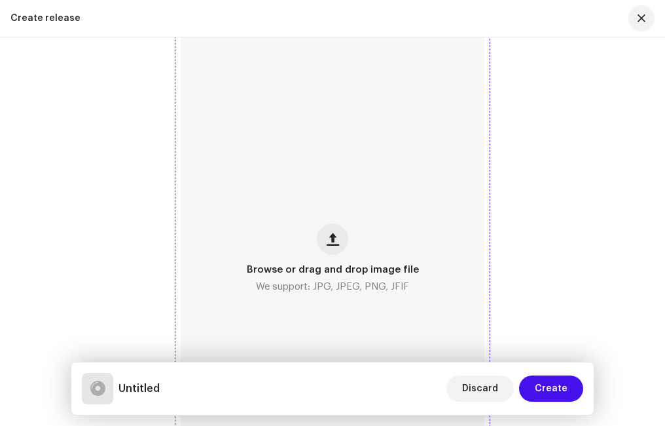
click at [335, 221] on div "Browse or drag and drop image file We support: JPG, JPEG, PNG, JFIF" at bounding box center [333, 259] width 304 height 634
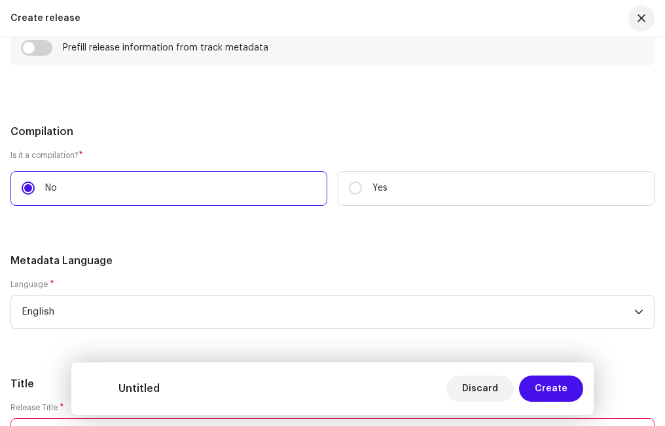
scroll to position [2292, 0]
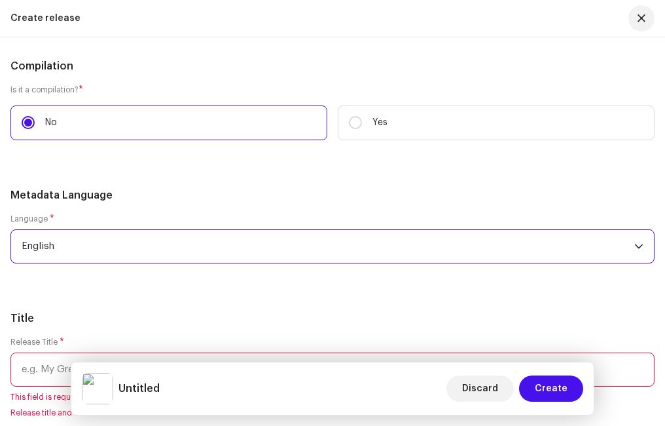
click at [105, 245] on span "English" at bounding box center [328, 246] width 613 height 33
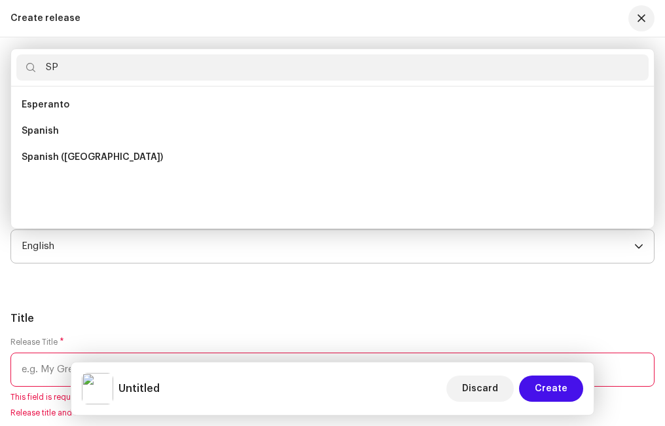
scroll to position [0, 0]
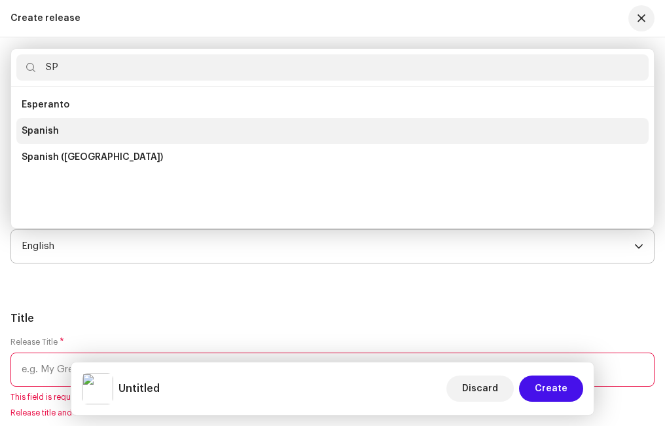
type input "SP"
click at [45, 129] on span "Spanish" at bounding box center [40, 130] width 37 height 13
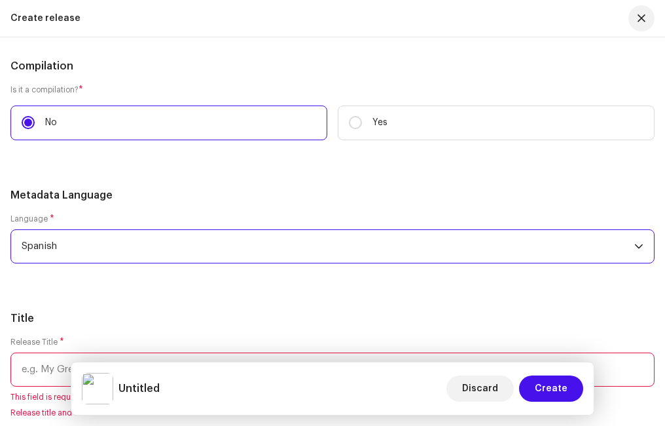
scroll to position [2423, 0]
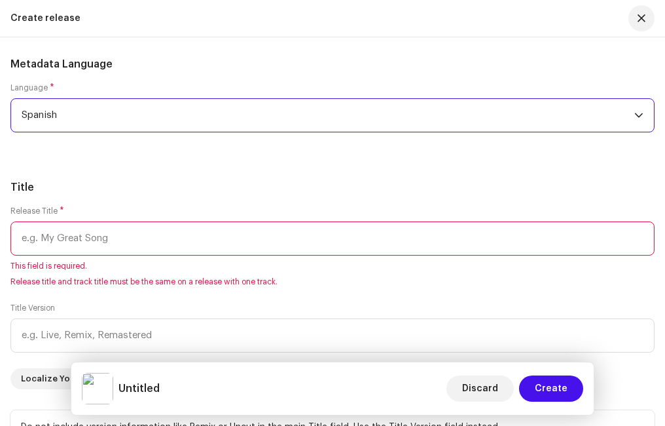
click at [76, 242] on input "text" at bounding box center [332, 238] width 644 height 34
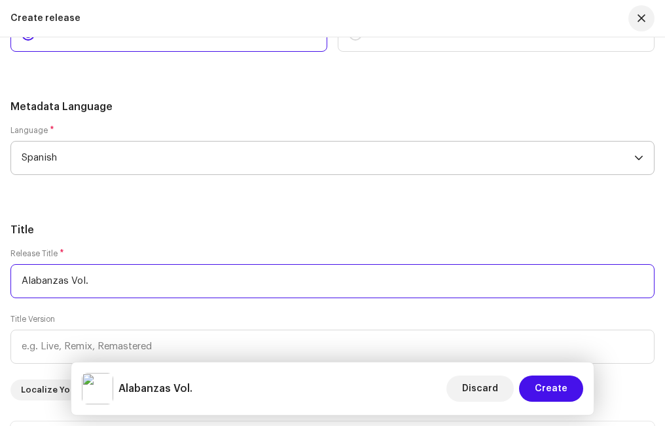
scroll to position [2465, 0]
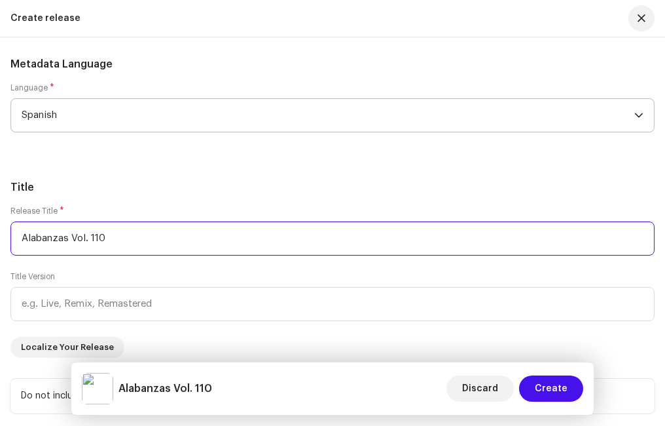
type input "Alabanzas Vol. 110"
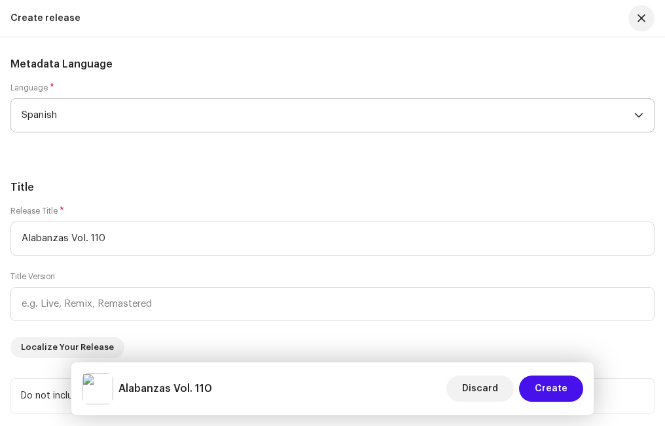
click at [122, 193] on h5 "Title" at bounding box center [332, 187] width 644 height 16
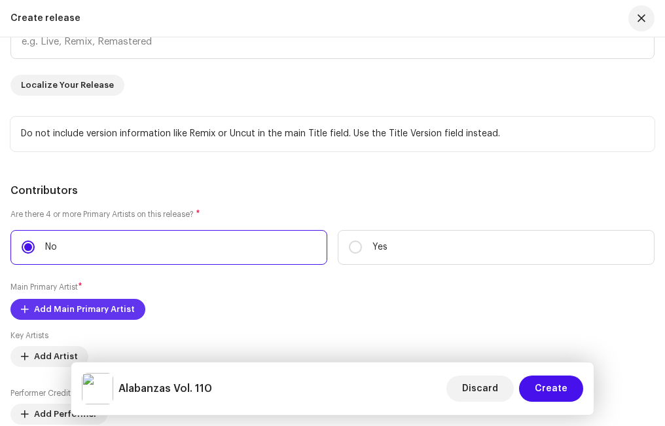
scroll to position [2858, 0]
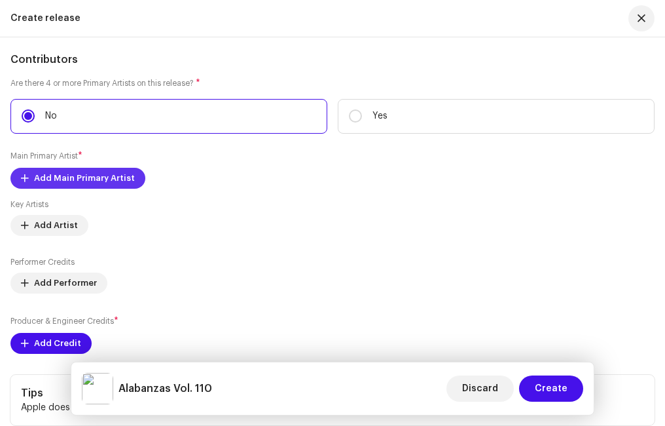
click at [65, 172] on span "Add Main Primary Artist" at bounding box center [84, 178] width 101 height 26
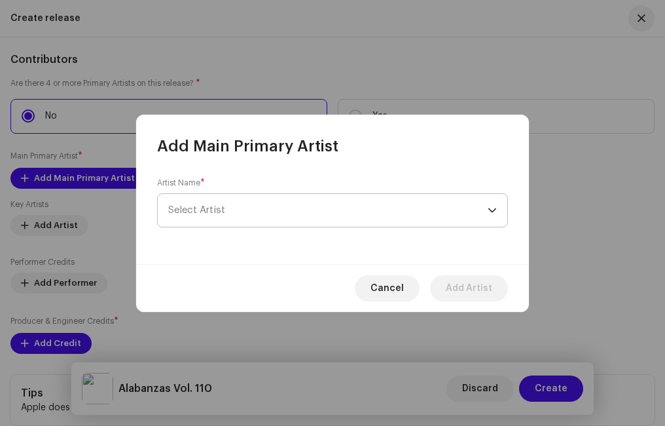
click at [194, 206] on span "Select Artist" at bounding box center [196, 210] width 57 height 10
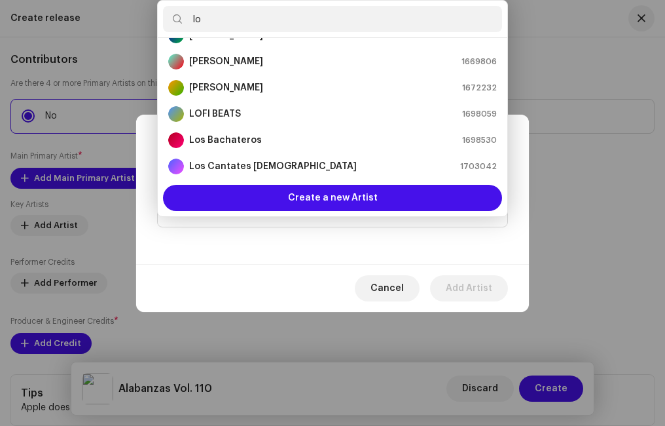
scroll to position [0, 0]
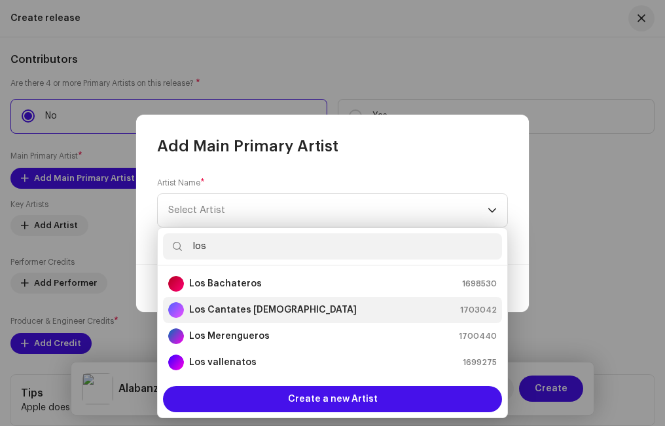
type input "los"
click at [227, 305] on strong "Los Cantates [DEMOGRAPHIC_DATA]" at bounding box center [273, 309] width 168 height 13
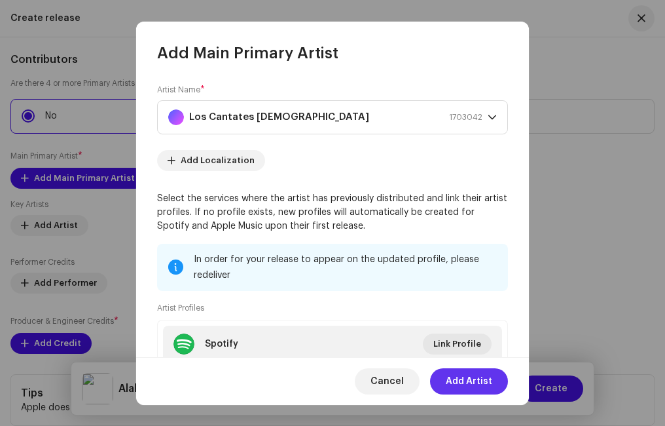
click at [470, 378] on span "Add Artist" at bounding box center [469, 381] width 46 height 26
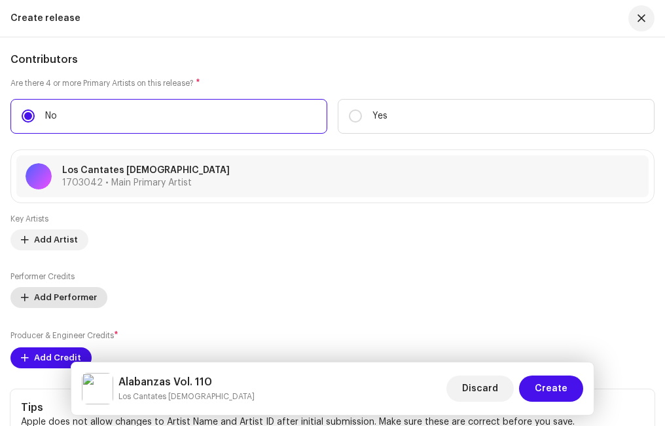
scroll to position [2924, 0]
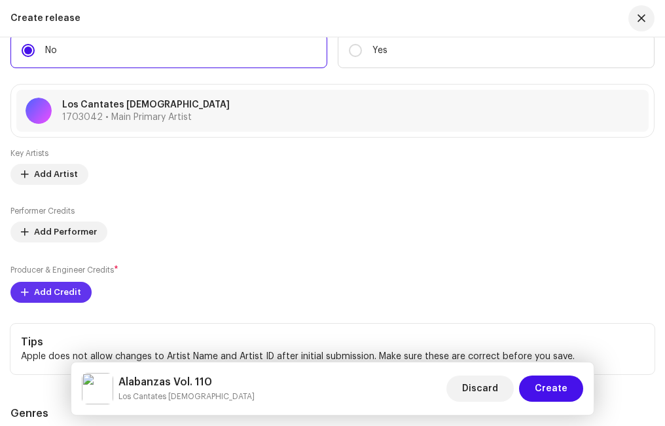
click at [56, 288] on span "Add Credit" at bounding box center [57, 292] width 47 height 26
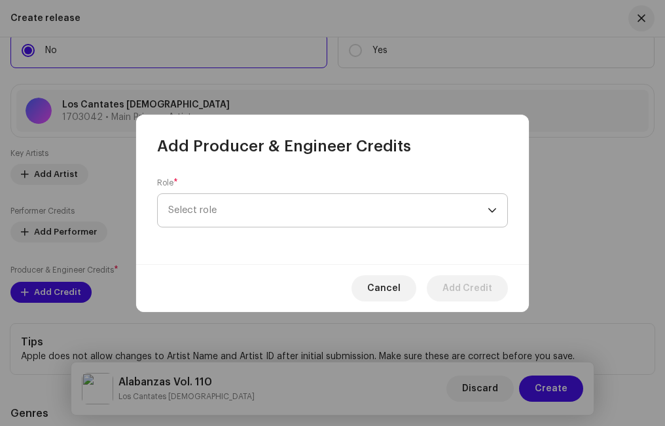
click at [211, 215] on span "Select role" at bounding box center [328, 210] width 320 height 33
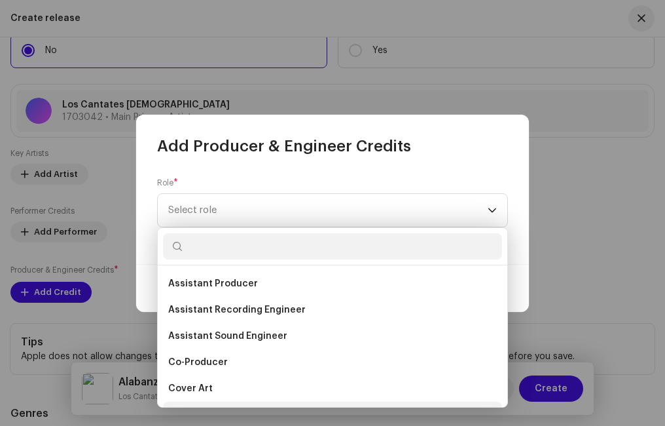
scroll to position [196, 0]
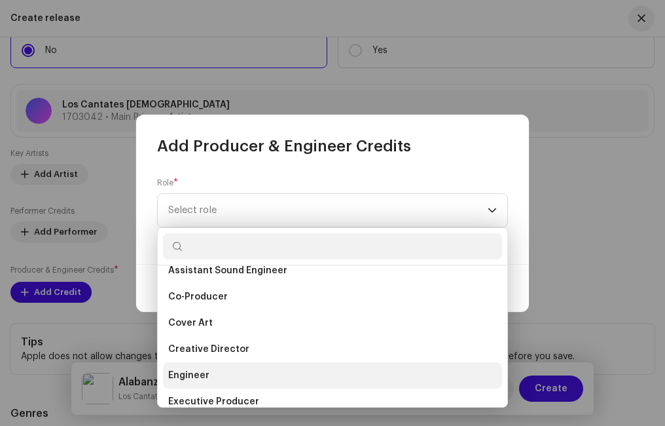
click at [200, 375] on span "Engineer" at bounding box center [188, 375] width 41 height 13
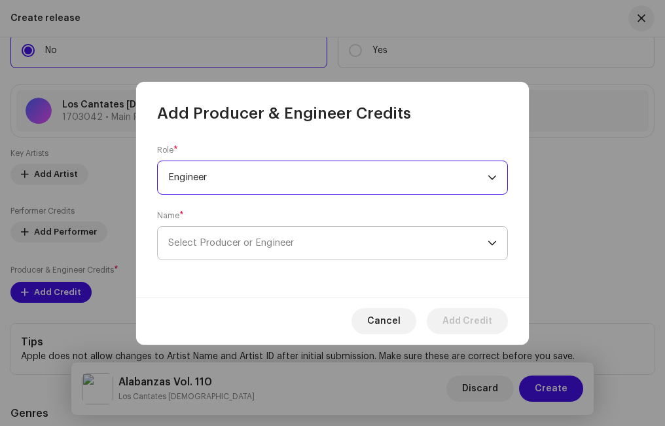
click at [233, 249] on span "Select Producer or Engineer" at bounding box center [328, 243] width 320 height 33
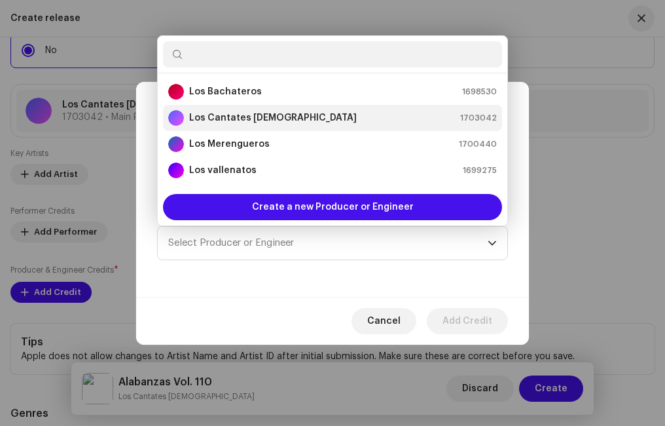
click at [293, 116] on div "Los Cantates [DEMOGRAPHIC_DATA] 1703042" at bounding box center [332, 118] width 329 height 16
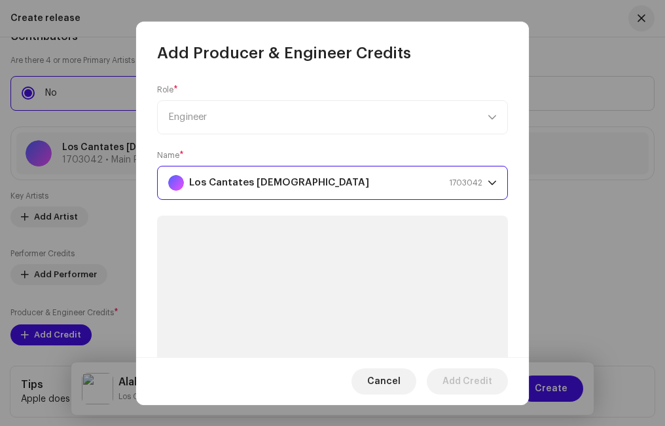
scroll to position [2966, 0]
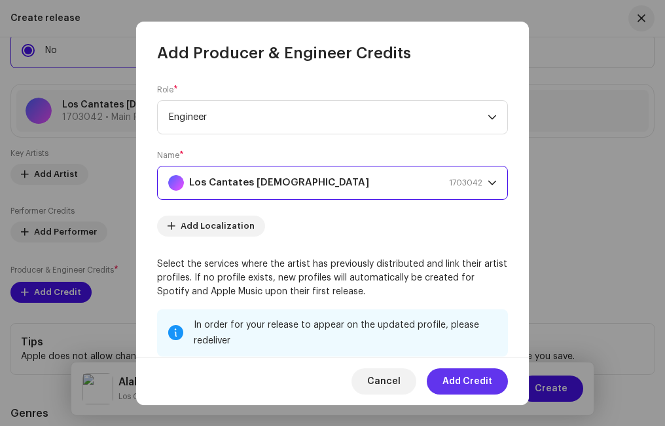
click at [462, 374] on span "Add Credit" at bounding box center [468, 381] width 50 height 26
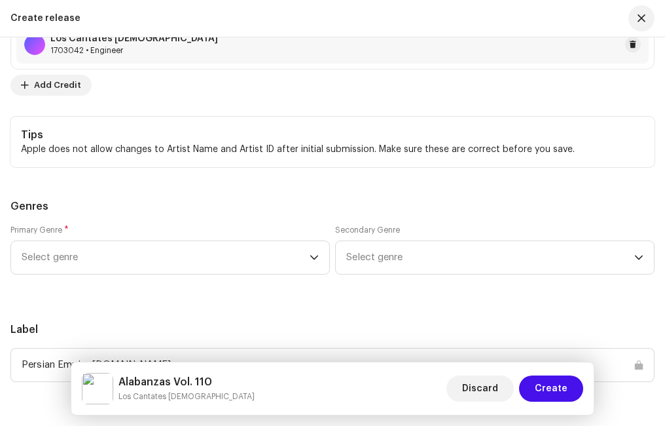
scroll to position [3294, 0]
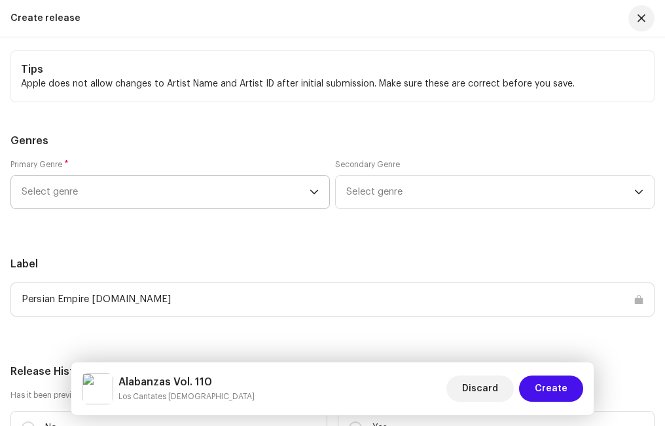
click at [136, 200] on span "Select genre" at bounding box center [166, 191] width 288 height 33
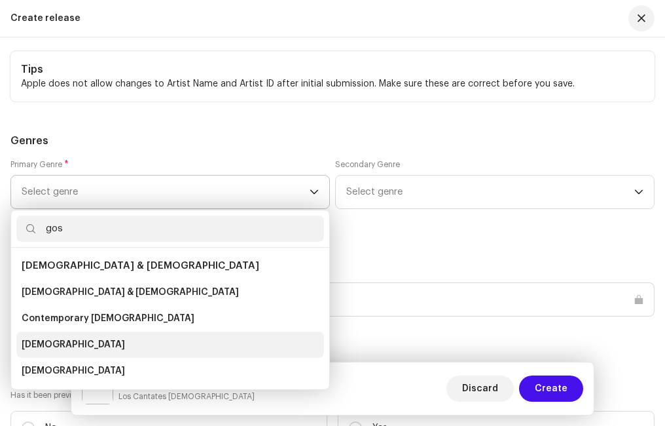
type input "gos"
click at [40, 344] on span "[DEMOGRAPHIC_DATA]" at bounding box center [73, 344] width 103 height 13
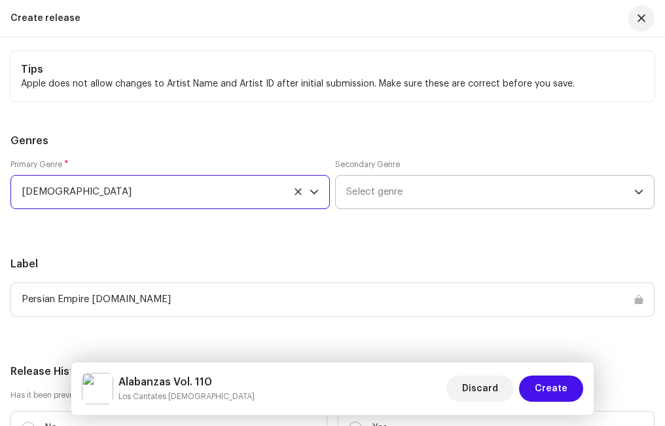
click at [362, 196] on span "Select genre" at bounding box center [490, 191] width 288 height 33
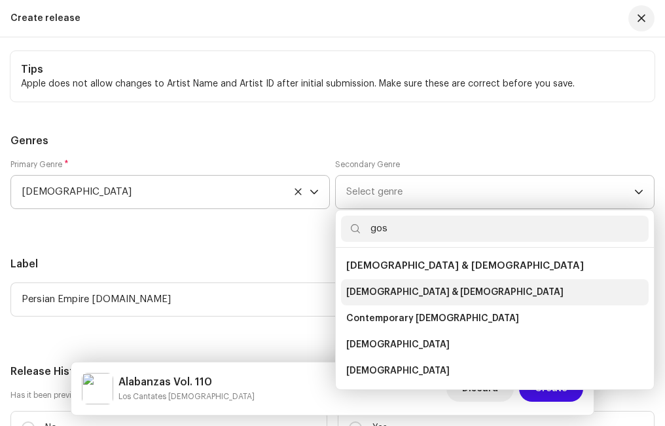
type input "gos"
click at [388, 286] on span "[DEMOGRAPHIC_DATA] & [DEMOGRAPHIC_DATA]" at bounding box center [454, 292] width 217 height 13
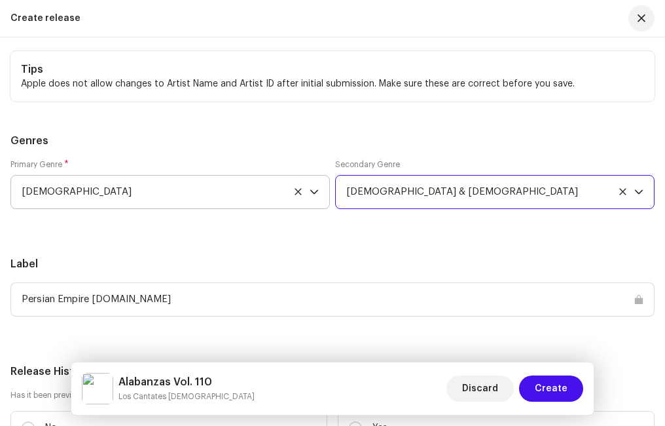
click at [272, 246] on div "Prefill release information from track metadata Compilation Is it a compilation…" at bounding box center [332, 47] width 644 height 2000
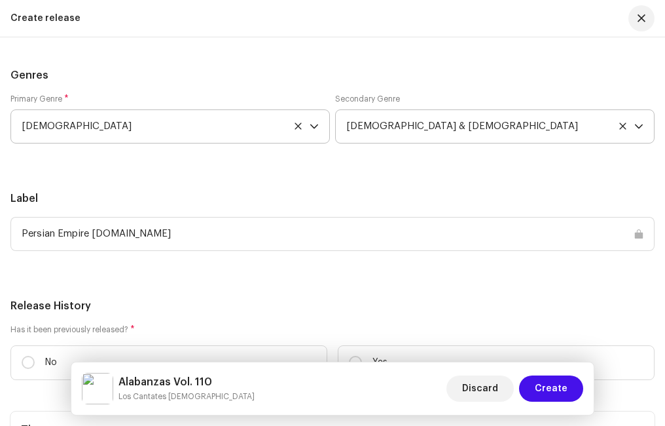
scroll to position [3490, 0]
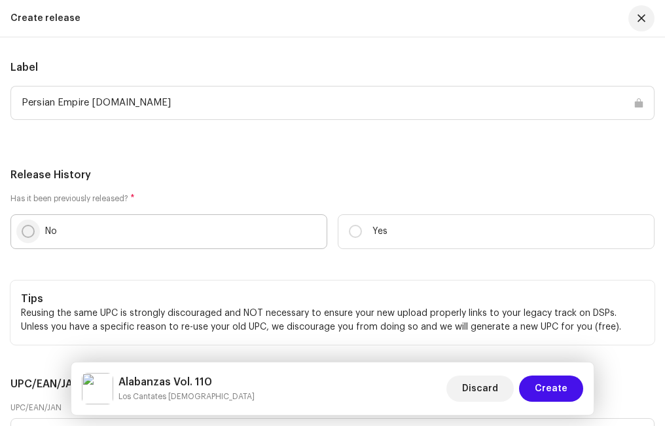
click at [26, 232] on input "No" at bounding box center [28, 231] width 13 height 13
radio input "true"
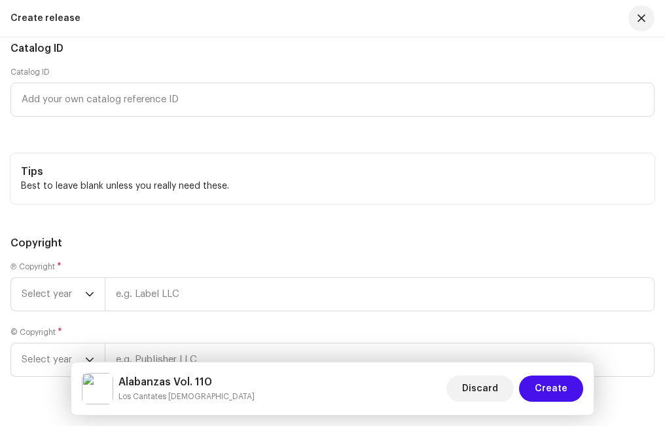
scroll to position [4014, 0]
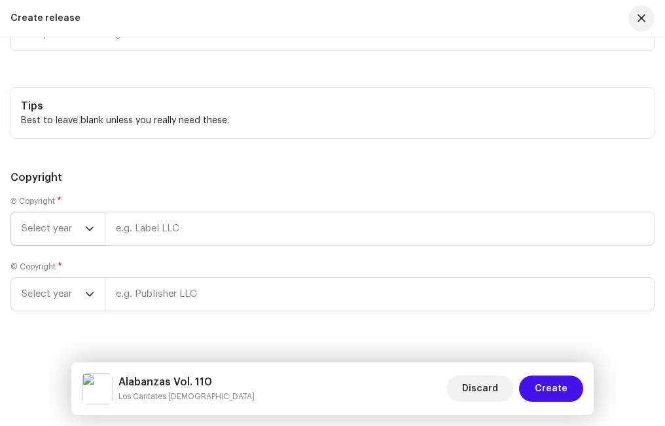
click at [76, 225] on span "Select year" at bounding box center [54, 228] width 64 height 33
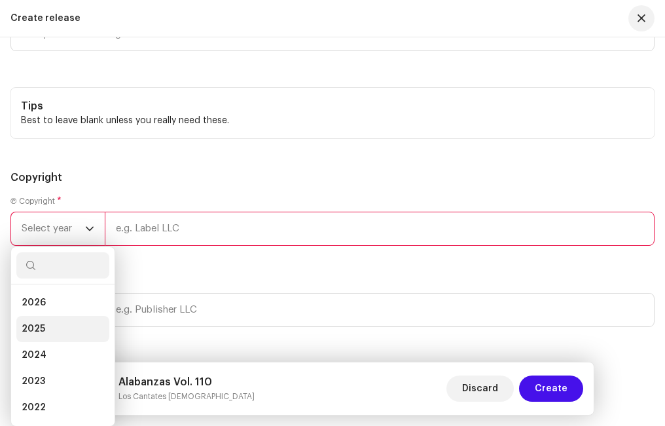
click at [51, 328] on li "2025" at bounding box center [62, 329] width 93 height 26
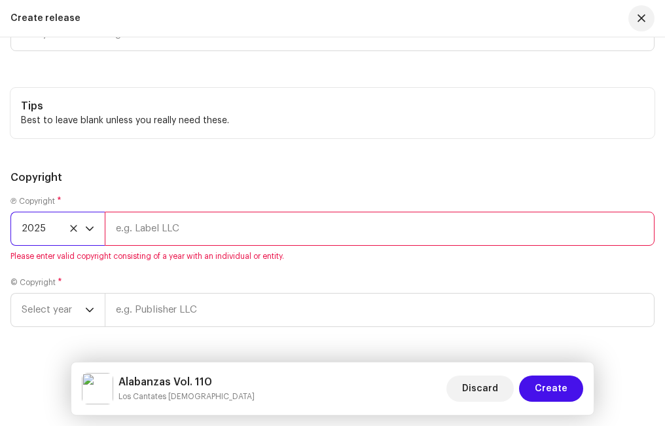
click at [164, 230] on input "text" at bounding box center [380, 229] width 550 height 34
type input "Ministerio Paz"
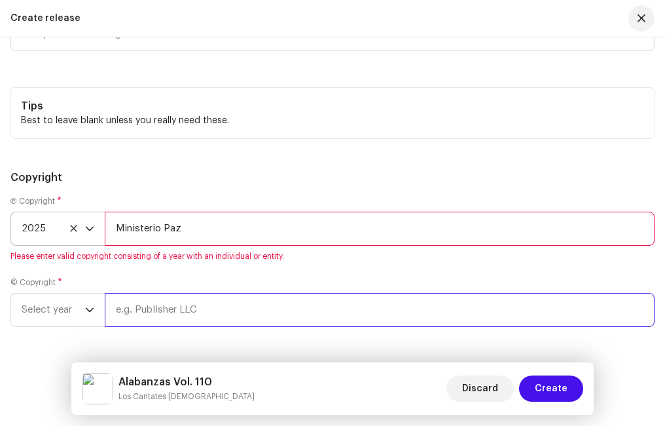
type input "Ministerio Paz"
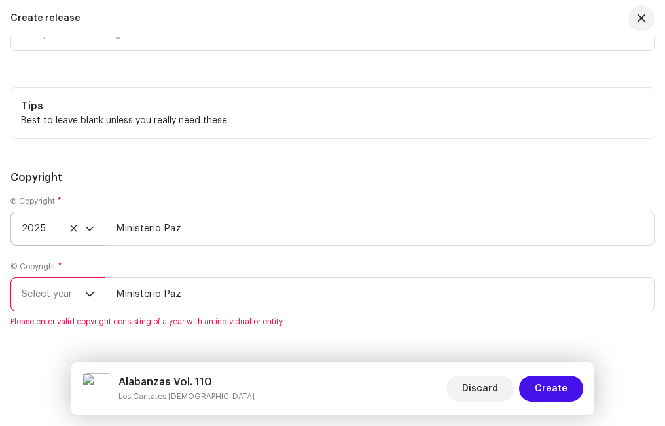
click at [90, 294] on icon "dropdown trigger" at bounding box center [89, 293] width 9 height 9
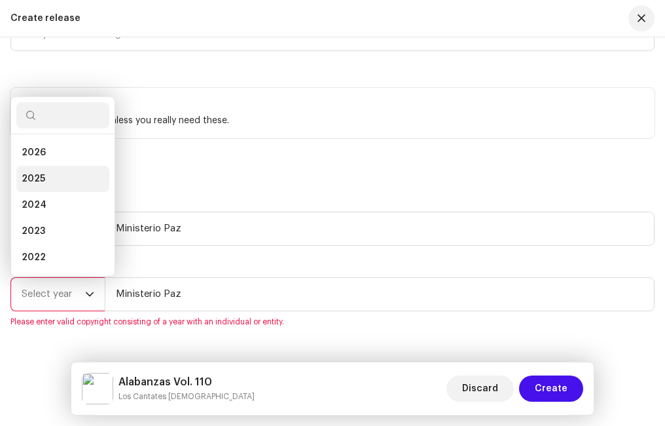
click at [48, 180] on li "2025" at bounding box center [62, 179] width 93 height 26
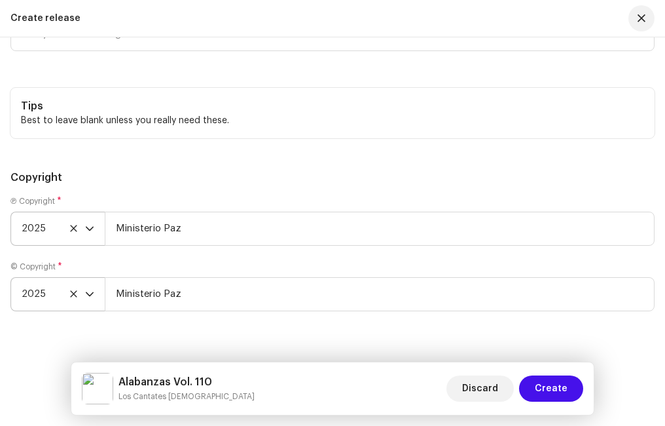
click at [208, 196] on div "Ⓟ Copyright * 2025 Ministerio Paz" at bounding box center [332, 221] width 644 height 50
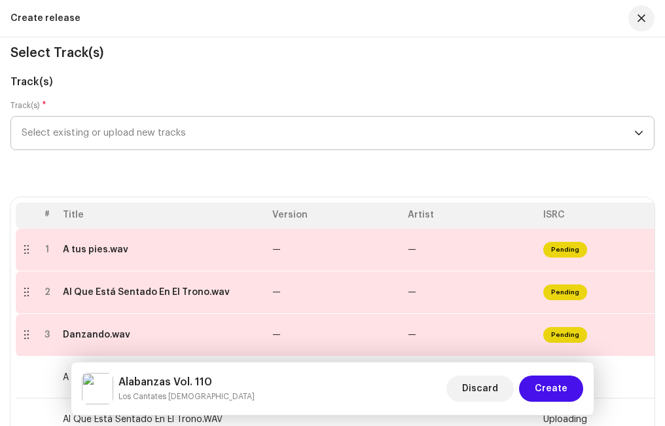
scroll to position [177, 0]
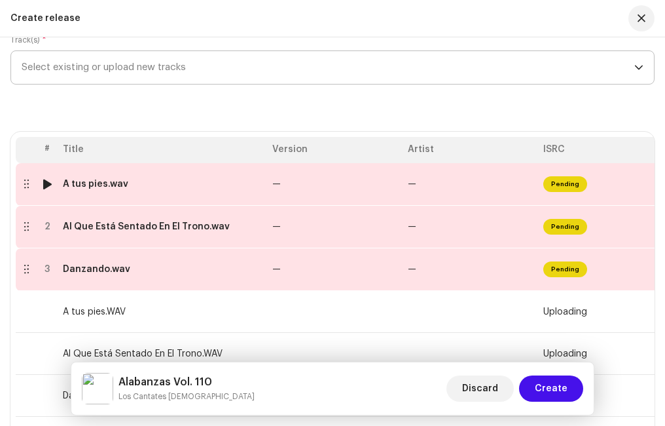
click at [124, 187] on div "A tus pies.wav" at bounding box center [95, 184] width 65 height 10
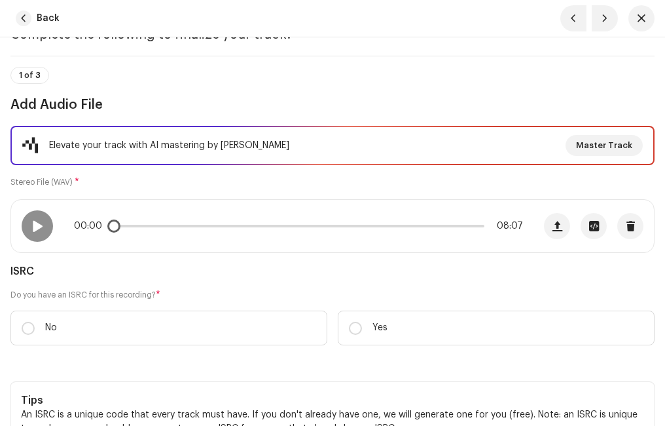
scroll to position [131, 0]
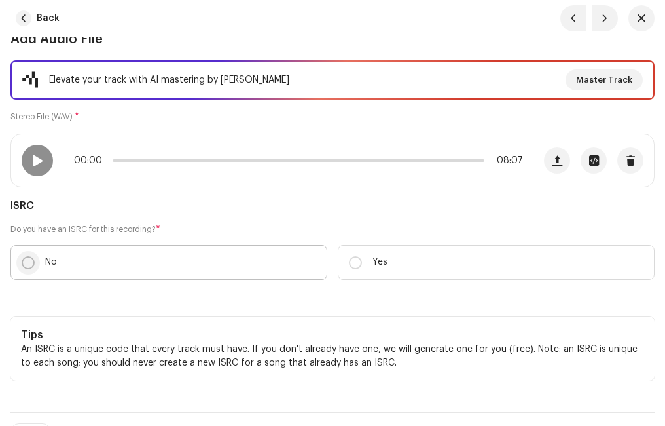
click at [23, 262] on input "No" at bounding box center [28, 262] width 13 height 13
radio input "true"
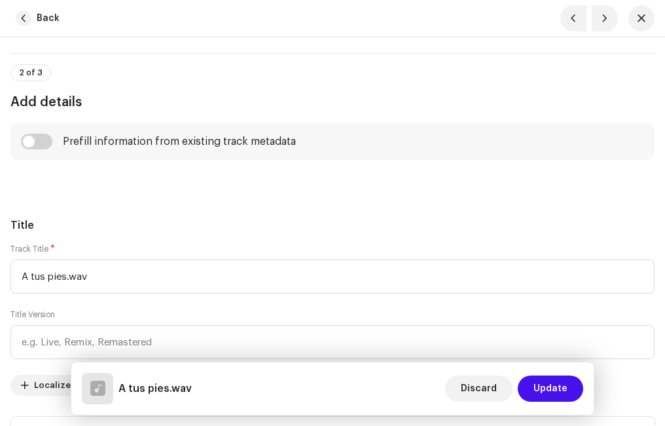
scroll to position [655, 0]
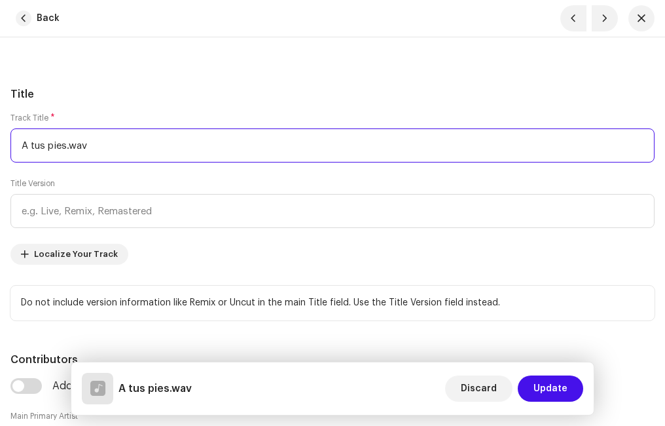
click at [100, 147] on input "A tus pies.wav" at bounding box center [332, 145] width 644 height 34
type input "A Tus Pies"
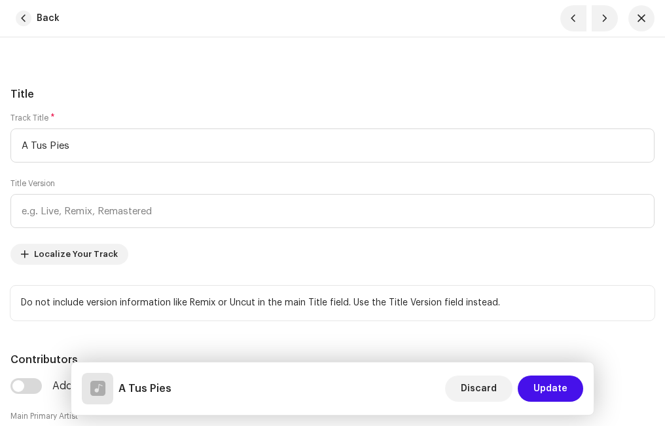
click at [114, 103] on div "Title Track Title * A Tus Pies Title Version Localize Your Track Do not include…" at bounding box center [332, 203] width 644 height 234
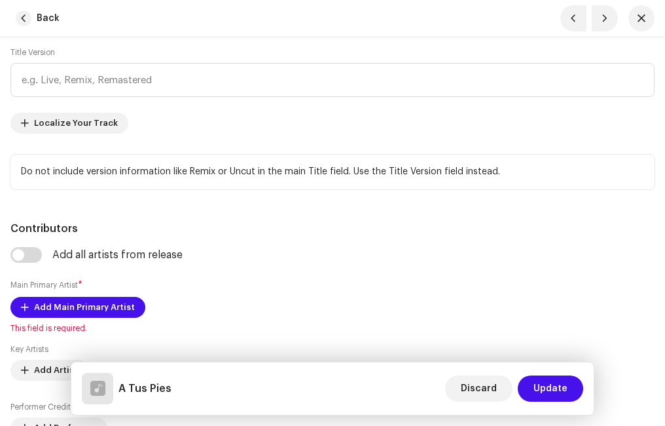
scroll to position [851, 0]
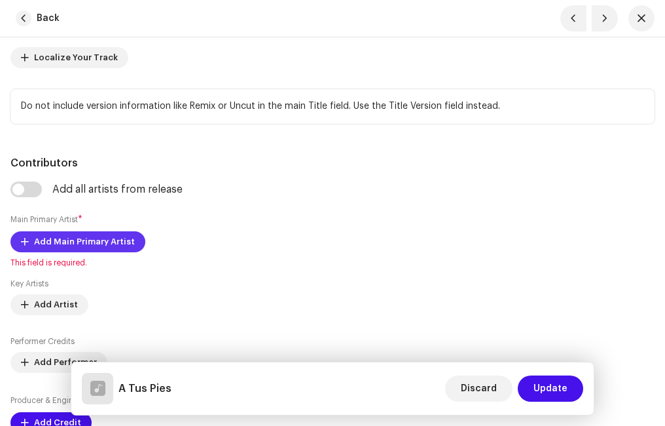
click at [53, 236] on span "Add Main Primary Artist" at bounding box center [84, 242] width 101 height 26
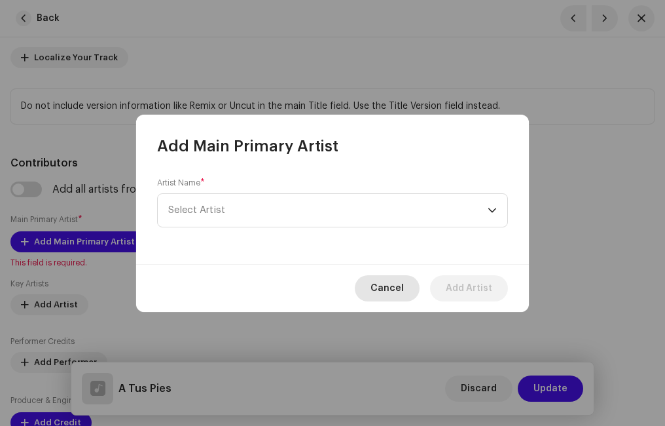
click at [400, 288] on span "Cancel" at bounding box center [387, 288] width 33 height 26
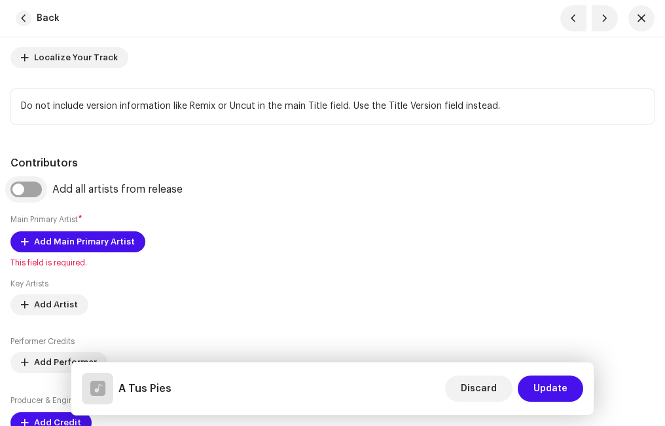
click at [35, 187] on input "checkbox" at bounding box center [25, 189] width 31 height 16
checkbox input "true"
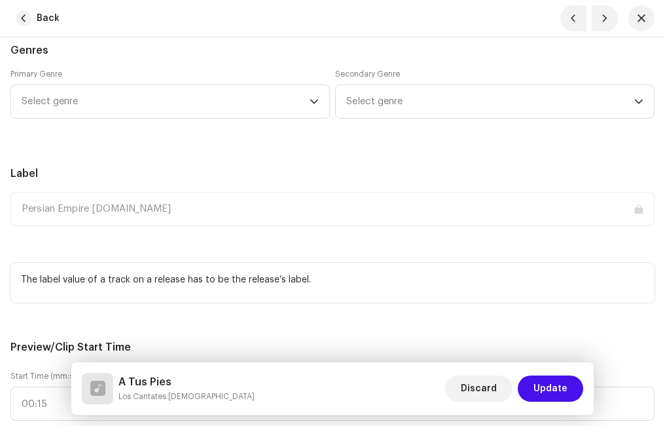
scroll to position [1375, 0]
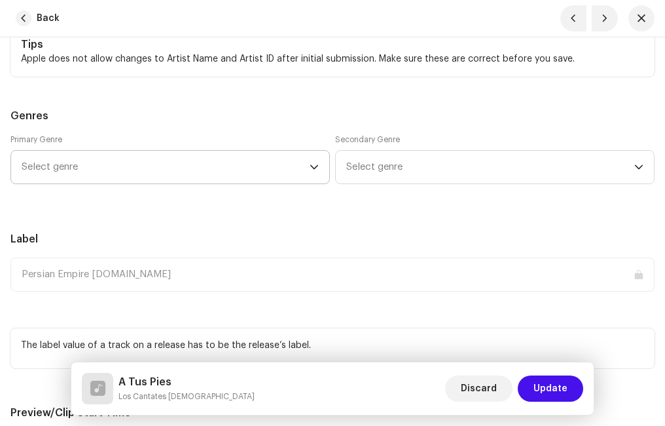
click at [90, 158] on span "Select genre" at bounding box center [166, 167] width 288 height 33
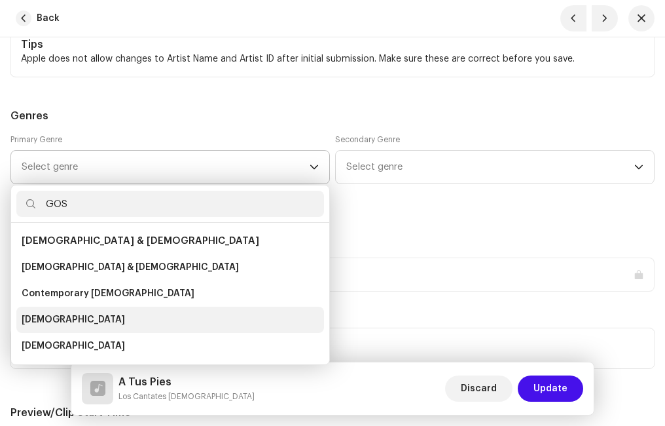
type input "GOS"
click at [48, 314] on span "[DEMOGRAPHIC_DATA]" at bounding box center [73, 319] width 103 height 13
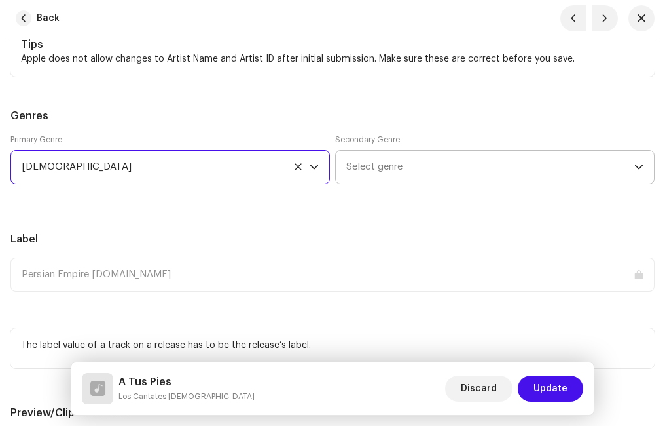
click at [394, 162] on span "Select genre" at bounding box center [490, 167] width 288 height 33
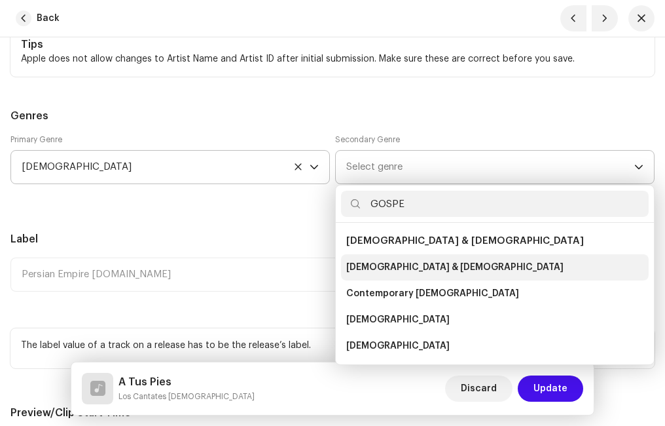
type input "GOSPE"
click at [397, 261] on span "[DEMOGRAPHIC_DATA] & [DEMOGRAPHIC_DATA]" at bounding box center [454, 267] width 217 height 13
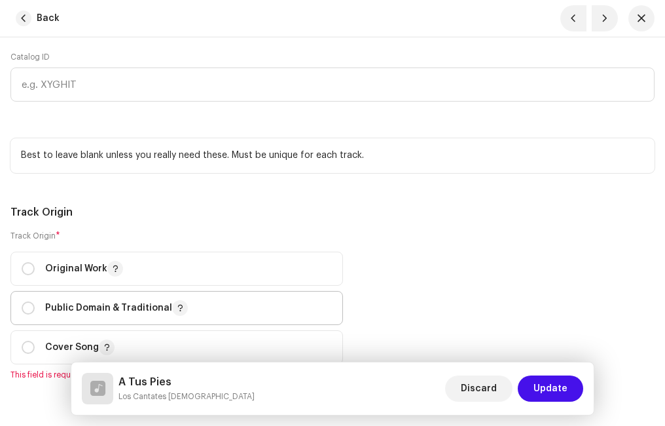
scroll to position [2030, 0]
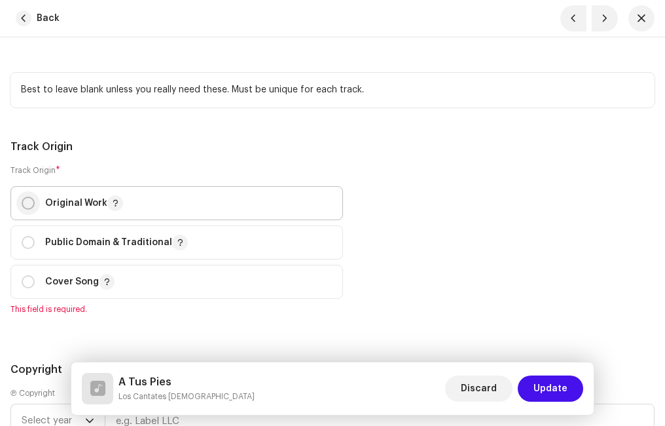
click at [31, 204] on input "radio" at bounding box center [28, 202] width 13 height 13
radio input "true"
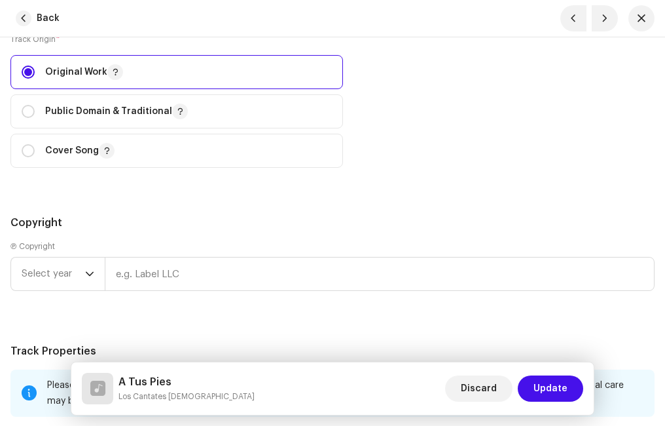
scroll to position [2226, 0]
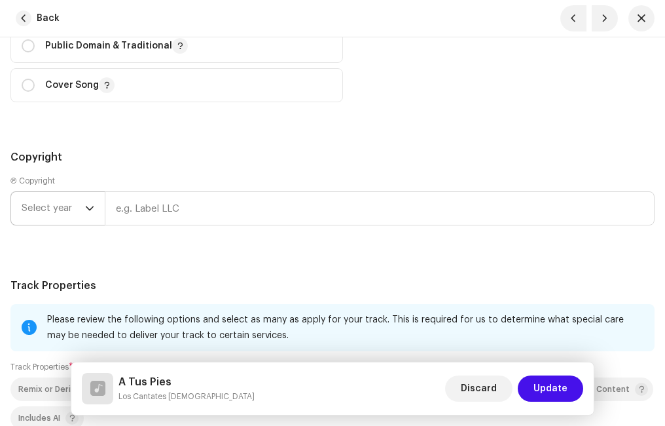
click at [89, 204] on icon "dropdown trigger" at bounding box center [89, 208] width 9 height 9
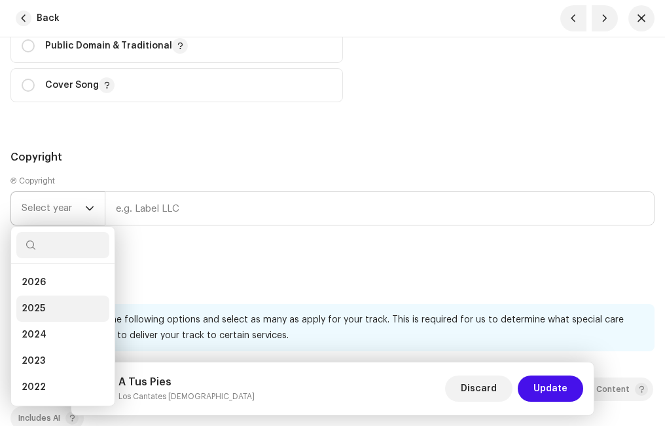
click at [52, 304] on li "2025" at bounding box center [62, 308] width 93 height 26
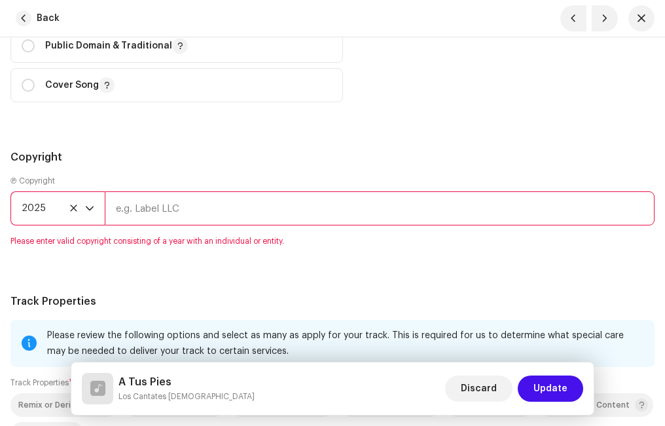
click at [149, 207] on input "text" at bounding box center [380, 208] width 550 height 34
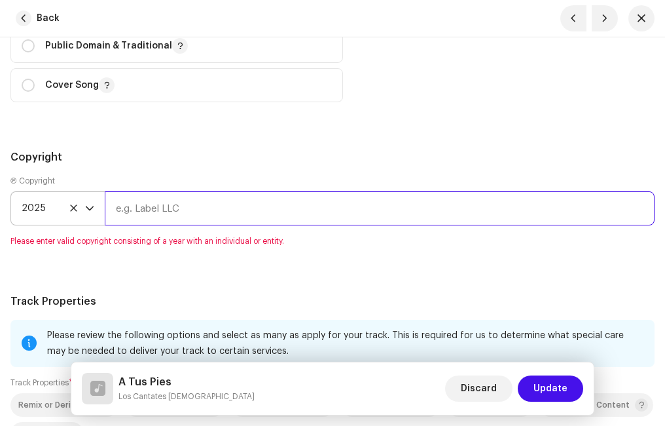
type input "Ministerio Paz"
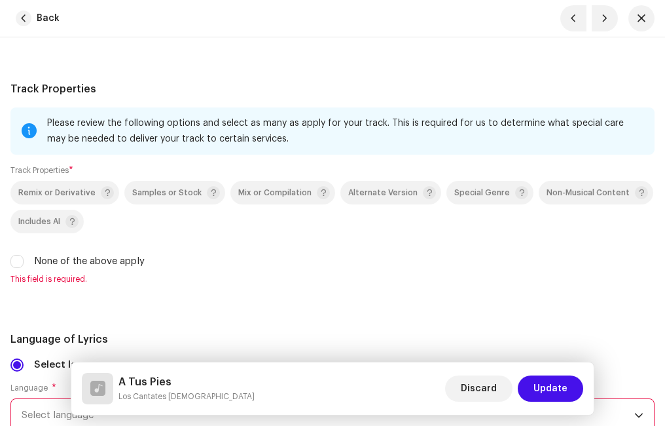
scroll to position [2488, 0]
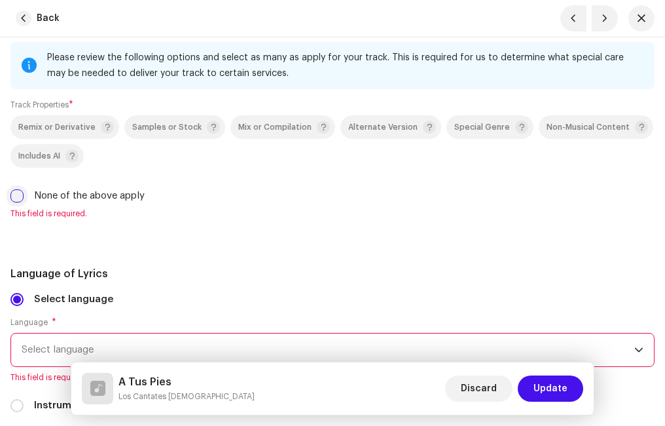
click at [18, 196] on input "None of the above apply" at bounding box center [16, 195] width 13 height 13
checkbox input "true"
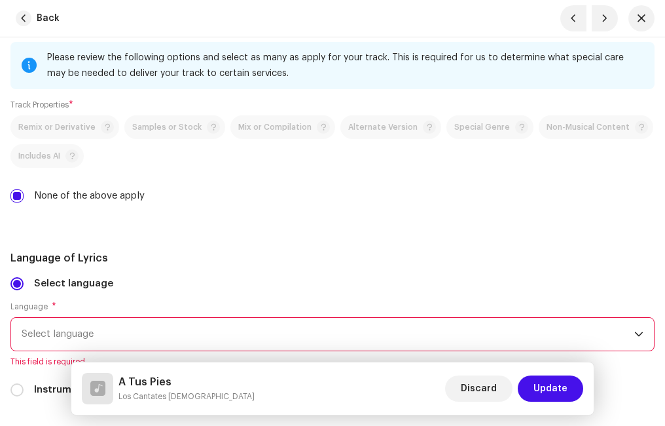
scroll to position [2619, 0]
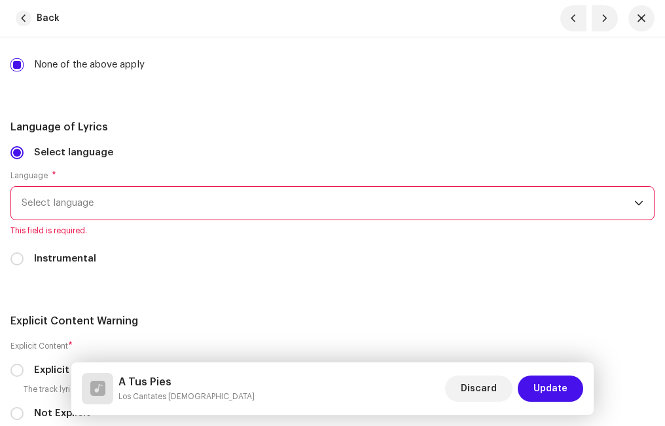
click at [89, 205] on span "Select language" at bounding box center [328, 203] width 613 height 33
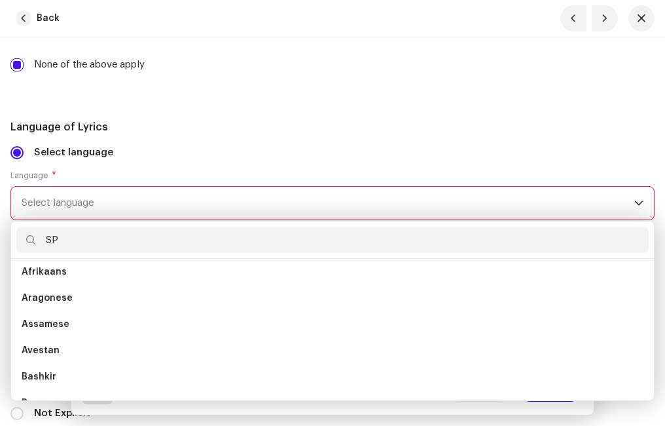
scroll to position [0, 0]
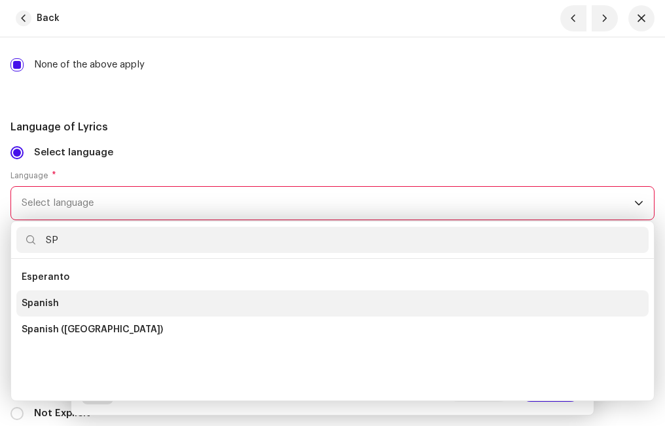
click at [50, 302] on span "Spanish" at bounding box center [40, 303] width 37 height 13
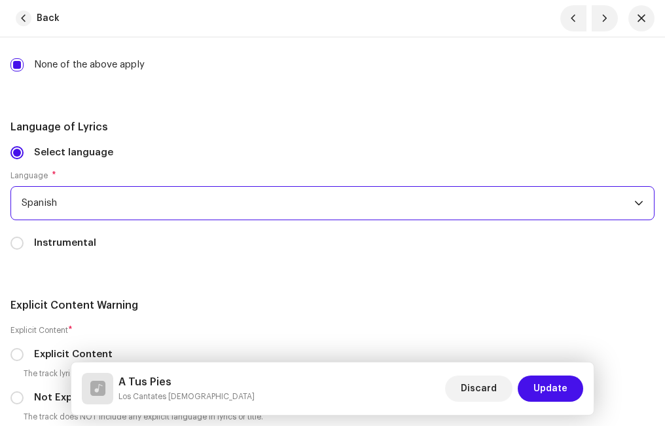
scroll to position [2750, 0]
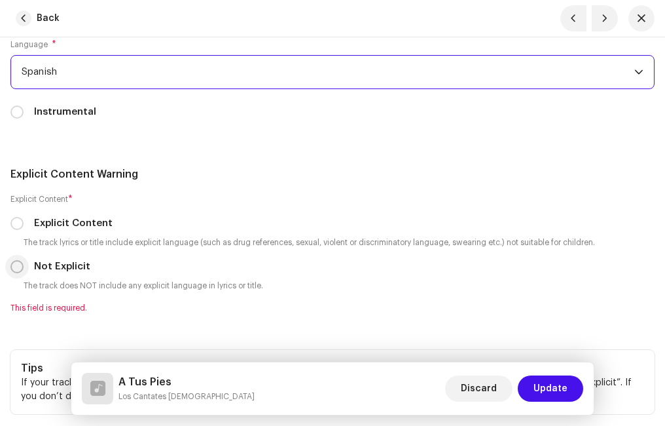
click at [16, 266] on input "Not Explicit" at bounding box center [16, 266] width 13 height 13
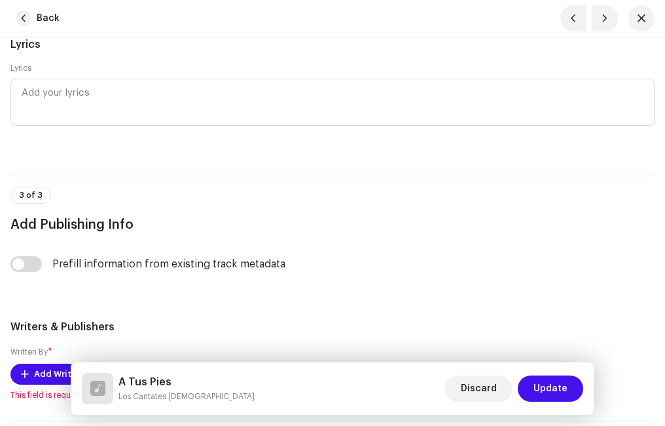
scroll to position [3209, 0]
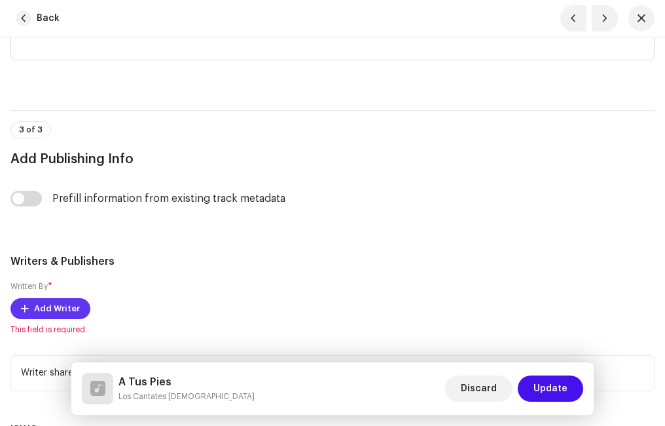
click at [65, 304] on span "Add Writer" at bounding box center [57, 308] width 46 height 26
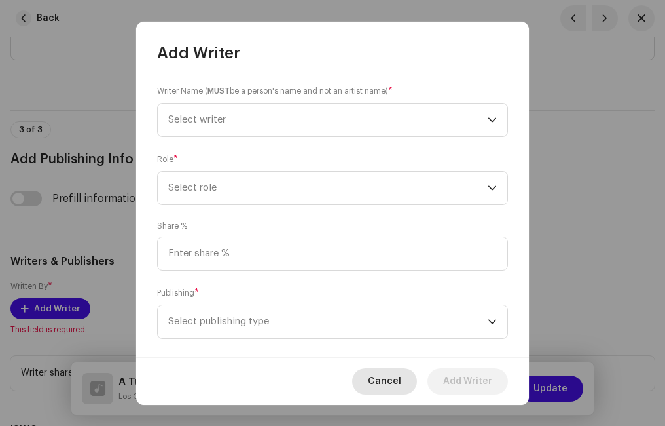
click at [383, 376] on span "Cancel" at bounding box center [384, 381] width 33 height 26
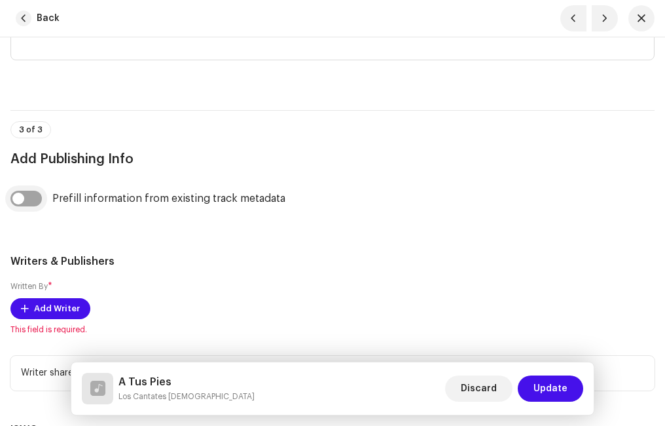
click at [35, 198] on input "checkbox" at bounding box center [25, 199] width 31 height 16
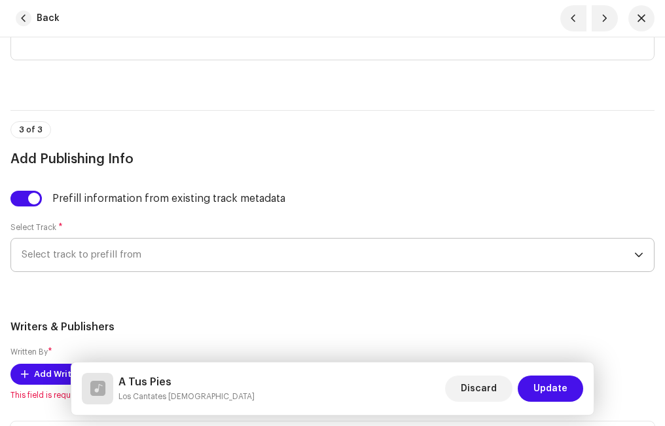
click at [108, 260] on span "Select track to prefill from" at bounding box center [328, 254] width 613 height 33
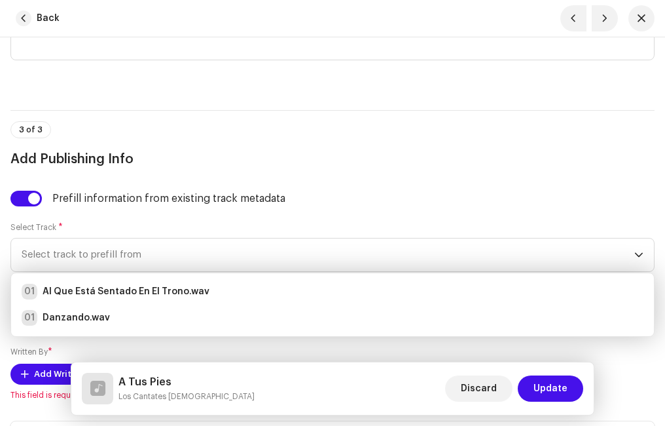
click at [160, 139] on div "3 of 3 Add Publishing Info" at bounding box center [332, 145] width 644 height 48
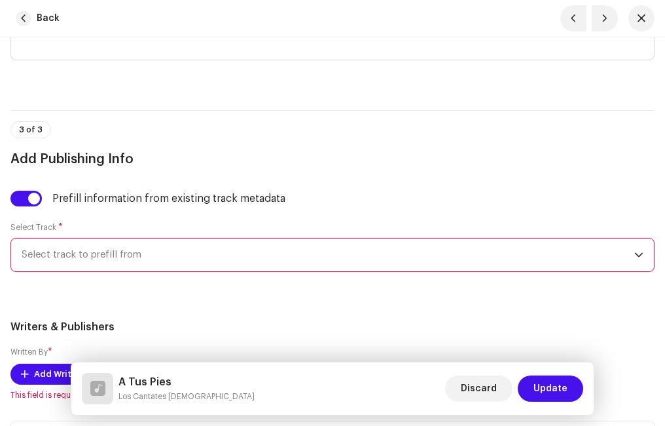
scroll to position [3340, 0]
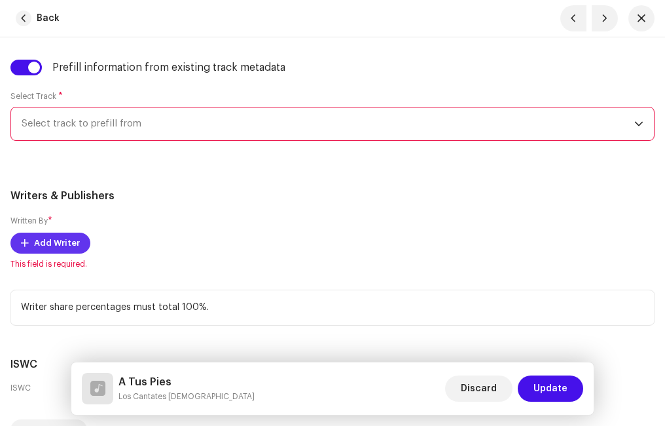
click at [58, 243] on span "Add Writer" at bounding box center [57, 243] width 46 height 26
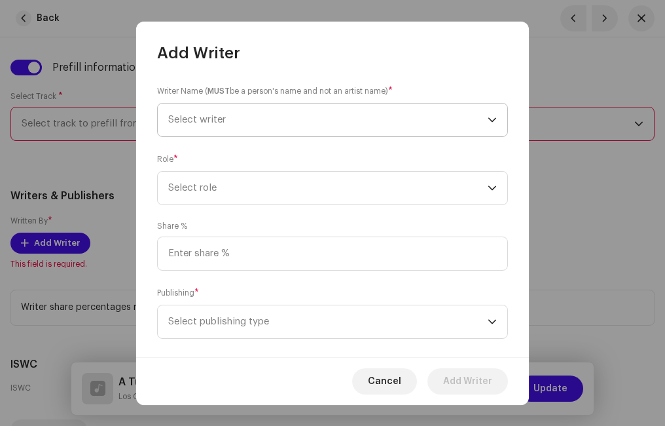
click at [219, 118] on span "Select writer" at bounding box center [197, 120] width 58 height 10
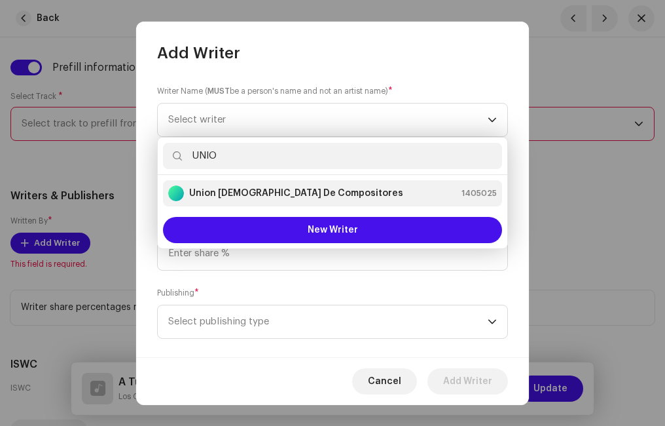
click at [271, 191] on strong "Union [DEMOGRAPHIC_DATA] De Compositores" at bounding box center [296, 193] width 214 height 13
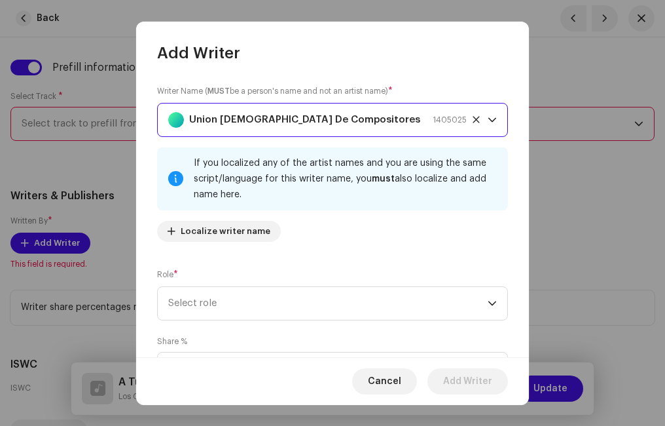
scroll to position [131, 0]
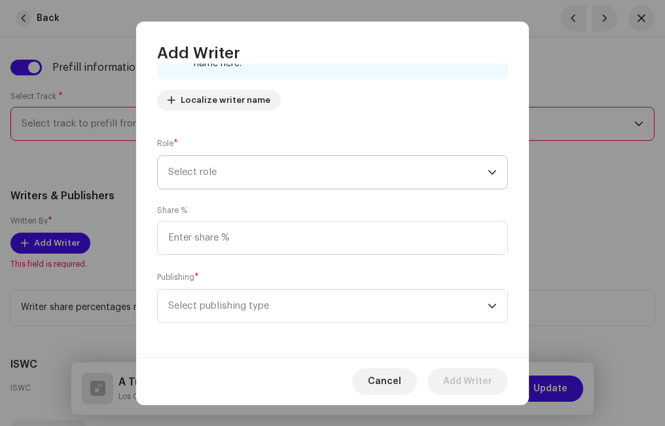
click at [207, 171] on span "Select role" at bounding box center [328, 172] width 320 height 33
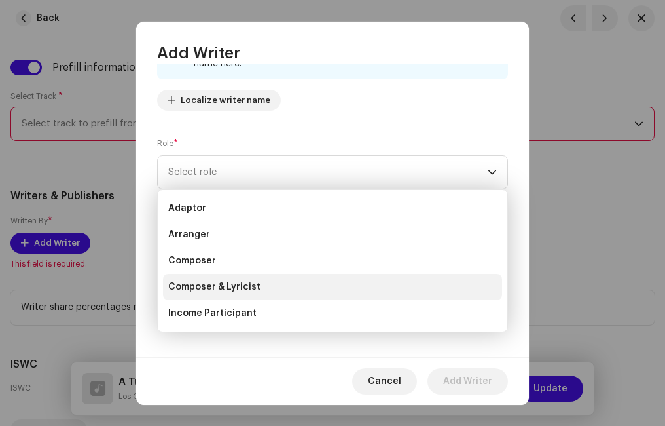
click at [221, 282] on span "Composer & Lyricist" at bounding box center [214, 286] width 92 height 13
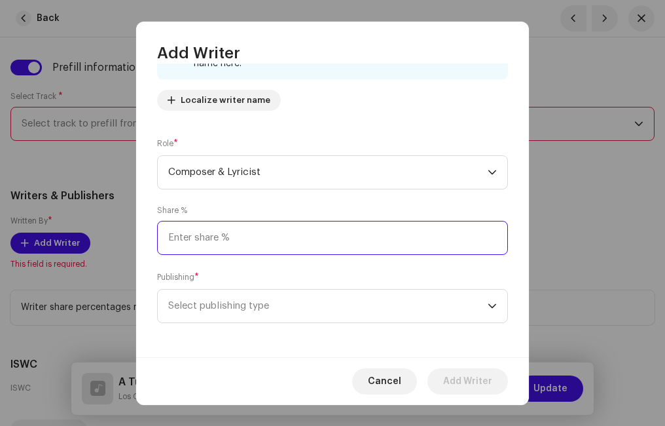
click at [225, 242] on input at bounding box center [332, 238] width 351 height 34
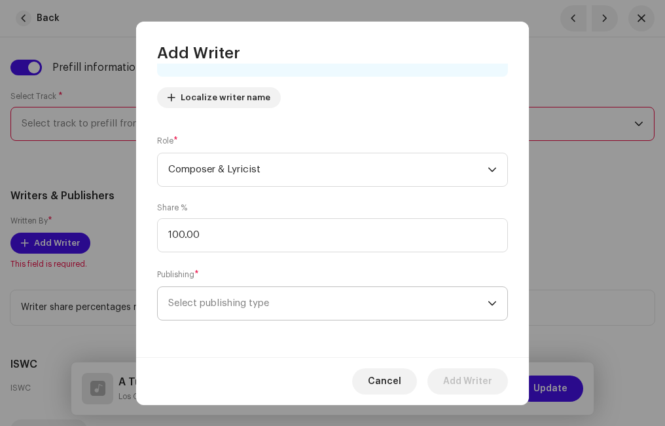
click at [221, 296] on span "Select publishing type" at bounding box center [328, 303] width 320 height 33
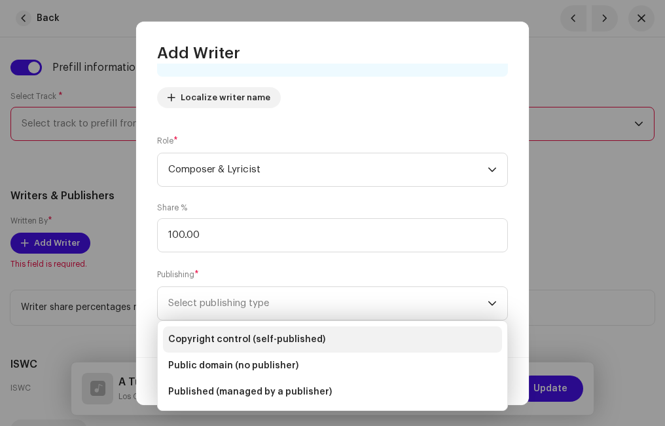
click at [202, 340] on span "Copyright control (self-published)" at bounding box center [246, 339] width 157 height 13
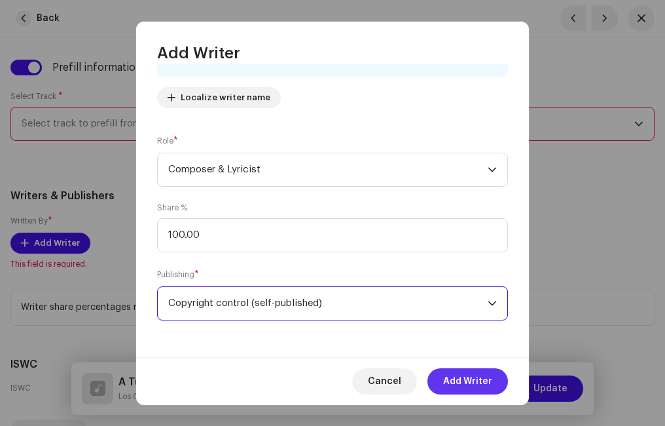
click at [475, 381] on span "Add Writer" at bounding box center [467, 381] width 49 height 26
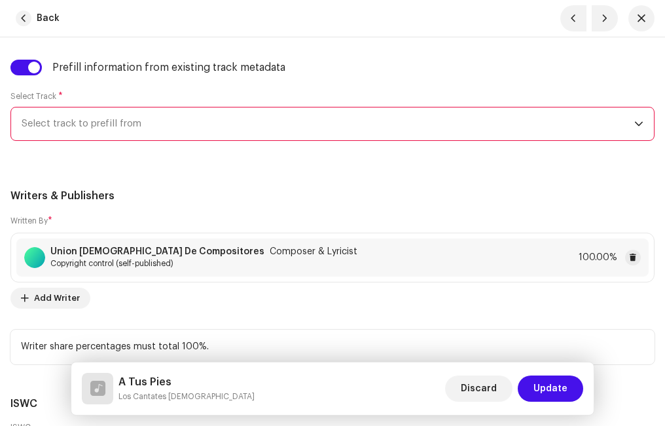
click at [149, 188] on h5 "Writers & Publishers" at bounding box center [332, 196] width 644 height 16
click at [22, 71] on input "checkbox" at bounding box center [25, 68] width 31 height 16
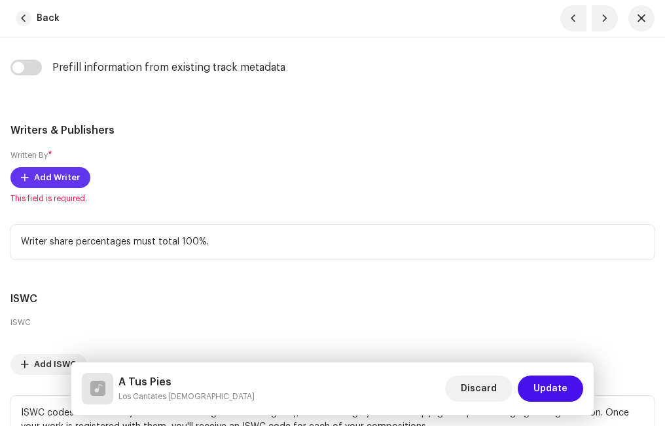
click at [64, 175] on span "Add Writer" at bounding box center [57, 177] width 46 height 26
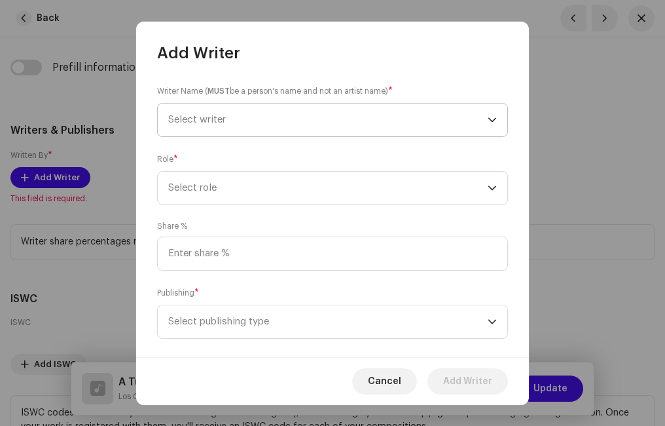
click at [194, 128] on span "Select writer" at bounding box center [328, 119] width 320 height 33
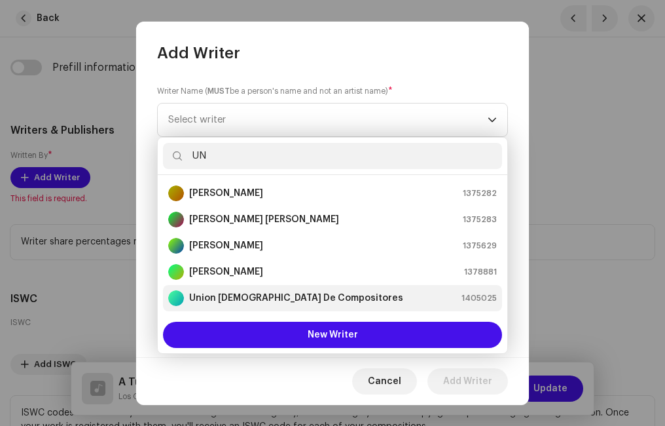
click at [219, 291] on strong "Union [DEMOGRAPHIC_DATA] De Compositores" at bounding box center [296, 297] width 214 height 13
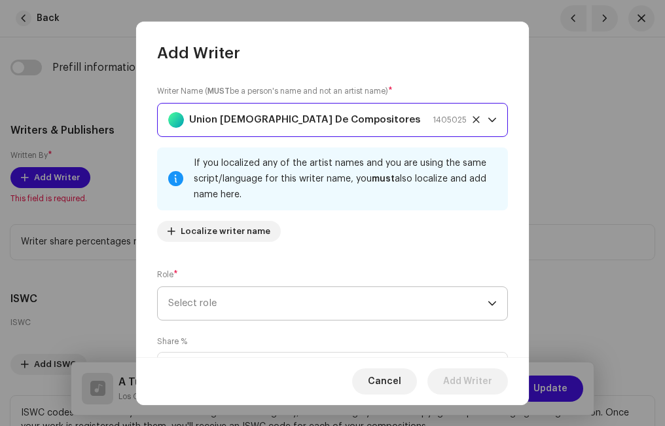
click at [217, 304] on span "Select role" at bounding box center [328, 303] width 320 height 33
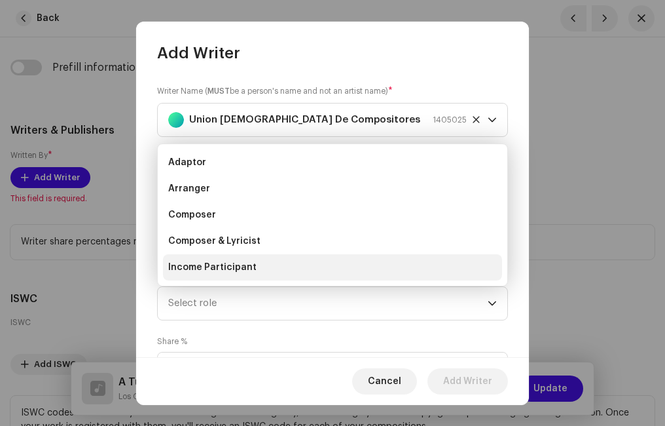
scroll to position [21, 0]
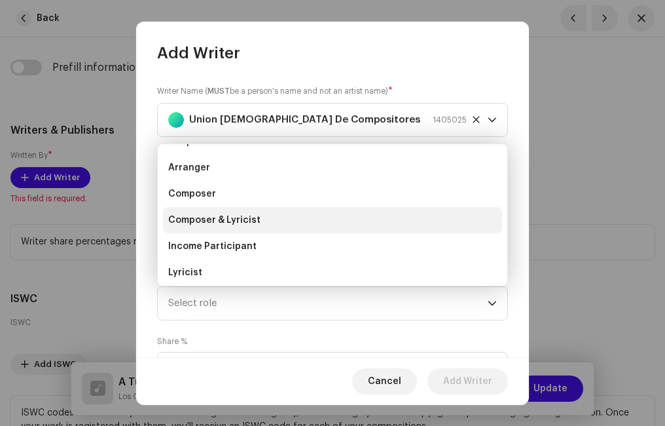
click at [214, 218] on span "Composer & Lyricist" at bounding box center [214, 219] width 92 height 13
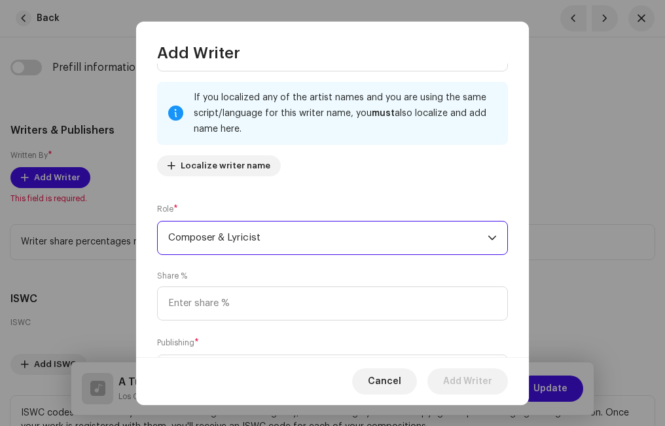
scroll to position [131, 0]
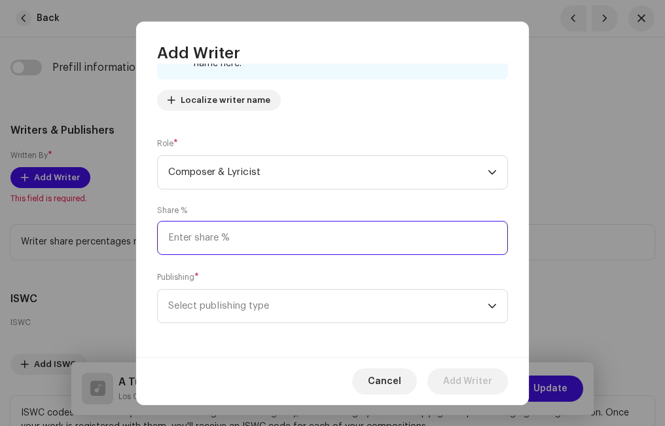
click at [227, 237] on input at bounding box center [332, 238] width 351 height 34
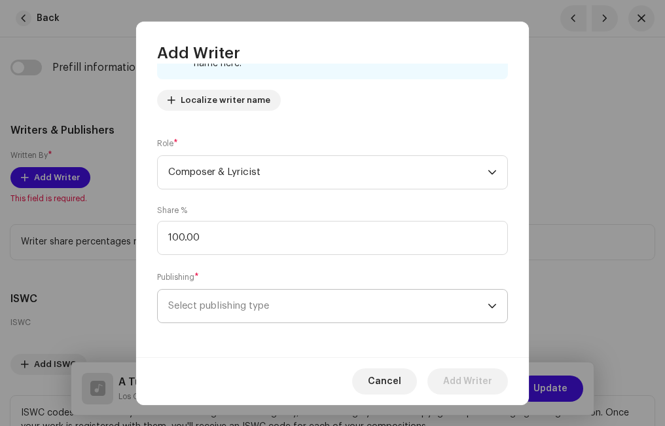
click at [235, 310] on span "Select publishing type" at bounding box center [328, 305] width 320 height 33
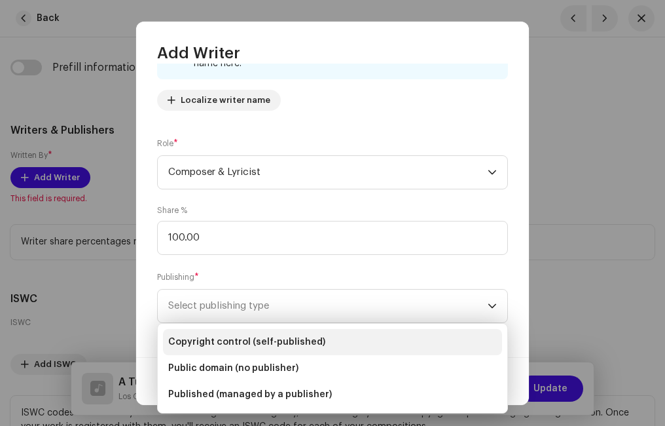
click at [234, 333] on li "Copyright control (self-published)" at bounding box center [332, 342] width 339 height 26
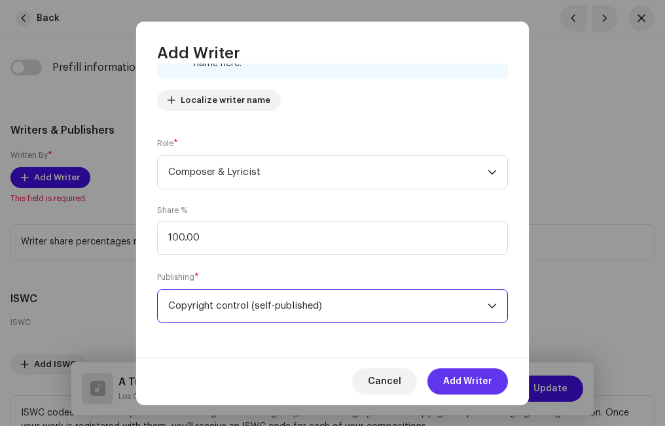
click at [453, 380] on span "Add Writer" at bounding box center [467, 381] width 49 height 26
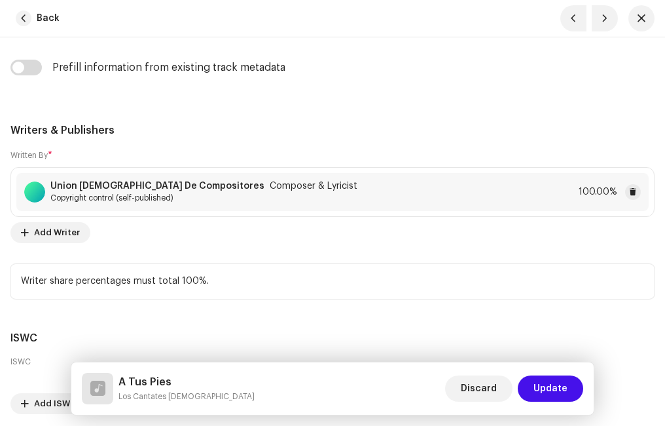
click at [540, 386] on span "Update" at bounding box center [551, 388] width 34 height 26
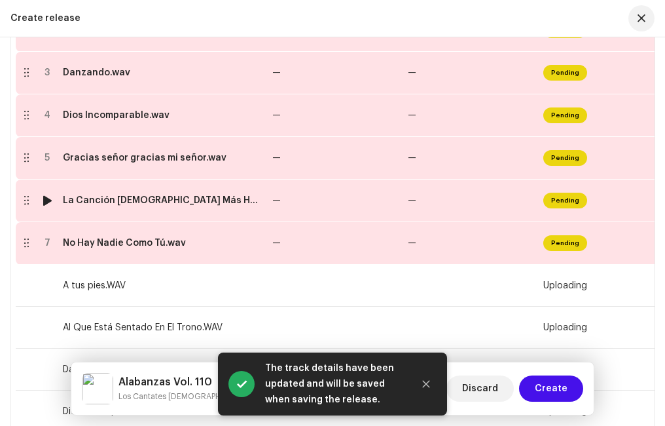
scroll to position [308, 0]
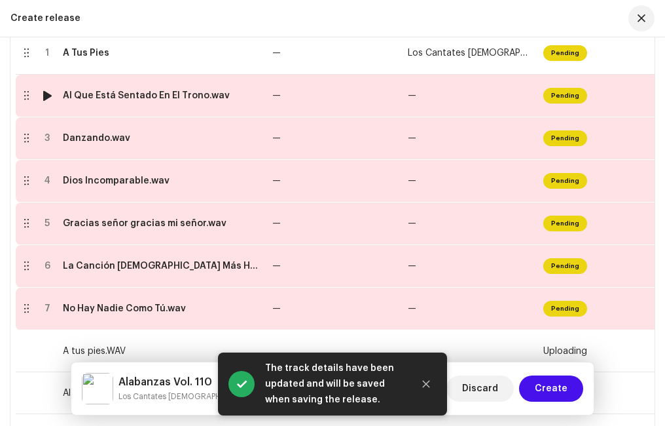
click at [109, 100] on div "Al Que Está Sentado En El Trono.wav" at bounding box center [146, 95] width 167 height 10
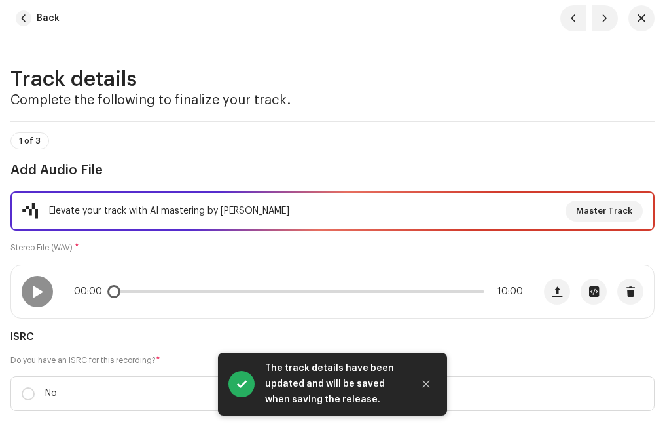
scroll to position [131, 0]
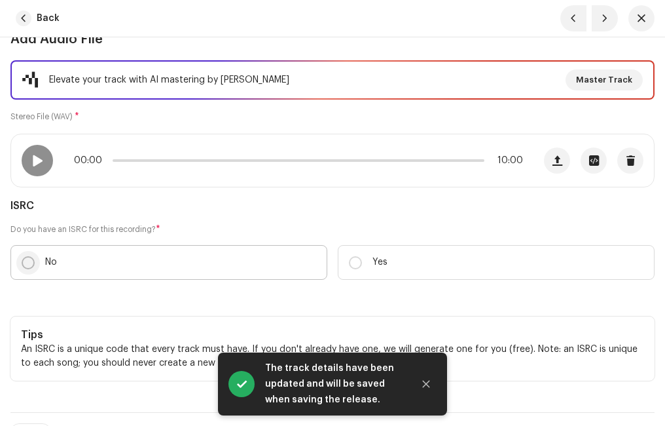
click at [26, 259] on input "No" at bounding box center [28, 262] width 13 height 13
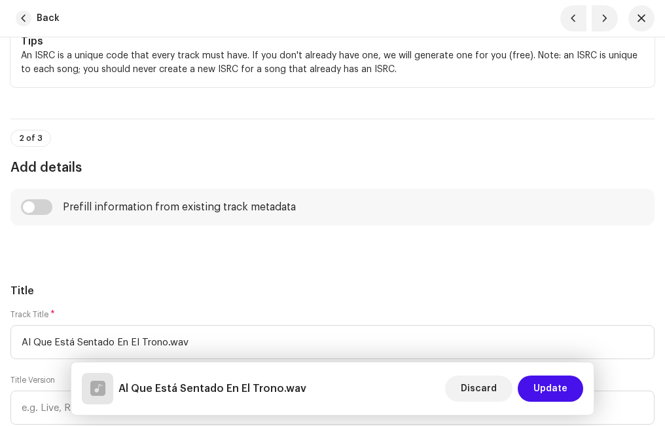
scroll to position [524, 0]
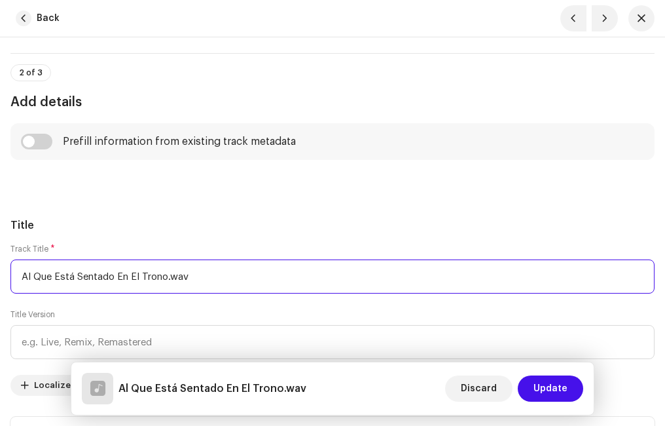
click at [204, 275] on input "Al Que Está Sentado En El Trono.wav" at bounding box center [332, 276] width 644 height 34
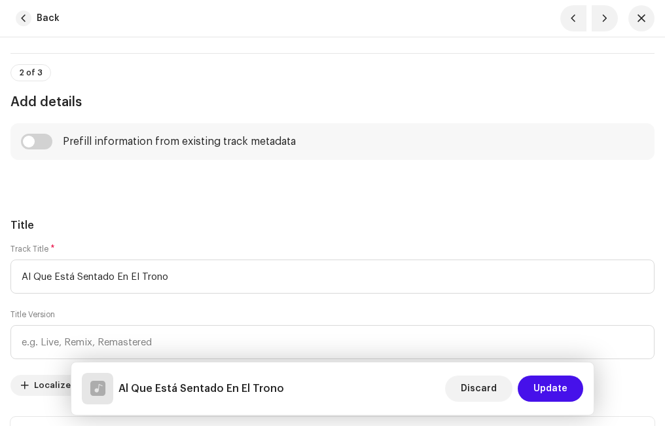
click at [124, 228] on h5 "Title" at bounding box center [332, 225] width 644 height 16
click at [45, 138] on input "checkbox" at bounding box center [36, 142] width 31 height 16
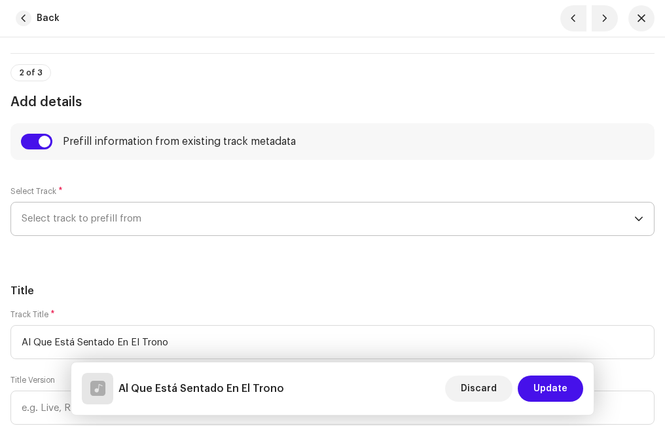
click at [94, 220] on span "Select track to prefill from" at bounding box center [328, 218] width 613 height 33
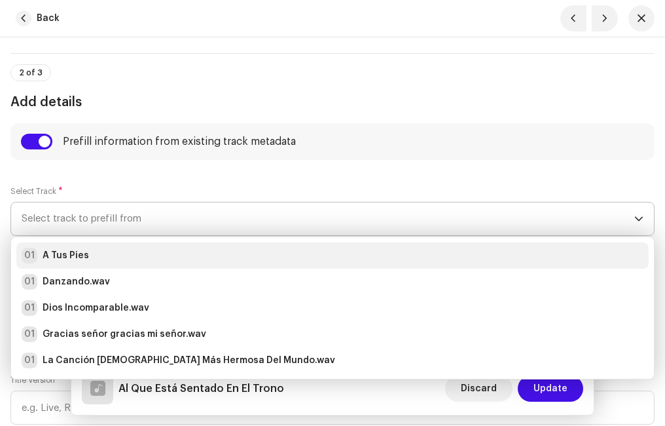
click at [88, 253] on div "01 A Tus Pies" at bounding box center [333, 256] width 622 height 16
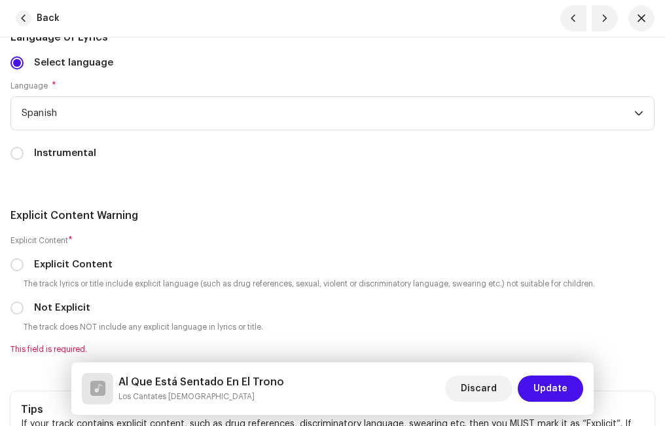
scroll to position [2947, 0]
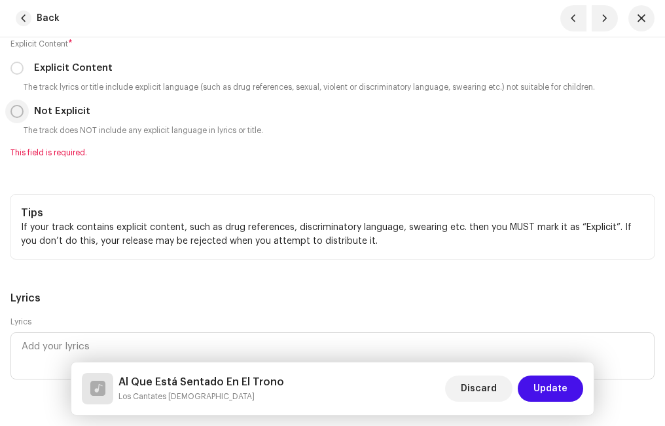
click at [14, 111] on input "Not Explicit" at bounding box center [16, 111] width 13 height 13
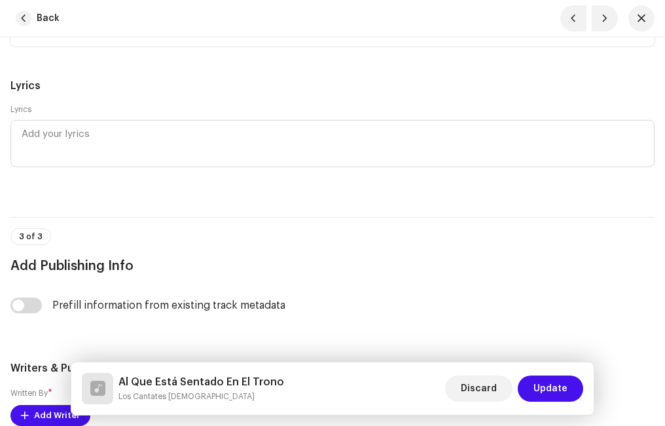
scroll to position [3274, 0]
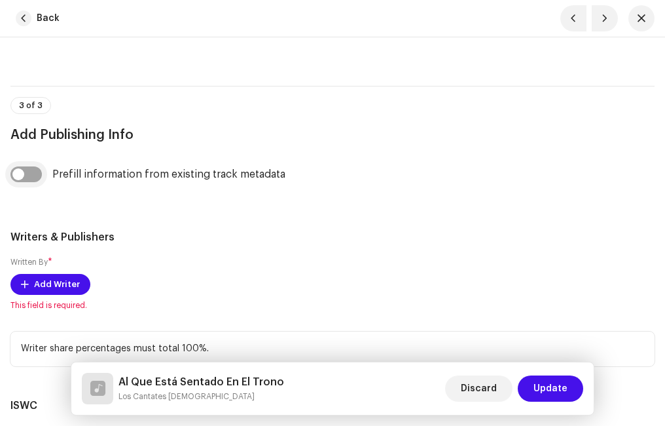
click at [31, 174] on input "checkbox" at bounding box center [25, 174] width 31 height 16
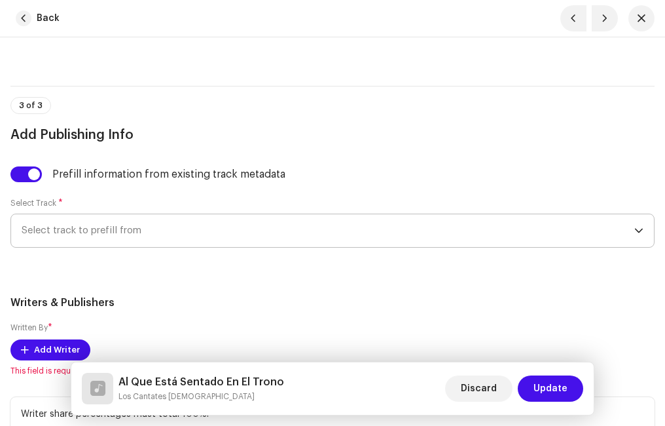
click at [86, 229] on span "Select track to prefill from" at bounding box center [328, 230] width 613 height 33
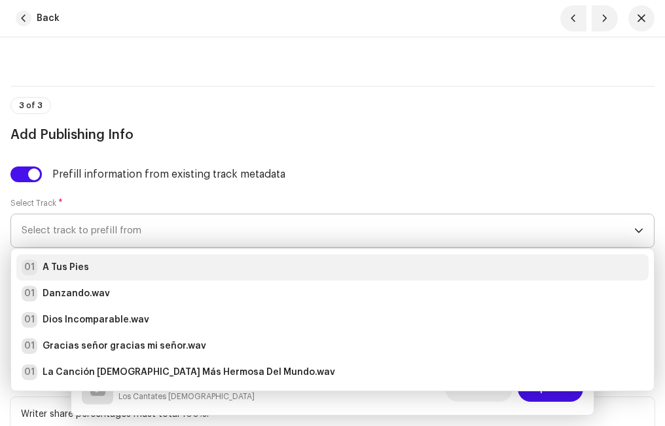
click at [79, 262] on strong "A Tus Pies" at bounding box center [66, 267] width 46 height 13
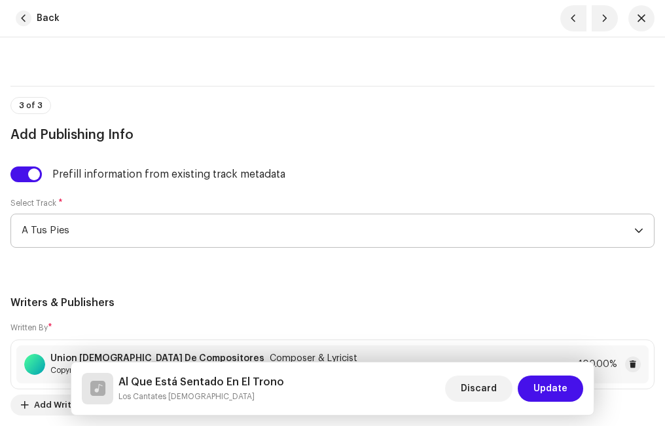
scroll to position [3340, 0]
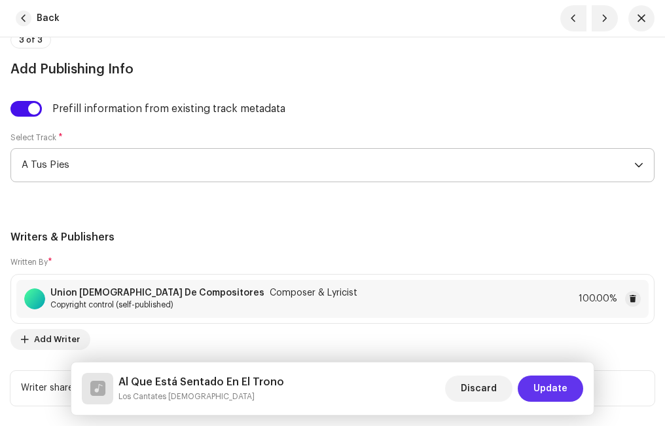
click at [545, 381] on span "Update" at bounding box center [551, 388] width 34 height 26
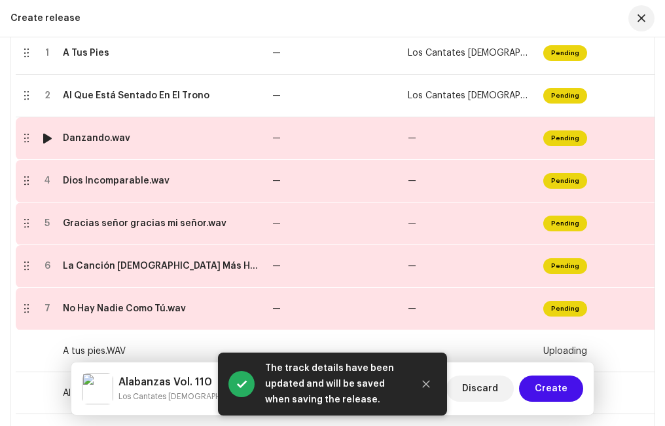
click at [173, 137] on div "Danzando.wav" at bounding box center [162, 138] width 199 height 10
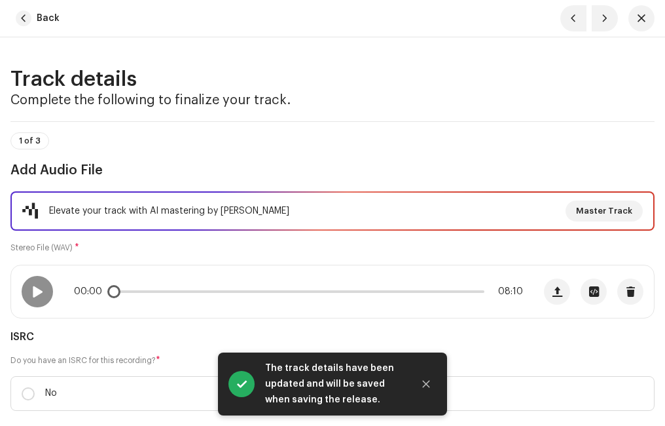
scroll to position [131, 0]
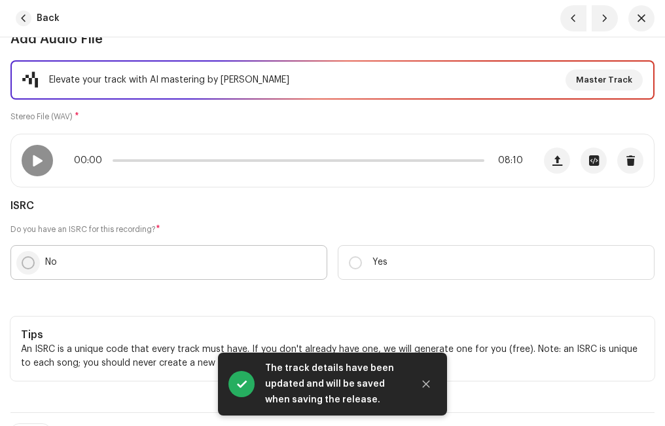
click at [27, 261] on input "No" at bounding box center [28, 262] width 13 height 13
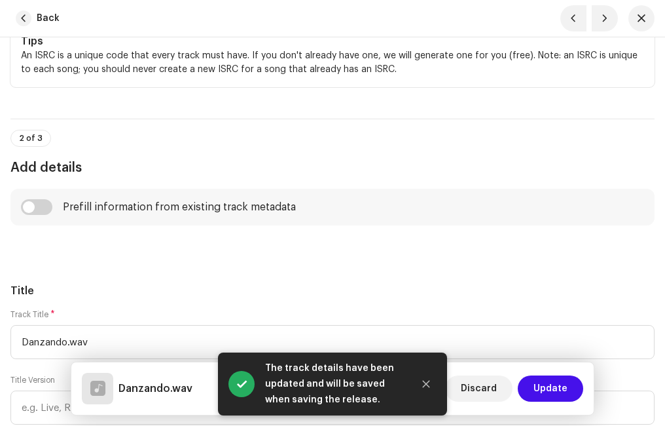
scroll to position [589, 0]
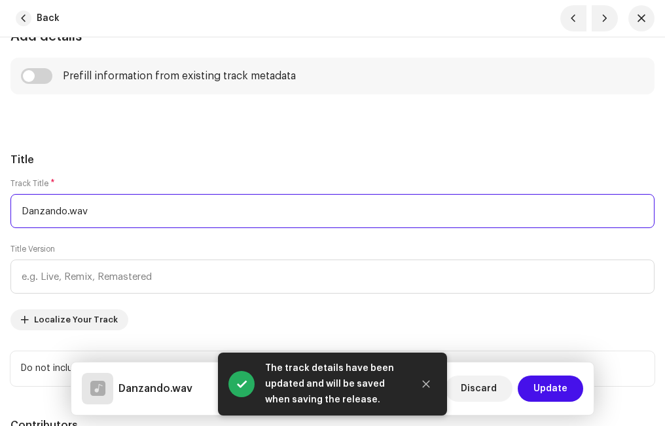
click at [109, 209] on input "Danzando.wav" at bounding box center [332, 211] width 644 height 34
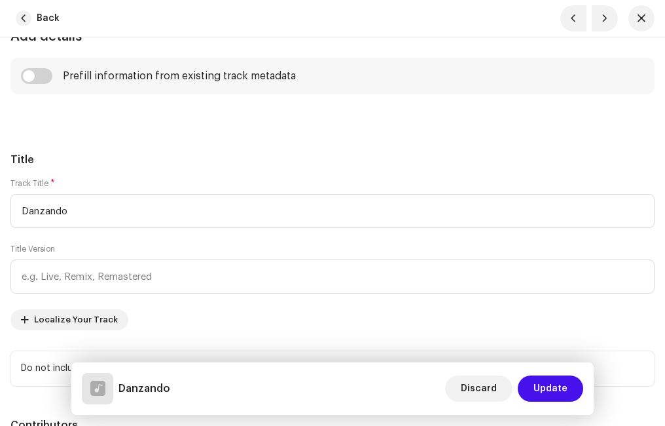
click at [118, 155] on h5 "Title" at bounding box center [332, 160] width 644 height 16
click at [44, 76] on input "checkbox" at bounding box center [36, 76] width 31 height 16
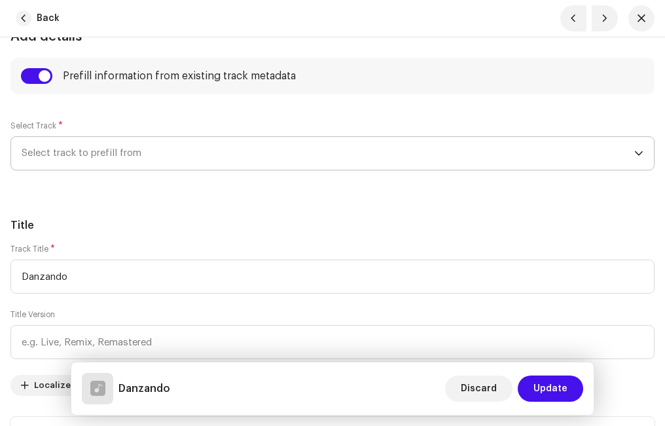
click at [106, 155] on span "Select track to prefill from" at bounding box center [328, 153] width 613 height 33
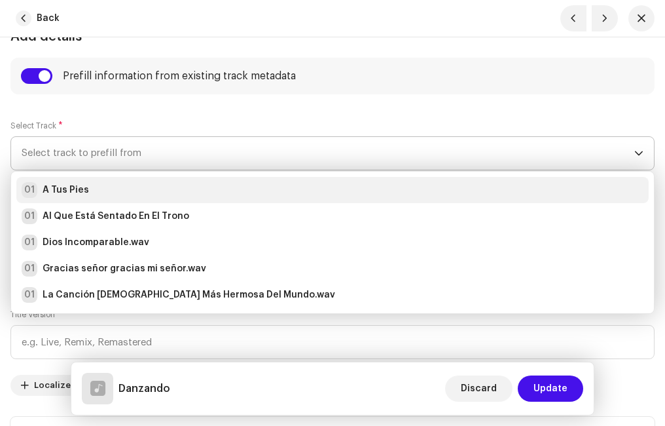
click at [73, 189] on strong "A Tus Pies" at bounding box center [66, 189] width 46 height 13
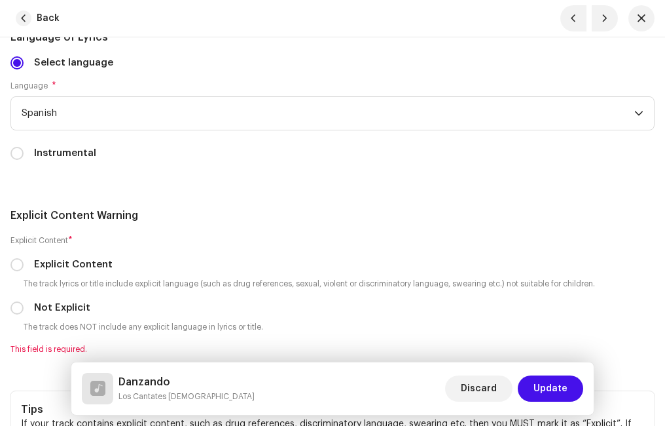
scroll to position [2881, 0]
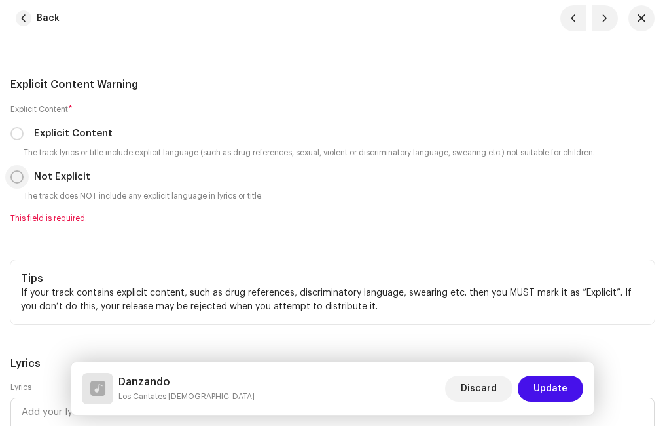
click at [18, 178] on input "Not Explicit" at bounding box center [16, 176] width 13 height 13
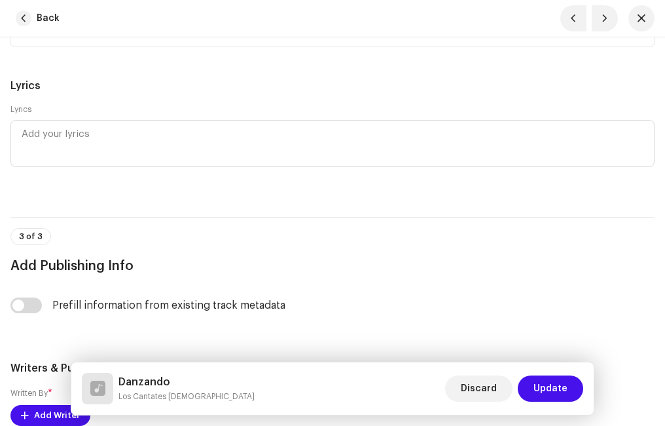
scroll to position [3274, 0]
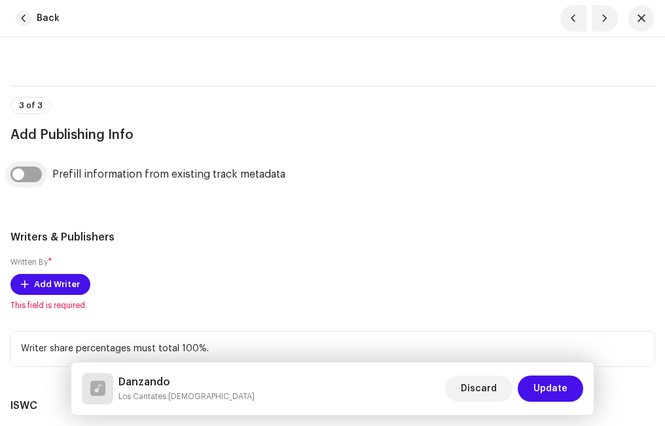
click at [39, 174] on input "checkbox" at bounding box center [25, 174] width 31 height 16
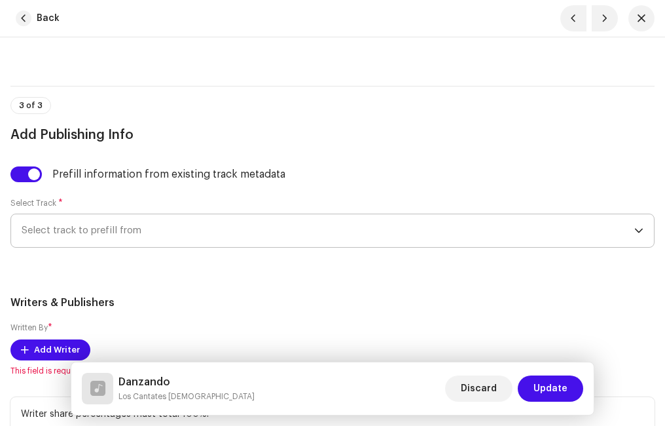
click at [84, 233] on span "Select track to prefill from" at bounding box center [328, 230] width 613 height 33
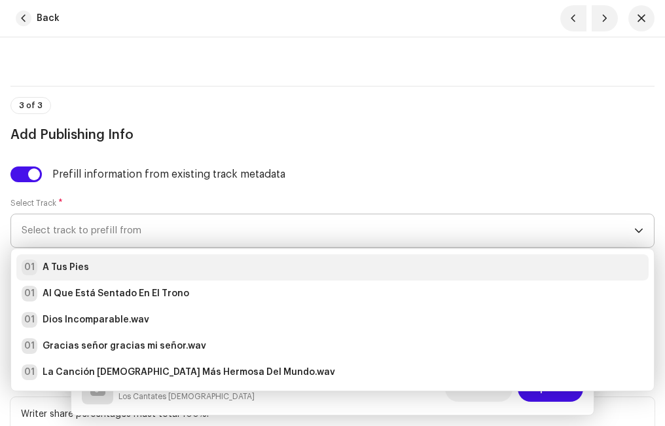
click at [87, 265] on div "01 A Tus Pies" at bounding box center [333, 267] width 622 height 16
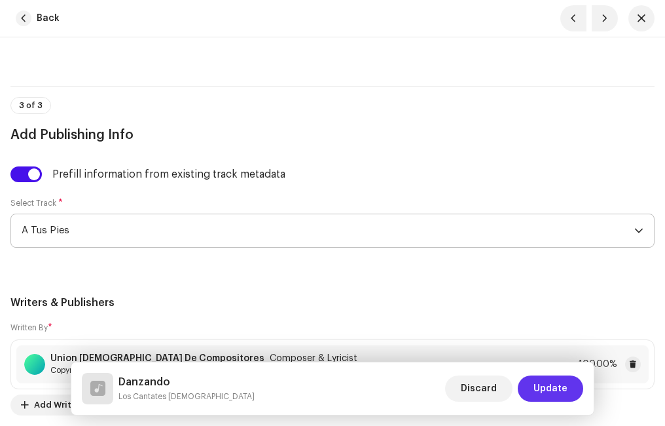
click at [559, 384] on span "Update" at bounding box center [551, 388] width 34 height 26
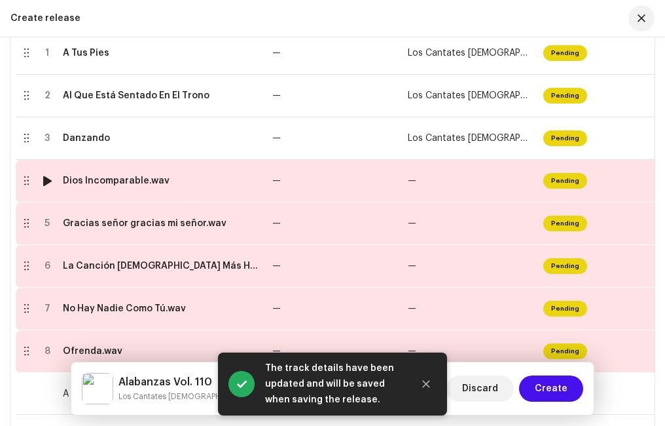
click at [133, 187] on td "Dios Incomparable.wav" at bounding box center [163, 181] width 210 height 43
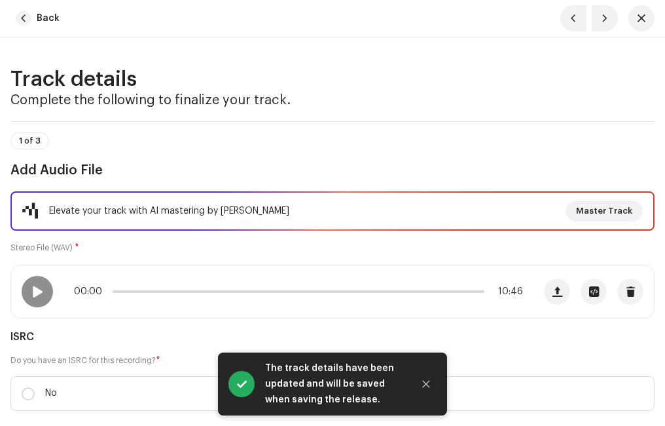
scroll to position [131, 0]
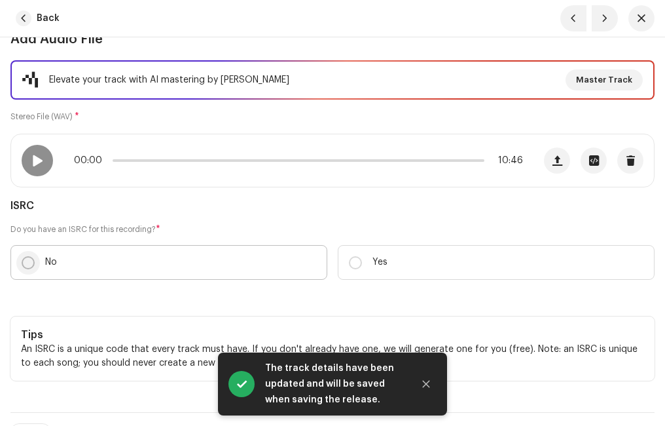
click at [31, 257] on input "No" at bounding box center [28, 262] width 13 height 13
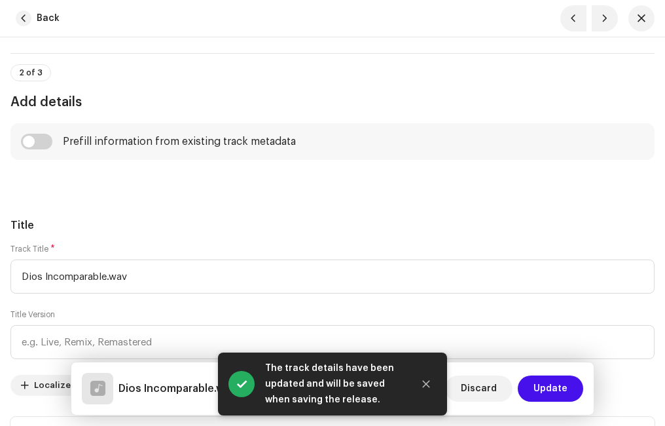
scroll to position [589, 0]
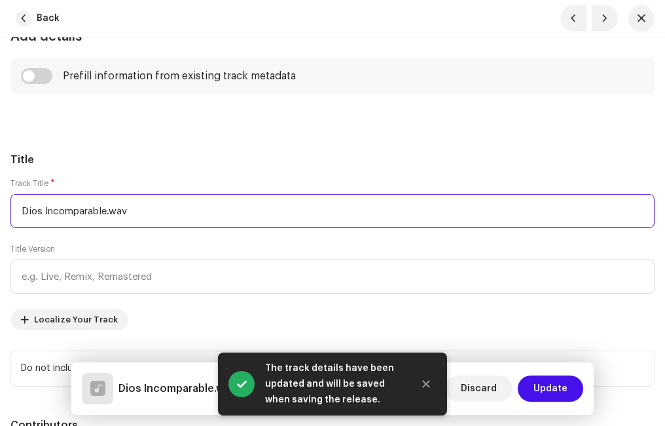
click at [153, 208] on input "Dios Incomparable.wav" at bounding box center [332, 211] width 644 height 34
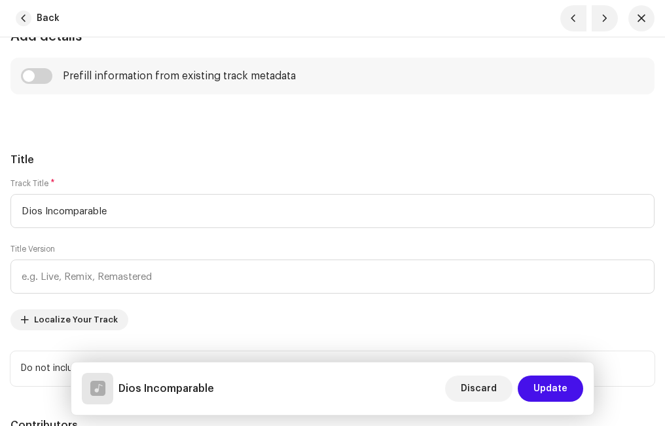
click at [42, 79] on input "checkbox" at bounding box center [36, 76] width 31 height 16
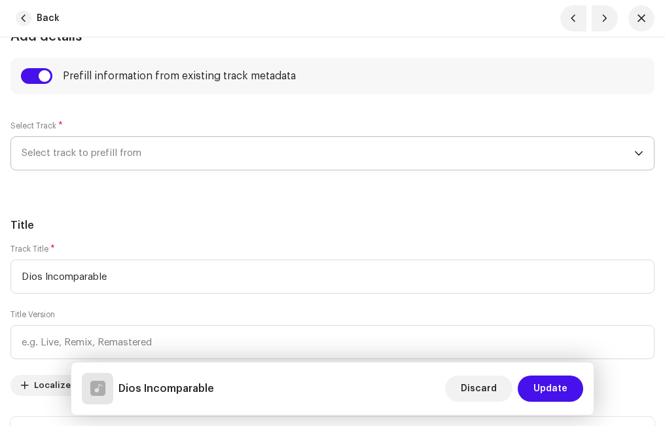
click at [73, 149] on span "Select track to prefill from" at bounding box center [328, 153] width 613 height 33
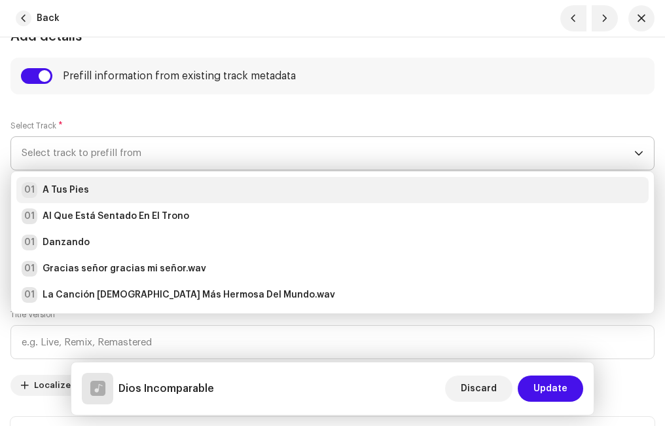
click at [84, 190] on strong "A Tus Pies" at bounding box center [66, 189] width 46 height 13
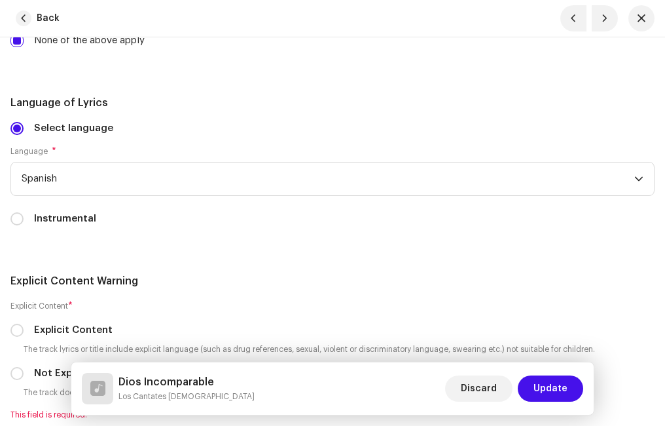
scroll to position [2816, 0]
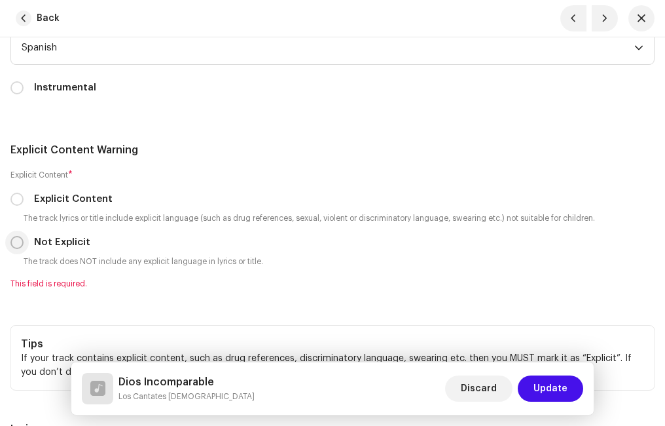
click at [21, 241] on input "Not Explicit" at bounding box center [16, 242] width 13 height 13
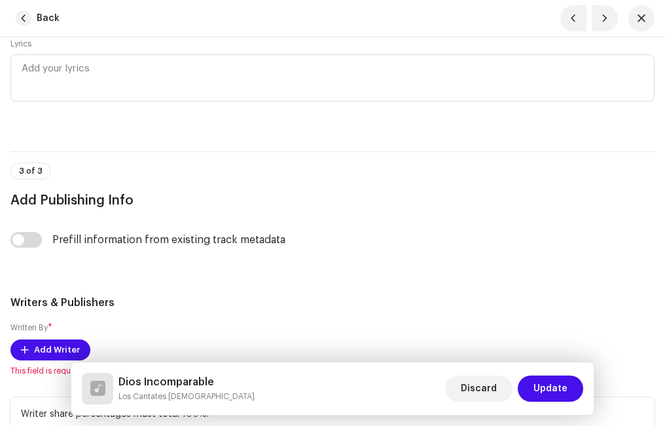
scroll to position [3340, 0]
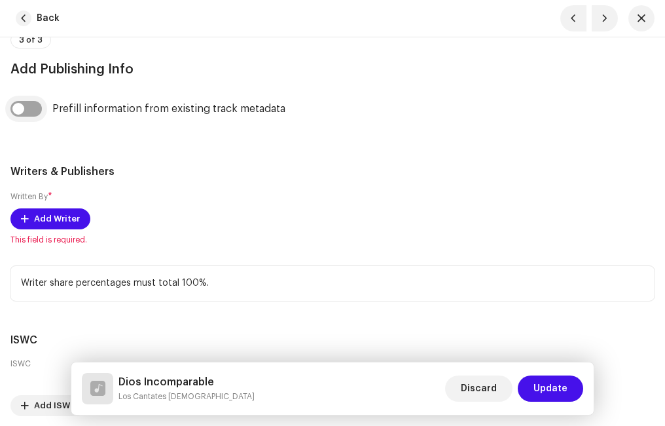
click at [37, 112] on input "checkbox" at bounding box center [25, 109] width 31 height 16
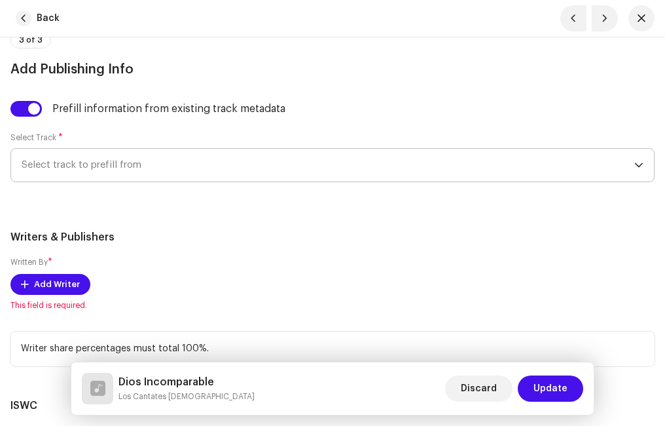
click at [84, 169] on span "Select track to prefill from" at bounding box center [328, 165] width 613 height 33
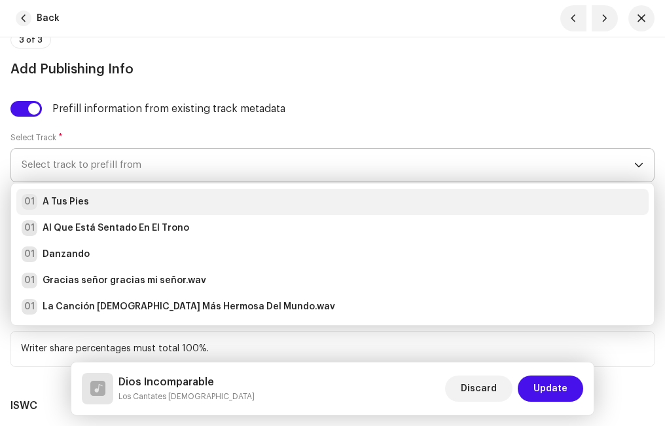
click at [86, 198] on strong "A Tus Pies" at bounding box center [66, 201] width 46 height 13
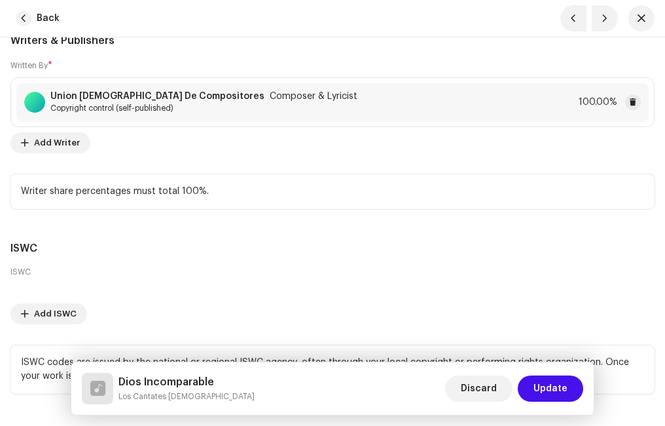
scroll to position [3630, 0]
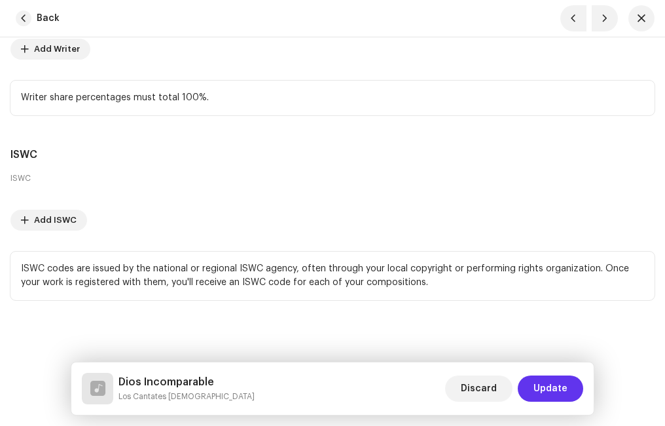
click at [564, 383] on span "Update" at bounding box center [551, 388] width 34 height 26
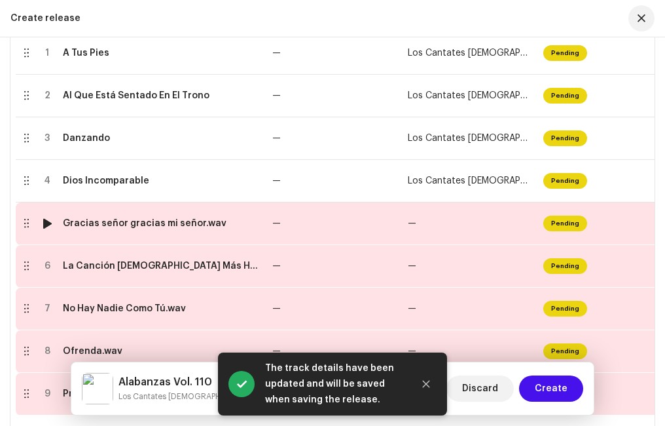
click at [107, 214] on td "Gracias señor gracias mi señor.wav" at bounding box center [163, 223] width 210 height 43
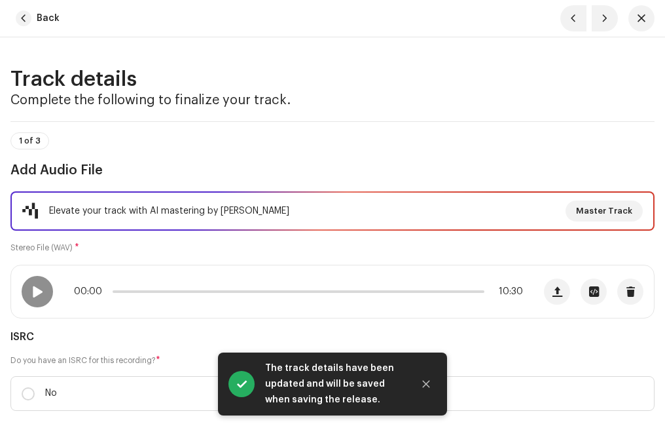
scroll to position [131, 0]
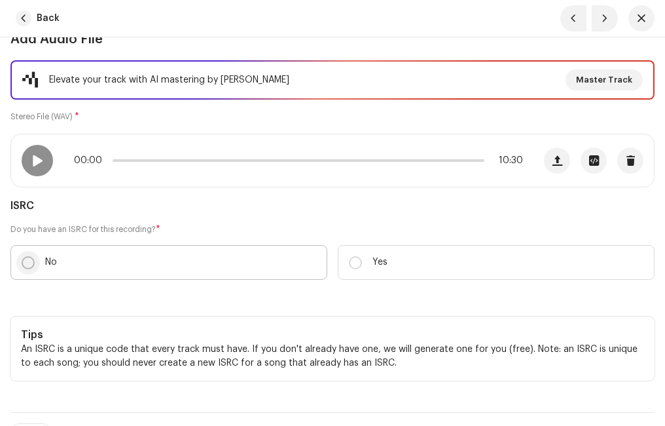
click at [27, 263] on input "No" at bounding box center [28, 262] width 13 height 13
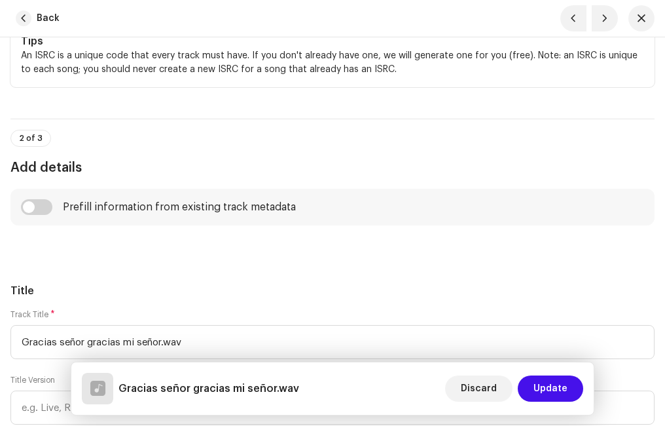
scroll to position [524, 0]
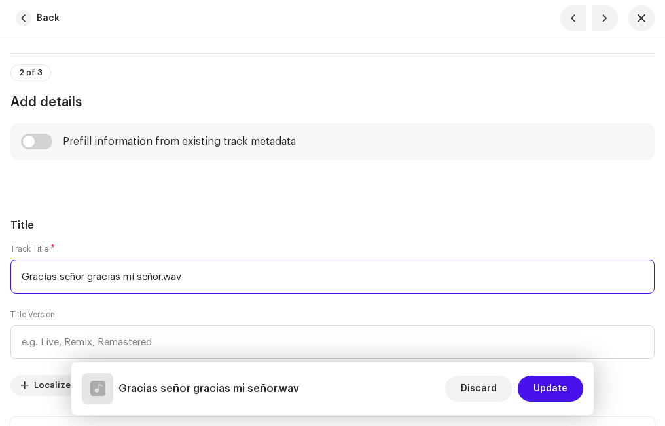
click at [199, 274] on input "Gracias señor gracias mi señor.wav" at bounding box center [332, 276] width 644 height 34
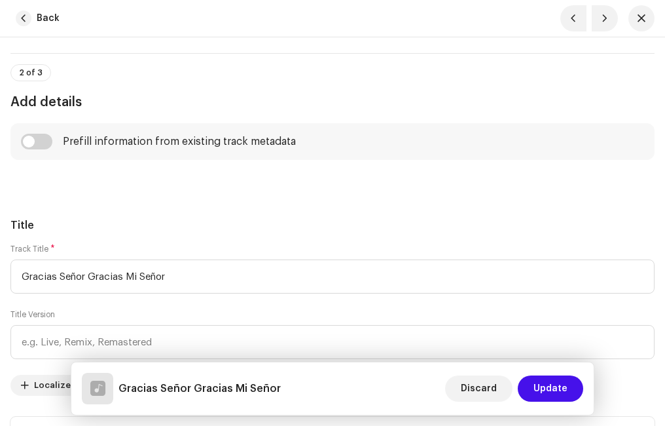
drag, startPoint x: 120, startPoint y: 204, endPoint x: 125, endPoint y: 188, distance: 17.0
click at [46, 141] on input "checkbox" at bounding box center [36, 142] width 31 height 16
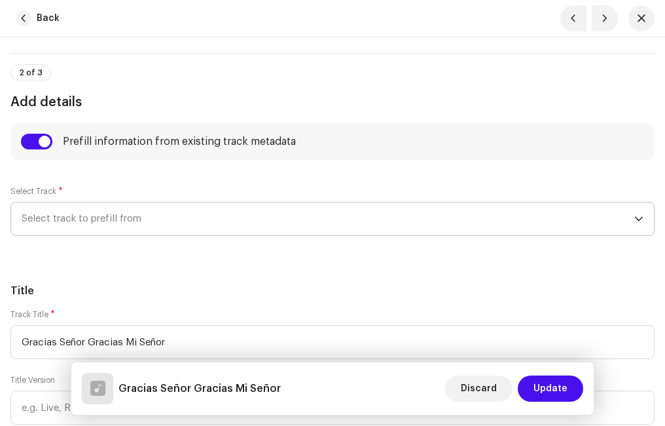
click at [81, 220] on span "Select track to prefill from" at bounding box center [328, 218] width 613 height 33
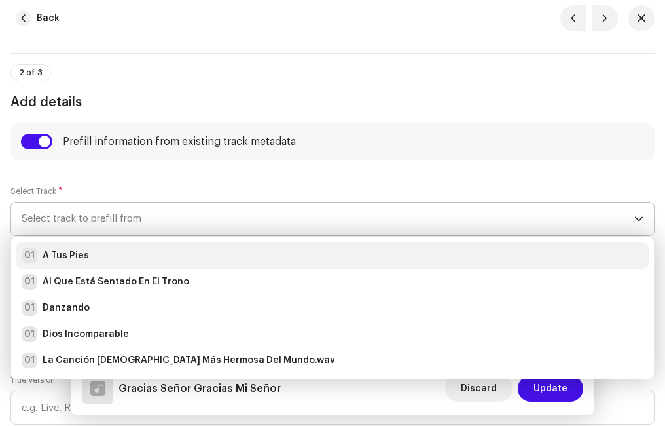
click at [71, 249] on strong "A Tus Pies" at bounding box center [66, 255] width 46 height 13
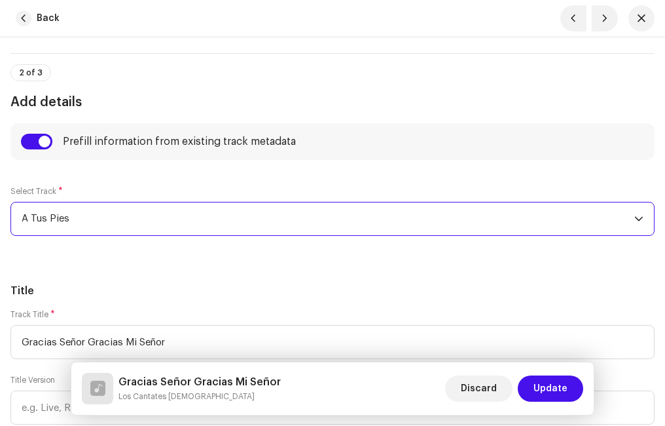
click at [109, 180] on div "Select Track * A Tus Pies" at bounding box center [332, 213] width 644 height 76
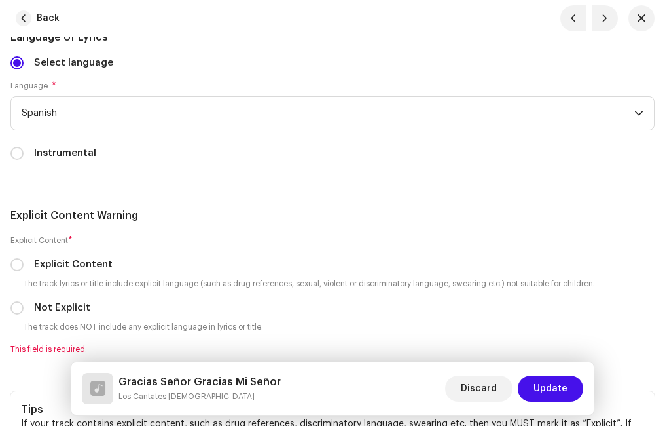
scroll to position [2881, 0]
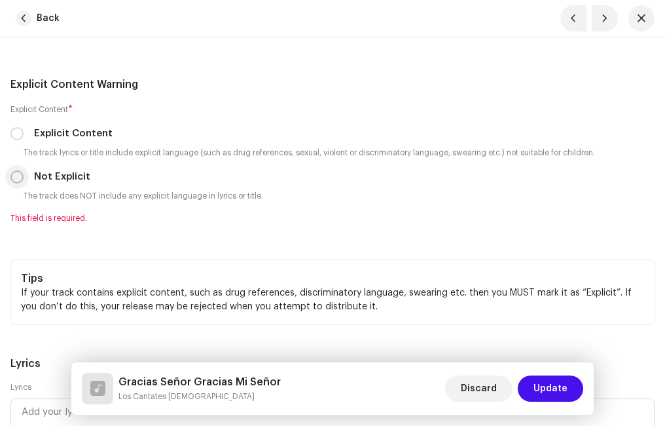
click at [20, 174] on input "Not Explicit" at bounding box center [16, 176] width 13 height 13
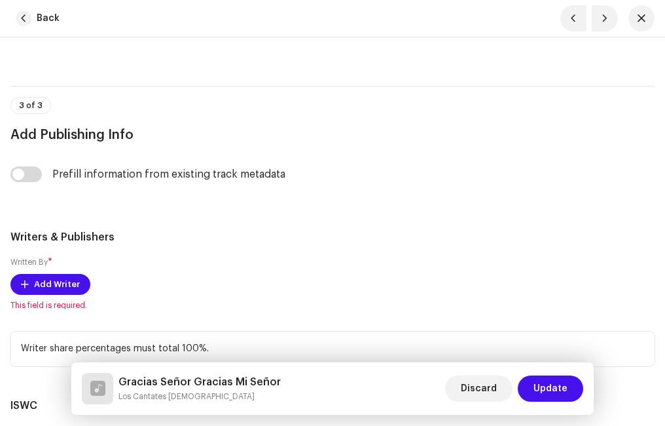
scroll to position [3405, 0]
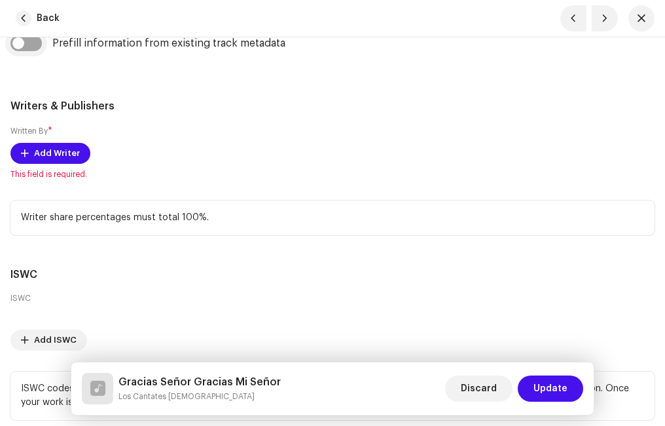
click at [37, 48] on input "checkbox" at bounding box center [25, 43] width 31 height 16
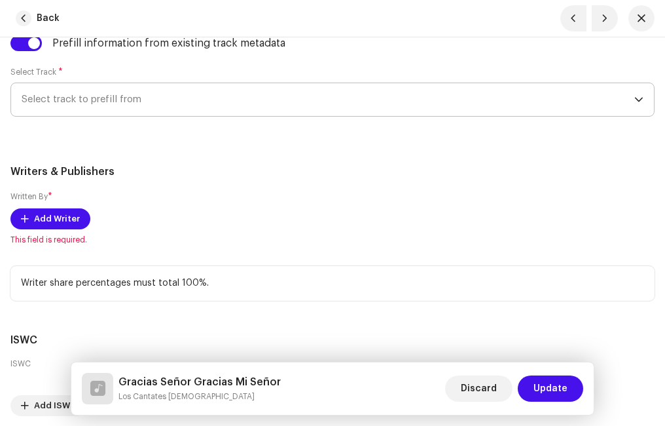
click at [100, 107] on span "Select track to prefill from" at bounding box center [328, 99] width 613 height 33
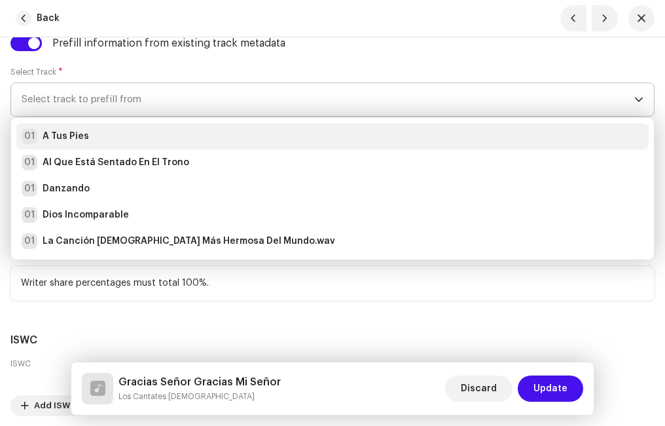
click at [64, 136] on strong "A Tus Pies" at bounding box center [66, 136] width 46 height 13
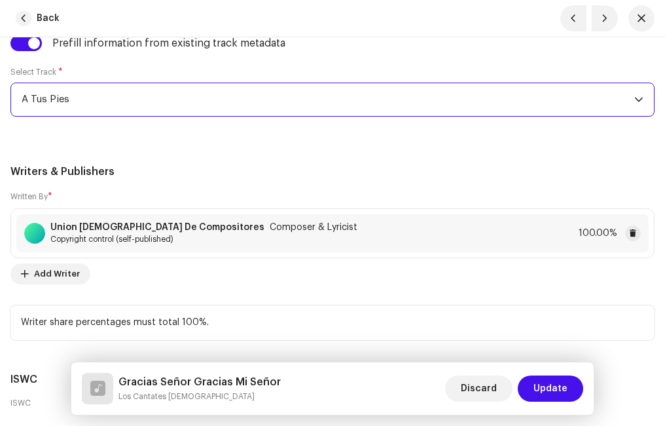
click at [196, 187] on div "Writers & Publishers Written By * Union [PERSON_NAME] Compositores Composer & L…" at bounding box center [332, 252] width 644 height 176
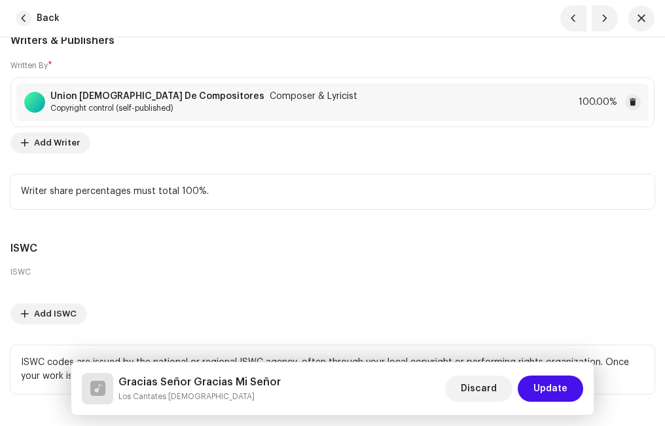
scroll to position [3630, 0]
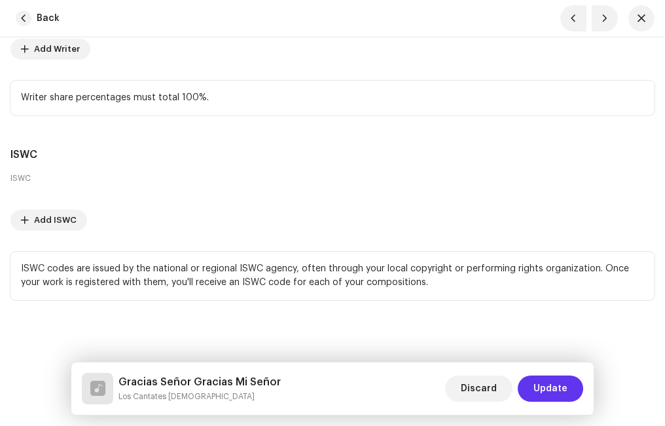
click at [550, 382] on span "Update" at bounding box center [551, 388] width 34 height 26
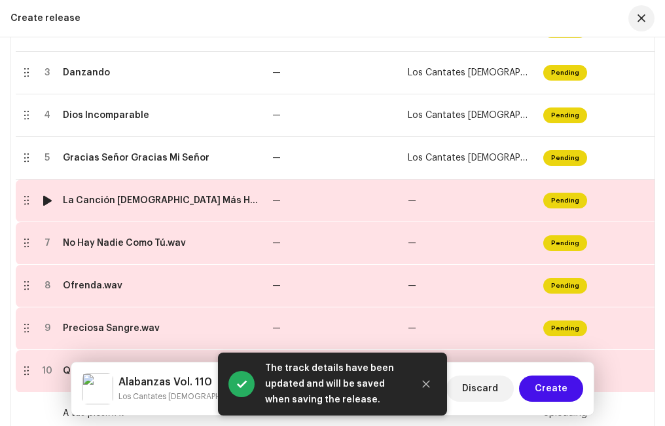
scroll to position [439, 0]
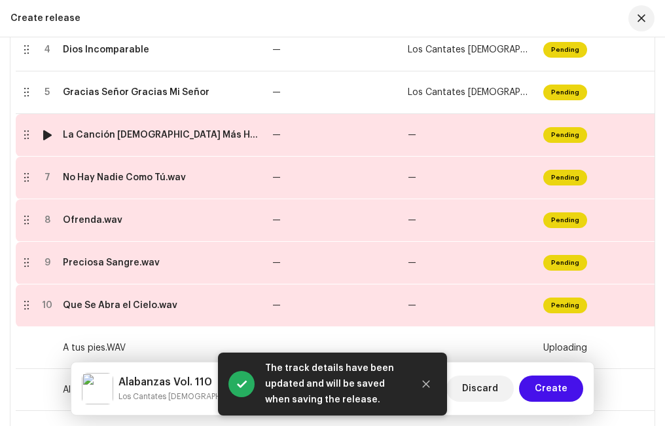
click at [148, 138] on div "La Canción [DEMOGRAPHIC_DATA] Más Hermosa Del Mundo.wav" at bounding box center [162, 135] width 199 height 10
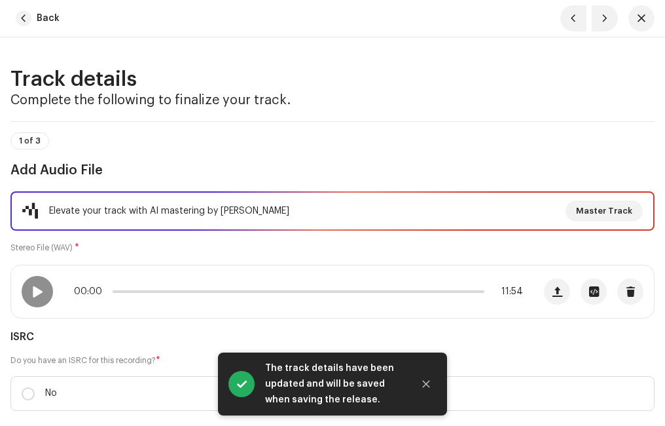
scroll to position [131, 0]
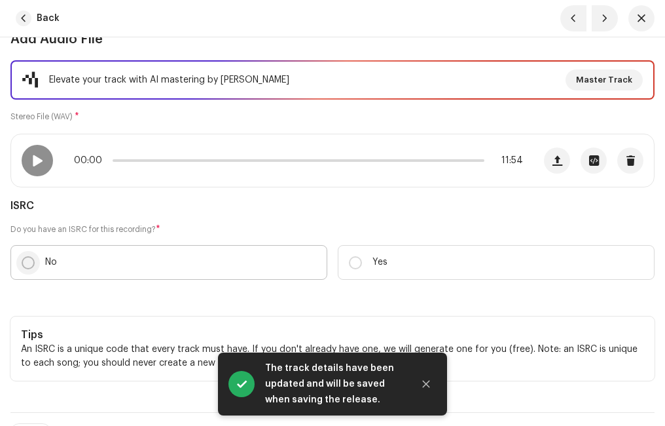
click at [22, 262] on input "No" at bounding box center [28, 262] width 13 height 13
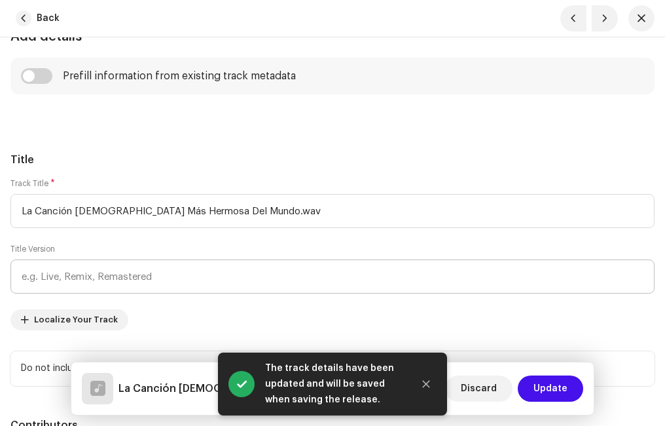
scroll to position [655, 0]
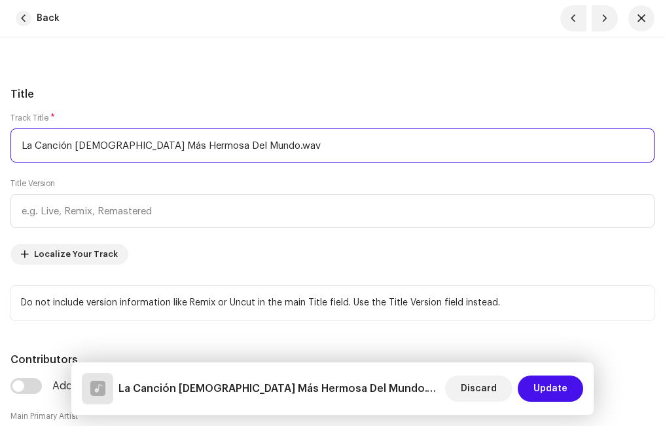
click at [256, 143] on input "La Canción [DEMOGRAPHIC_DATA] Más Hermosa Del Mundo.wav" at bounding box center [332, 145] width 644 height 34
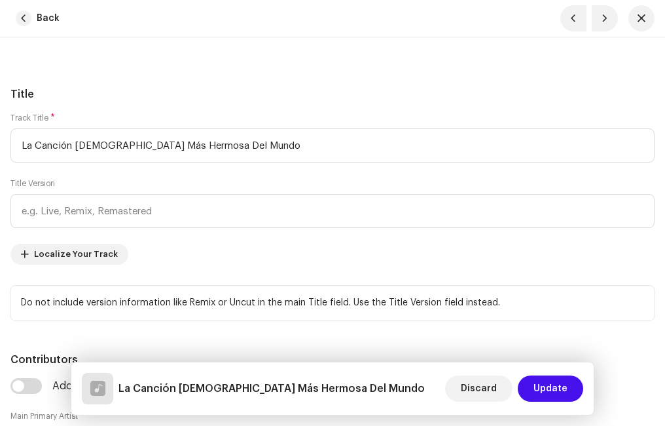
click at [123, 87] on h5 "Title" at bounding box center [332, 94] width 644 height 16
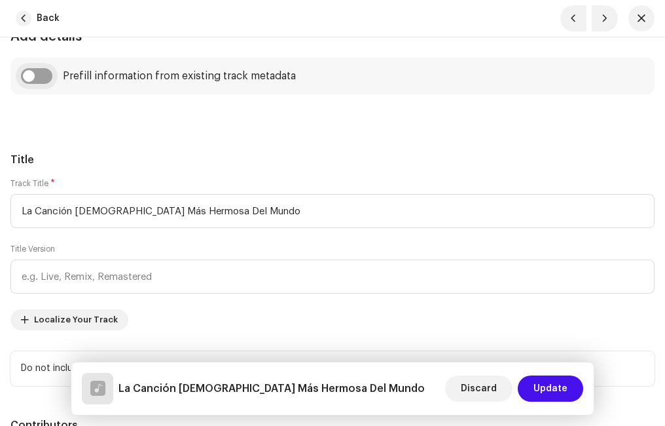
click at [45, 78] on input "checkbox" at bounding box center [36, 76] width 31 height 16
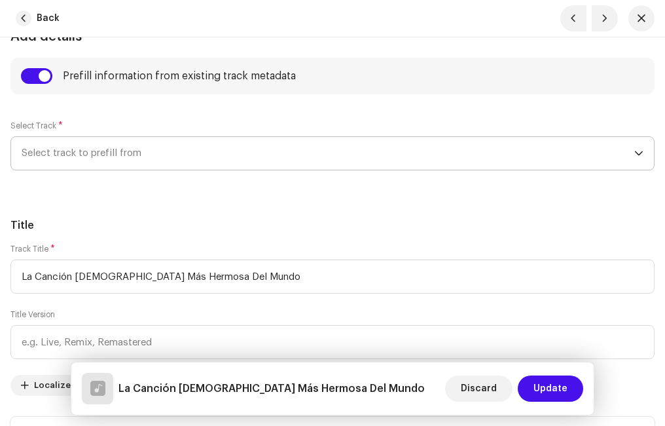
click at [71, 150] on span "Select track to prefill from" at bounding box center [328, 153] width 613 height 33
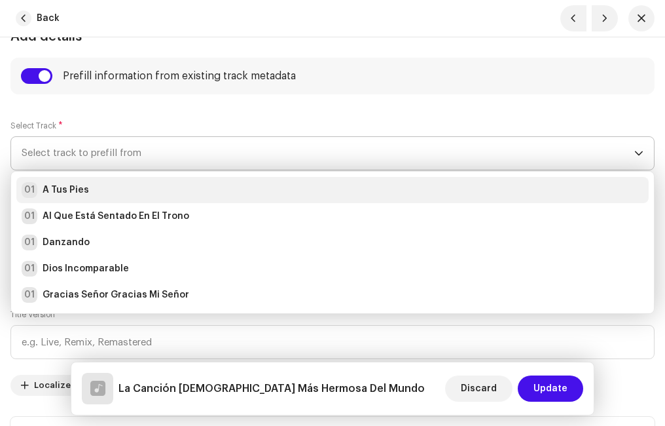
click at [87, 188] on div "01 A Tus Pies" at bounding box center [333, 190] width 622 height 16
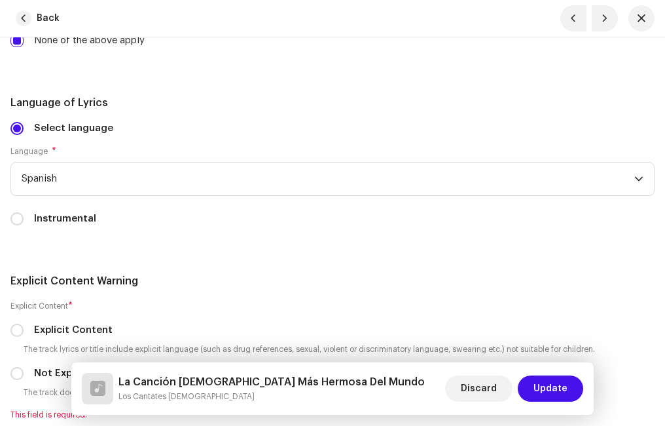
scroll to position [2816, 0]
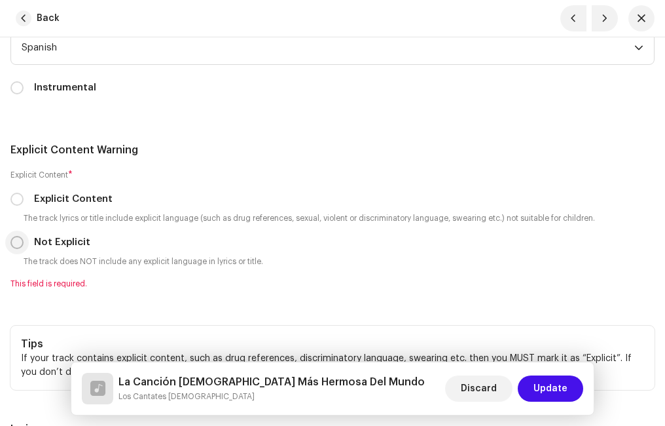
click at [12, 239] on input "Not Explicit" at bounding box center [16, 242] width 13 height 13
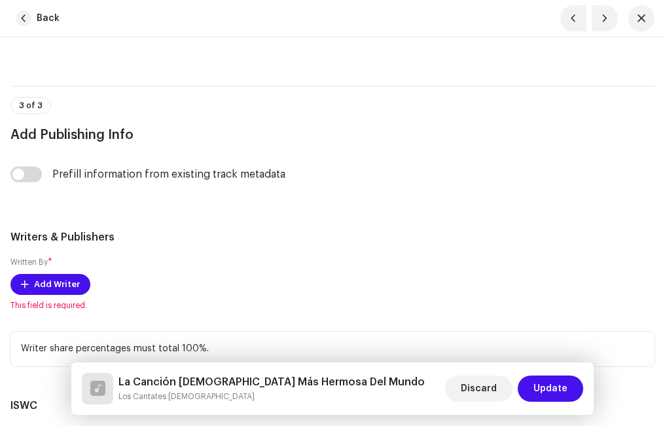
scroll to position [3340, 0]
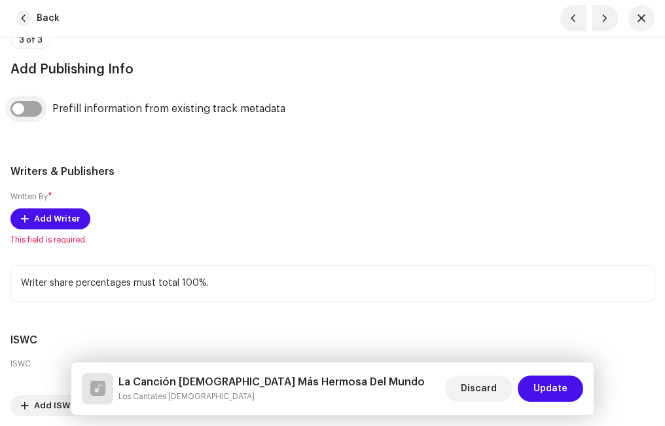
click at [37, 109] on input "checkbox" at bounding box center [25, 109] width 31 height 16
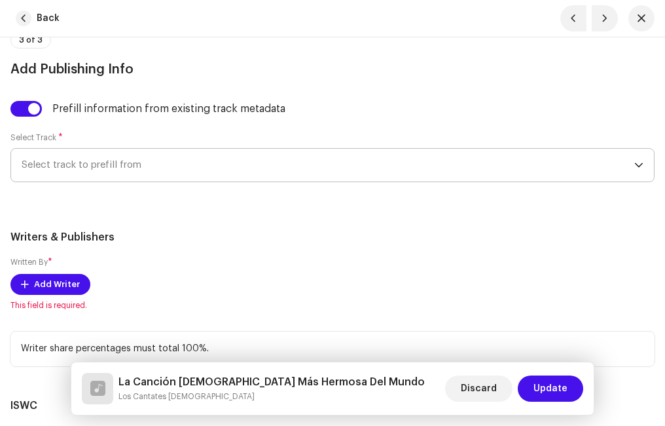
click at [86, 174] on span "Select track to prefill from" at bounding box center [328, 165] width 613 height 33
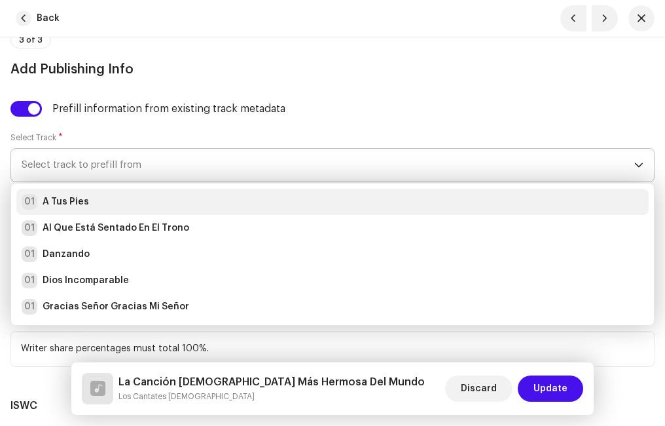
click at [98, 196] on div "01 A Tus Pies" at bounding box center [333, 202] width 622 height 16
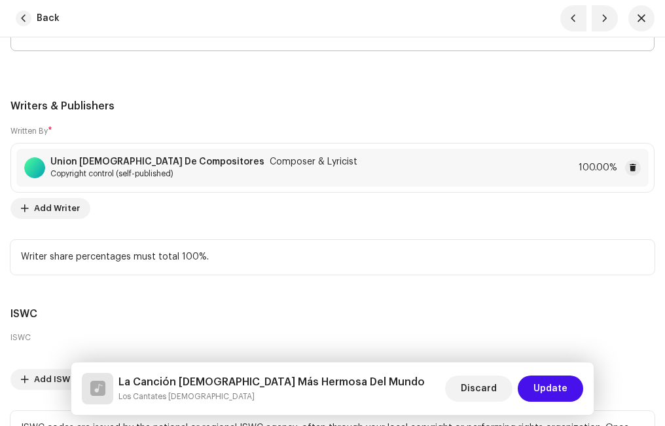
scroll to position [3630, 0]
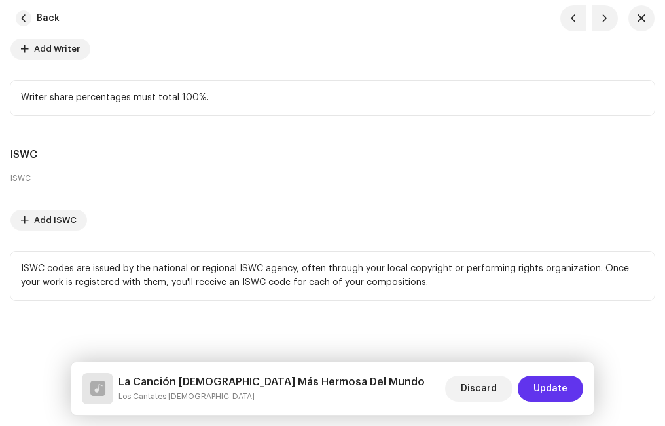
click at [548, 388] on span "Update" at bounding box center [551, 388] width 34 height 26
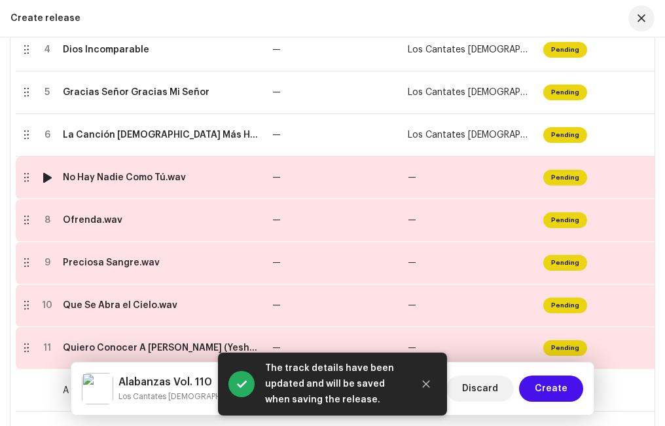
click at [133, 181] on div "No Hay Nadie Como Tú.wav" at bounding box center [124, 177] width 123 height 10
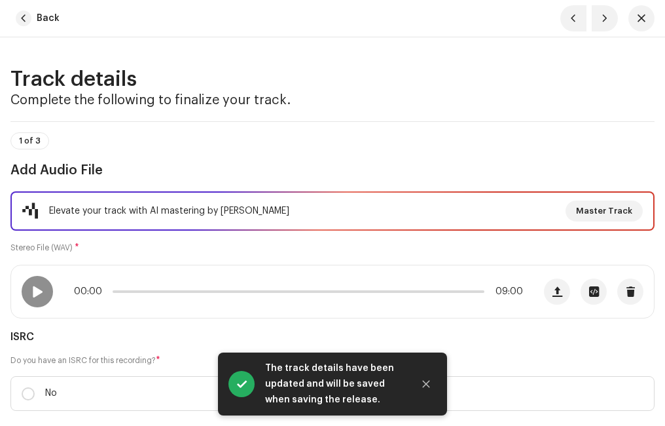
scroll to position [131, 0]
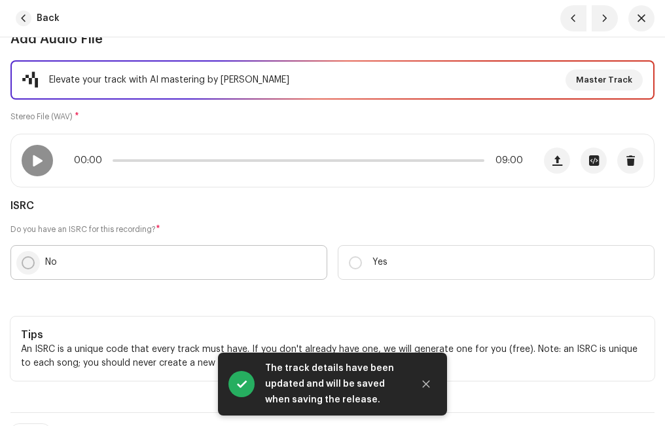
click at [33, 259] on input "No" at bounding box center [28, 262] width 13 height 13
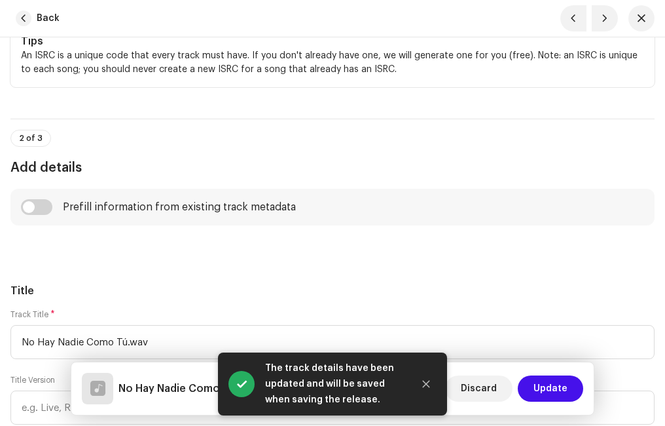
scroll to position [589, 0]
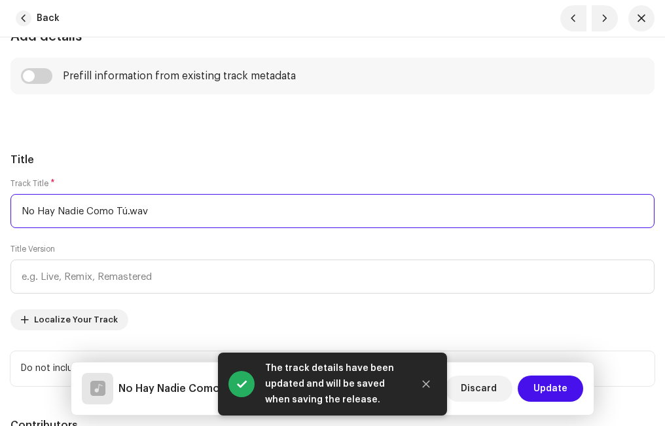
click at [177, 213] on input "No Hay Nadie Como Tú.wav" at bounding box center [332, 211] width 644 height 34
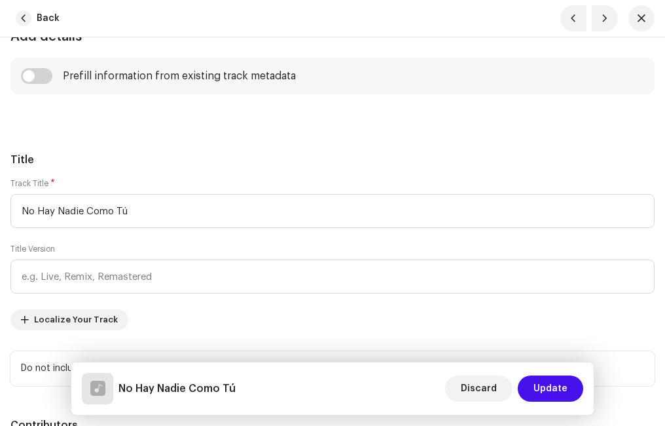
click at [40, 74] on input "checkbox" at bounding box center [36, 76] width 31 height 16
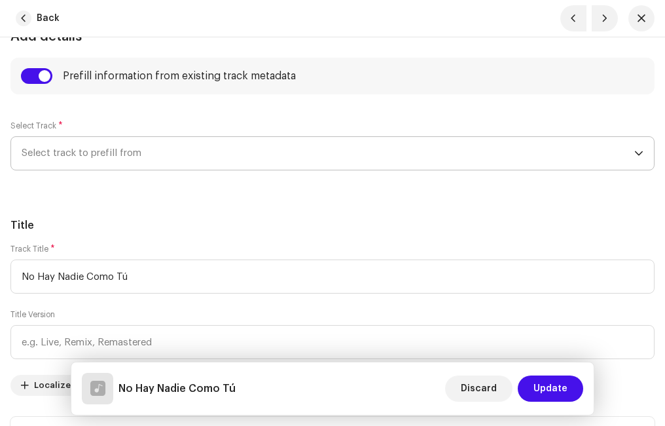
click at [88, 151] on span "Select track to prefill from" at bounding box center [328, 153] width 613 height 33
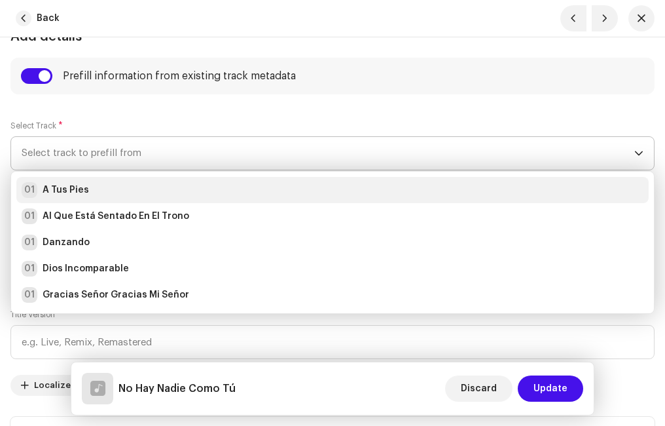
click at [92, 185] on div "01 A Tus Pies" at bounding box center [333, 190] width 622 height 16
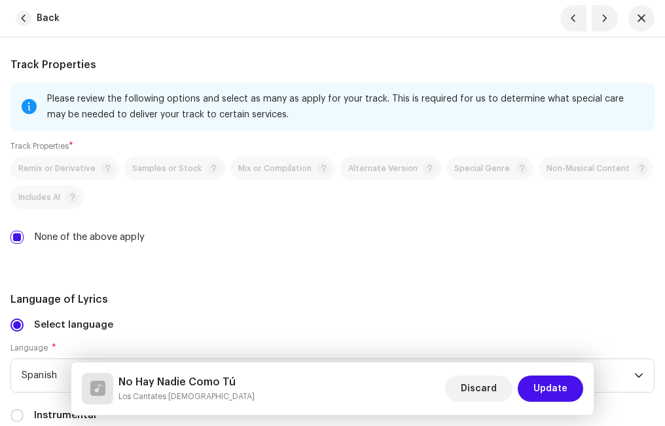
scroll to position [2816, 0]
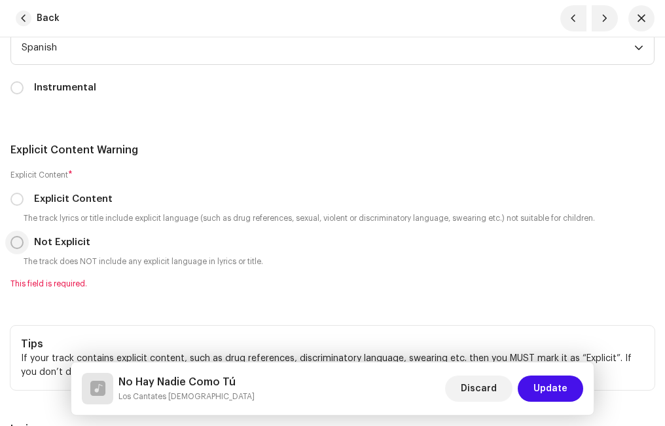
click at [14, 242] on input "Not Explicit" at bounding box center [16, 242] width 13 height 13
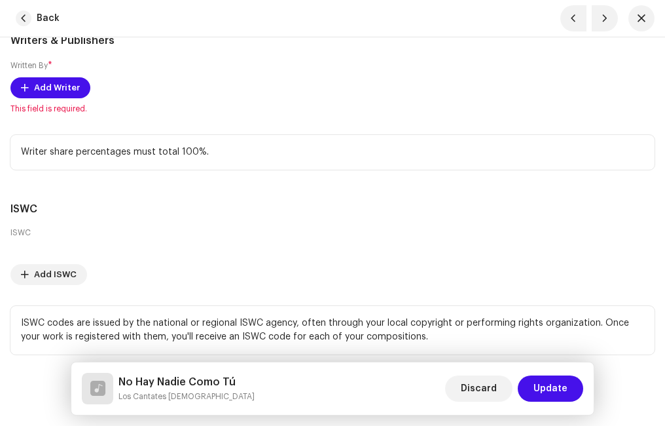
scroll to position [3274, 0]
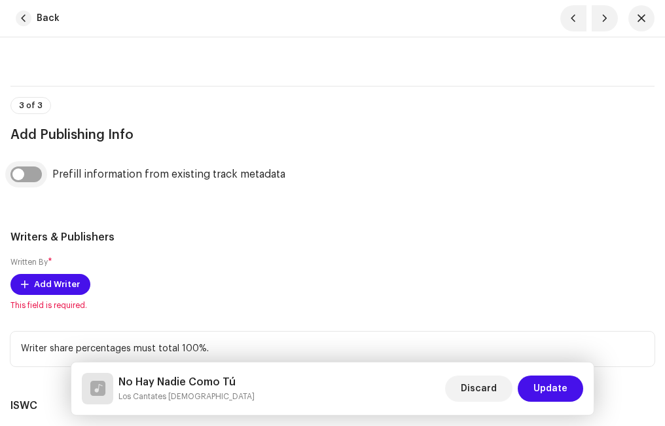
click at [37, 173] on input "checkbox" at bounding box center [25, 174] width 31 height 16
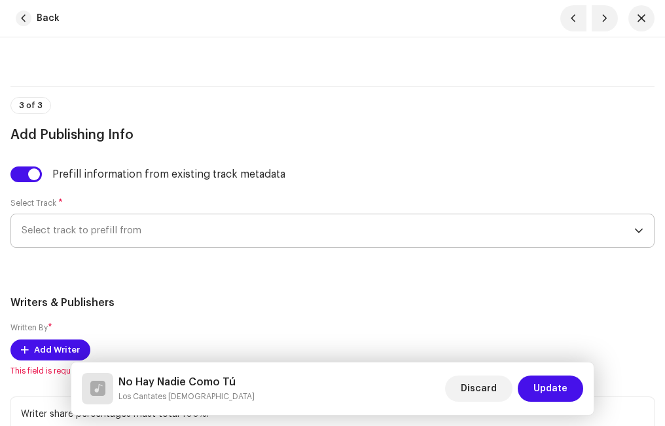
click at [113, 223] on span "Select track to prefill from" at bounding box center [328, 230] width 613 height 33
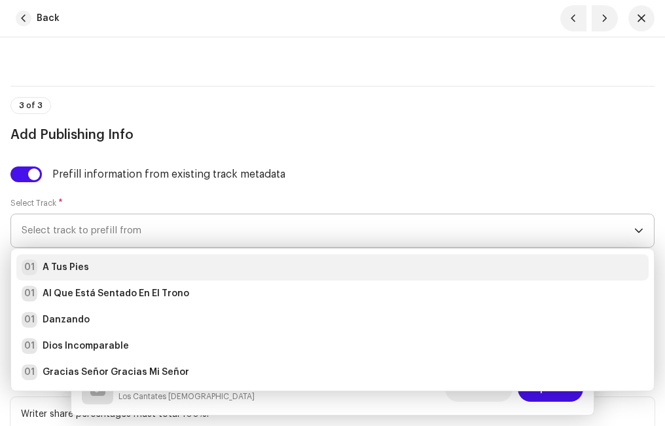
click at [93, 262] on div "01 A Tus Pies" at bounding box center [333, 267] width 622 height 16
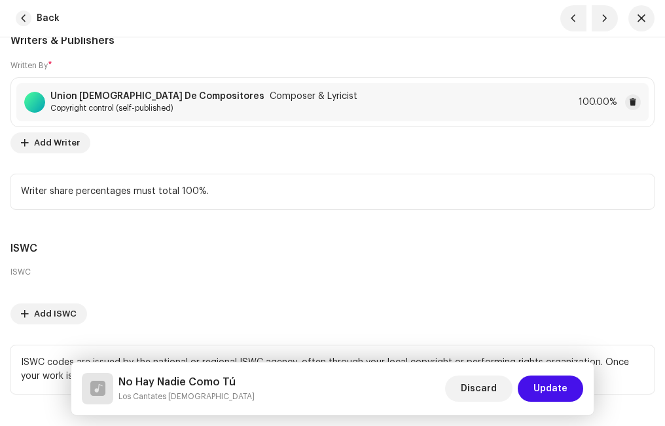
scroll to position [3630, 0]
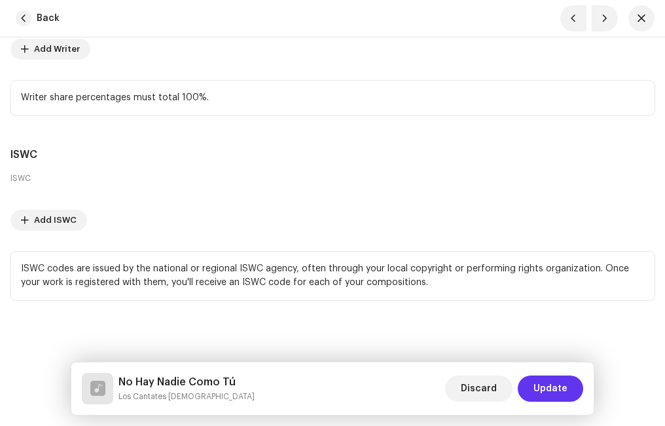
click at [549, 386] on span "Update" at bounding box center [551, 388] width 34 height 26
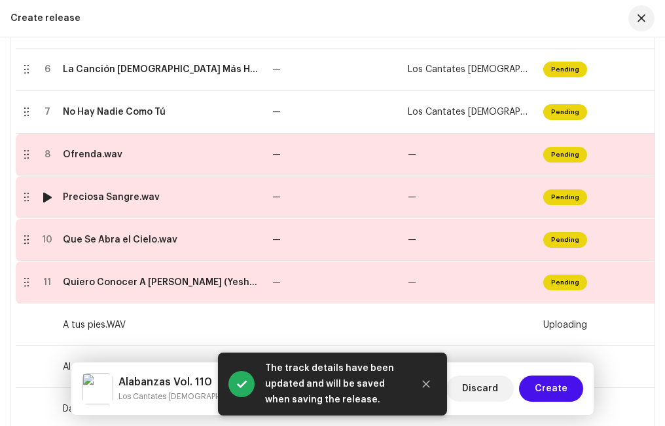
scroll to position [570, 0]
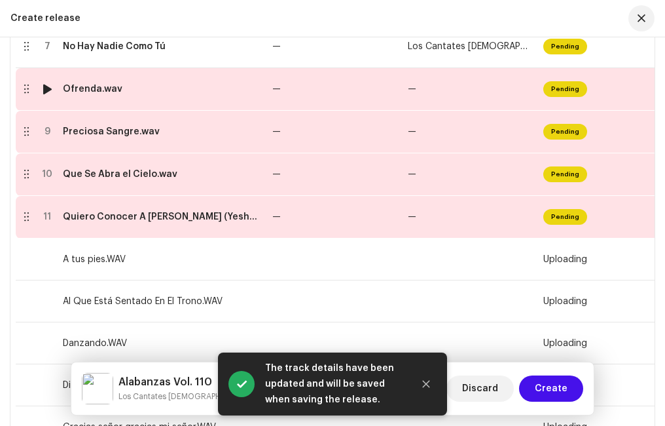
click at [100, 88] on div "Ofrenda.wav" at bounding box center [93, 89] width 60 height 10
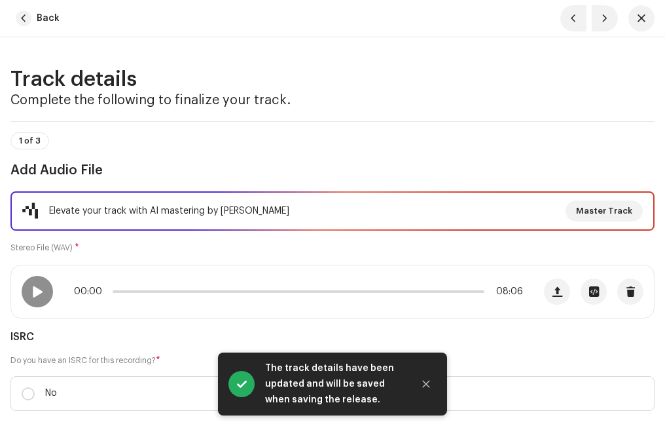
scroll to position [131, 0]
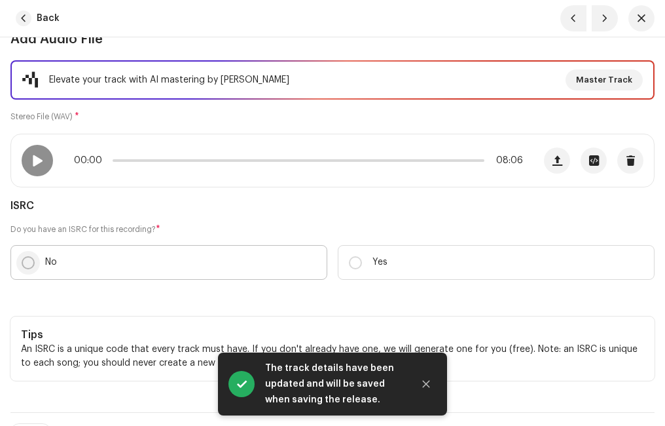
click at [25, 259] on input "No" at bounding box center [28, 262] width 13 height 13
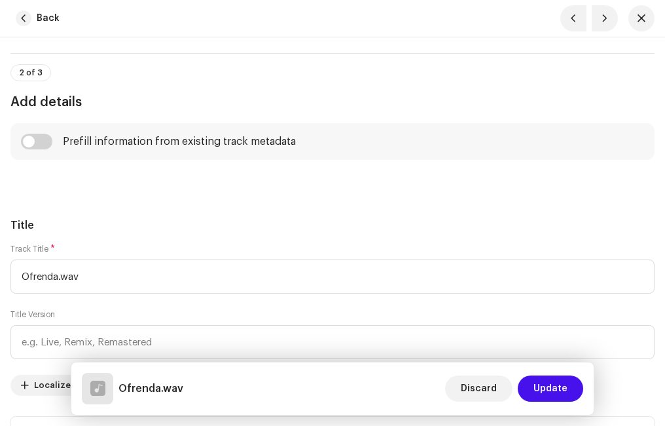
scroll to position [589, 0]
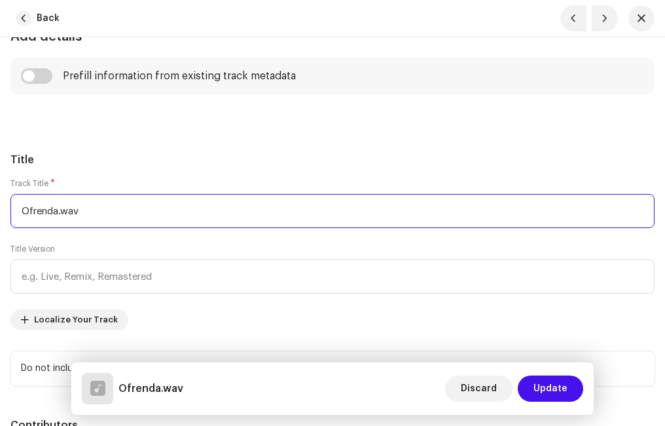
click at [104, 208] on input "Ofrenda.wav" at bounding box center [332, 211] width 644 height 34
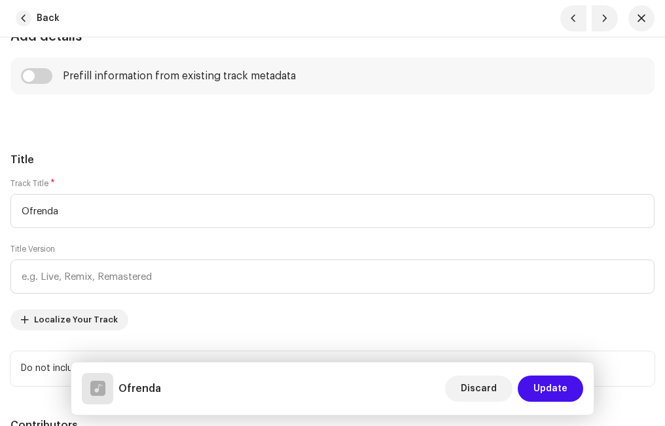
click at [132, 152] on h5 "Title" at bounding box center [332, 160] width 644 height 16
click at [45, 75] on input "checkbox" at bounding box center [36, 76] width 31 height 16
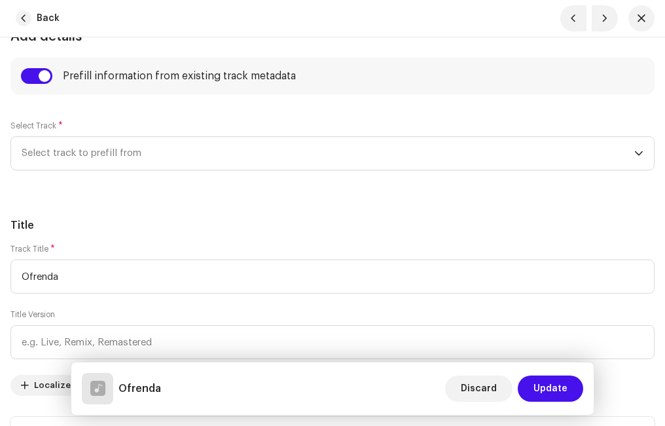
scroll to position [655, 0]
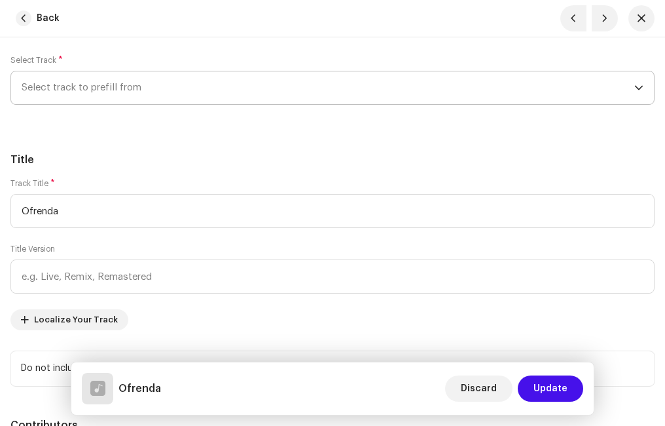
click at [115, 88] on span "Select track to prefill from" at bounding box center [328, 87] width 613 height 33
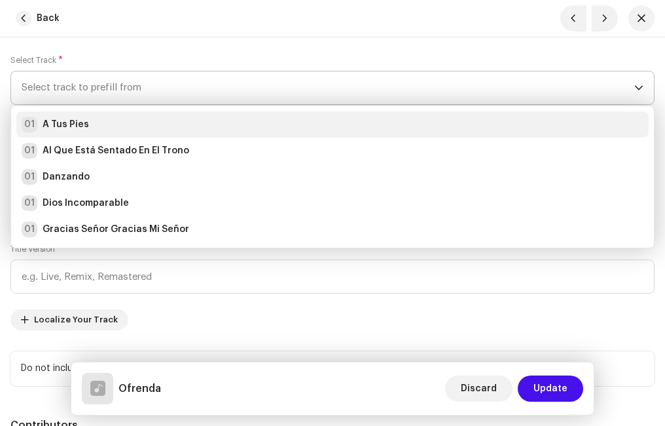
click at [73, 124] on strong "A Tus Pies" at bounding box center [66, 124] width 46 height 13
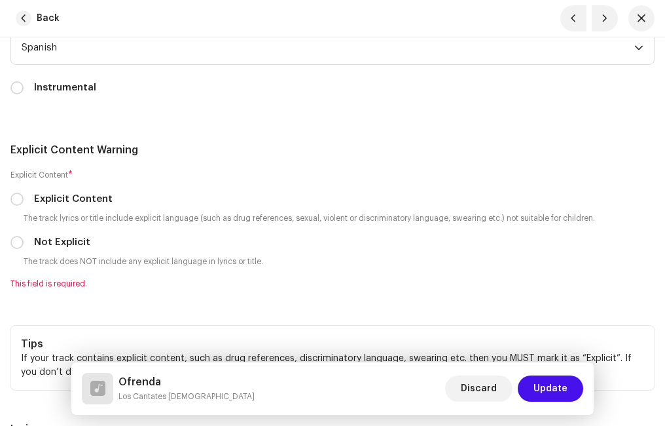
scroll to position [2947, 0]
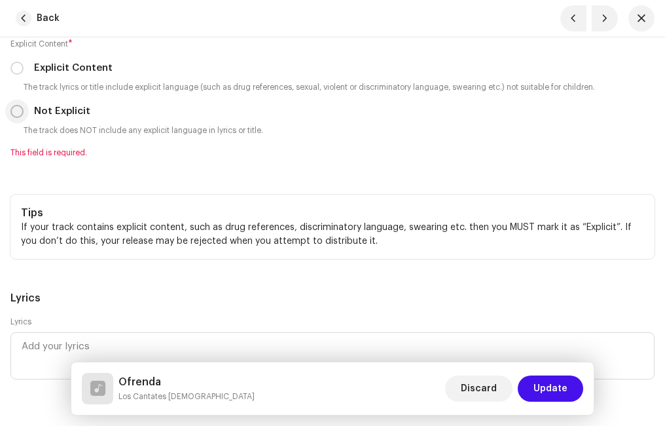
click at [16, 112] on input "Not Explicit" at bounding box center [16, 111] width 13 height 13
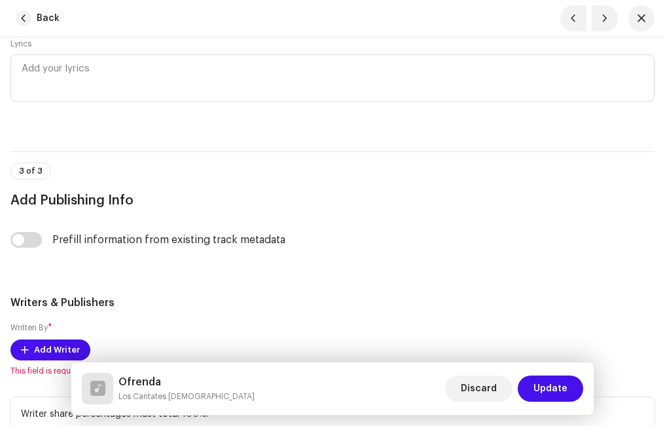
scroll to position [3274, 0]
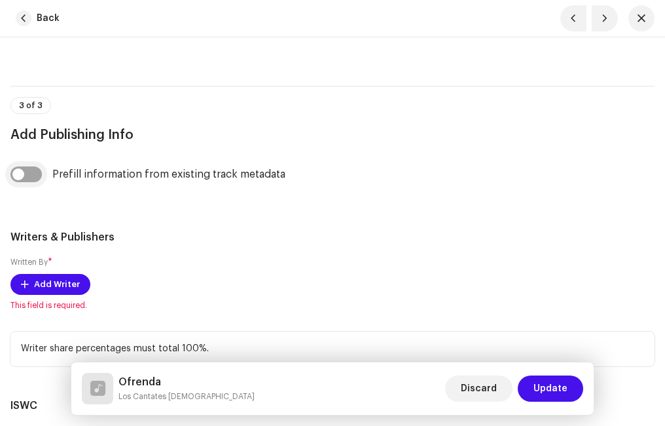
click at [40, 168] on input "checkbox" at bounding box center [25, 174] width 31 height 16
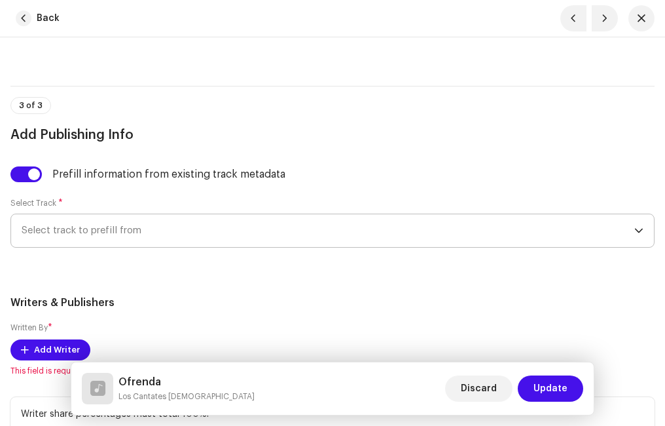
click at [122, 225] on span "Select track to prefill from" at bounding box center [328, 230] width 613 height 33
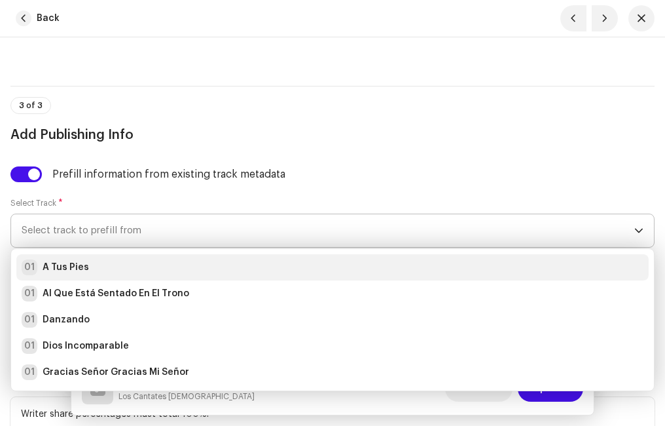
click at [117, 264] on div "01 A Tus Pies" at bounding box center [333, 267] width 622 height 16
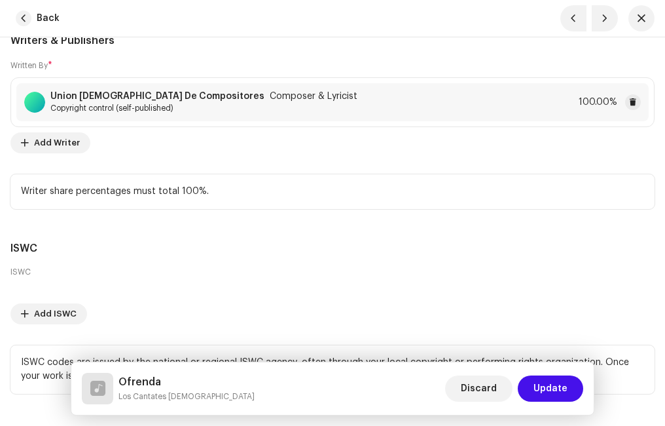
scroll to position [3602, 0]
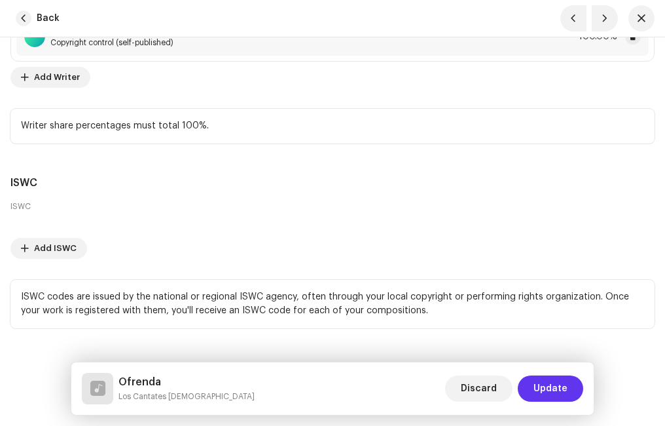
click at [560, 380] on span "Update" at bounding box center [551, 388] width 34 height 26
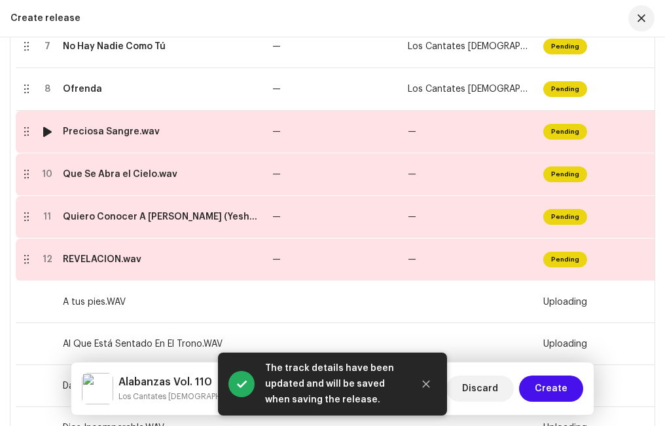
click at [110, 139] on td "Preciosa Sangre.wav" at bounding box center [163, 132] width 210 height 43
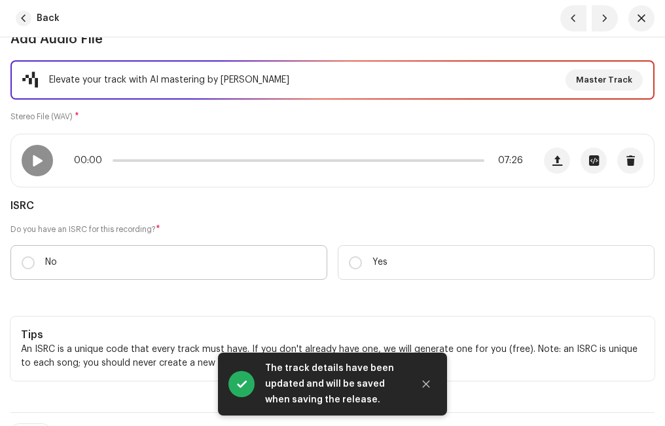
scroll to position [196, 0]
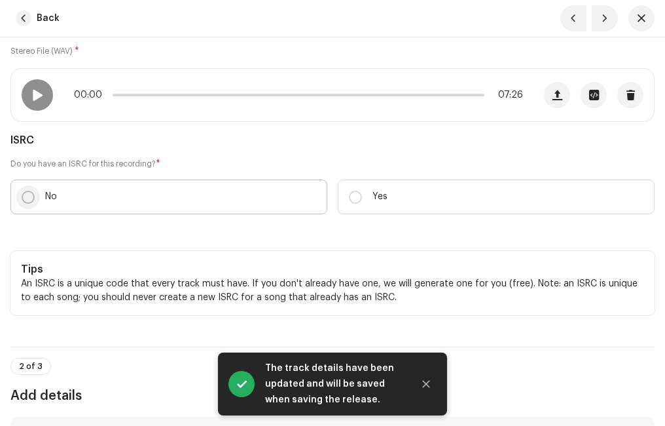
click at [25, 197] on input "No" at bounding box center [28, 197] width 13 height 13
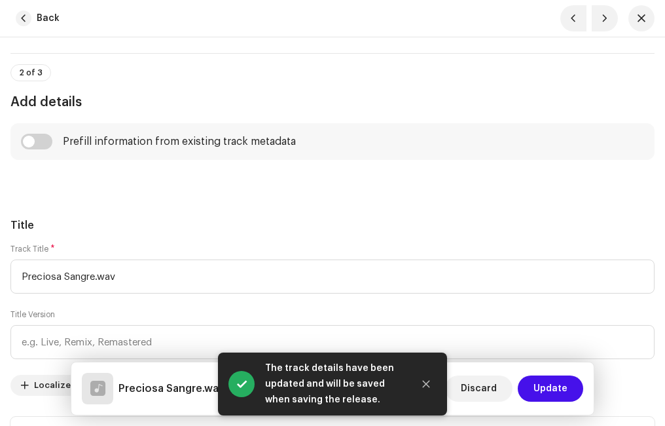
scroll to position [720, 0]
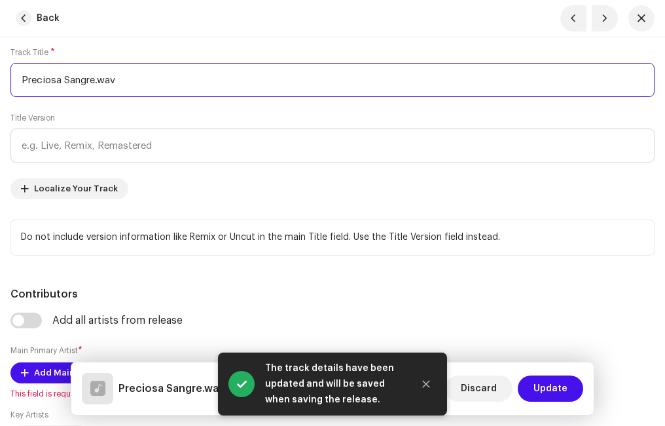
click at [133, 79] on input "Preciosa Sangre.wav" at bounding box center [332, 80] width 644 height 34
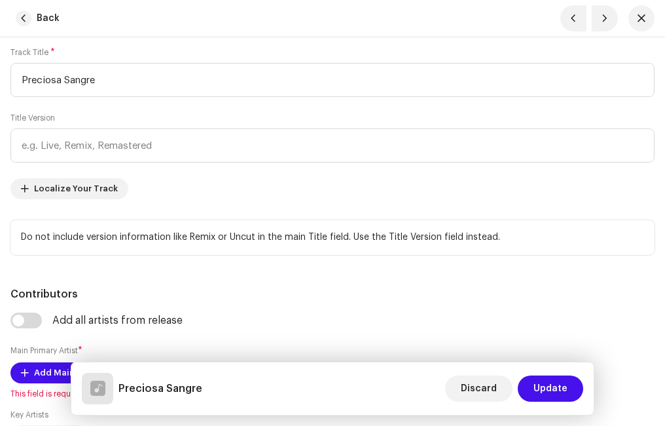
click at [130, 38] on div "Title Track Title * Preciosa Sangre Title Version Localize Your Track Do not in…" at bounding box center [332, 138] width 644 height 234
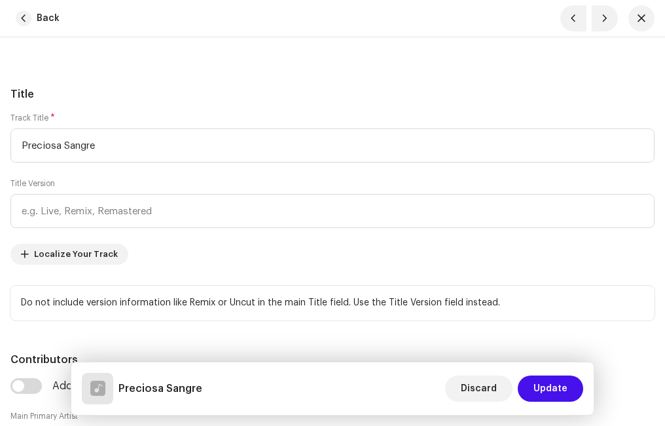
scroll to position [589, 0]
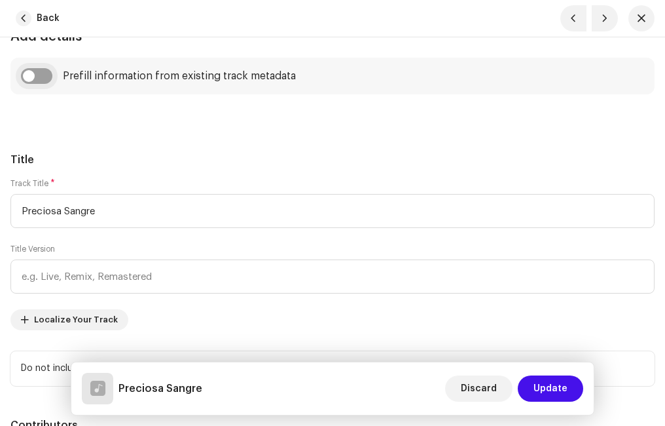
click at [47, 76] on input "checkbox" at bounding box center [36, 76] width 31 height 16
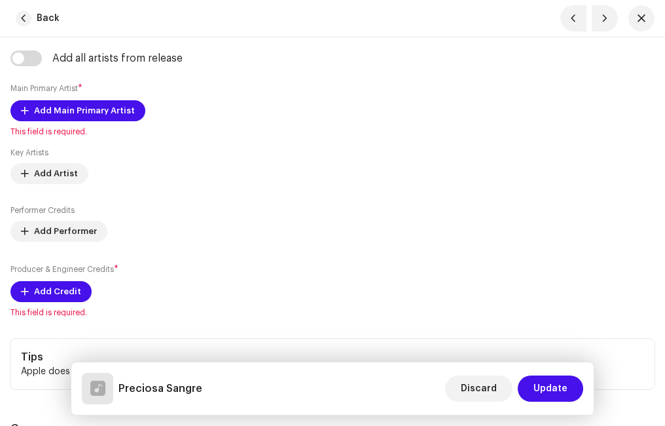
scroll to position [982, 0]
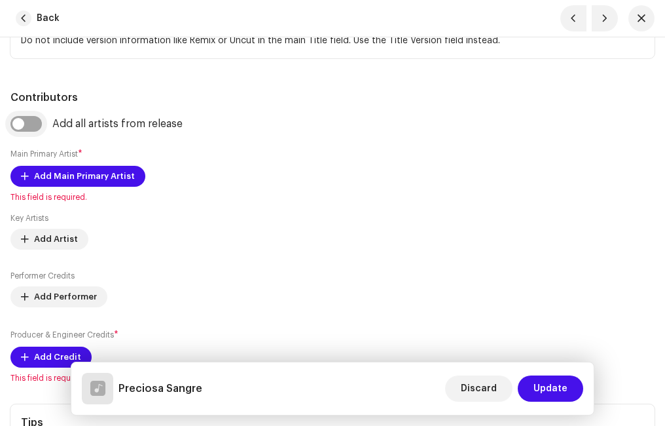
click at [31, 122] on input "checkbox" at bounding box center [25, 124] width 31 height 16
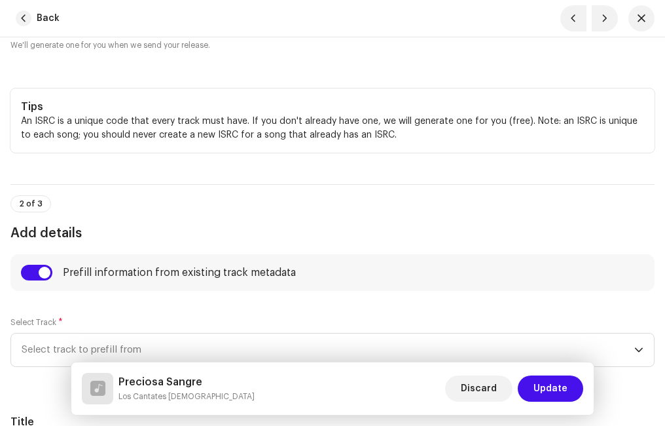
scroll to position [524, 0]
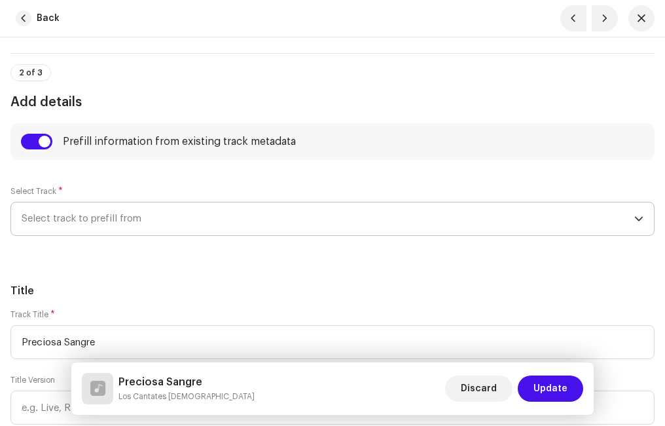
click at [120, 215] on span "Select track to prefill from" at bounding box center [328, 218] width 613 height 33
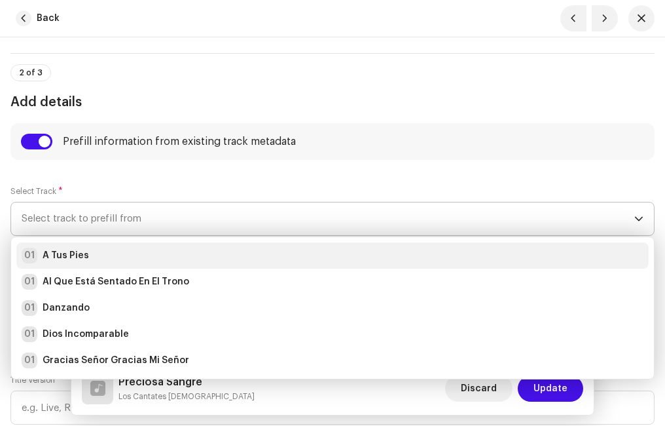
click at [90, 254] on div "01 A Tus Pies" at bounding box center [333, 256] width 622 height 16
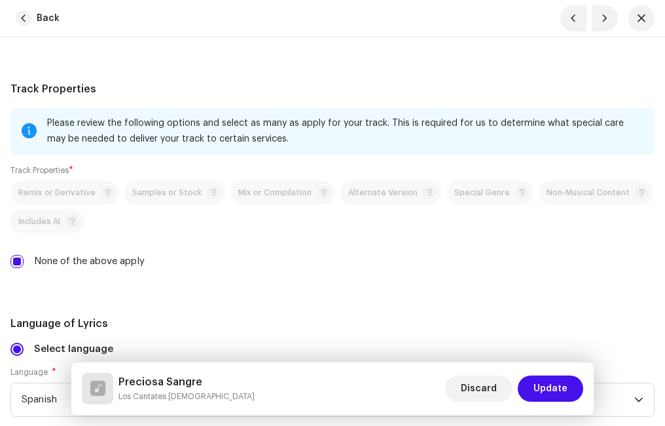
scroll to position [2816, 0]
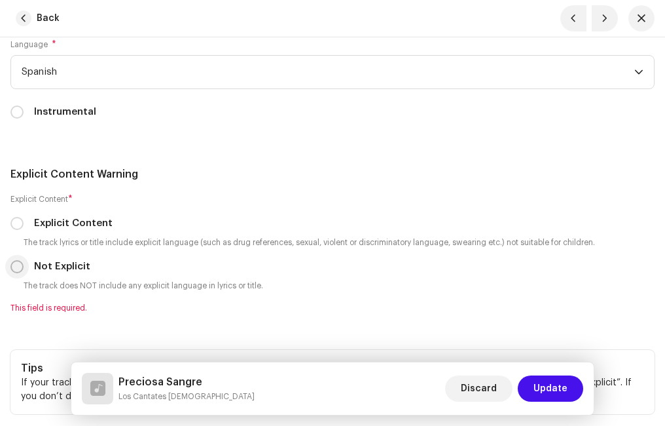
click at [16, 266] on input "Not Explicit" at bounding box center [16, 266] width 13 height 13
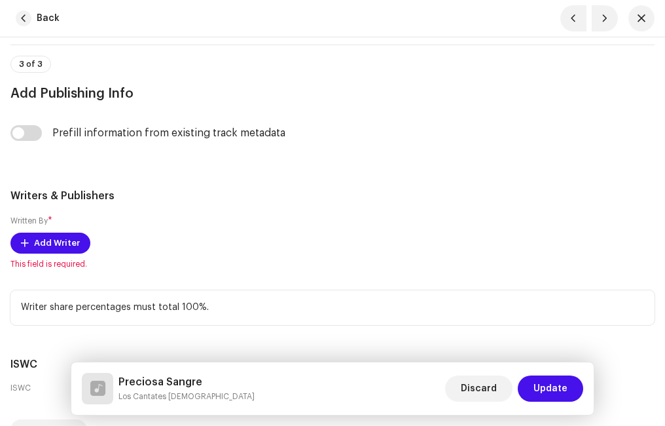
scroll to position [3405, 0]
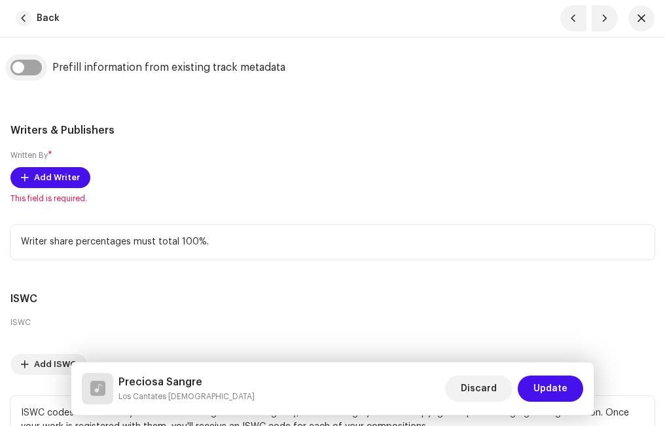
click at [37, 69] on input "checkbox" at bounding box center [25, 68] width 31 height 16
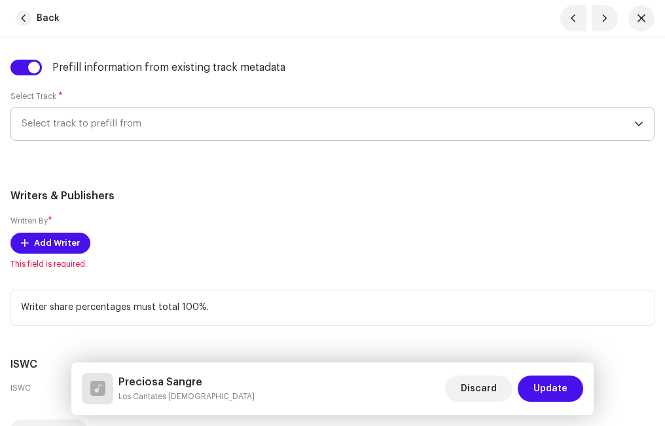
click at [101, 122] on span "Select track to prefill from" at bounding box center [328, 123] width 613 height 33
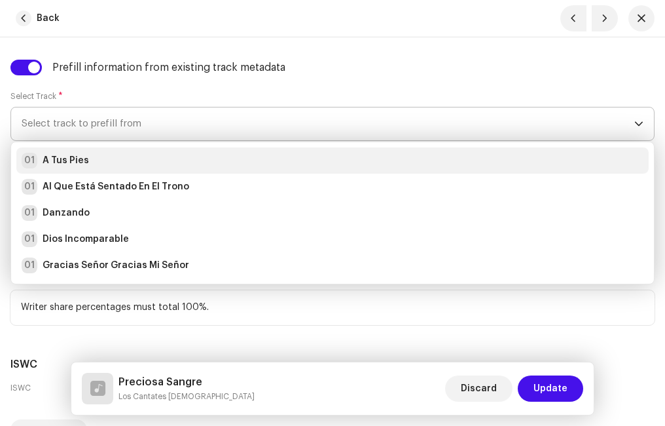
click at [106, 164] on div "01 A Tus Pies" at bounding box center [333, 161] width 622 height 16
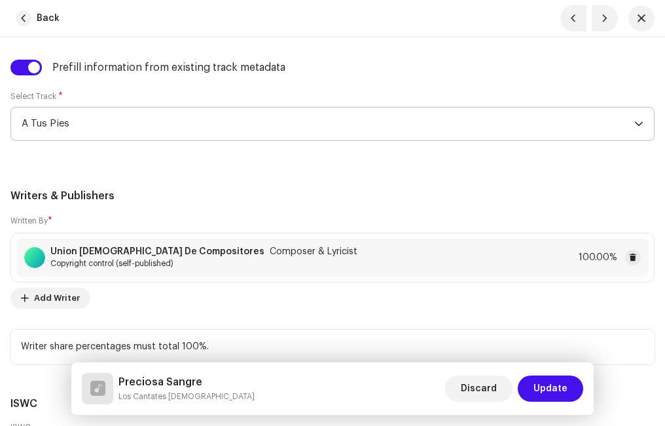
click at [204, 215] on div "Written By * [DEMOGRAPHIC_DATA] De Compositores Composer & Lyricist Copyright c…" at bounding box center [332, 261] width 644 height 94
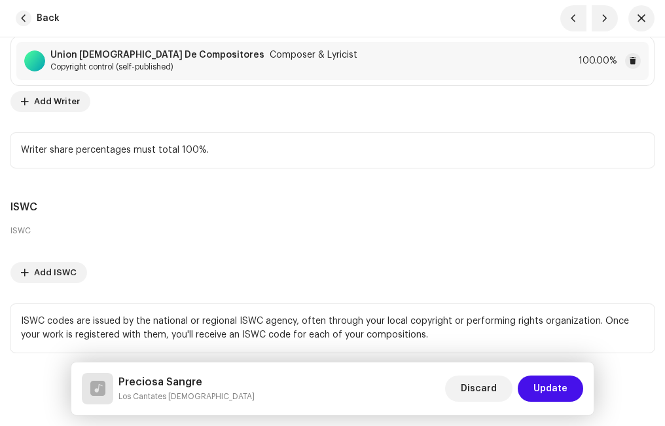
scroll to position [3654, 0]
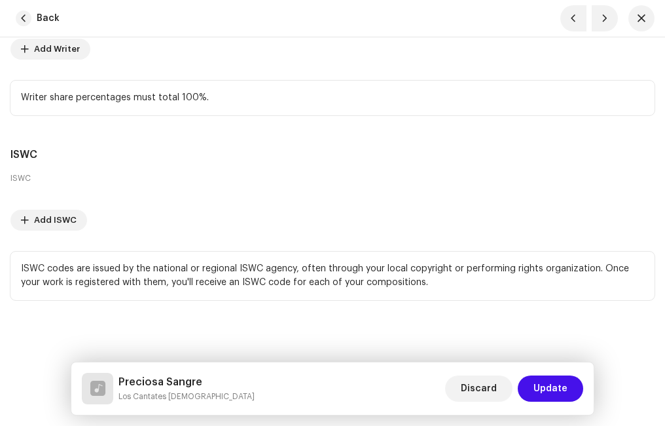
click at [552, 383] on span "Update" at bounding box center [551, 388] width 34 height 26
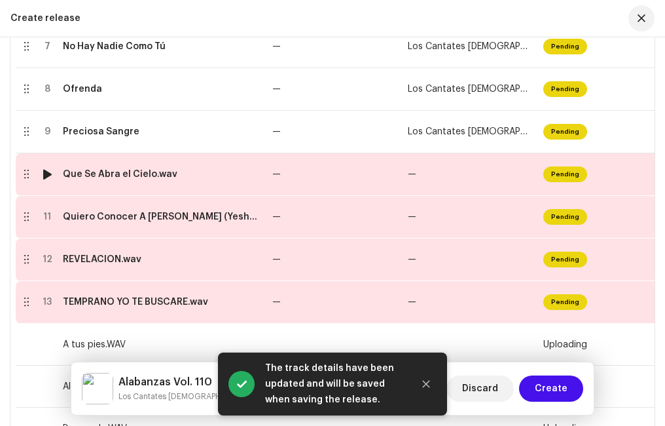
click at [157, 182] on td "Que Se Abra el Cielo.wav" at bounding box center [163, 174] width 210 height 43
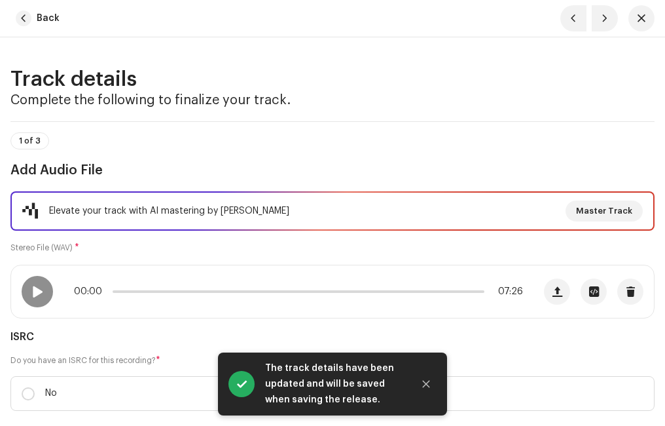
scroll to position [262, 0]
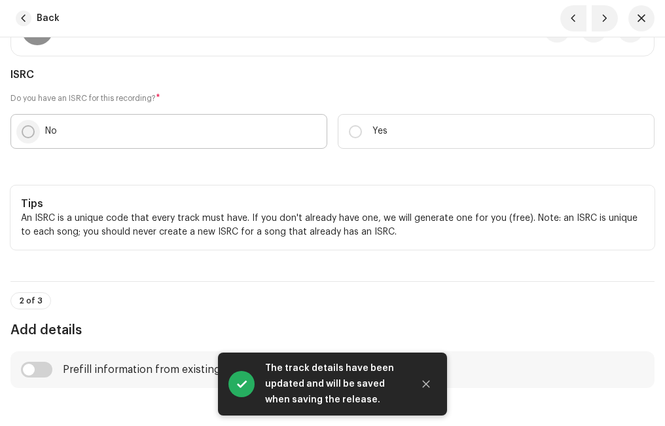
click at [32, 128] on input "No" at bounding box center [28, 131] width 13 height 13
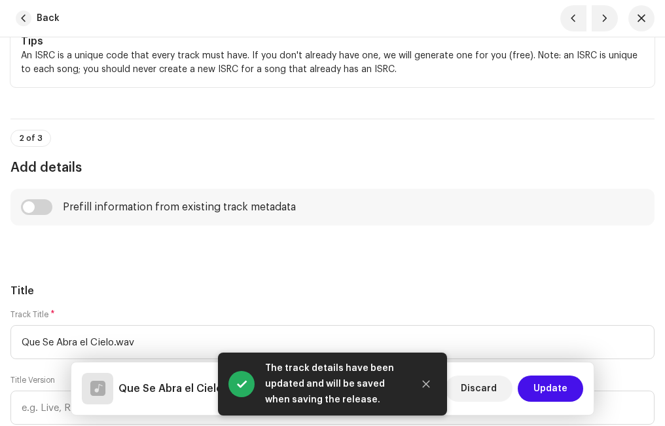
scroll to position [524, 0]
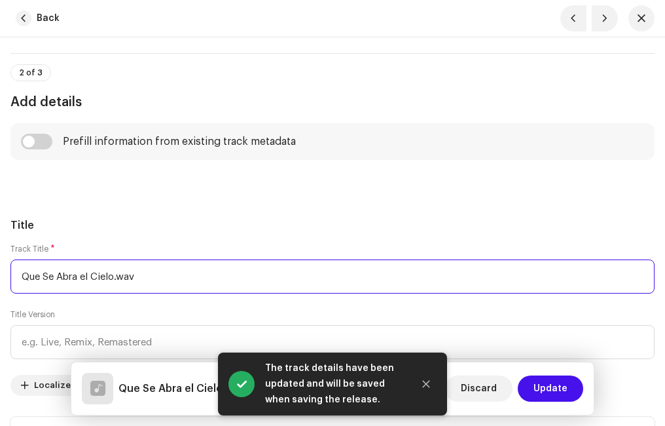
click at [195, 283] on input "Que Se Abra el Cielo.wav" at bounding box center [332, 276] width 644 height 34
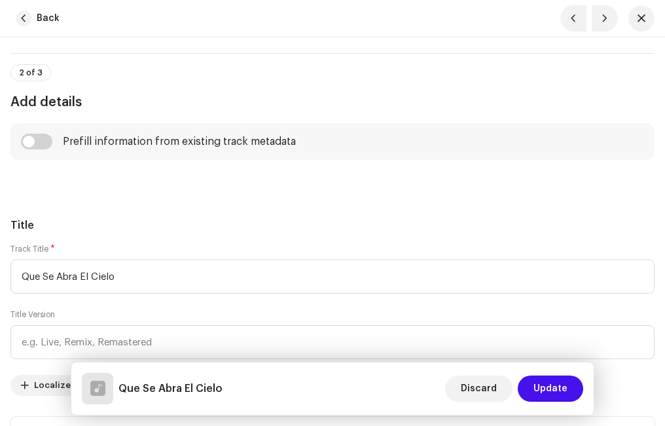
click at [49, 140] on input "checkbox" at bounding box center [36, 142] width 31 height 16
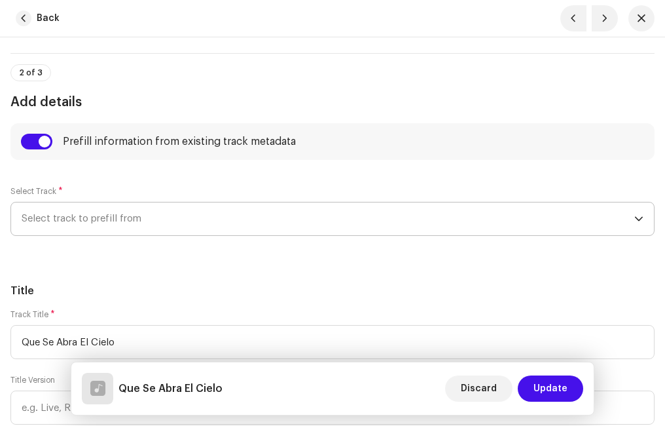
click at [105, 213] on span "Select track to prefill from" at bounding box center [328, 218] width 613 height 33
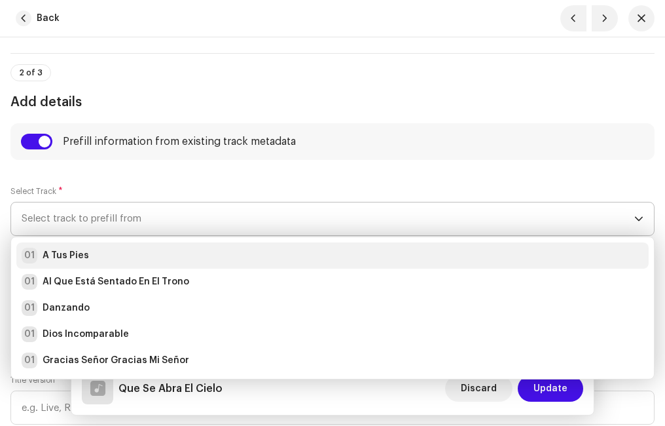
click at [95, 254] on div "01 A Tus Pies" at bounding box center [333, 256] width 622 height 16
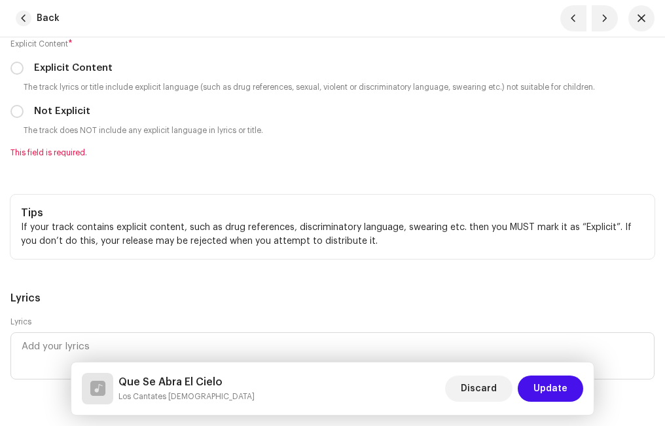
scroll to position [2816, 0]
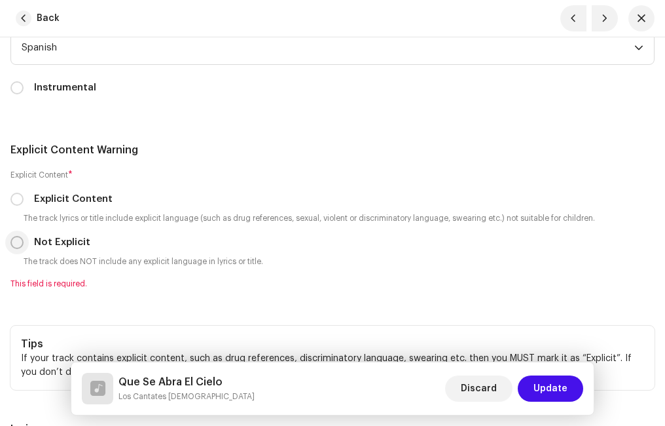
click at [15, 238] on input "Not Explicit" at bounding box center [16, 242] width 13 height 13
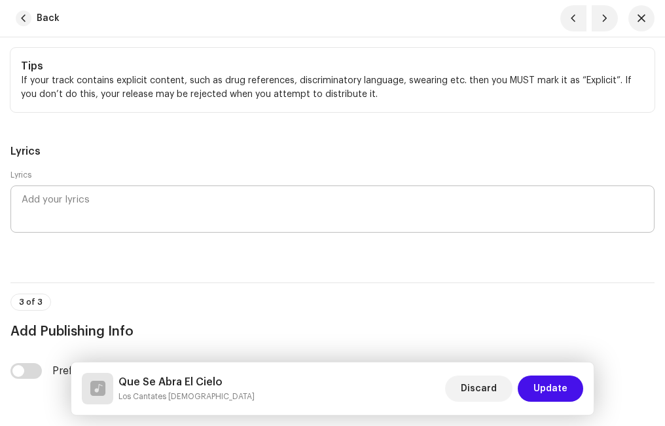
scroll to position [3340, 0]
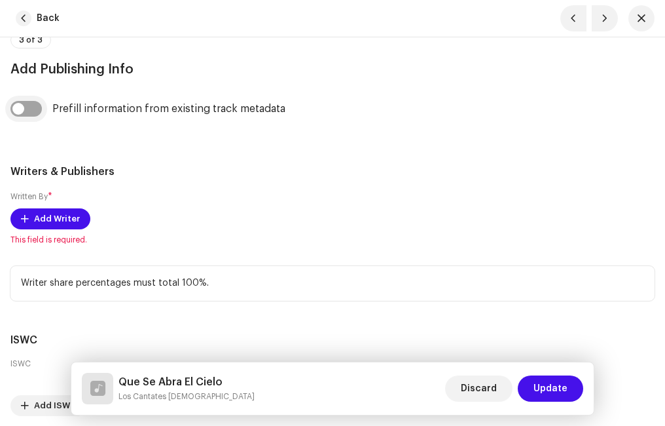
click at [37, 110] on input "checkbox" at bounding box center [25, 109] width 31 height 16
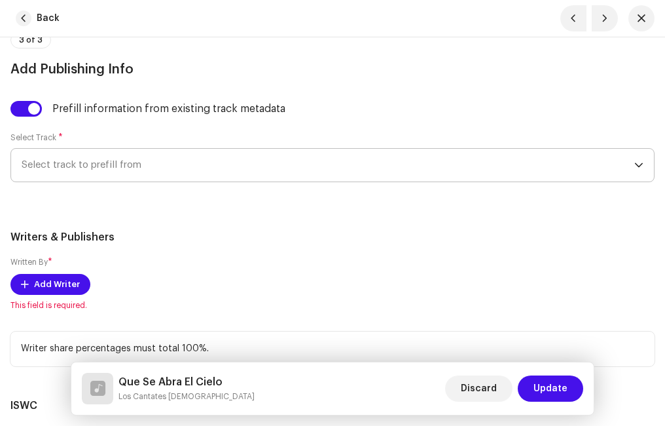
click at [104, 160] on span "Select track to prefill from" at bounding box center [328, 165] width 613 height 33
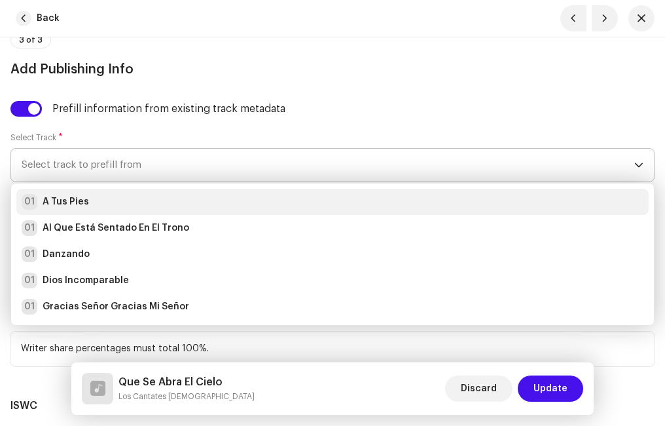
click at [109, 199] on div "01 A Tus Pies" at bounding box center [333, 202] width 622 height 16
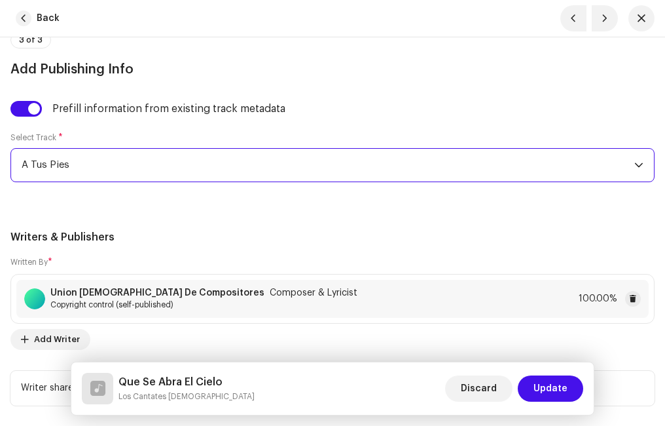
click at [181, 234] on h5 "Writers & Publishers" at bounding box center [332, 237] width 644 height 16
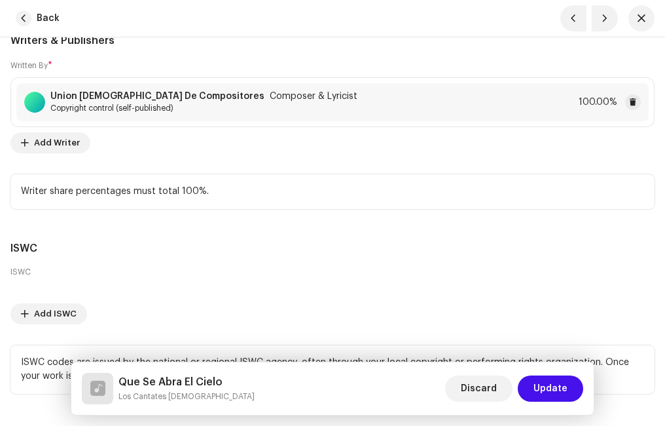
scroll to position [3630, 0]
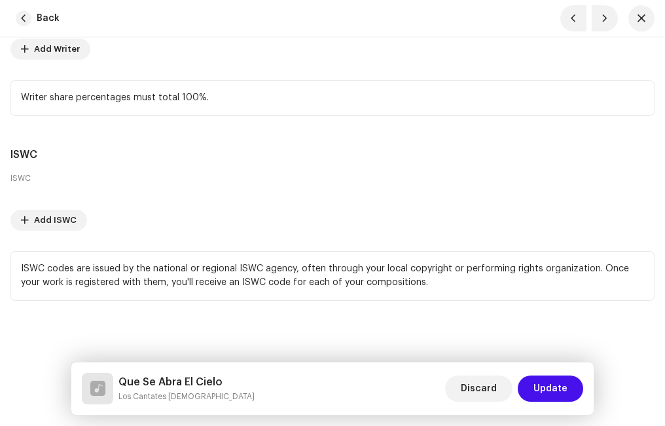
click at [553, 384] on span "Update" at bounding box center [551, 388] width 34 height 26
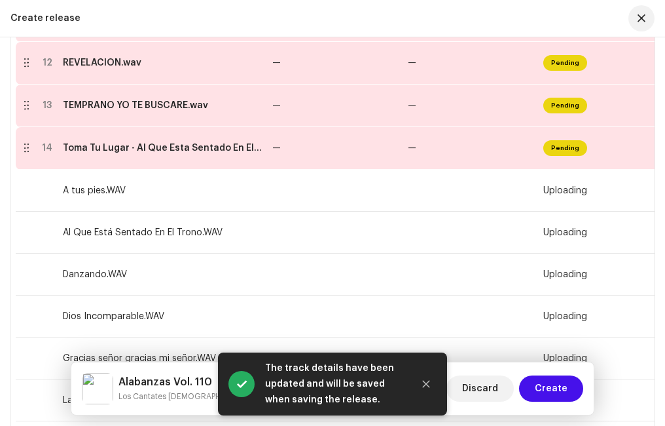
scroll to position [701, 0]
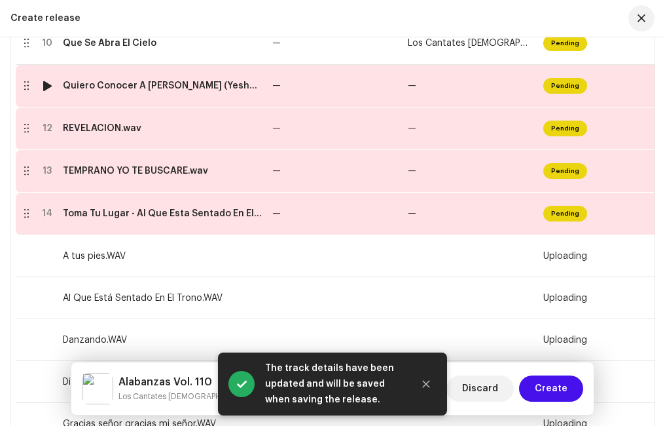
click at [100, 94] on td "Quiero Conocer A [PERSON_NAME] (Yeshua).wav" at bounding box center [163, 86] width 210 height 43
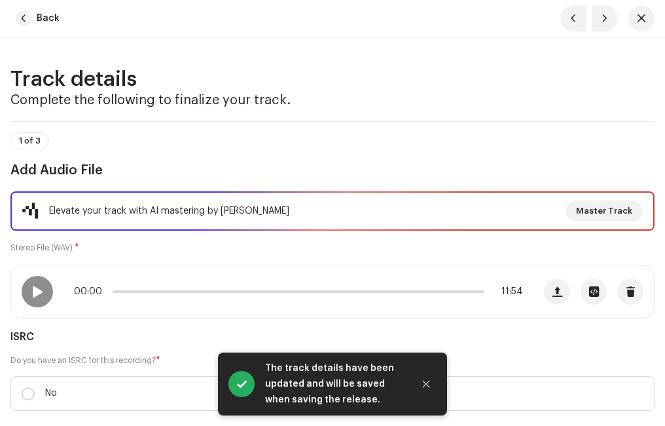
scroll to position [131, 0]
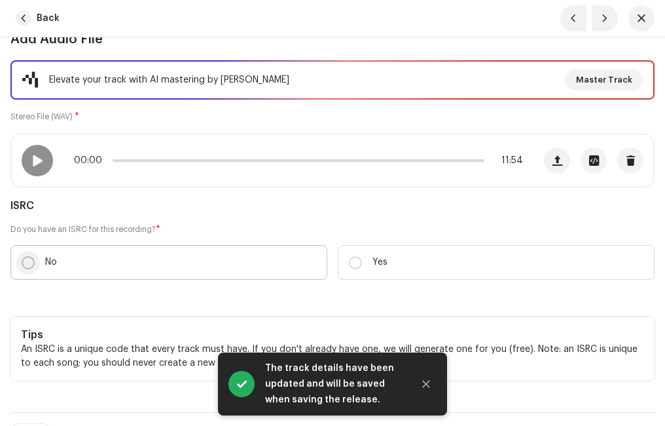
drag, startPoint x: 29, startPoint y: 259, endPoint x: 41, endPoint y: 242, distance: 20.7
click at [30, 259] on input "No" at bounding box center [28, 262] width 13 height 13
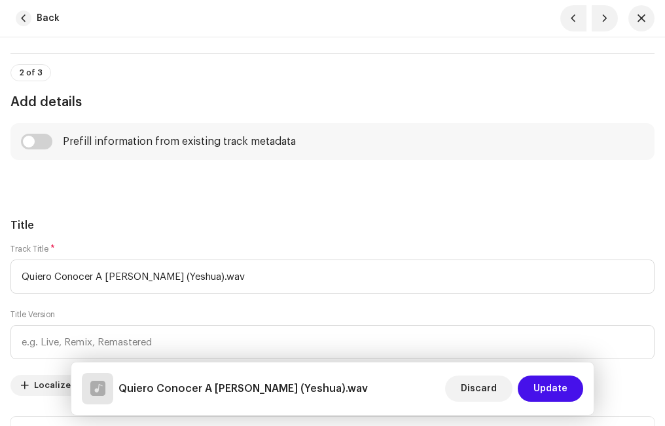
scroll to position [589, 0]
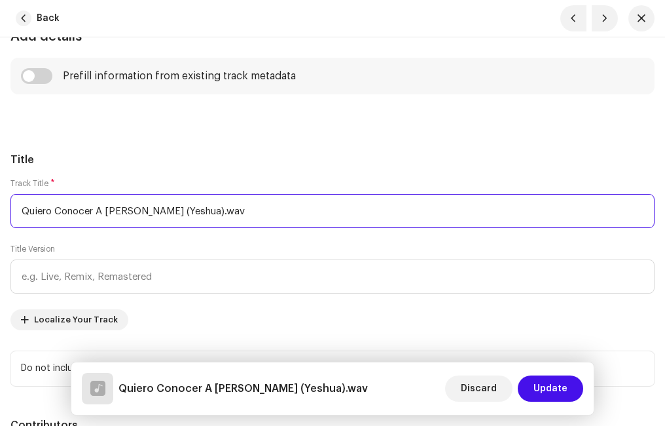
click at [213, 209] on input "Quiero Conocer A [PERSON_NAME] (Yeshua).wav" at bounding box center [332, 211] width 644 height 34
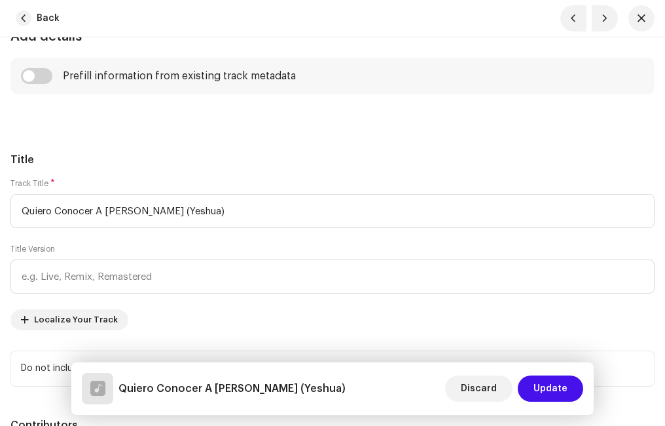
click at [134, 164] on h5 "Title" at bounding box center [332, 160] width 644 height 16
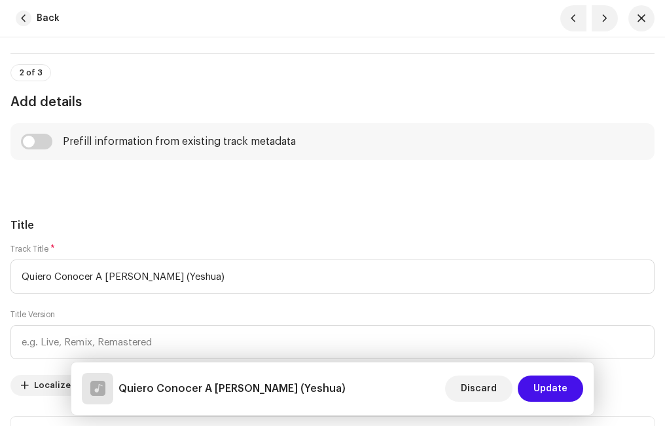
click at [43, 141] on input "checkbox" at bounding box center [36, 142] width 31 height 16
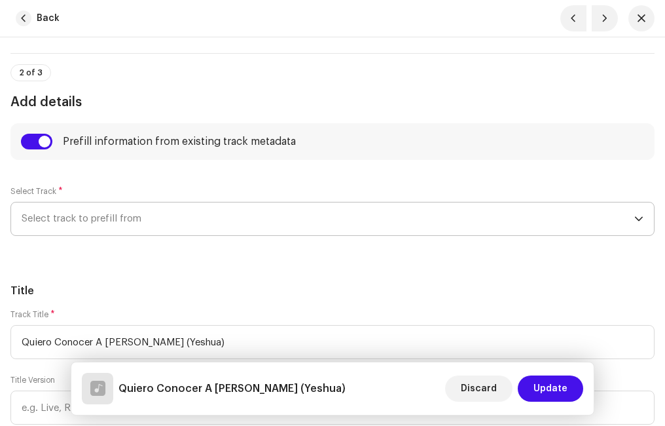
click at [97, 213] on span "Select track to prefill from" at bounding box center [328, 218] width 613 height 33
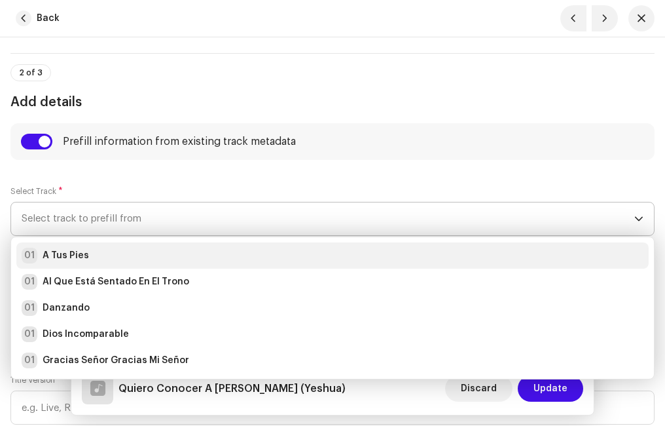
click at [98, 253] on div "01 A Tus Pies" at bounding box center [333, 256] width 622 height 16
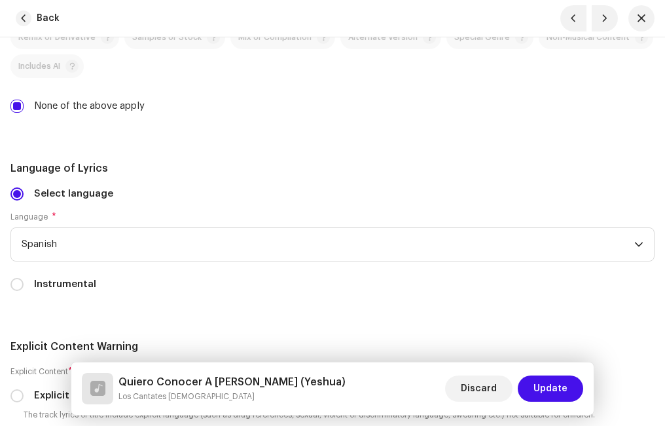
scroll to position [2816, 0]
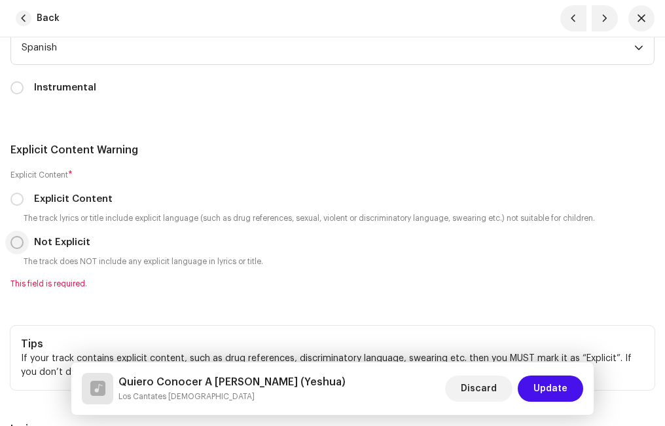
click at [12, 242] on input "Not Explicit" at bounding box center [16, 242] width 13 height 13
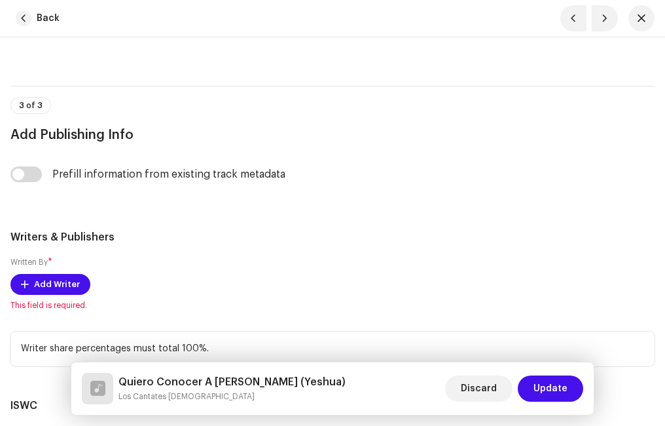
scroll to position [3340, 0]
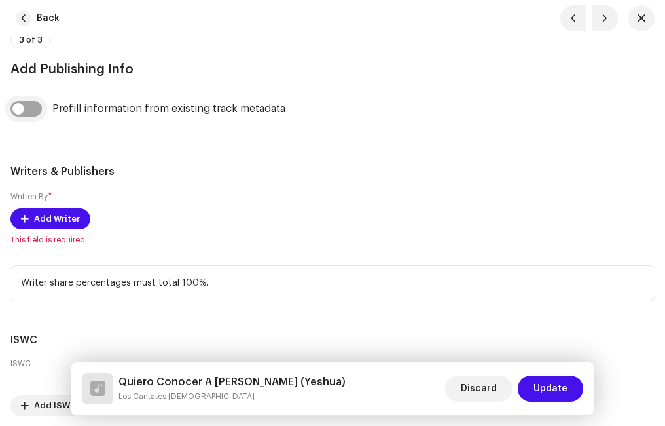
click at [38, 109] on input "checkbox" at bounding box center [25, 109] width 31 height 16
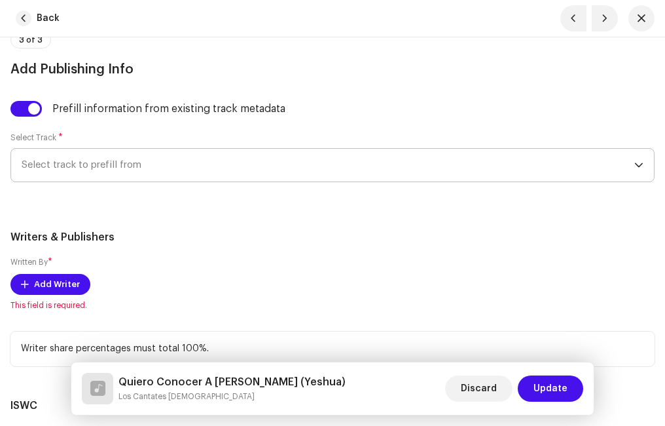
click at [101, 177] on span "Select track to prefill from" at bounding box center [328, 165] width 613 height 33
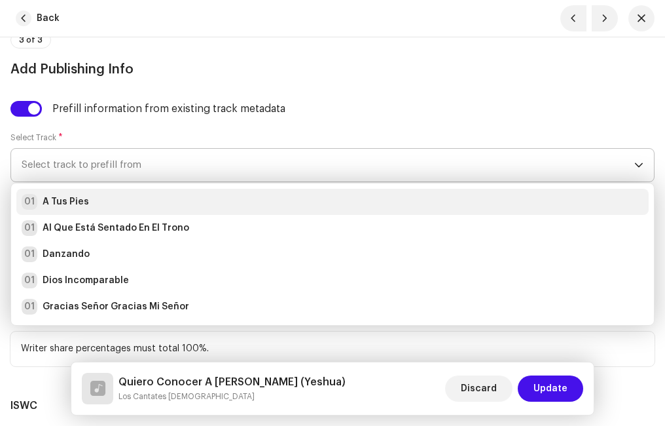
click at [107, 198] on div "01 A Tus Pies" at bounding box center [333, 202] width 622 height 16
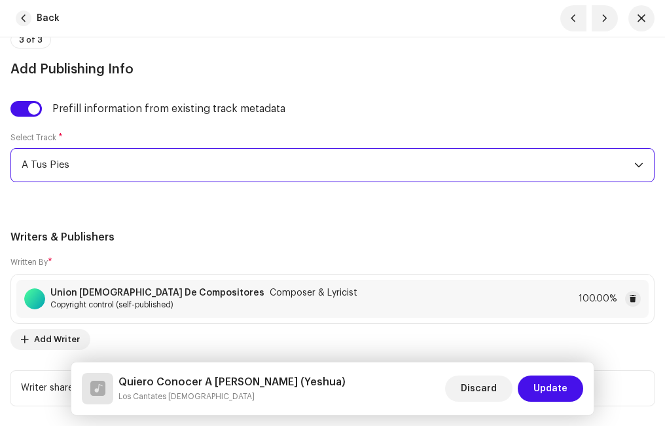
click at [276, 251] on div "Writers & Publishers Written By * Union [PERSON_NAME] Compositores Composer & L…" at bounding box center [332, 317] width 644 height 176
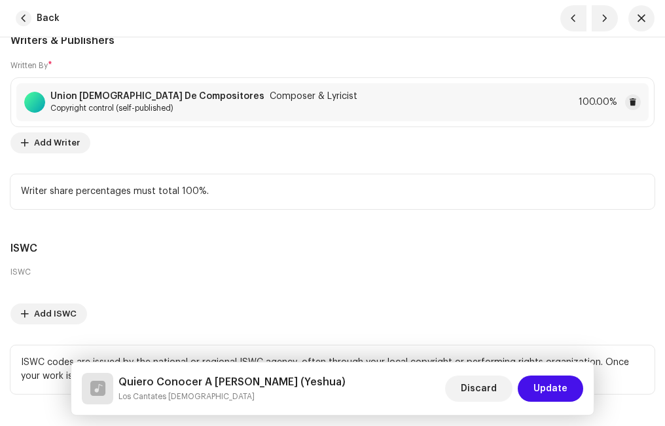
scroll to position [3602, 0]
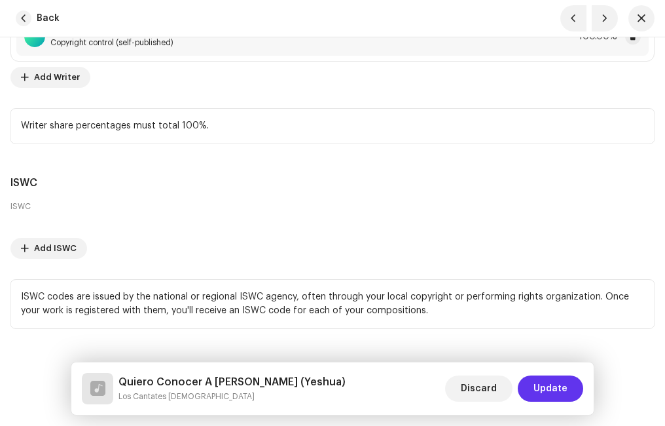
drag, startPoint x: 549, startPoint y: 385, endPoint x: 552, endPoint y: 371, distance: 14.1
click at [549, 385] on span "Update" at bounding box center [551, 388] width 34 height 26
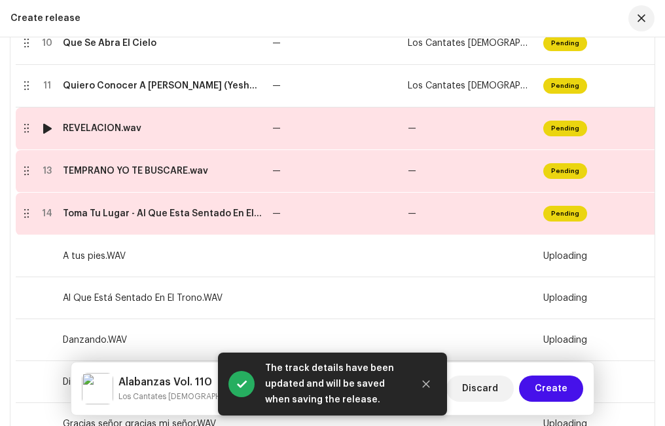
click at [118, 140] on td "REVELACIÓN.wav" at bounding box center [163, 128] width 210 height 43
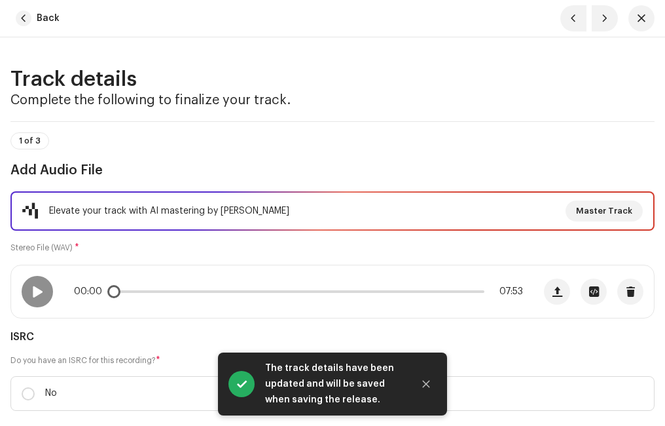
scroll to position [131, 0]
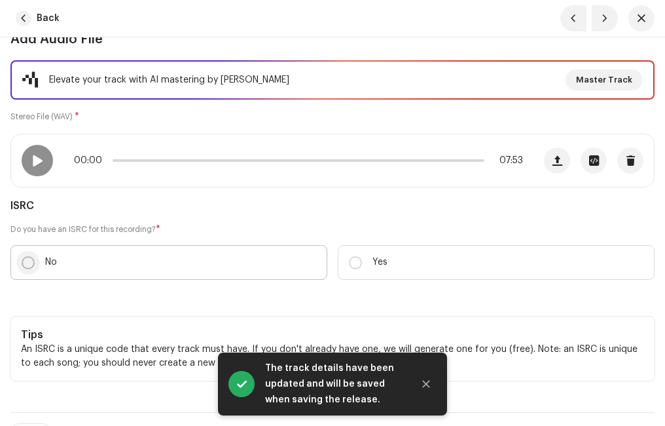
click at [31, 257] on input "No" at bounding box center [28, 262] width 13 height 13
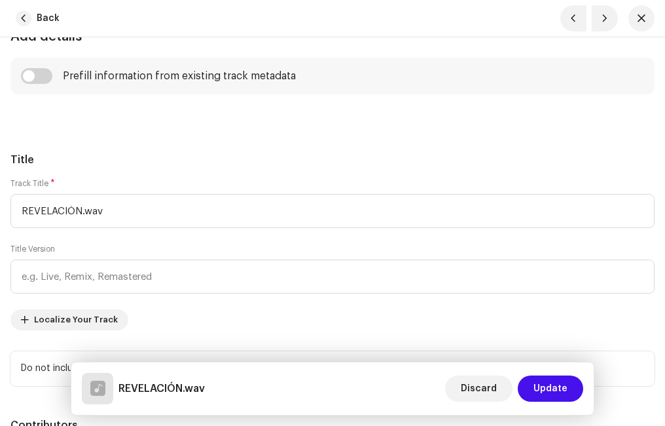
scroll to position [655, 0]
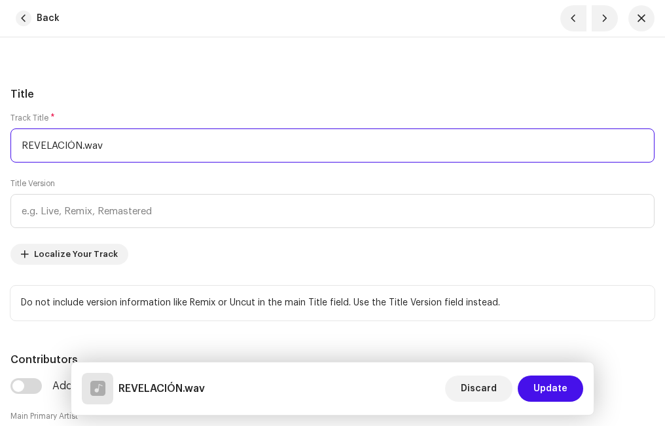
click at [124, 150] on input "REVELACIÓN.wav" at bounding box center [332, 145] width 644 height 34
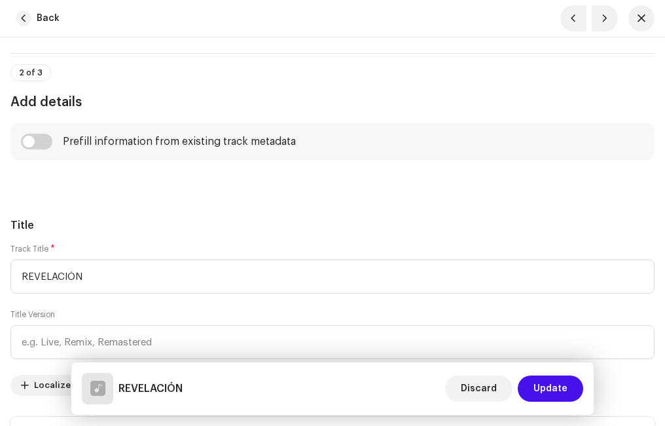
scroll to position [458, 0]
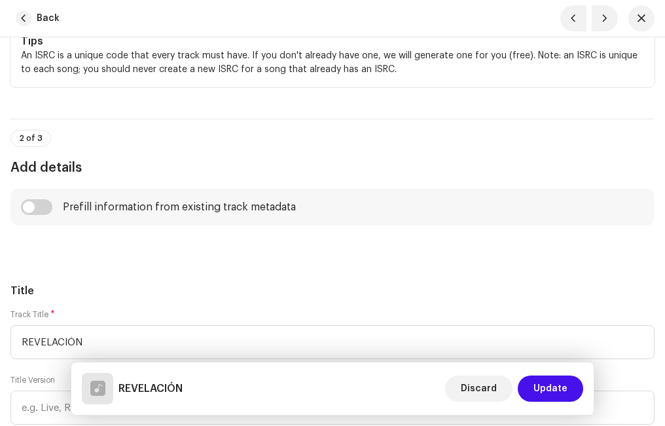
click at [41, 207] on input "checkbox" at bounding box center [36, 207] width 31 height 16
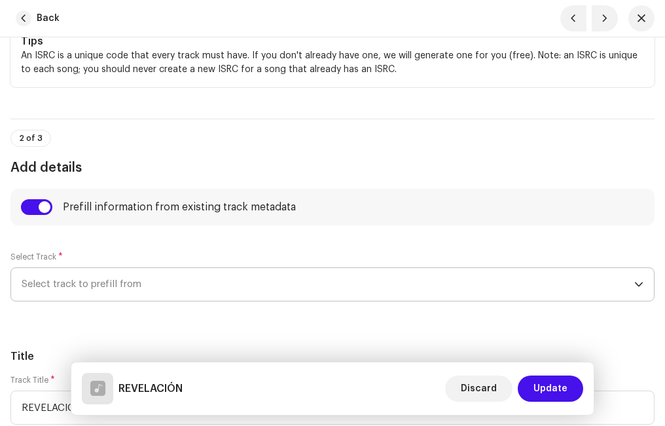
click at [100, 280] on span "Select track to prefill from" at bounding box center [328, 284] width 613 height 33
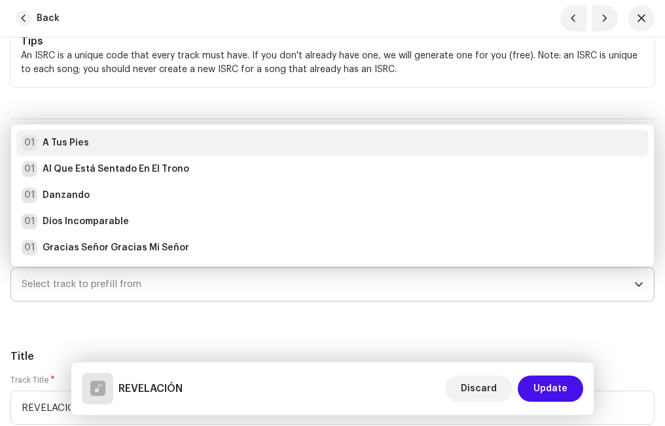
click at [89, 143] on div "01 A Tus Pies" at bounding box center [333, 143] width 622 height 16
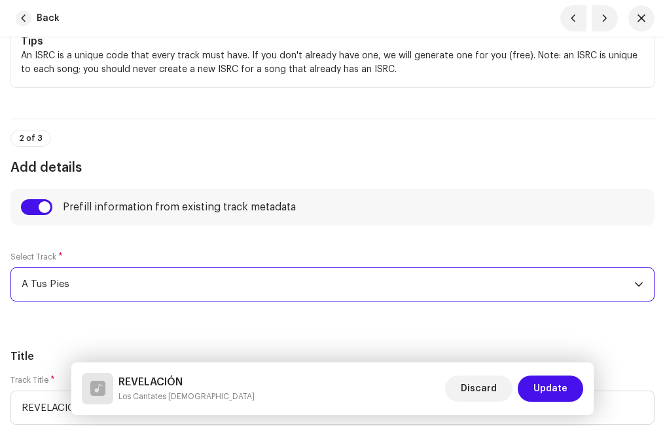
click at [136, 156] on div "2 of 3 Add details" at bounding box center [332, 154] width 644 height 48
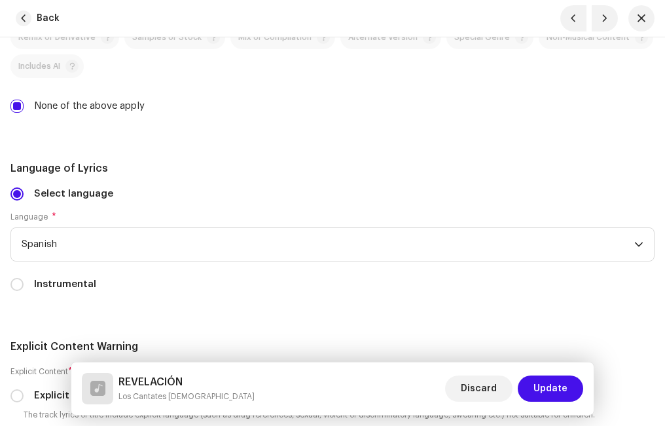
scroll to position [2816, 0]
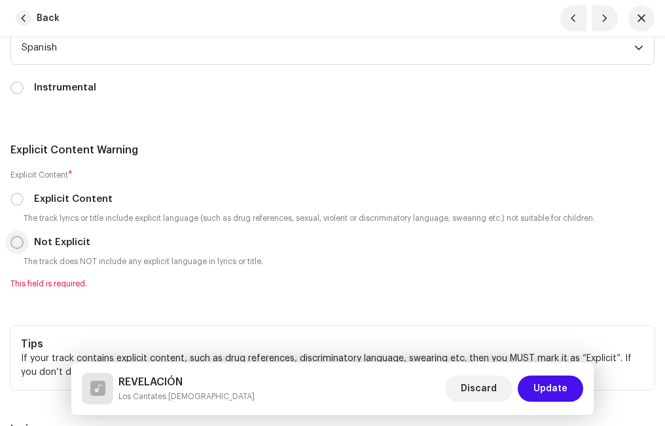
click at [16, 240] on input "Not Explicit" at bounding box center [16, 242] width 13 height 13
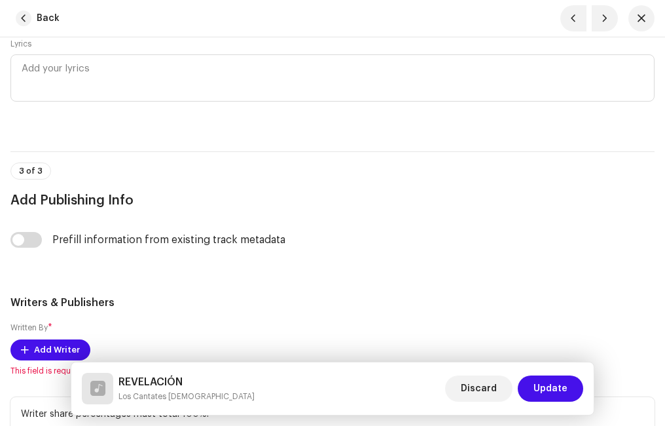
scroll to position [3274, 0]
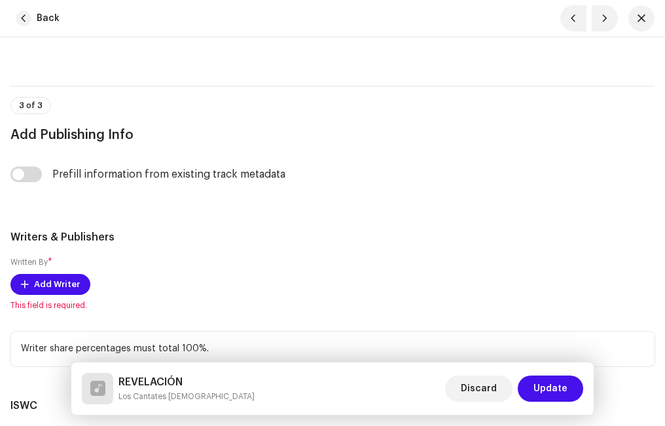
click at [38, 177] on input "checkbox" at bounding box center [25, 174] width 31 height 16
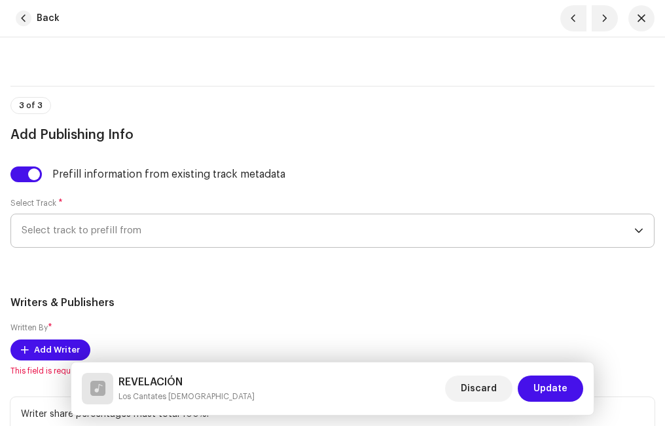
click at [83, 229] on span "Select track to prefill from" at bounding box center [328, 230] width 613 height 33
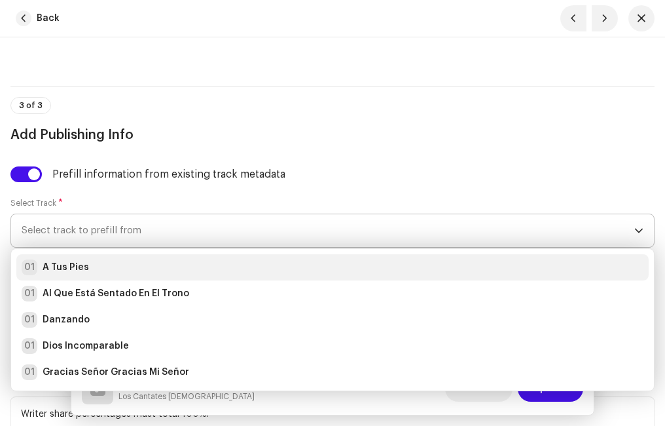
click at [80, 261] on strong "A Tus Pies" at bounding box center [66, 267] width 46 height 13
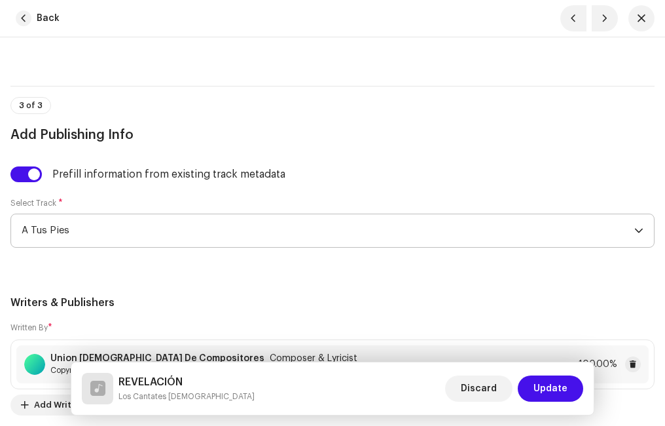
scroll to position [3536, 0]
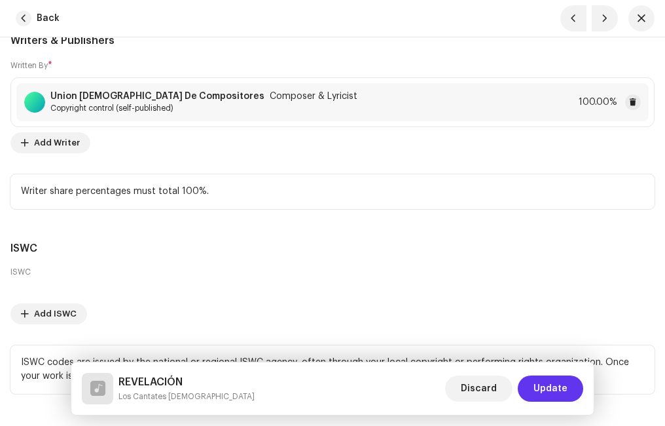
click at [546, 378] on span "Update" at bounding box center [551, 388] width 34 height 26
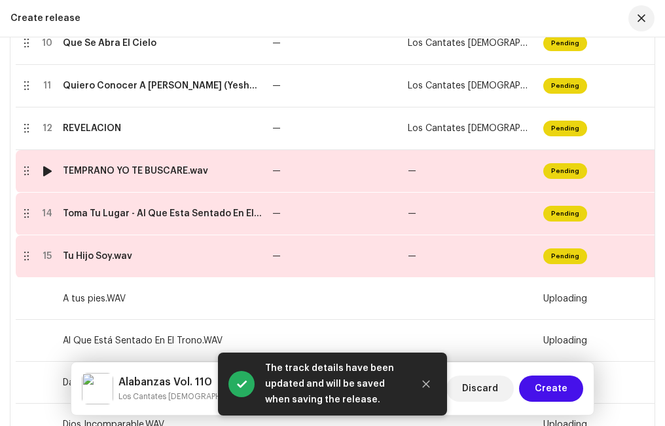
click at [139, 175] on div "TEMPRANO YO TE BUSCARE.wav" at bounding box center [135, 171] width 145 height 10
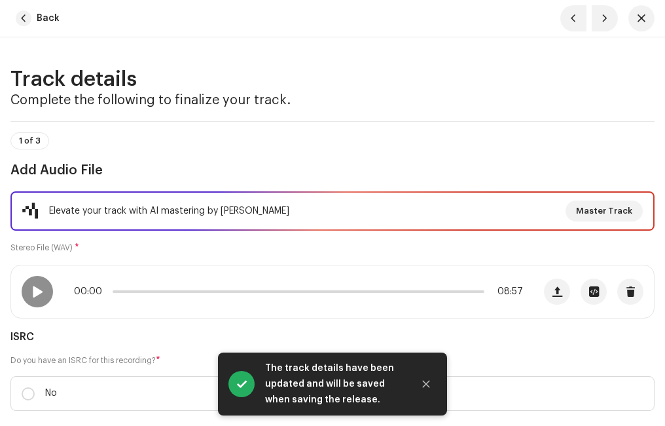
scroll to position [131, 0]
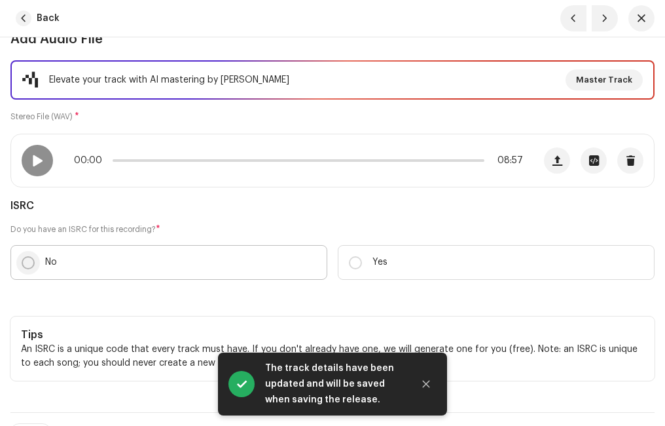
click at [34, 262] on input "No" at bounding box center [28, 262] width 13 height 13
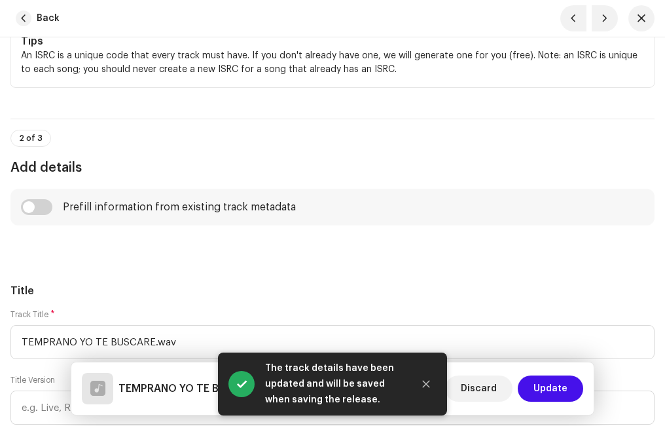
scroll to position [589, 0]
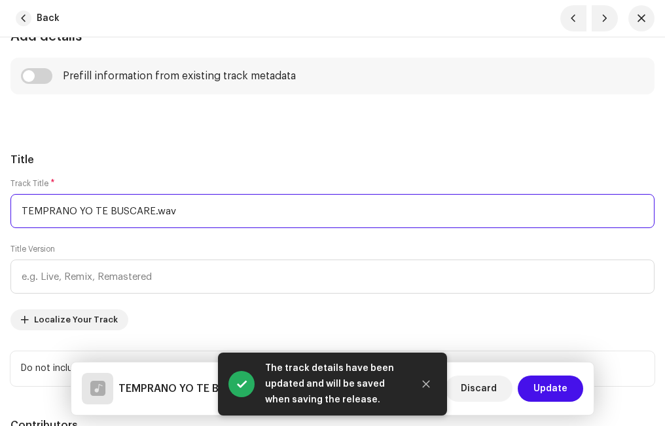
click at [181, 213] on input "TEMPRANO YO TE BUSCARE.wav" at bounding box center [332, 211] width 644 height 34
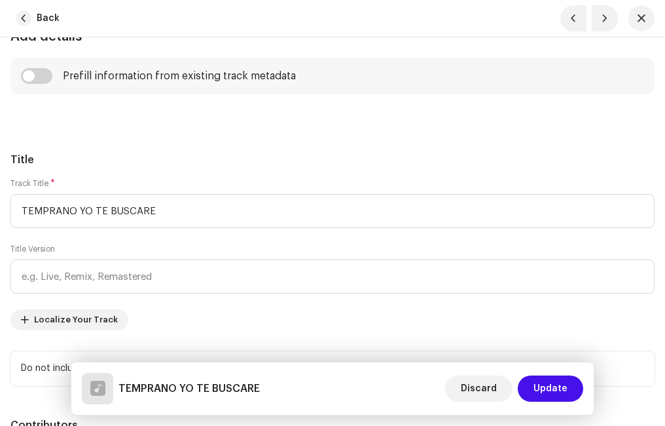
drag, startPoint x: 141, startPoint y: 128, endPoint x: 103, endPoint y: 130, distance: 38.7
click at [46, 73] on input "checkbox" at bounding box center [36, 76] width 31 height 16
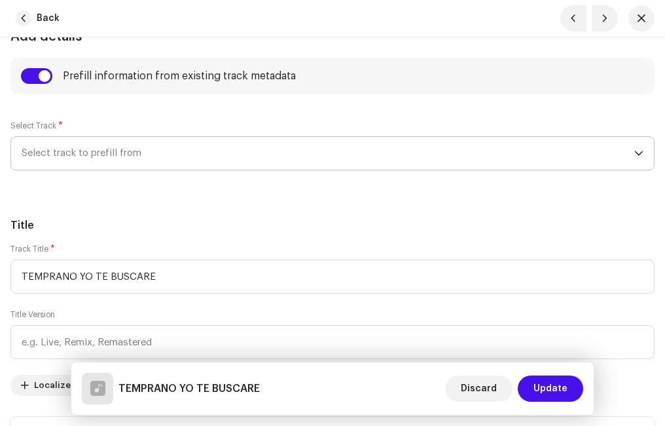
click at [85, 155] on span "Select track to prefill from" at bounding box center [328, 153] width 613 height 33
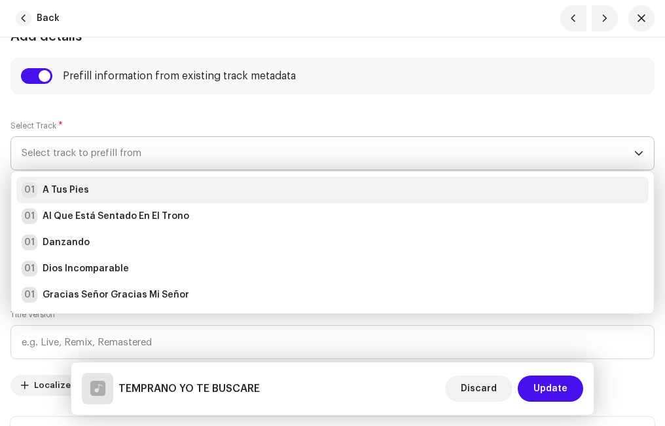
click at [69, 191] on strong "A Tus Pies" at bounding box center [66, 189] width 46 height 13
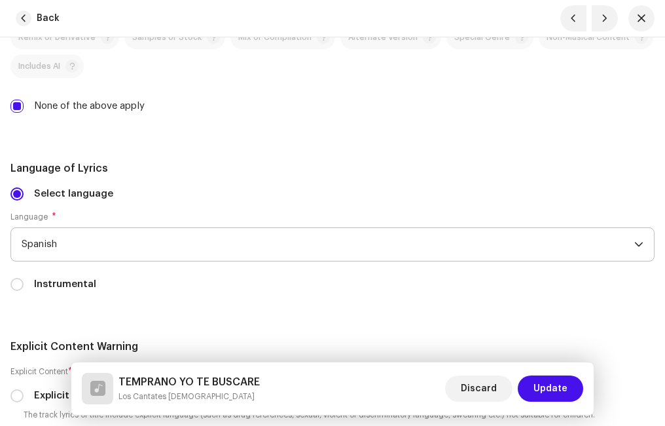
scroll to position [2947, 0]
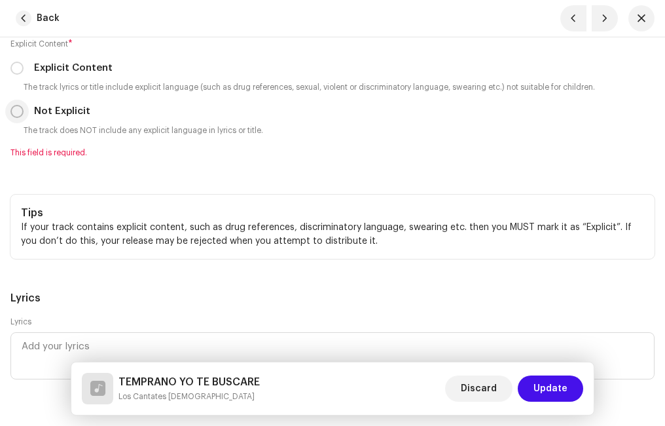
click at [22, 113] on input "Not Explicit" at bounding box center [16, 111] width 13 height 13
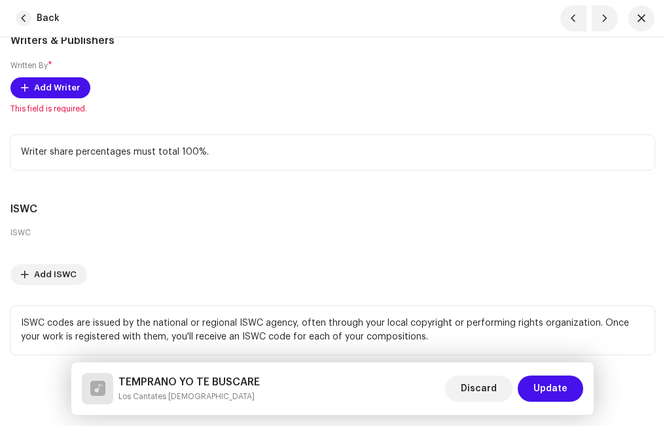
scroll to position [3340, 0]
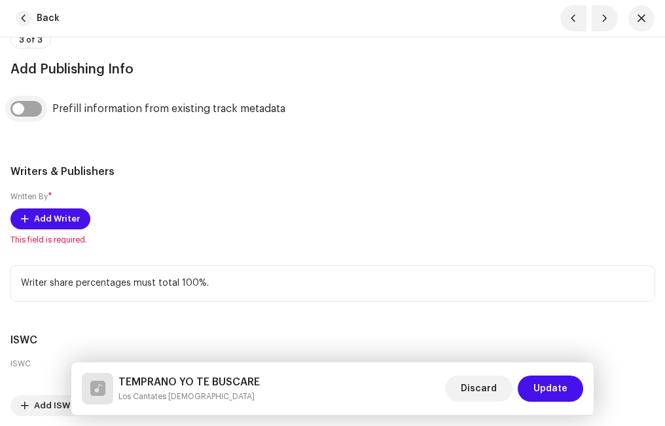
click at [41, 110] on input "checkbox" at bounding box center [25, 109] width 31 height 16
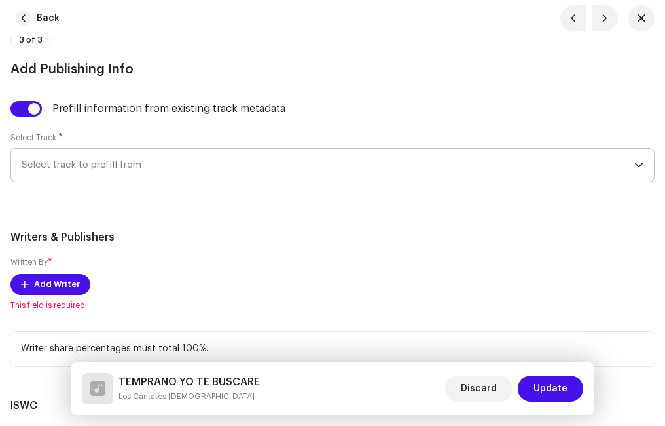
click at [79, 152] on span "Select track to prefill from" at bounding box center [328, 165] width 613 height 33
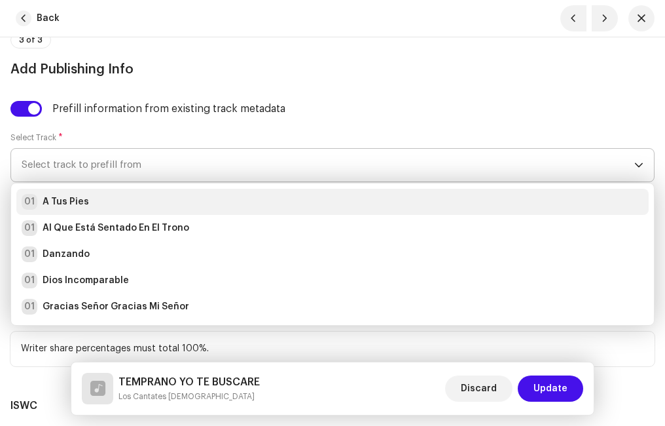
click at [90, 201] on div "01 A Tus Pies" at bounding box center [333, 202] width 622 height 16
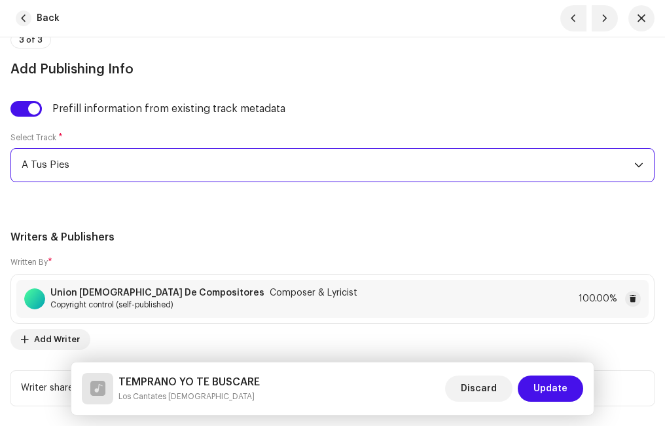
drag, startPoint x: 265, startPoint y: 234, endPoint x: 305, endPoint y: 235, distance: 40.0
click at [266, 234] on h5 "Writers & Publishers" at bounding box center [332, 237] width 644 height 16
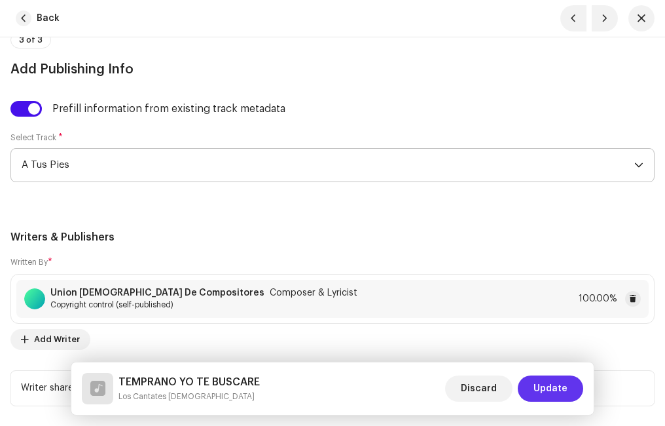
click at [559, 388] on span "Update" at bounding box center [551, 388] width 34 height 26
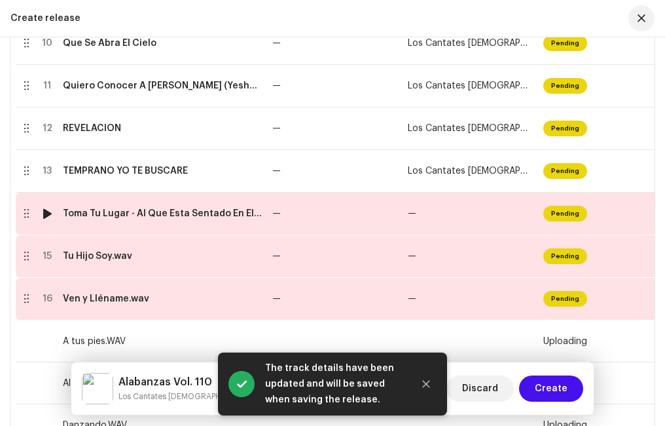
click at [115, 215] on div "Toma Tu Lugar - Al Que Esta Sentado En El Trono.wav" at bounding box center [162, 213] width 199 height 10
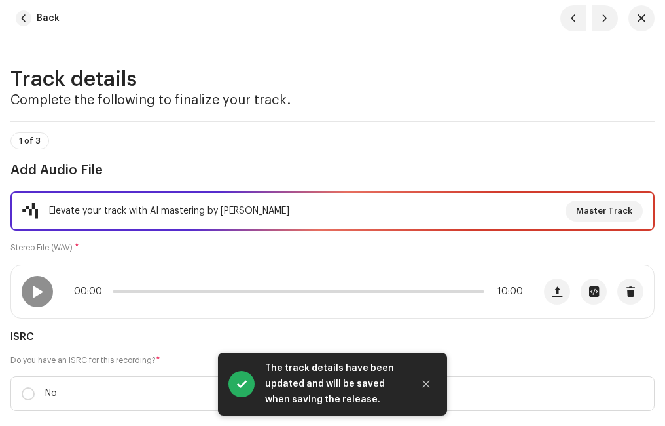
scroll to position [196, 0]
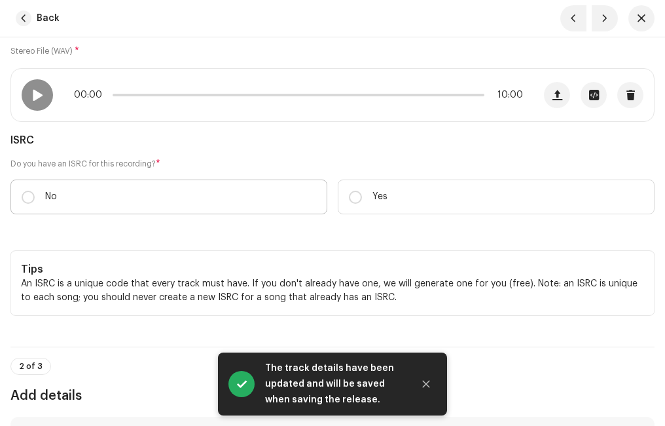
click at [35, 189] on label "No" at bounding box center [168, 196] width 317 height 35
click at [35, 191] on input "No" at bounding box center [28, 197] width 13 height 13
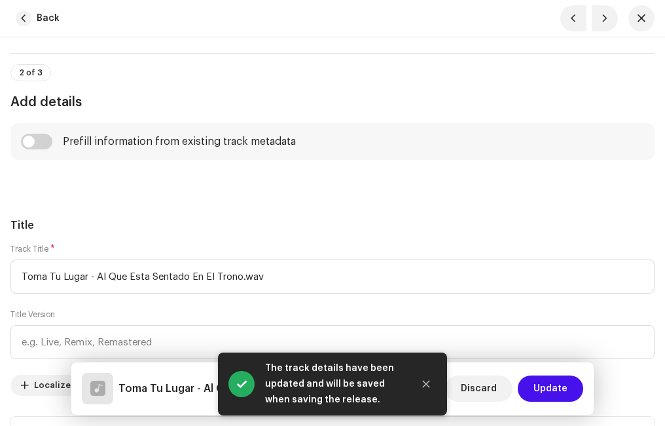
scroll to position [589, 0]
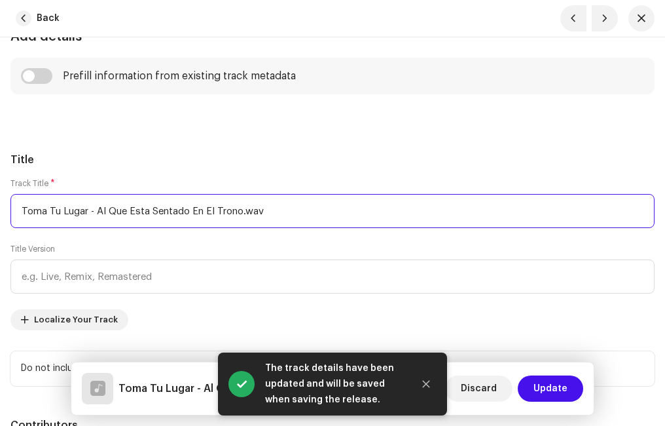
click at [293, 211] on input "Toma Tu Lugar - Al Que Esta Sentado En El Trono.wav" at bounding box center [332, 211] width 644 height 34
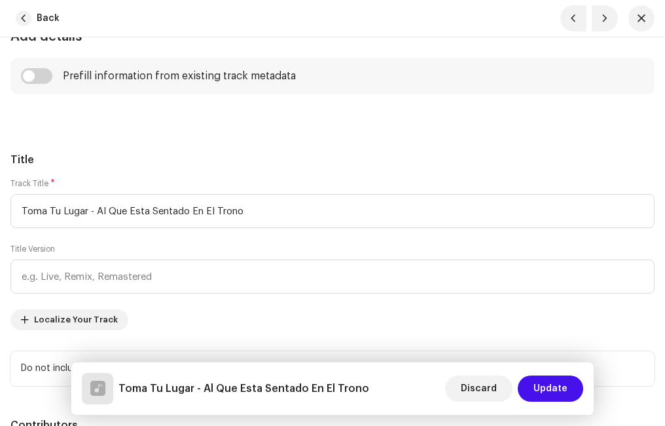
click at [45, 72] on input "checkbox" at bounding box center [36, 76] width 31 height 16
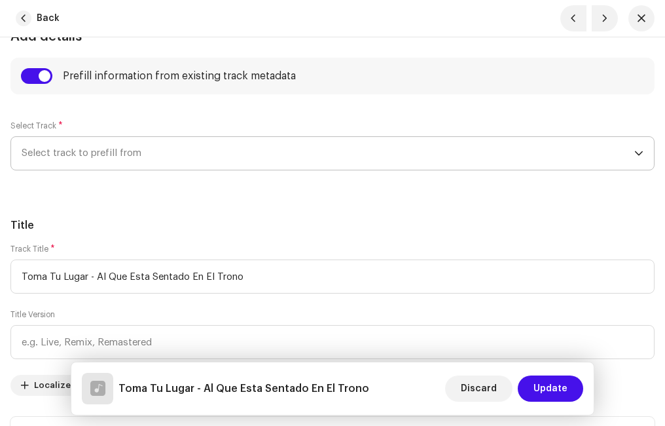
click at [96, 155] on span "Select track to prefill from" at bounding box center [328, 153] width 613 height 33
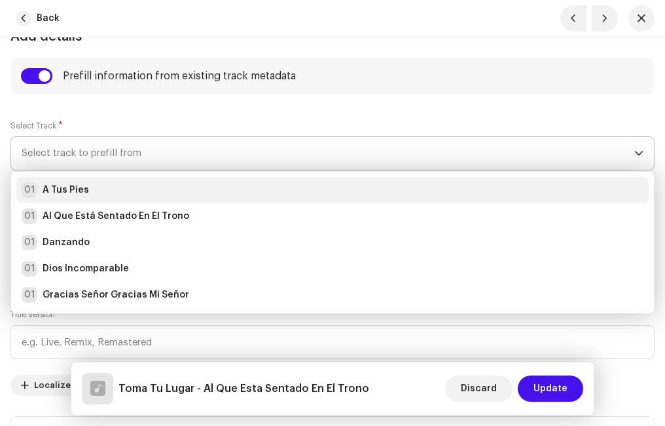
click at [94, 186] on div "01 A Tus Pies" at bounding box center [333, 190] width 622 height 16
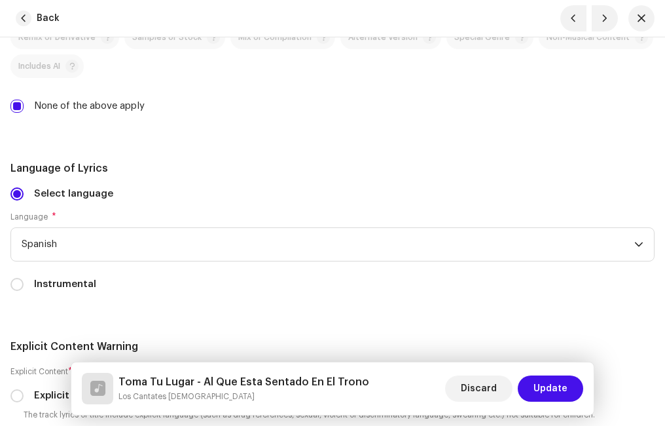
scroll to position [2750, 0]
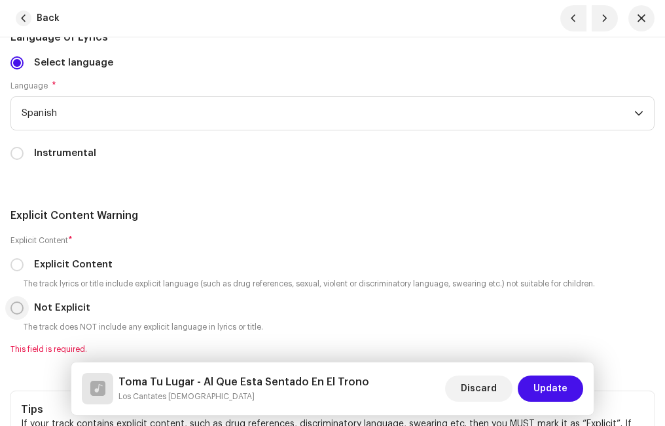
click at [15, 303] on input "Not Explicit" at bounding box center [16, 307] width 13 height 13
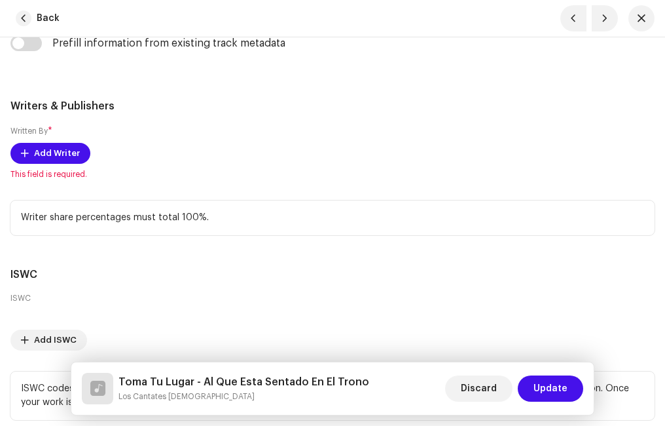
scroll to position [3340, 0]
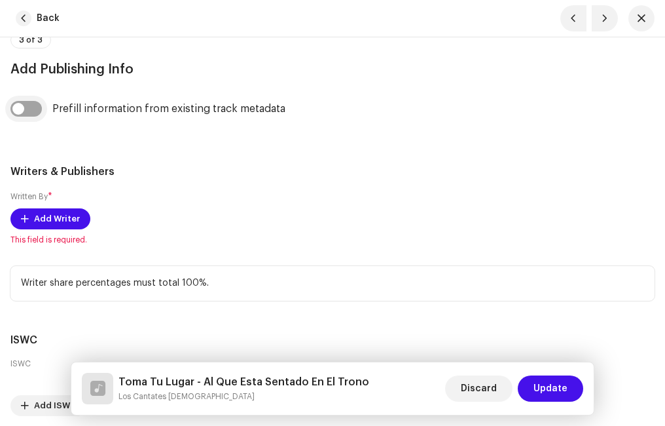
click at [32, 105] on input "checkbox" at bounding box center [25, 109] width 31 height 16
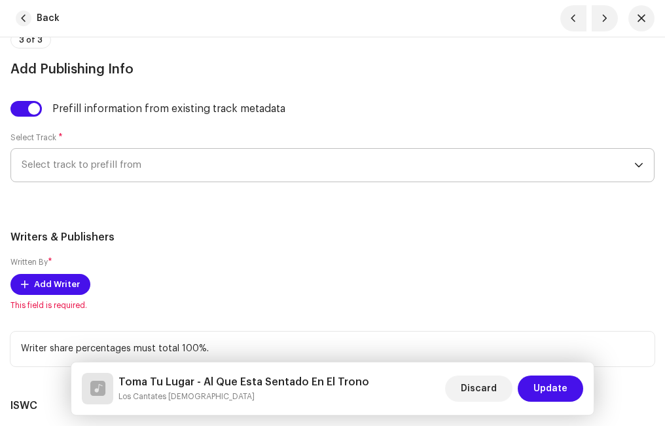
click at [100, 162] on span "Select track to prefill from" at bounding box center [328, 165] width 613 height 33
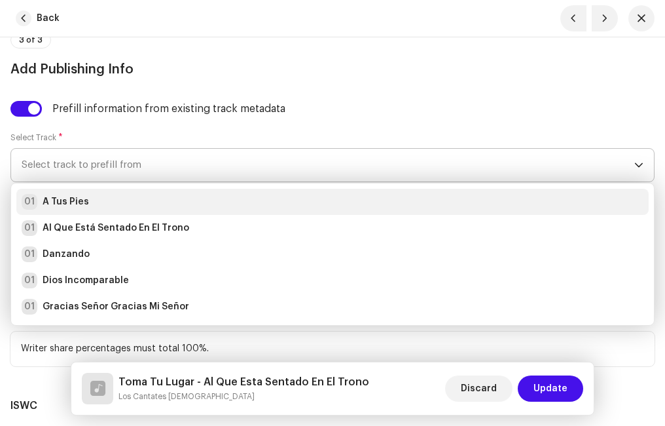
click at [107, 196] on div "01 A Tus Pies" at bounding box center [333, 202] width 622 height 16
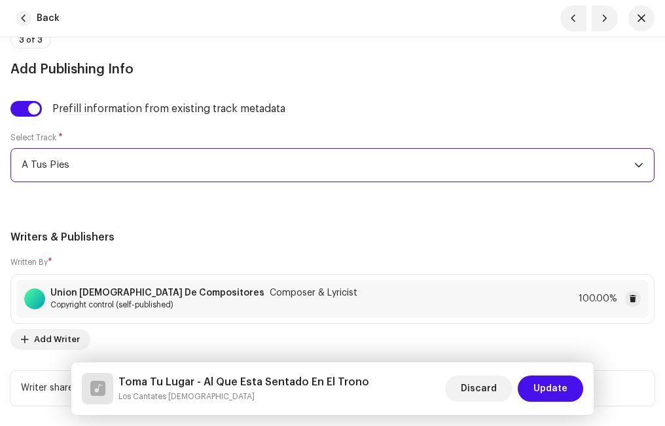
click at [213, 245] on div "Writers & Publishers Written By * Union [PERSON_NAME] Compositores Composer & L…" at bounding box center [332, 317] width 644 height 176
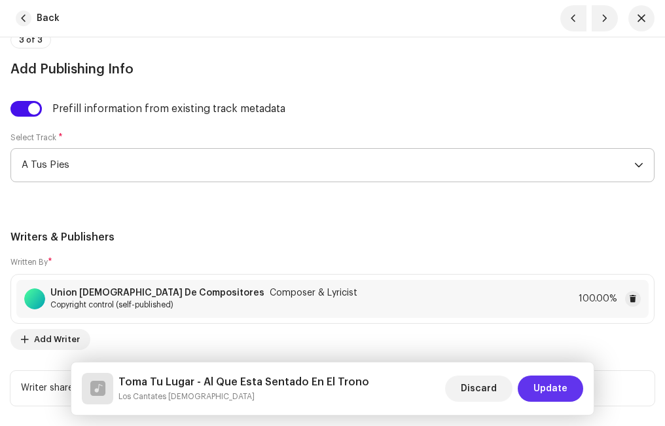
click at [556, 380] on span "Update" at bounding box center [551, 388] width 34 height 26
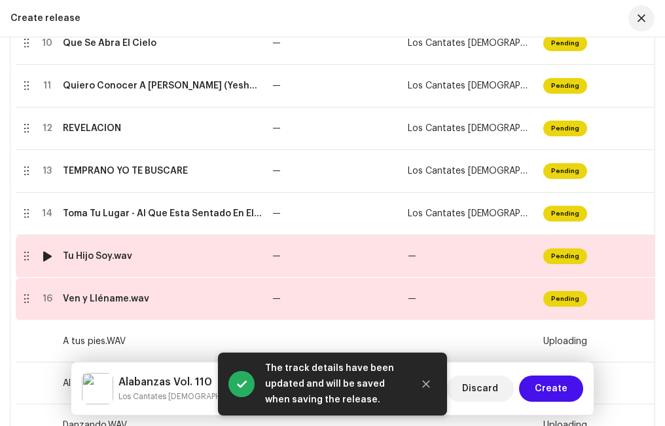
click at [137, 252] on div "Tu Hijo Soy.wav" at bounding box center [162, 256] width 199 height 10
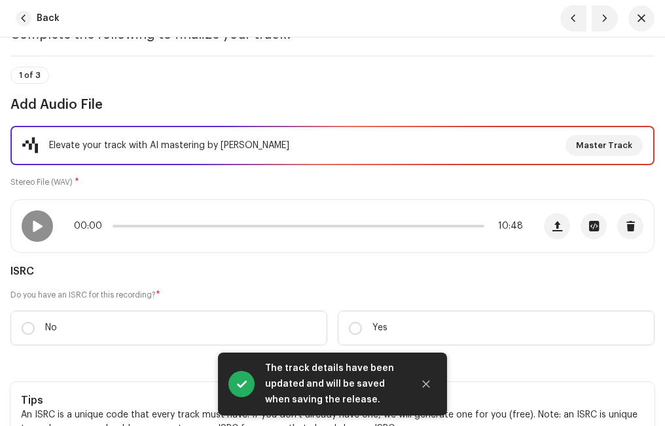
scroll to position [131, 0]
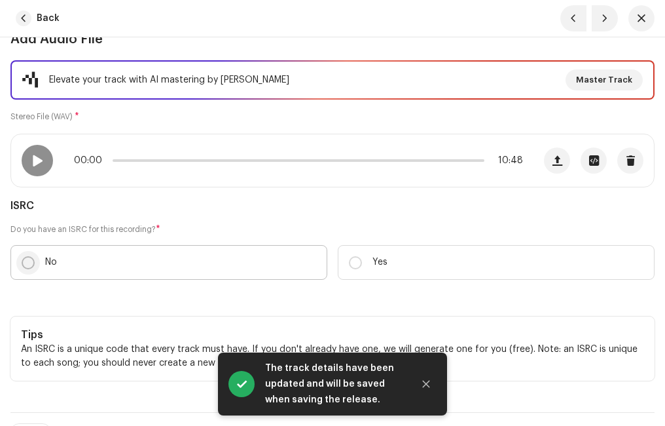
click at [28, 260] on input "No" at bounding box center [28, 262] width 13 height 13
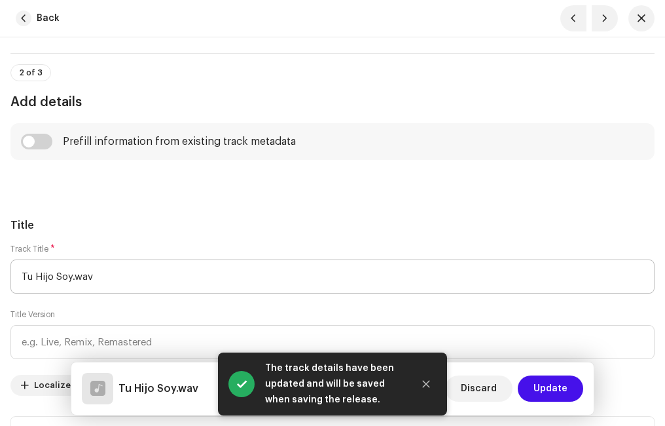
scroll to position [589, 0]
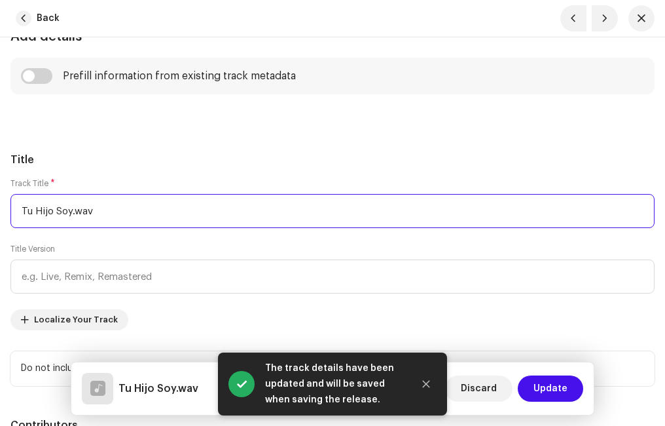
drag, startPoint x: 119, startPoint y: 204, endPoint x: 124, endPoint y: 221, distance: 17.2
click at [120, 205] on input "Tu Hijo Soy.wav" at bounding box center [332, 211] width 644 height 34
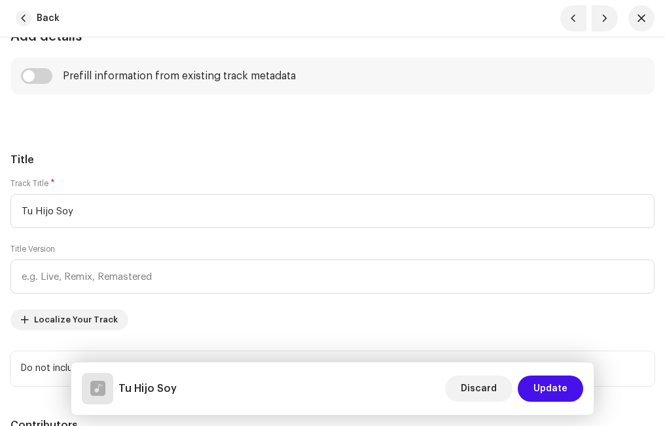
click at [47, 77] on input "checkbox" at bounding box center [36, 76] width 31 height 16
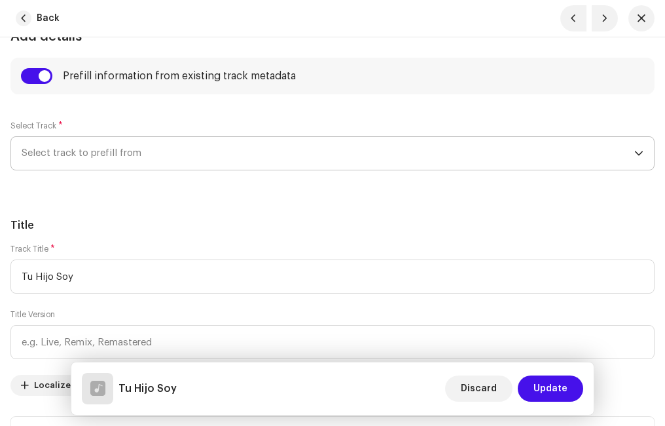
click at [83, 147] on span "Select track to prefill from" at bounding box center [328, 153] width 613 height 33
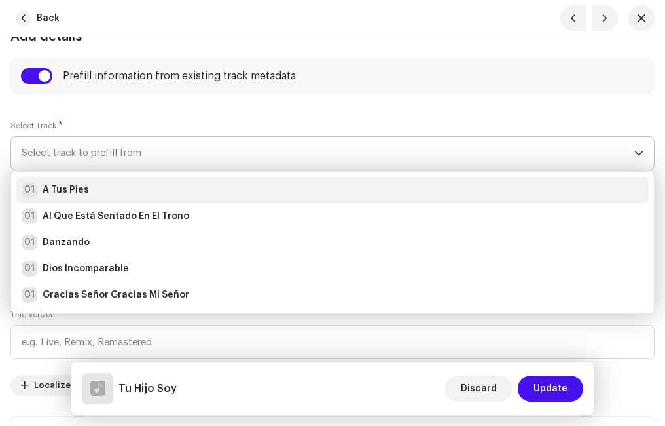
click at [93, 189] on div "01 A Tus Pies" at bounding box center [333, 190] width 622 height 16
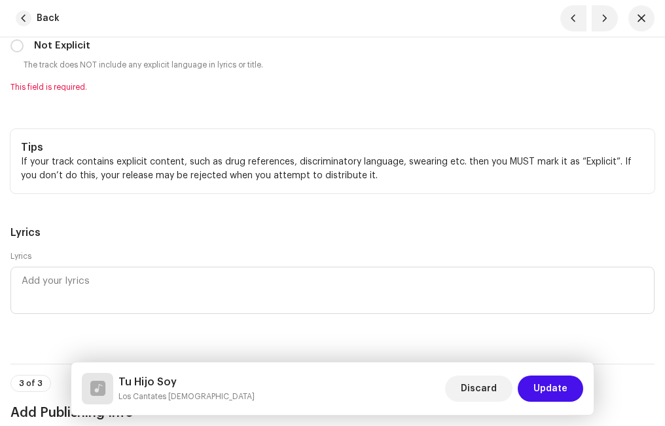
scroll to position [2881, 0]
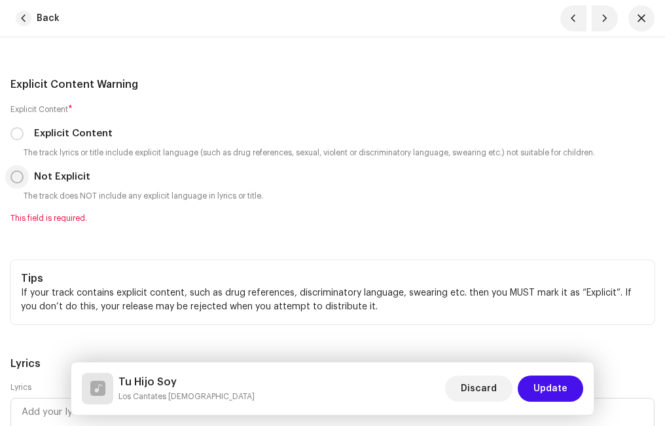
click at [20, 174] on input "Not Explicit" at bounding box center [16, 176] width 13 height 13
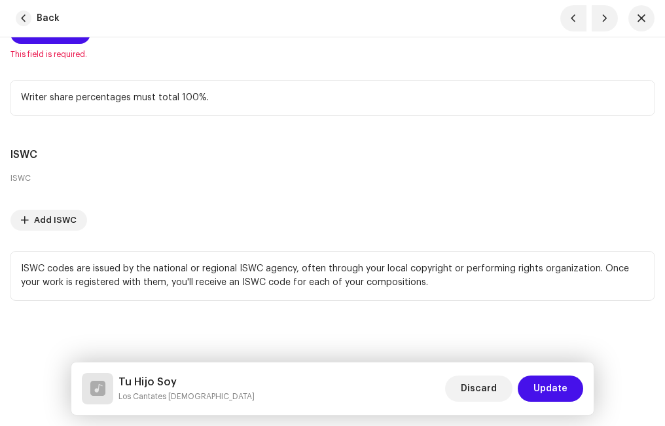
scroll to position [3328, 0]
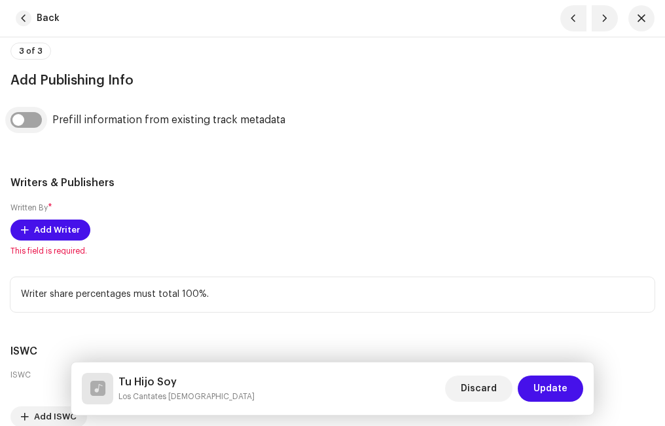
click at [37, 118] on input "checkbox" at bounding box center [25, 120] width 31 height 16
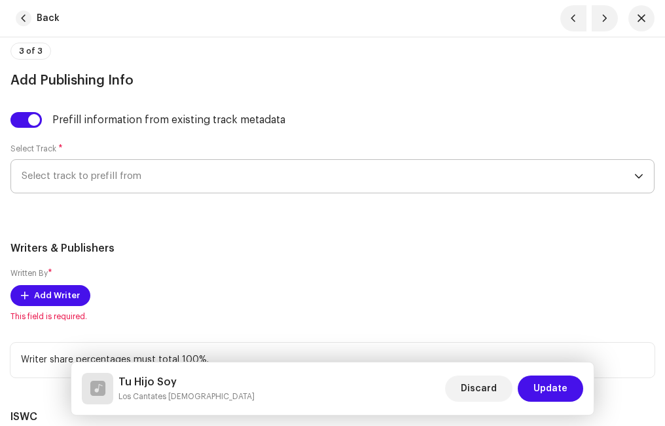
click at [88, 176] on span "Select track to prefill from" at bounding box center [328, 176] width 613 height 33
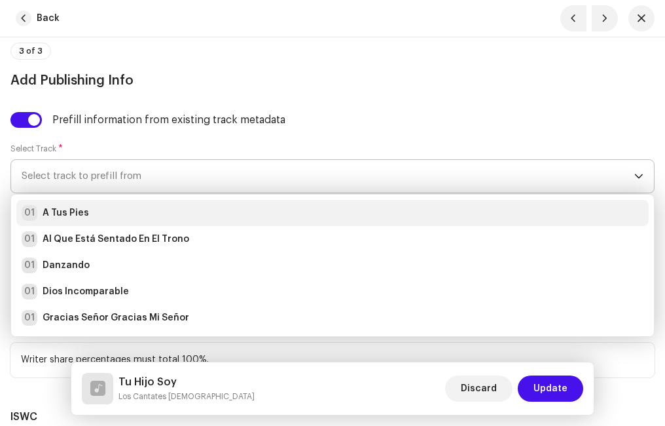
click at [96, 209] on div "01 A Tus Pies" at bounding box center [333, 213] width 622 height 16
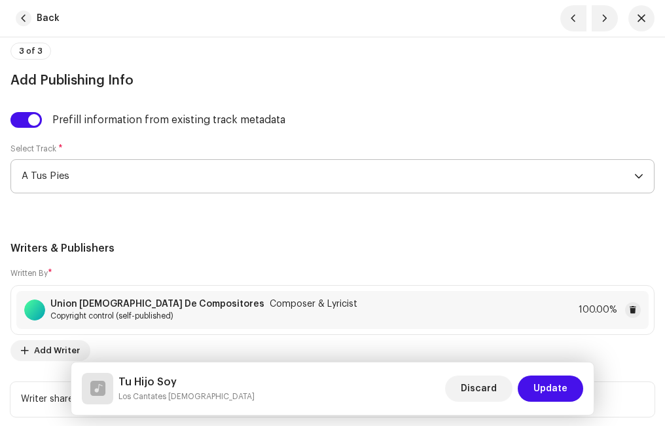
click at [255, 266] on div "Writers & Publishers Written By * Union [PERSON_NAME] Compositores Composer & L…" at bounding box center [332, 328] width 644 height 176
click at [544, 379] on span "Update" at bounding box center [551, 388] width 34 height 26
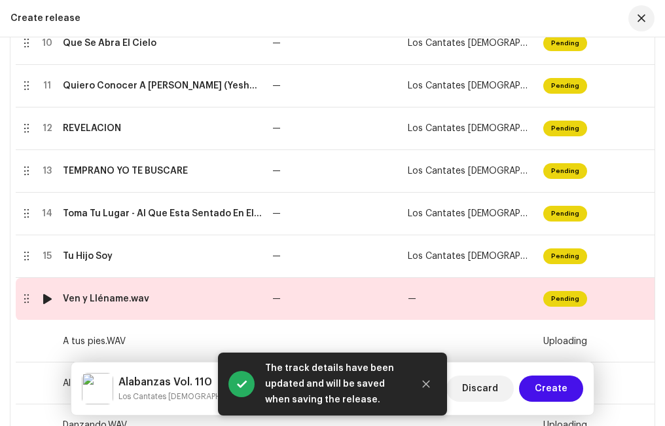
scroll to position [767, 0]
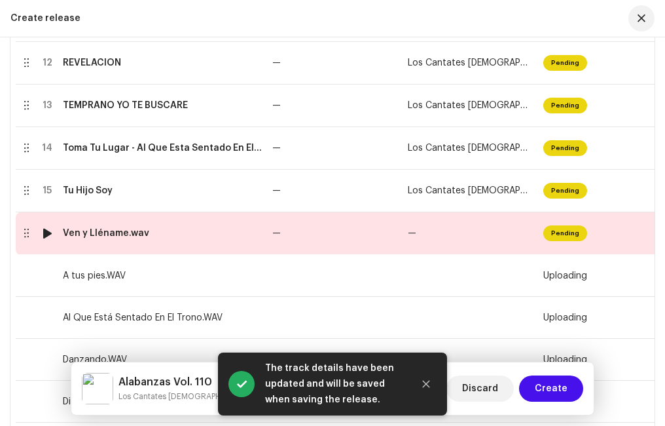
click at [121, 232] on div "Ven y Lléname.wav" at bounding box center [106, 233] width 86 height 10
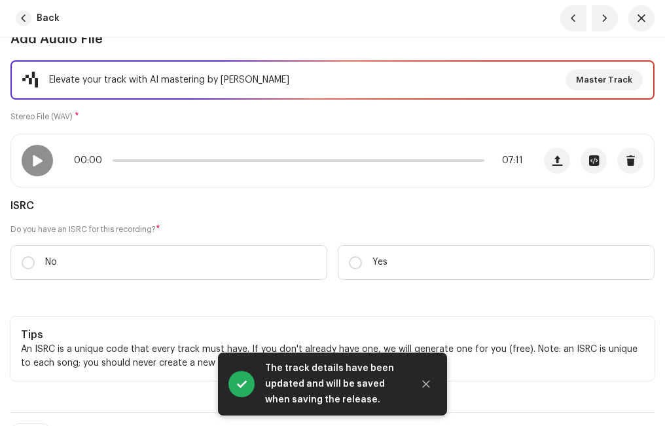
scroll to position [196, 0]
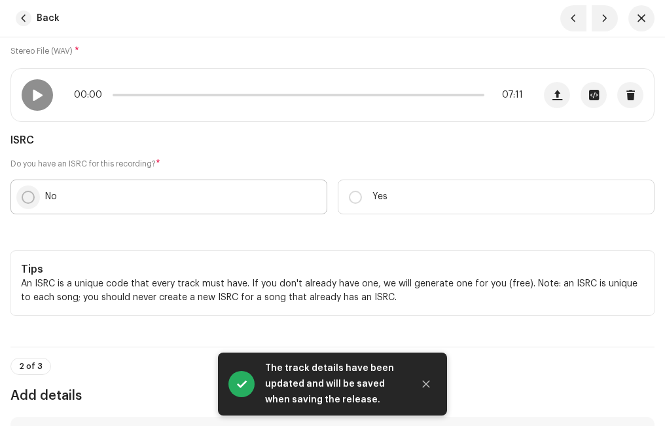
click at [31, 194] on input "No" at bounding box center [28, 197] width 13 height 13
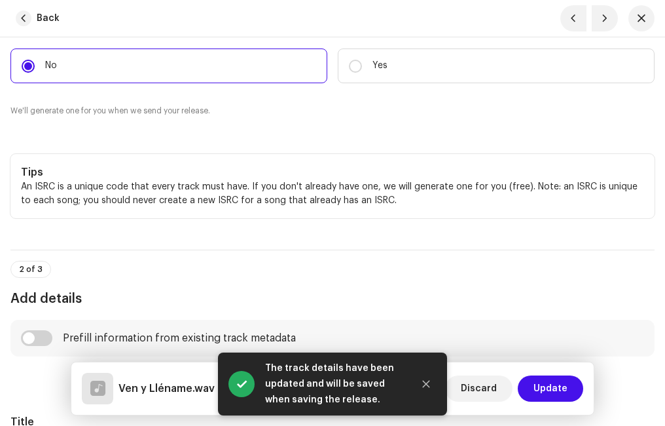
scroll to position [524, 0]
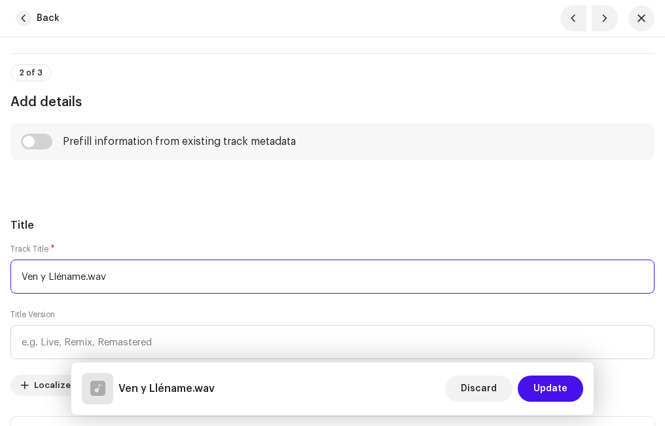
click at [148, 272] on input "Ven y Lléname.wav" at bounding box center [332, 276] width 644 height 34
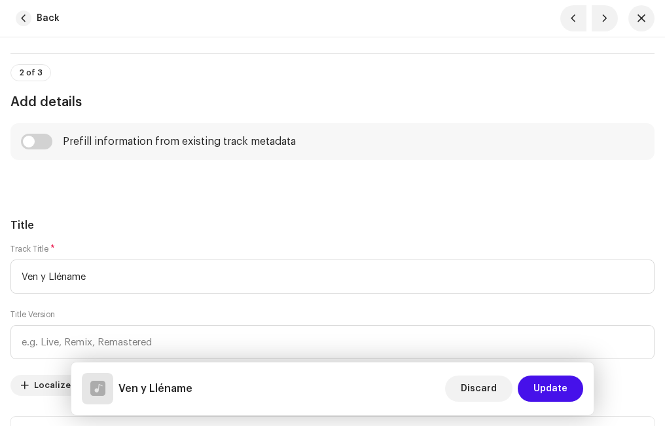
click at [45, 138] on input "checkbox" at bounding box center [36, 142] width 31 height 16
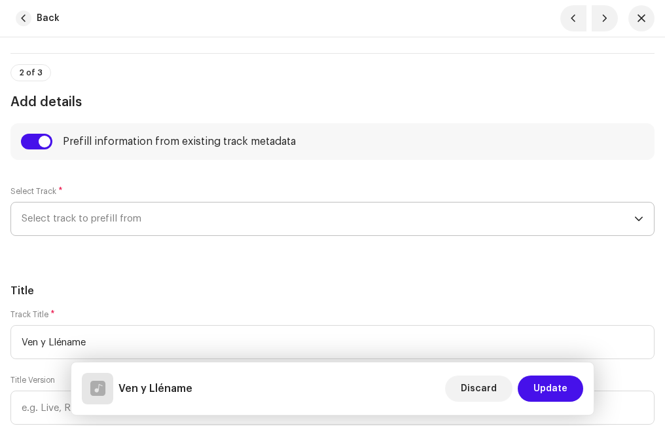
click at [79, 214] on span "Select track to prefill from" at bounding box center [328, 218] width 613 height 33
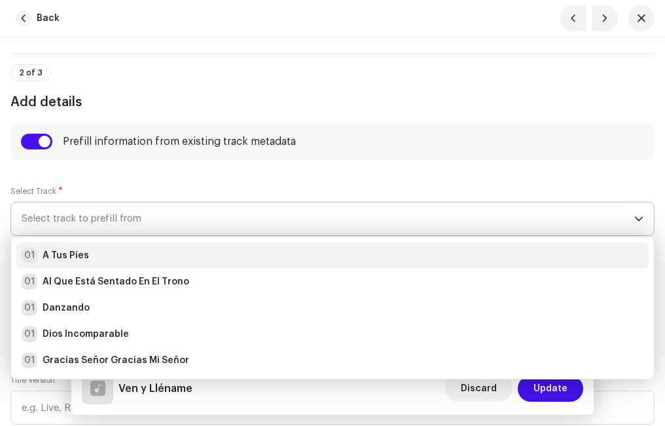
click at [88, 257] on div "01 A Tus Pies" at bounding box center [333, 256] width 622 height 16
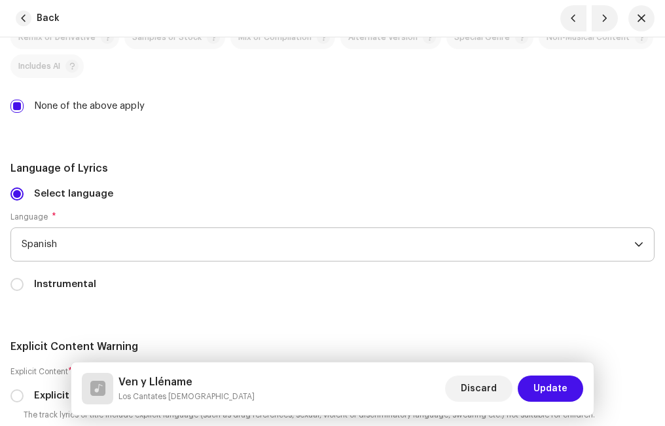
scroll to position [2816, 0]
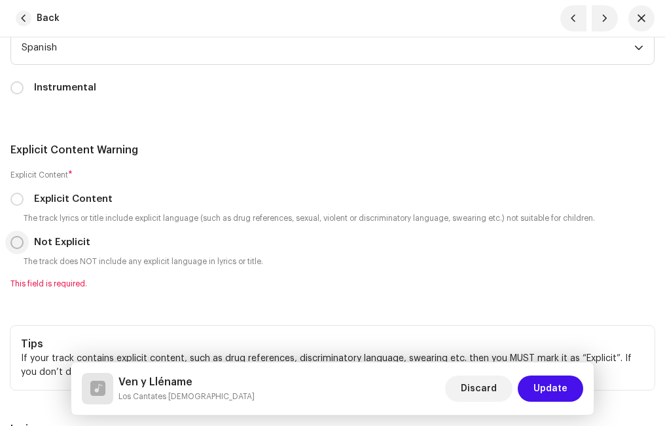
click at [18, 245] on input "Not Explicit" at bounding box center [16, 242] width 13 height 13
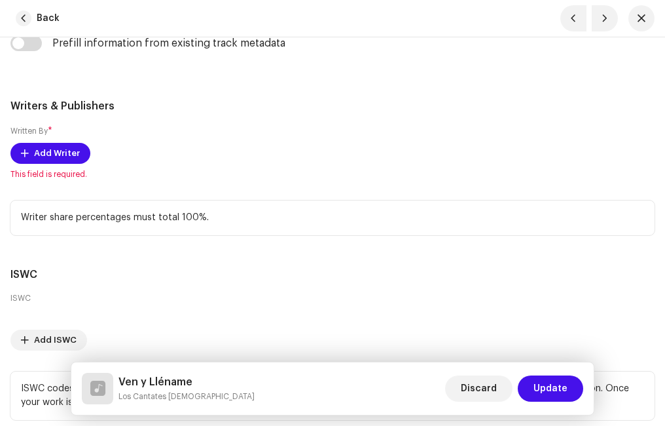
scroll to position [3340, 0]
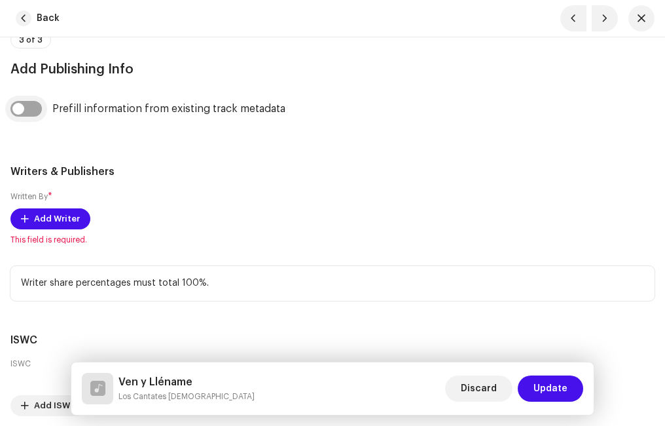
click at [29, 103] on input "checkbox" at bounding box center [25, 109] width 31 height 16
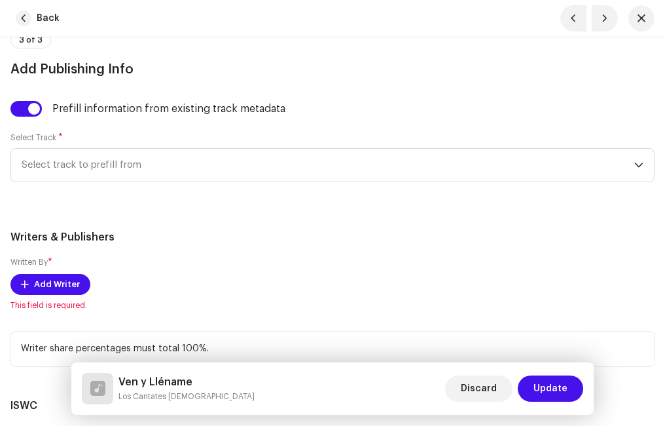
click at [85, 182] on div "Prefill information from existing track metadata Select Track * Select track to…" at bounding box center [332, 149] width 644 height 97
click at [98, 169] on span "Select track to prefill from" at bounding box center [328, 165] width 613 height 33
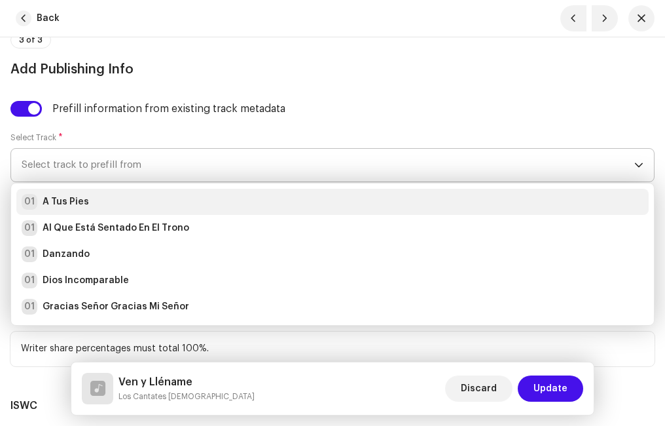
click at [91, 202] on div "01 A Tus Pies" at bounding box center [333, 202] width 622 height 16
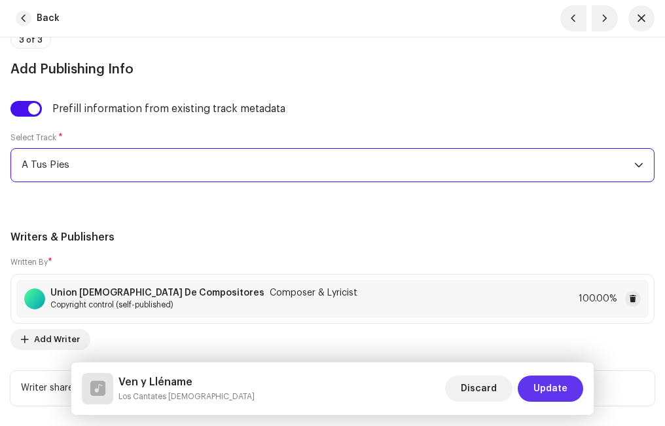
click at [554, 384] on span "Update" at bounding box center [551, 388] width 34 height 26
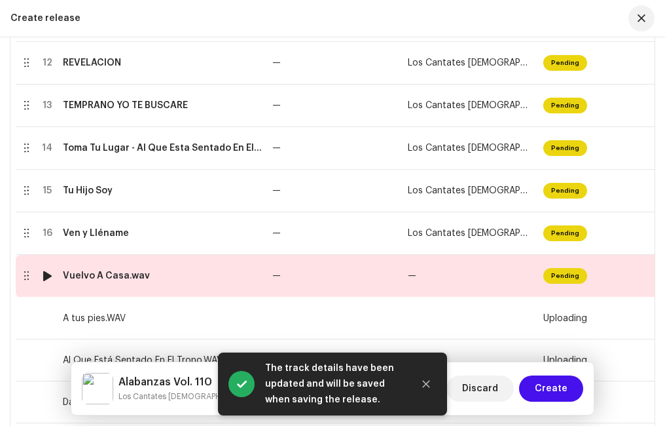
click at [145, 274] on div "Vuelvo A Casa.wav" at bounding box center [162, 275] width 199 height 10
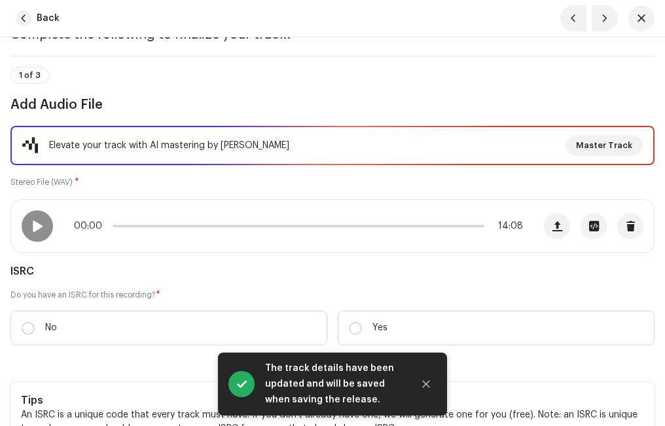
scroll to position [262, 0]
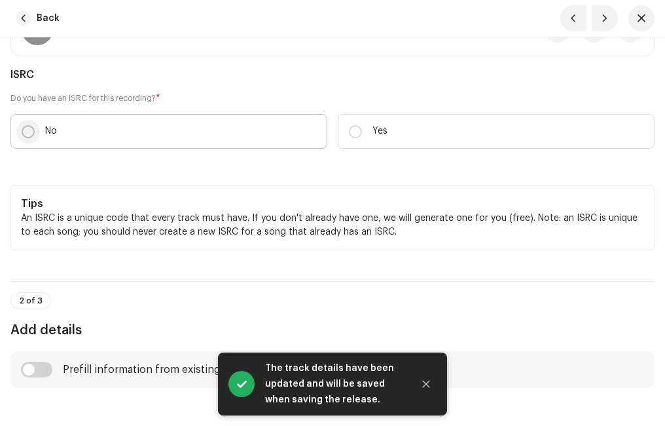
click at [33, 126] on p-radiobutton at bounding box center [28, 131] width 13 height 13
click at [33, 126] on input "No" at bounding box center [28, 131] width 13 height 13
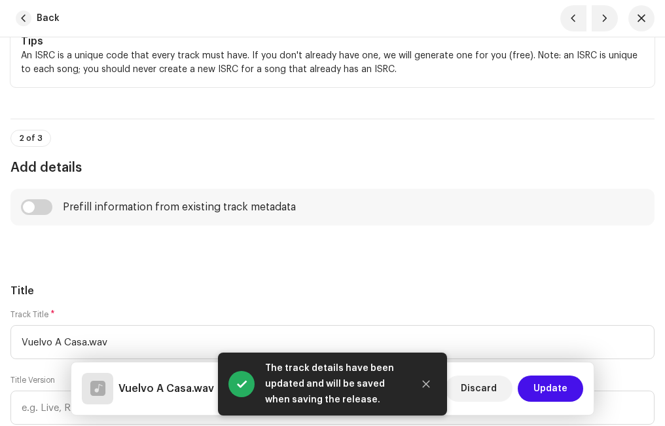
scroll to position [589, 0]
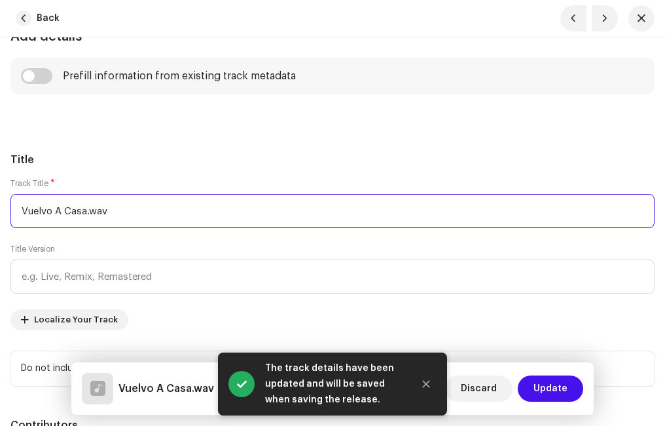
click at [128, 212] on input "Vuelvo A Casa.wav" at bounding box center [332, 211] width 644 height 34
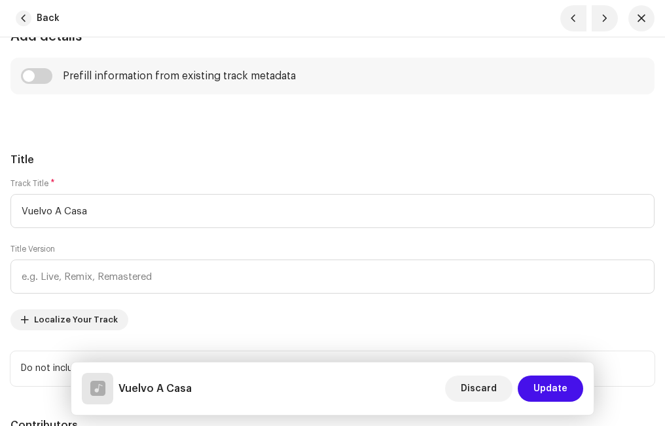
click at [139, 154] on h5 "Title" at bounding box center [332, 160] width 644 height 16
click at [45, 74] on input "checkbox" at bounding box center [36, 76] width 31 height 16
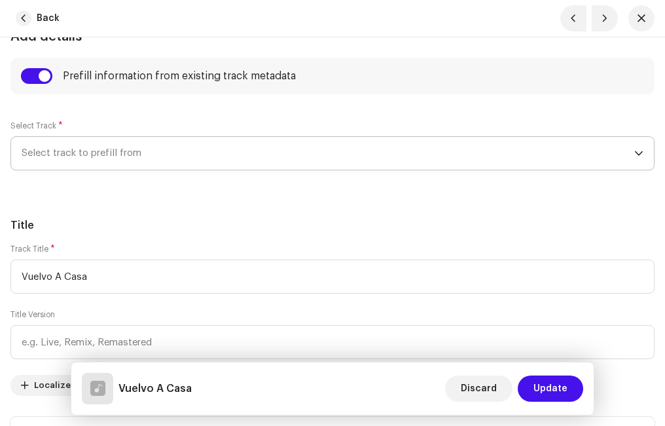
click at [95, 148] on span "Select track to prefill from" at bounding box center [328, 153] width 613 height 33
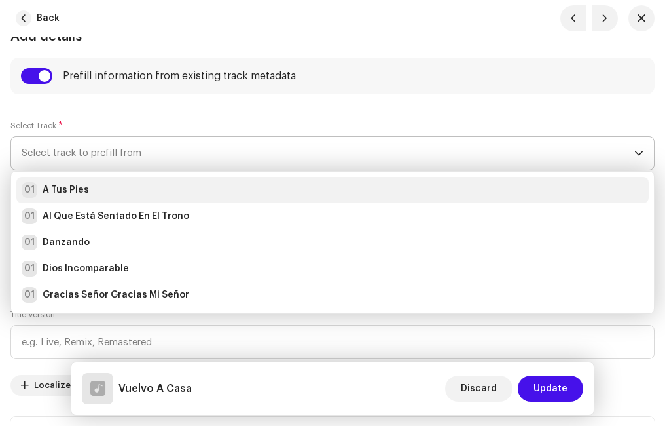
click at [94, 189] on div "01 A Tus Pies" at bounding box center [333, 190] width 622 height 16
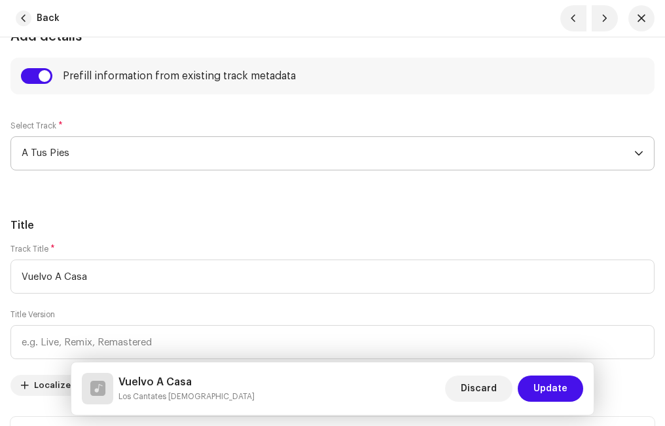
click at [166, 218] on h5 "Title" at bounding box center [332, 225] width 644 height 16
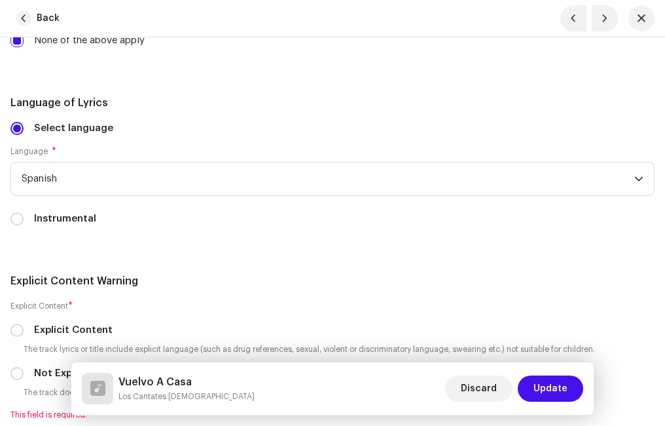
scroll to position [2816, 0]
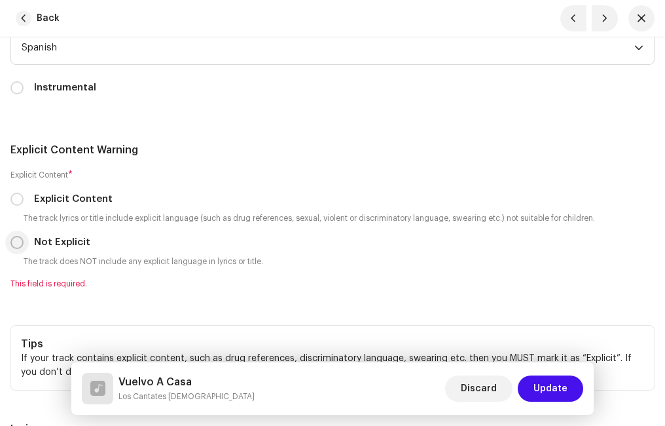
click at [20, 244] on input "Not Explicit" at bounding box center [16, 242] width 13 height 13
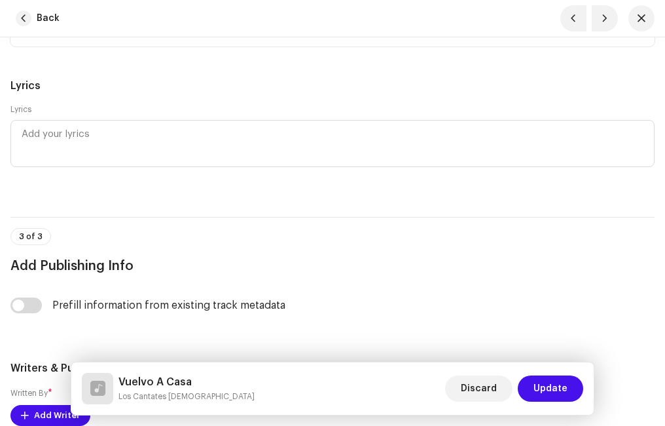
scroll to position [3274, 0]
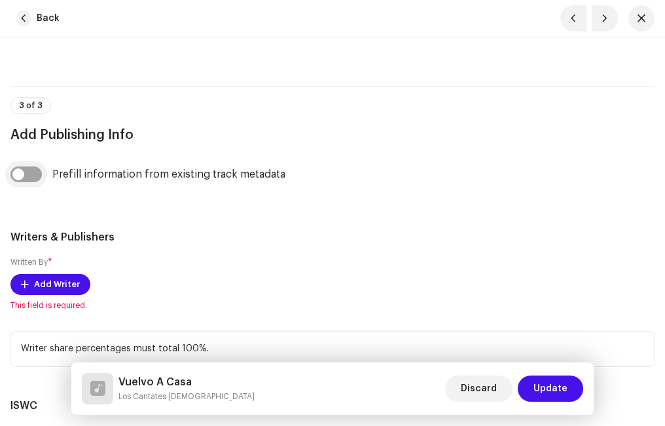
click at [37, 177] on input "checkbox" at bounding box center [25, 174] width 31 height 16
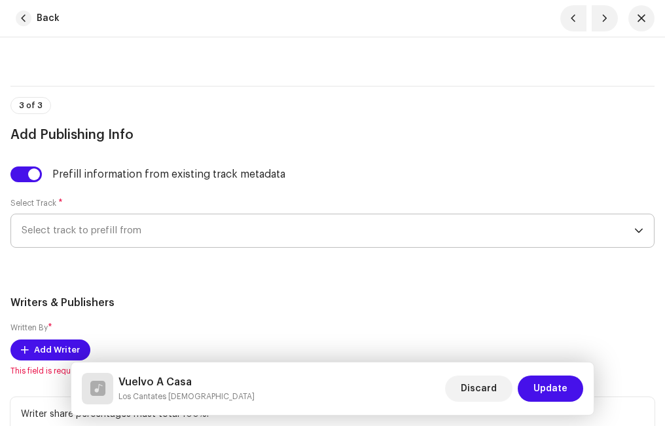
click at [81, 230] on span "Select track to prefill from" at bounding box center [328, 230] width 613 height 33
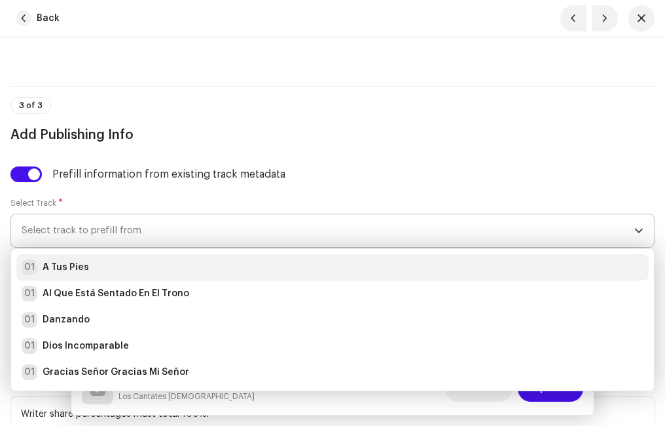
click at [90, 267] on div "01 A Tus Pies" at bounding box center [333, 267] width 622 height 16
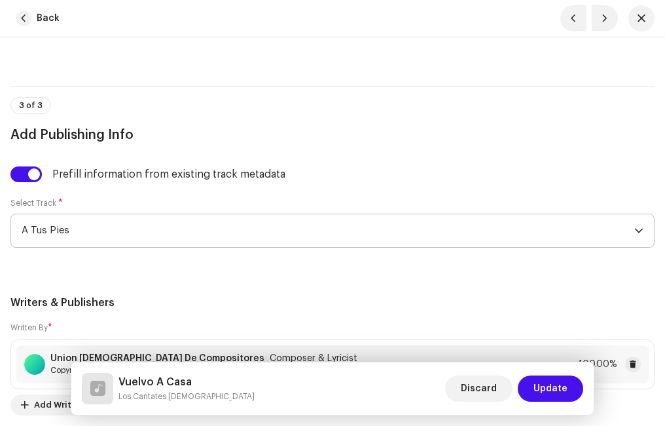
scroll to position [3471, 0]
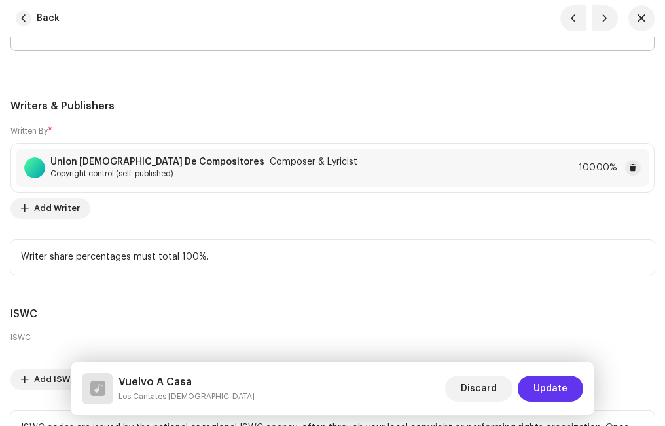
click at [550, 378] on span "Update" at bounding box center [551, 388] width 34 height 26
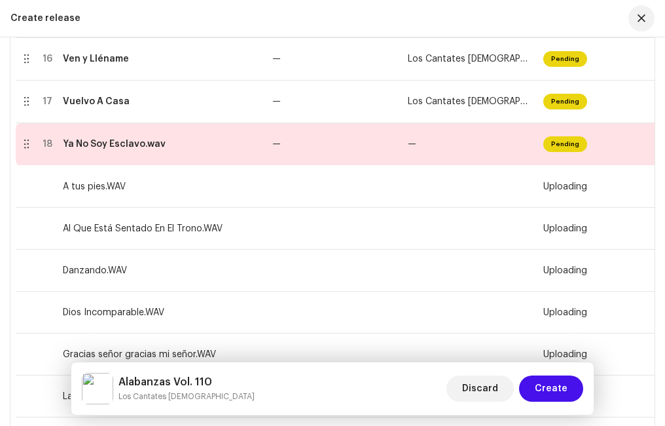
scroll to position [876, 0]
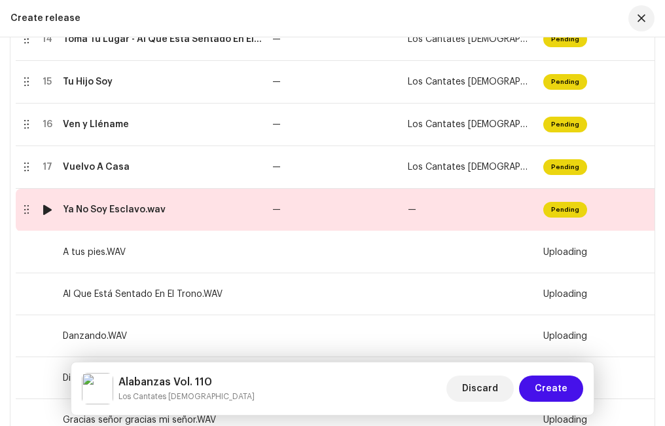
click at [147, 213] on div "Ya No Soy Esclavo.wav" at bounding box center [114, 209] width 103 height 10
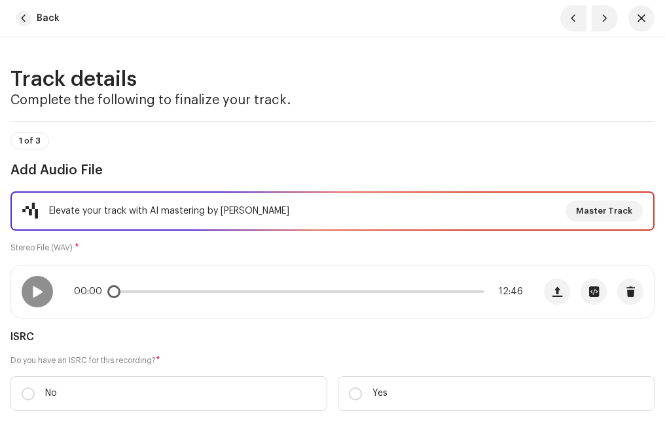
scroll to position [131, 0]
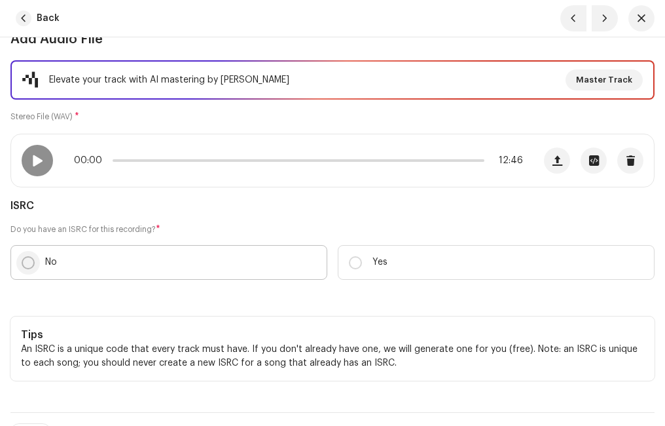
click at [29, 260] on input "No" at bounding box center [28, 262] width 13 height 13
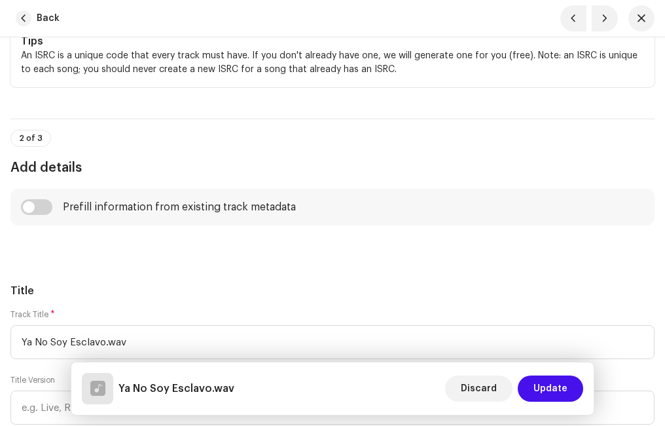
scroll to position [524, 0]
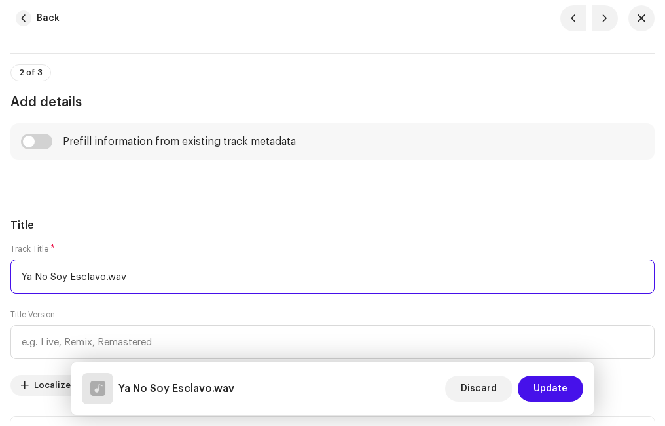
click at [155, 274] on input "Ya No Soy Esclavo.wav" at bounding box center [332, 276] width 644 height 34
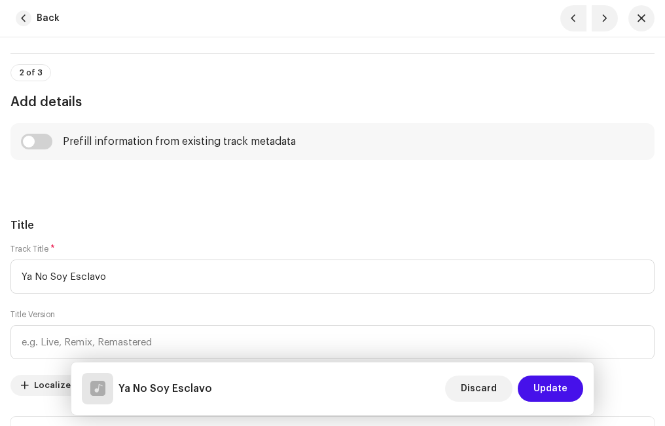
click at [119, 219] on h5 "Title" at bounding box center [332, 225] width 644 height 16
click at [50, 139] on input "checkbox" at bounding box center [36, 142] width 31 height 16
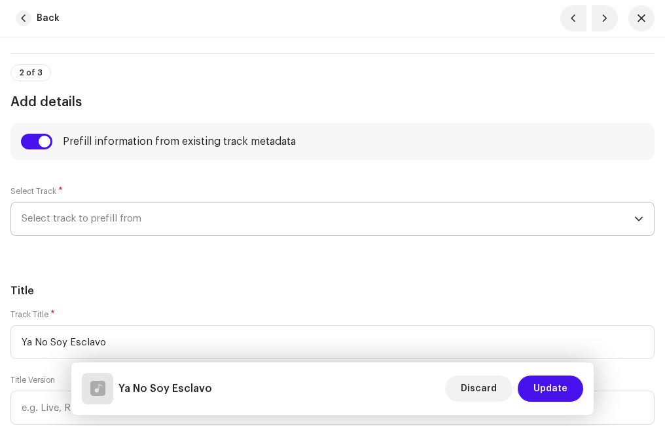
click at [76, 210] on span "Select track to prefill from" at bounding box center [328, 218] width 613 height 33
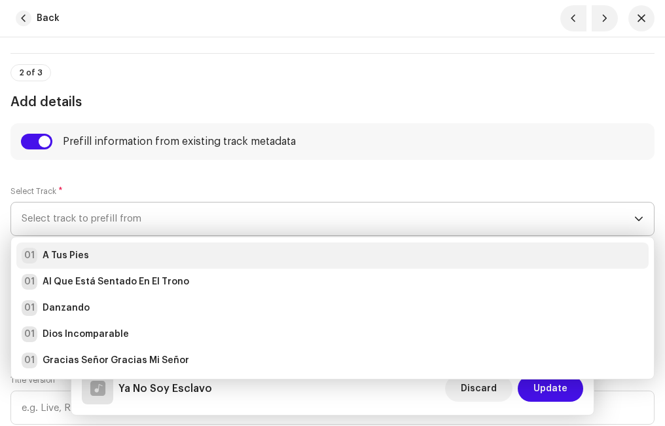
click at [94, 249] on div "01 A Tus Pies" at bounding box center [333, 256] width 622 height 16
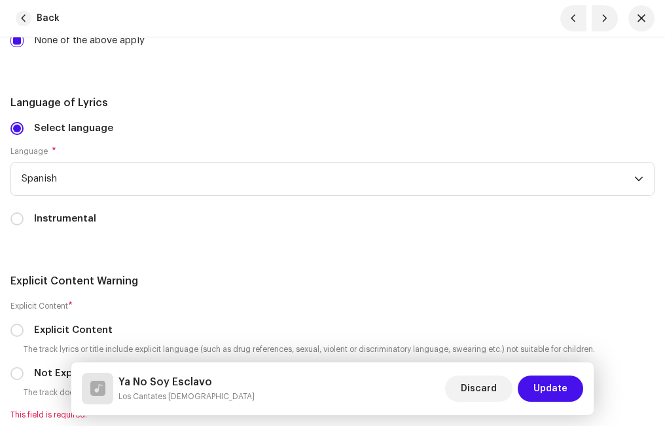
scroll to position [2816, 0]
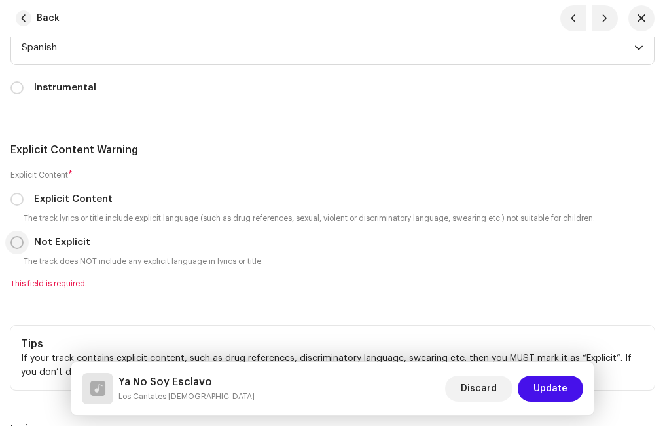
click at [18, 242] on input "Not Explicit" at bounding box center [16, 242] width 13 height 13
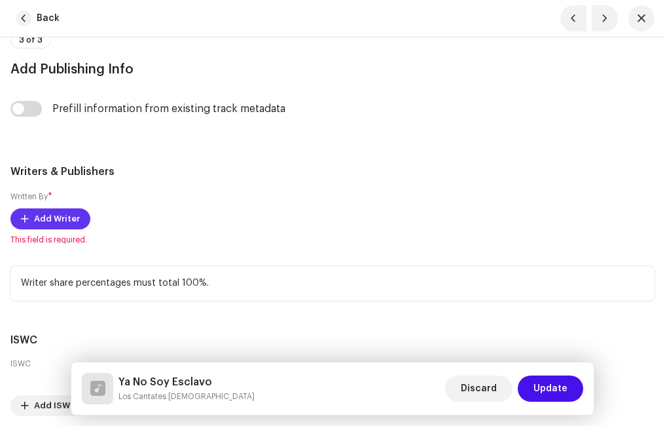
scroll to position [3209, 0]
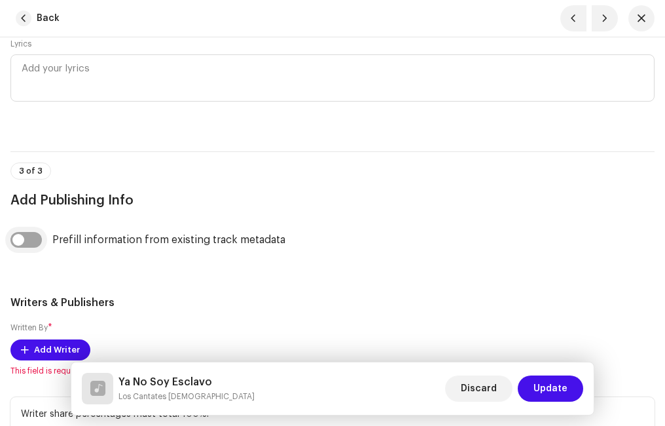
click at [35, 236] on input "checkbox" at bounding box center [25, 240] width 31 height 16
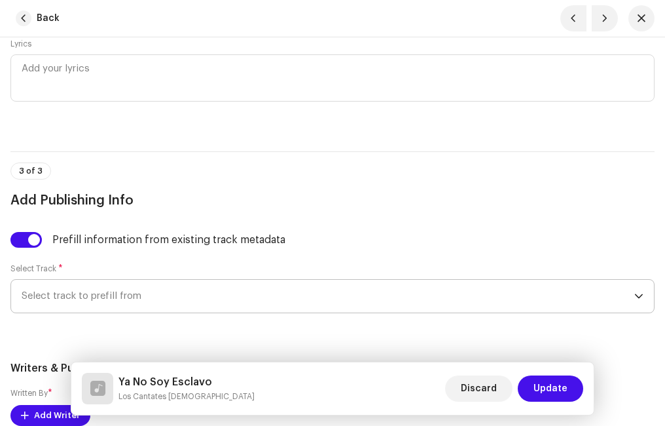
click at [98, 292] on span "Select track to prefill from" at bounding box center [328, 296] width 613 height 33
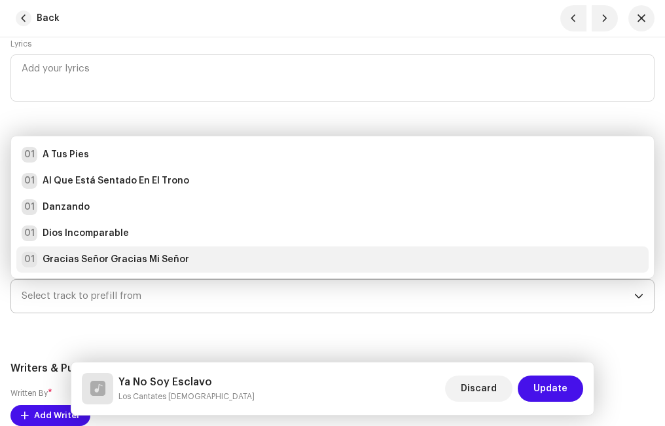
scroll to position [21, 0]
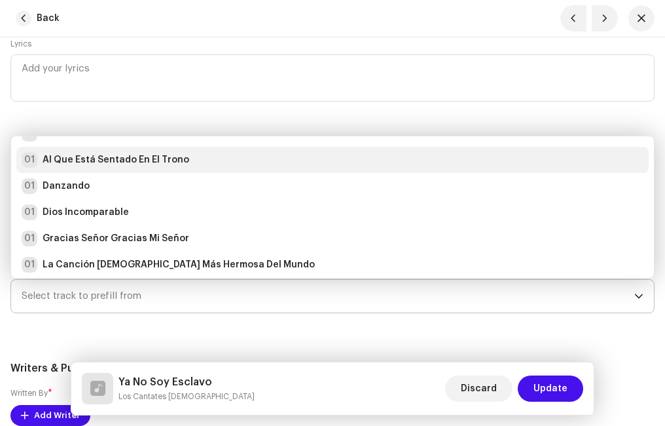
click at [56, 158] on strong "Al Que Está Sentado En El Trono" at bounding box center [116, 159] width 147 height 13
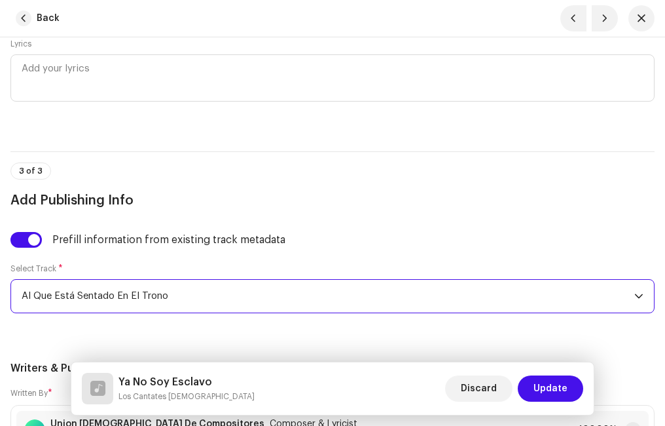
click at [175, 203] on h3 "Add Publishing Info" at bounding box center [332, 200] width 644 height 21
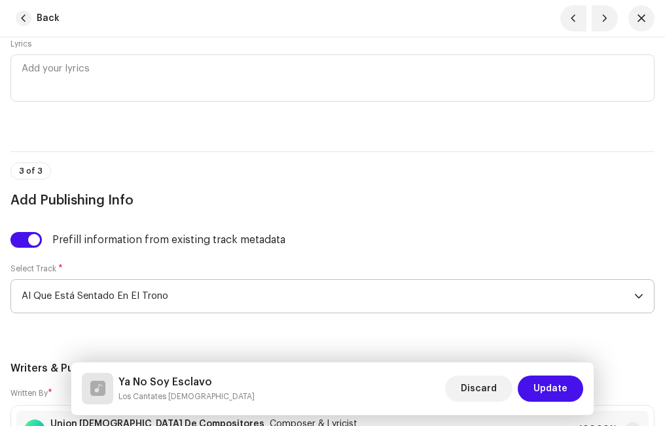
scroll to position [3471, 0]
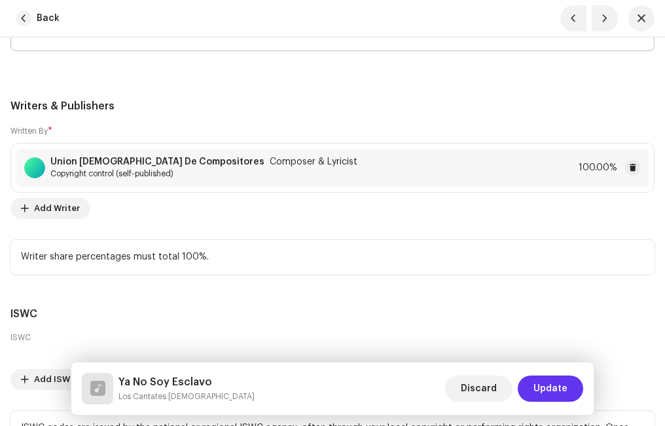
click at [553, 389] on span "Update" at bounding box center [551, 388] width 34 height 26
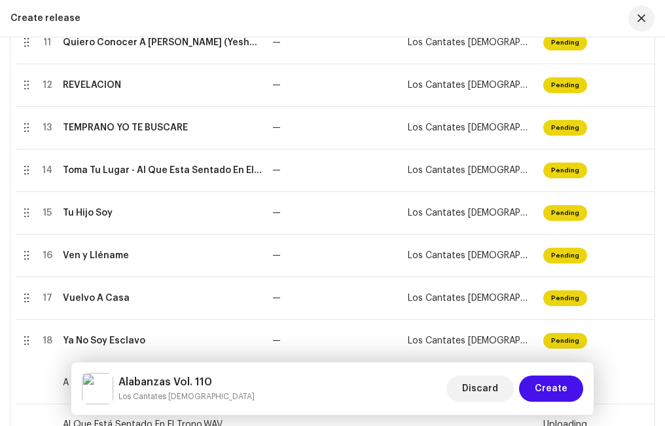
scroll to position [876, 0]
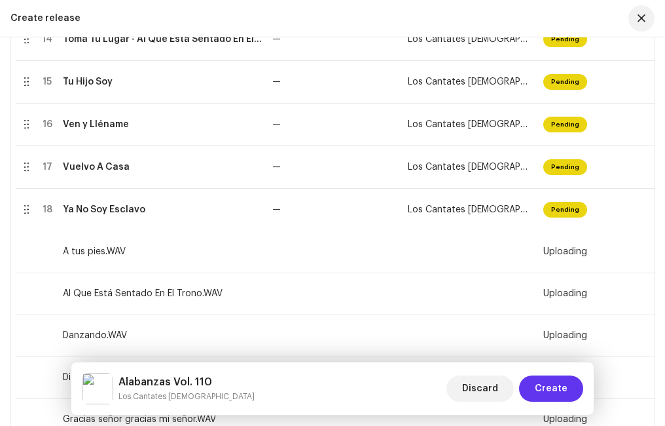
click at [562, 388] on span "Create" at bounding box center [551, 388] width 33 height 26
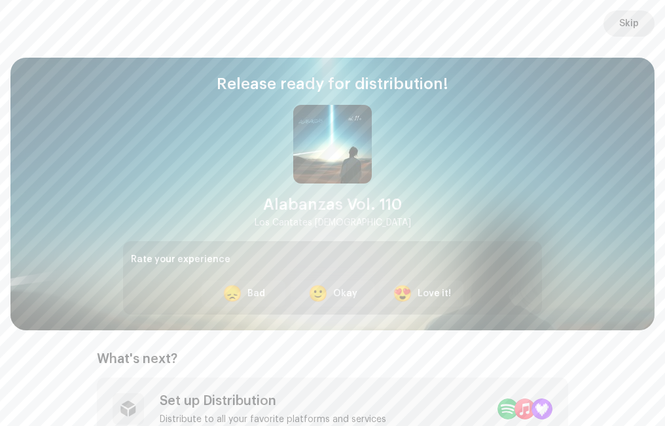
click at [628, 27] on span "Skip" at bounding box center [629, 23] width 20 height 26
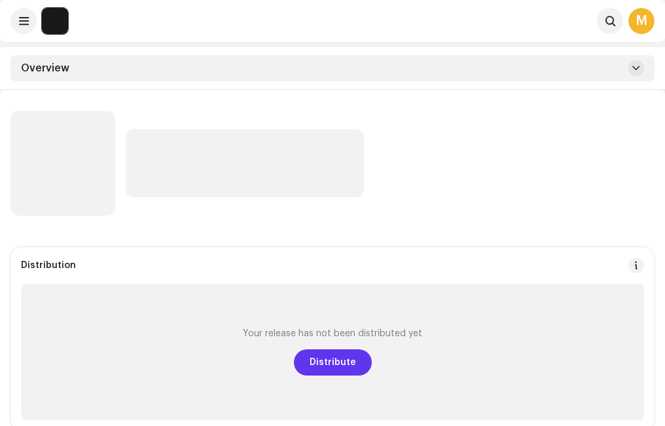
click at [339, 365] on span "Distribute" at bounding box center [333, 362] width 46 height 26
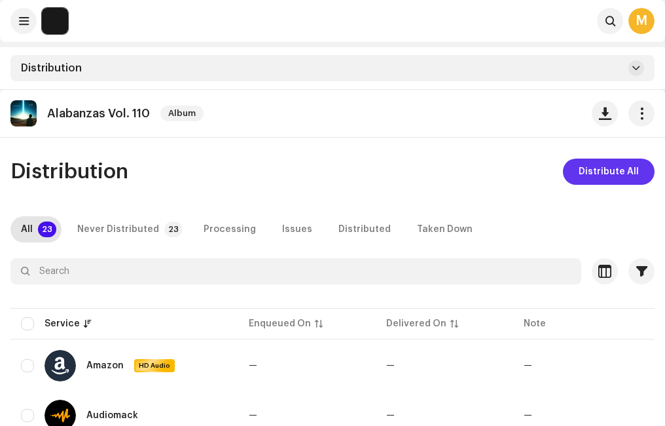
click at [598, 168] on span "Distribute All" at bounding box center [609, 171] width 60 height 26
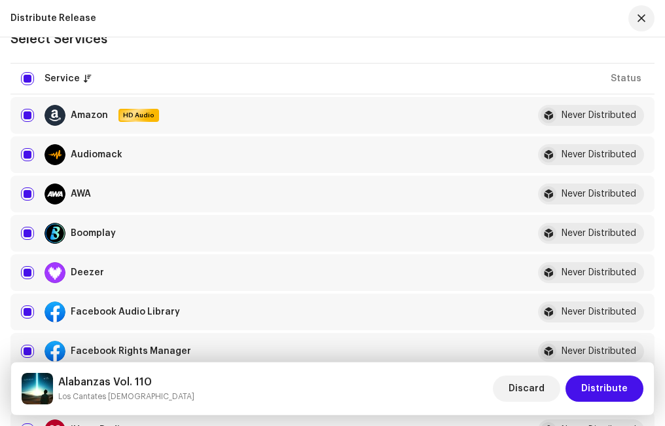
scroll to position [196, 0]
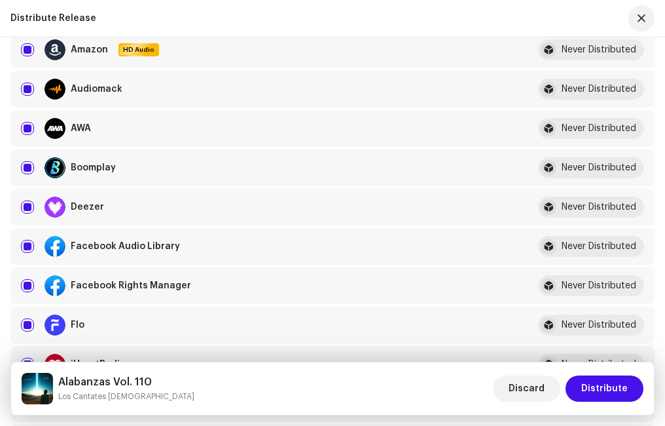
click at [28, 243] on input "checkbox" at bounding box center [27, 246] width 13 height 13
click at [23, 282] on input "Row Selected" at bounding box center [27, 285] width 13 height 13
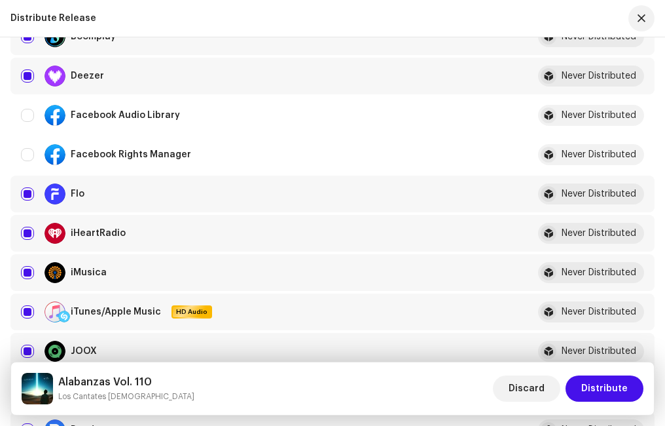
click at [28, 307] on input "Row Selected" at bounding box center [27, 311] width 13 height 13
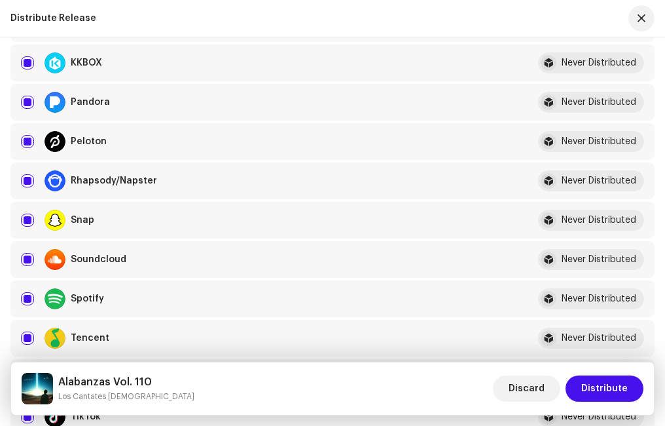
scroll to position [720, 0]
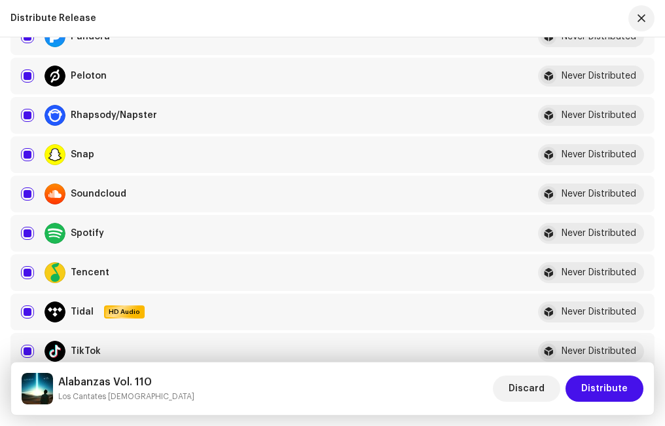
click at [29, 234] on input "Row Selected" at bounding box center [27, 233] width 13 height 13
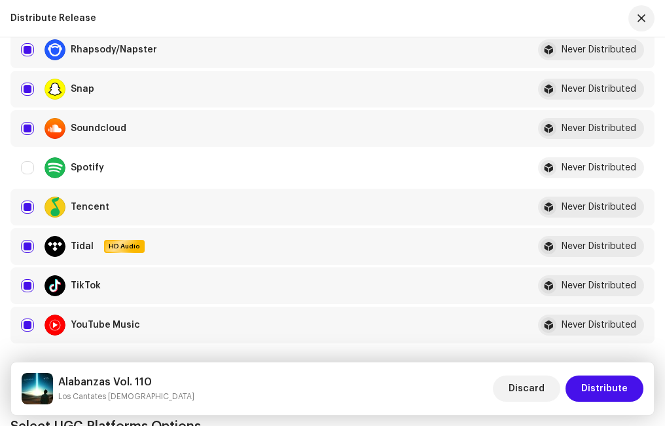
scroll to position [851, 0]
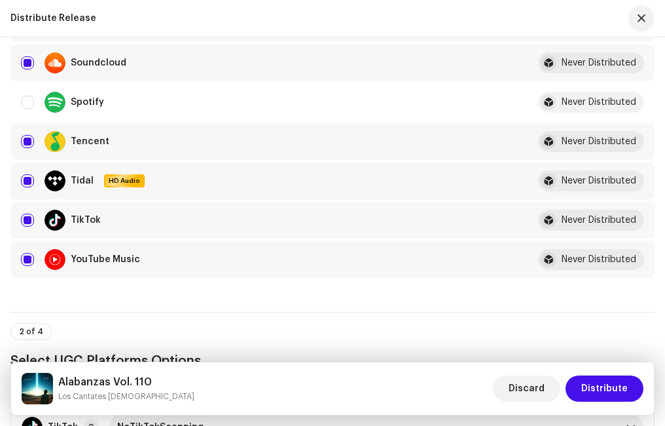
click at [26, 223] on input "Row Selected" at bounding box center [27, 219] width 13 height 13
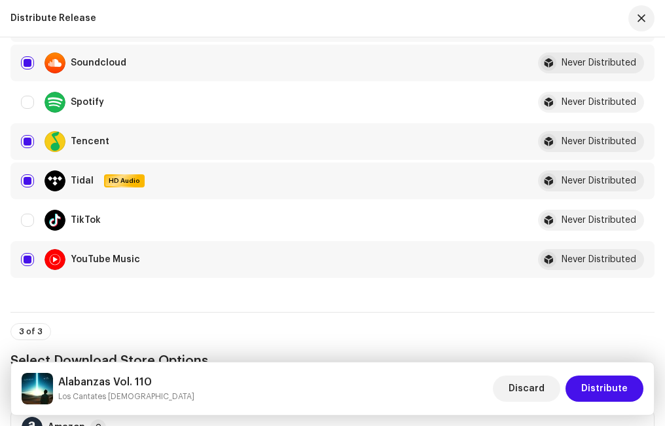
click at [27, 261] on input "Row Selected" at bounding box center [27, 259] width 13 height 13
click at [612, 385] on span "Distribute" at bounding box center [604, 388] width 46 height 26
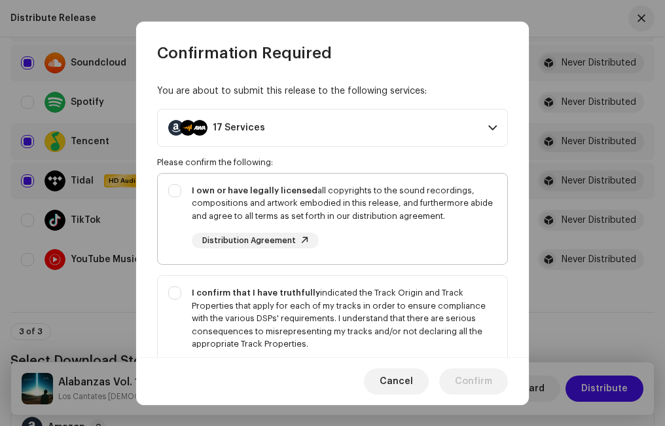
click at [174, 192] on div "I own or have legally licensed all copyrights to the sound recordings, composit…" at bounding box center [333, 217] width 350 height 86
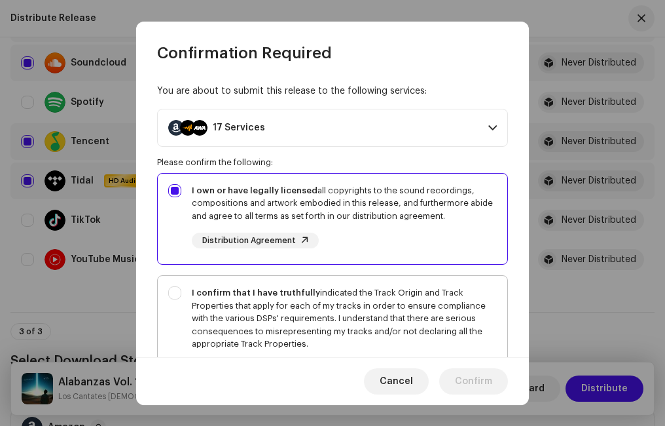
click at [177, 293] on div "I confirm that I have truthfully indicated the Track Origin and Track Propertie…" at bounding box center [333, 331] width 350 height 111
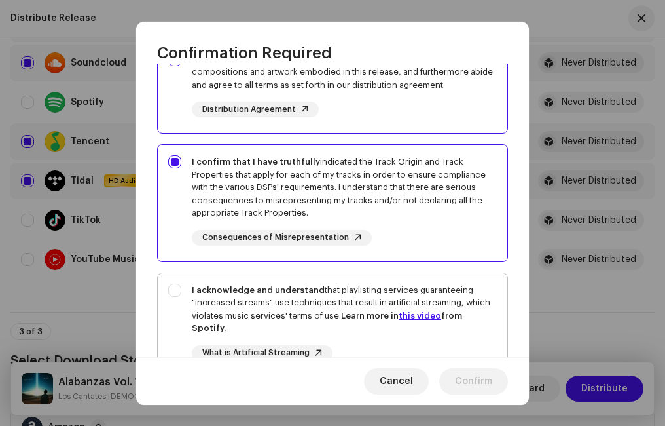
click at [179, 284] on div "I acknowledge and understand that playlisting services guaranteeing "increased …" at bounding box center [333, 332] width 350 height 119
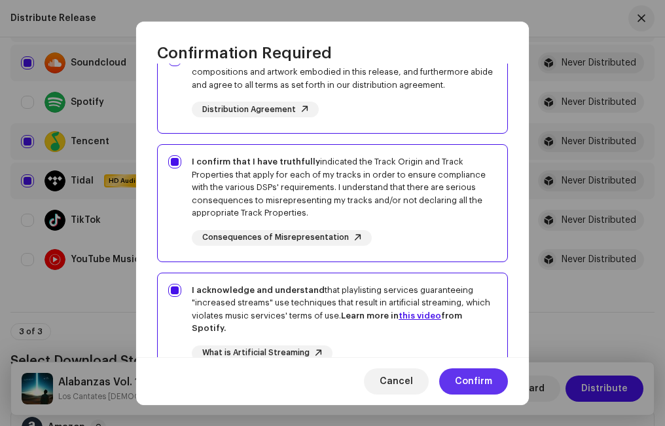
click at [481, 378] on span "Confirm" at bounding box center [473, 381] width 37 height 26
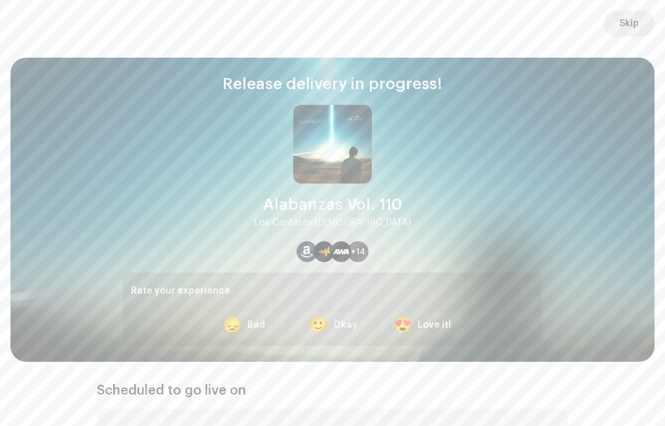
click at [621, 22] on span "Skip" at bounding box center [629, 23] width 20 height 26
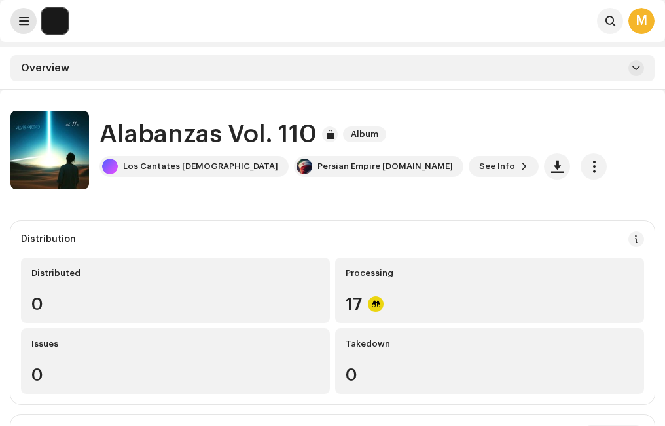
click at [20, 16] on span at bounding box center [24, 21] width 10 height 10
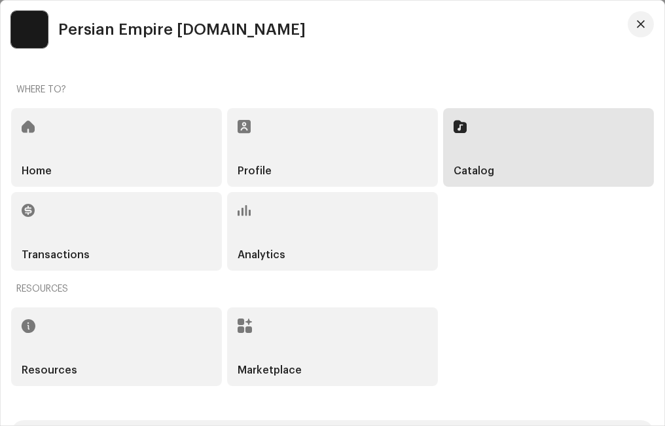
click at [64, 143] on div "Home" at bounding box center [116, 147] width 211 height 79
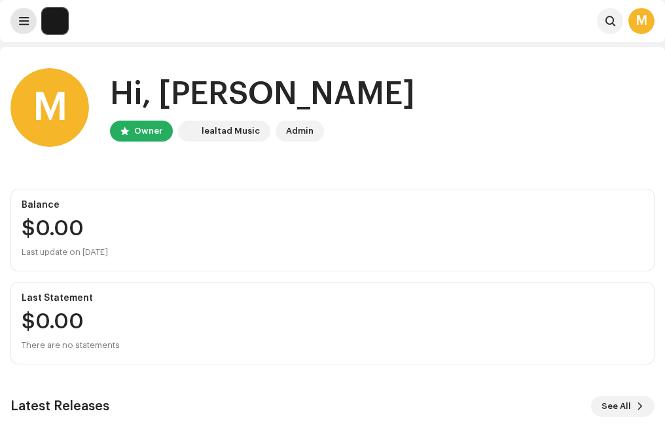
click at [20, 17] on span at bounding box center [24, 21] width 10 height 10
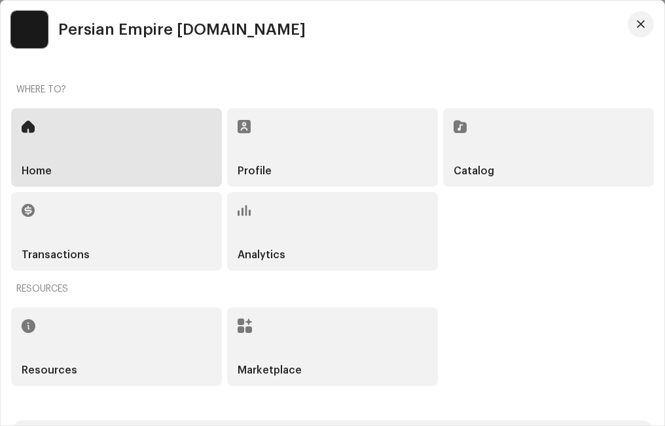
click at [515, 172] on div "Catalog" at bounding box center [548, 147] width 211 height 79
